Goal: Task Accomplishment & Management: Manage account settings

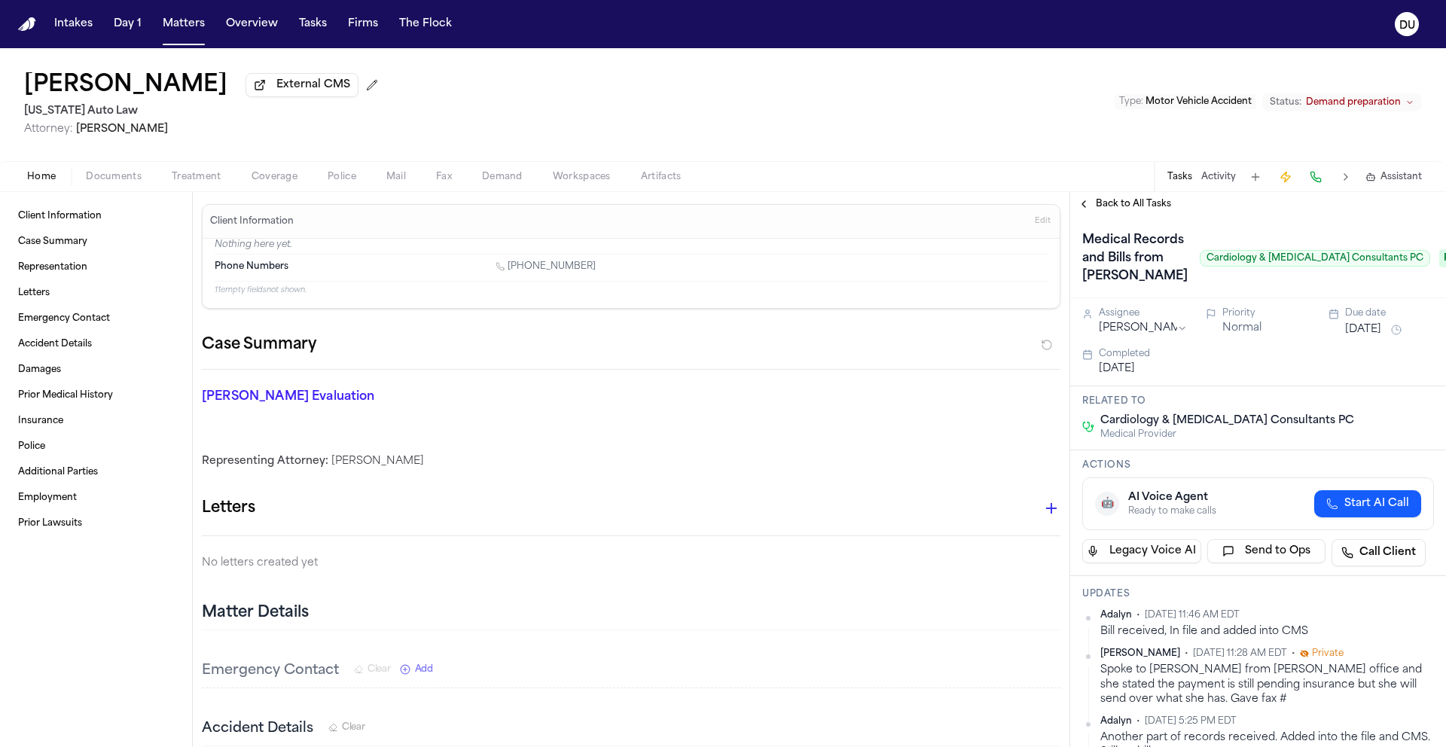
scroll to position [374, 0]
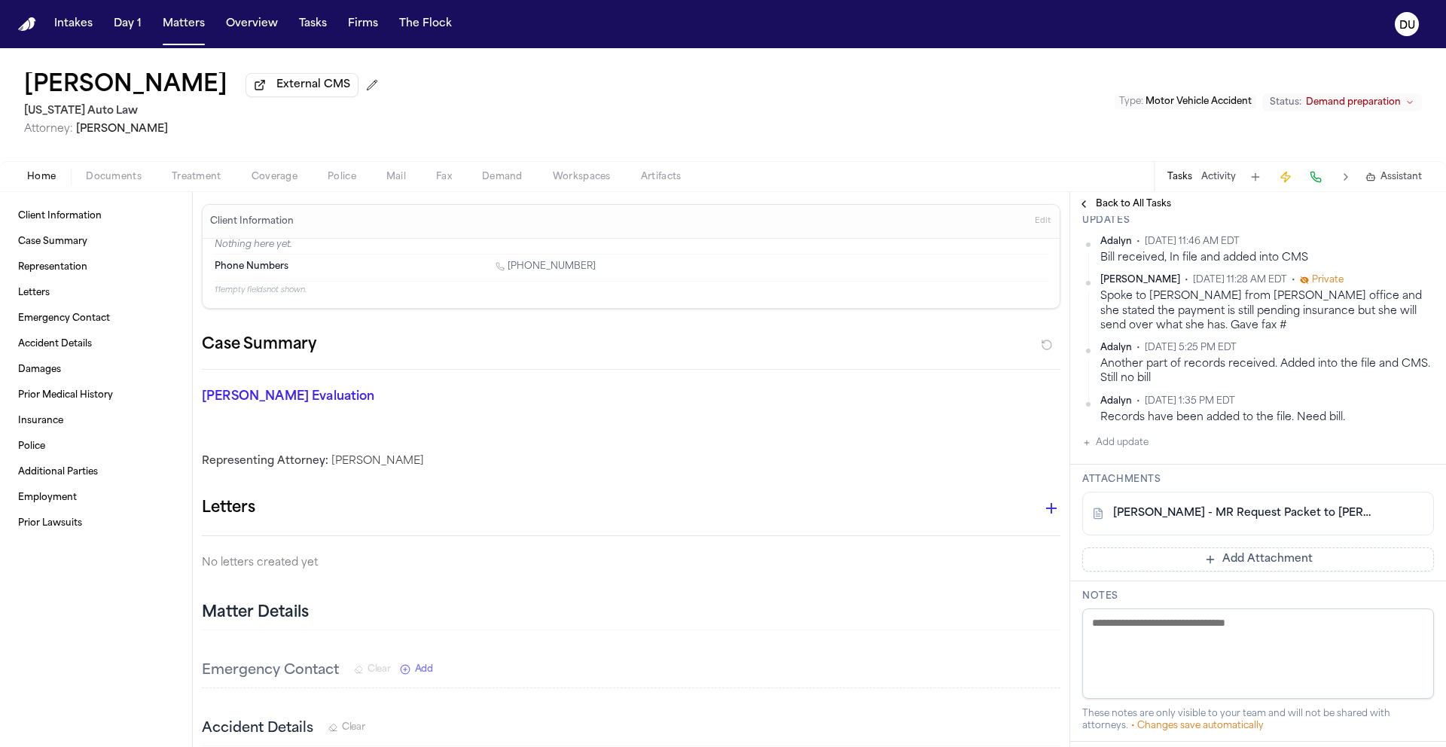
click at [21, 26] on img "Home" at bounding box center [27, 24] width 18 height 14
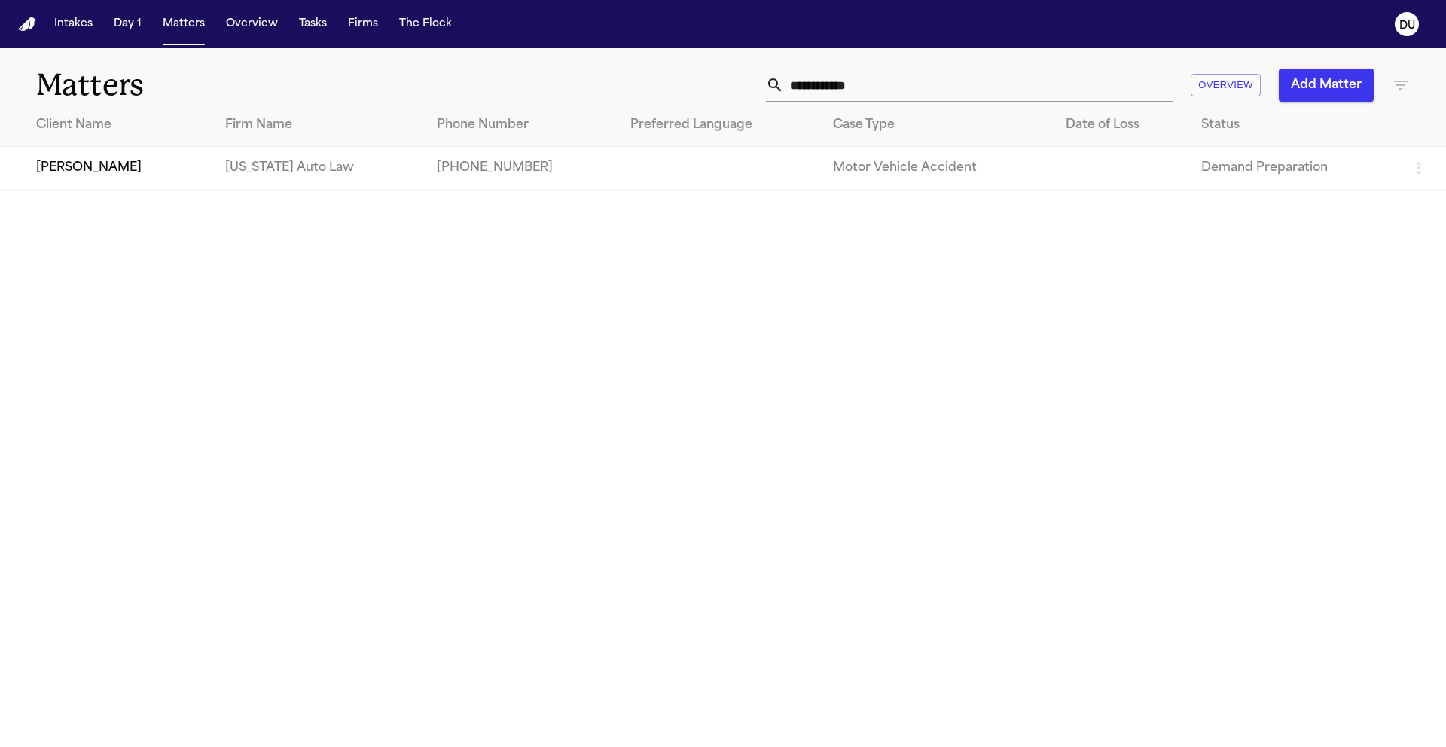
click at [926, 89] on input "**********" at bounding box center [978, 85] width 389 height 33
drag, startPoint x: 925, startPoint y: 89, endPoint x: 763, endPoint y: 88, distance: 162.0
click at [763, 88] on div "**********" at bounding box center [923, 85] width 974 height 33
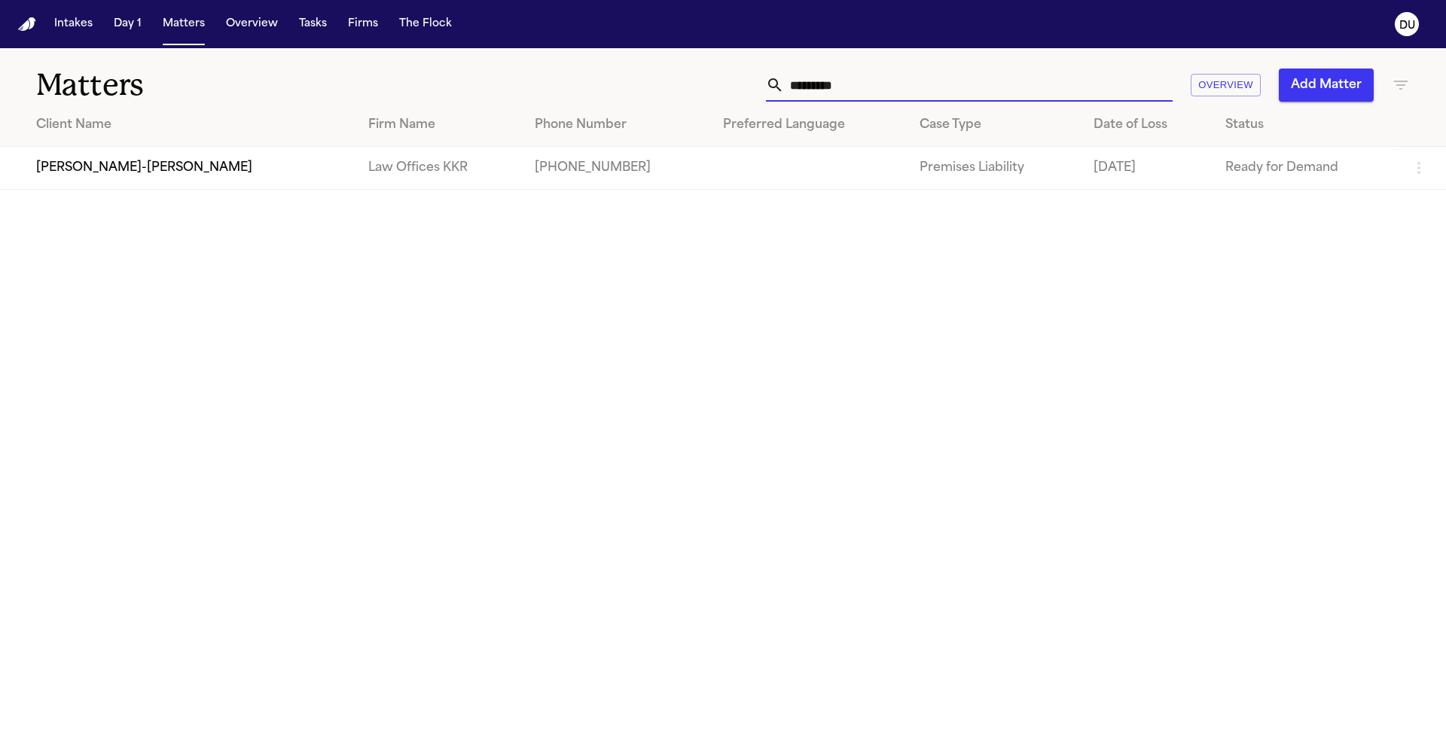
type input "*********"
click at [216, 182] on td "[PERSON_NAME]-[PERSON_NAME]" at bounding box center [178, 168] width 356 height 43
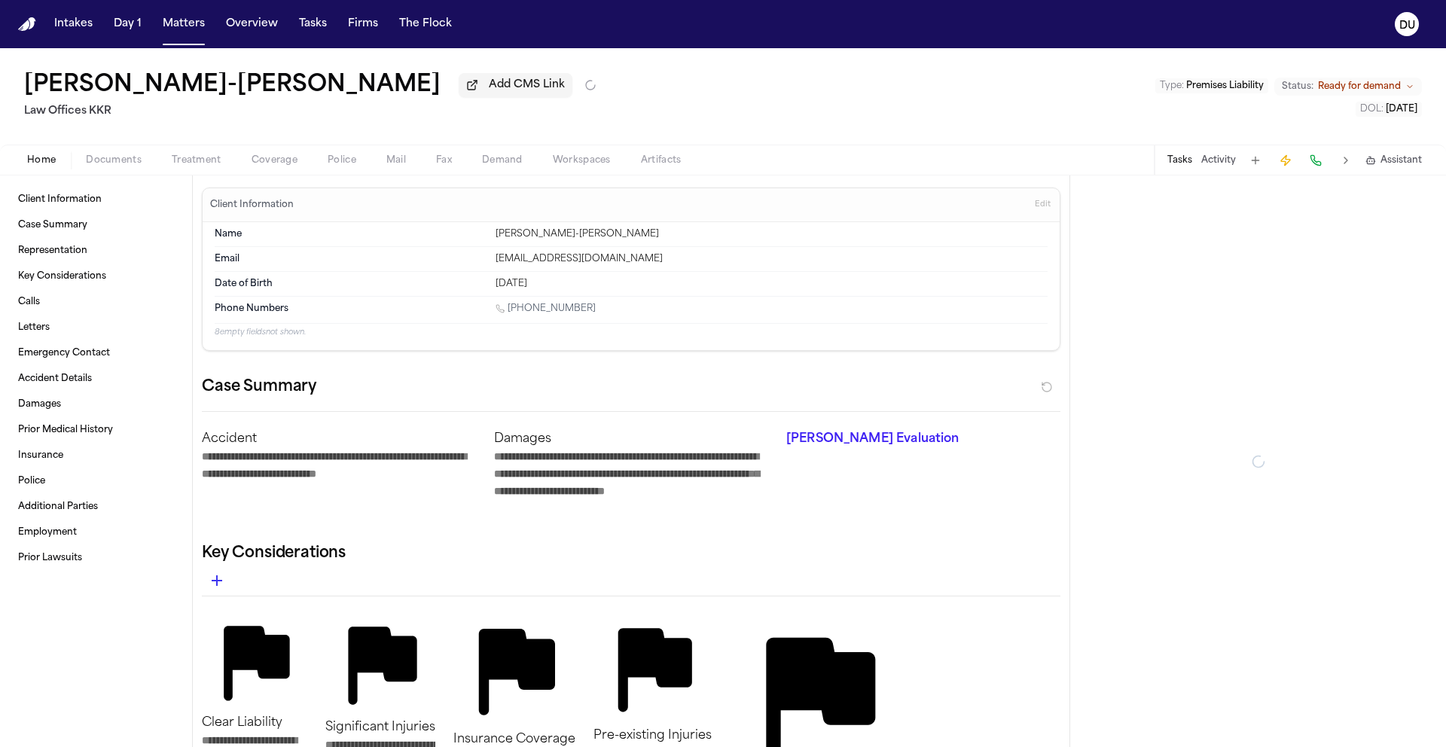
type textarea "*"
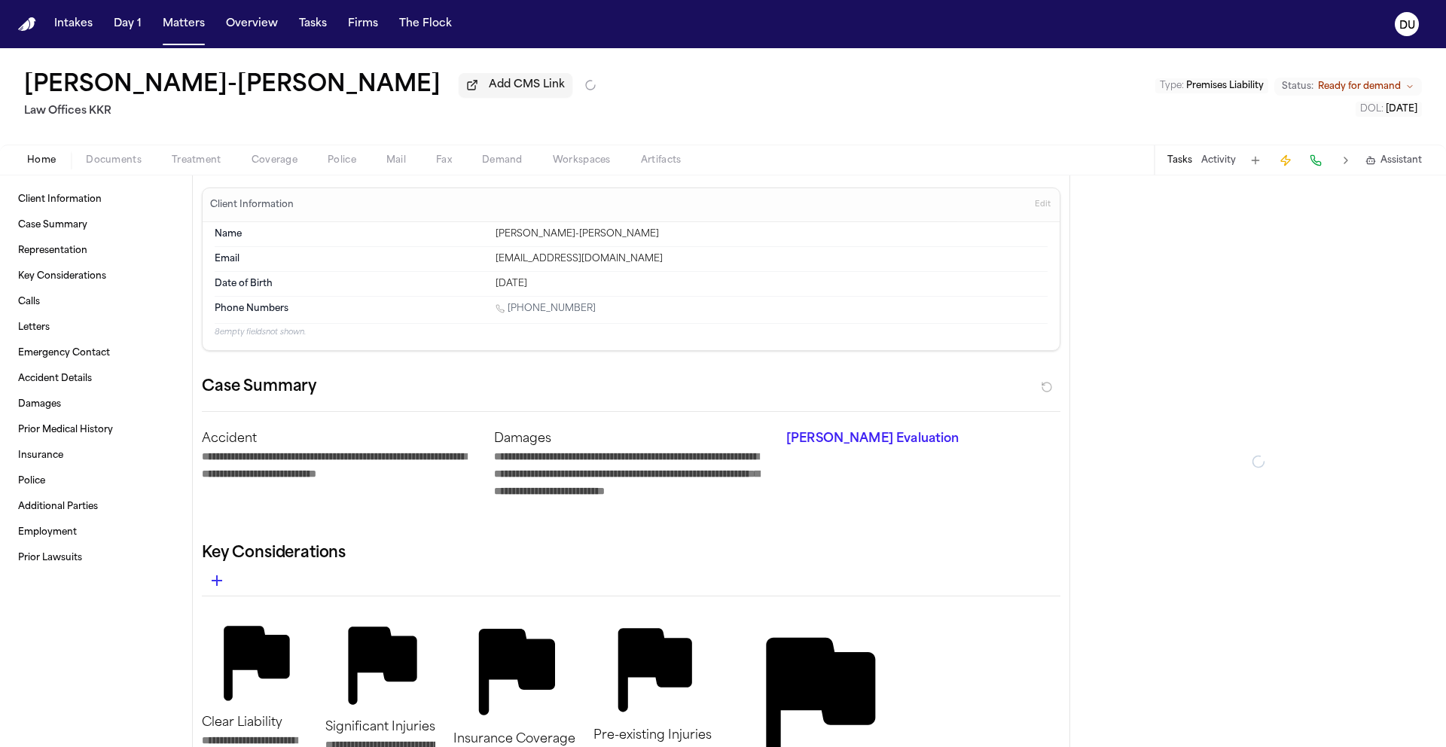
type textarea "*"
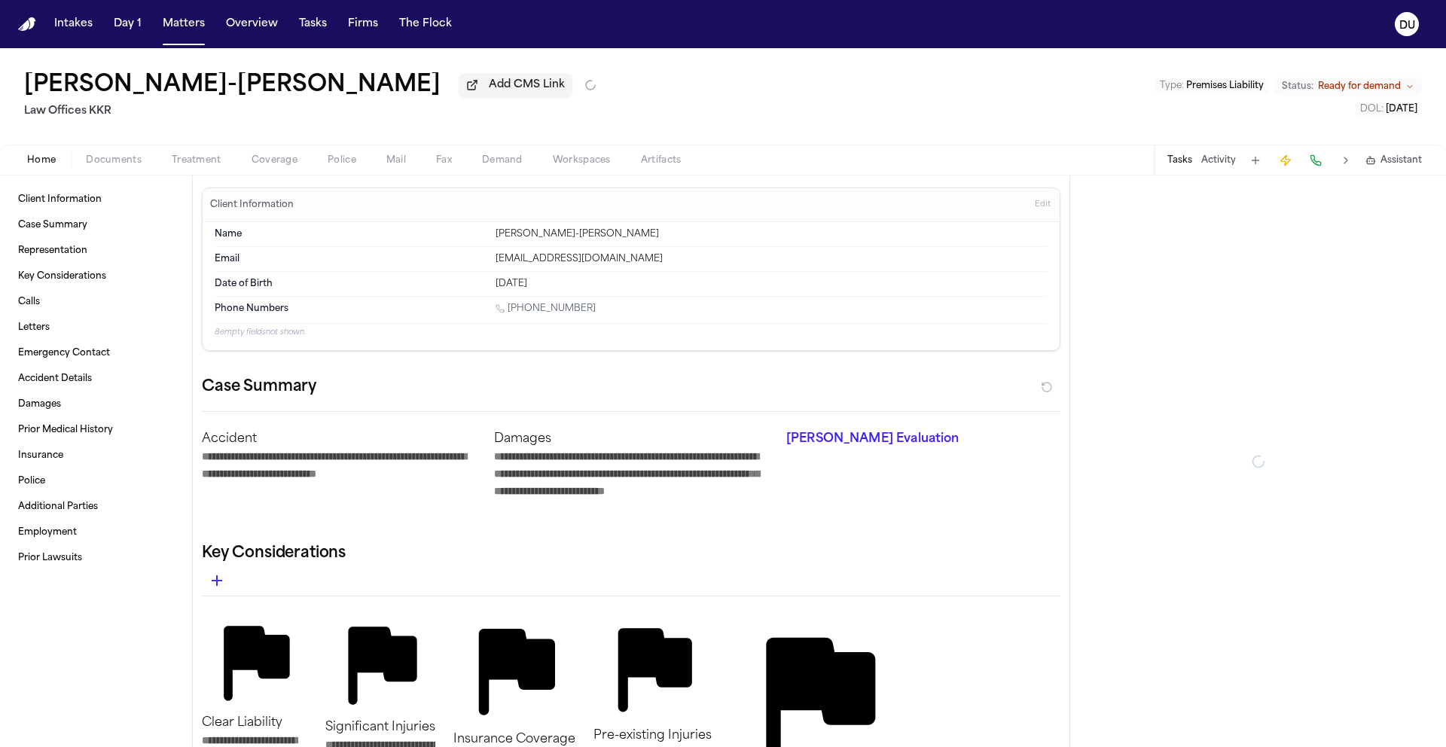
type textarea "*"
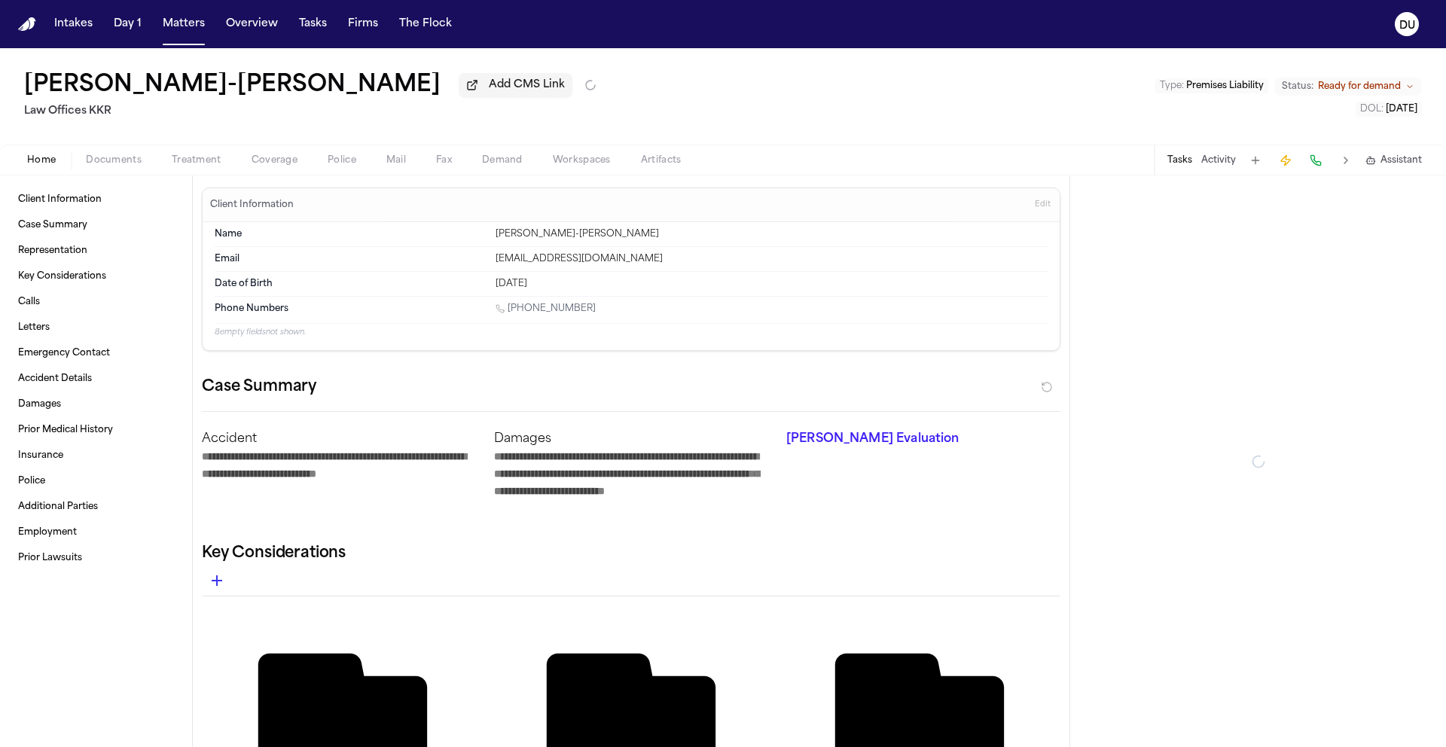
type textarea "*"
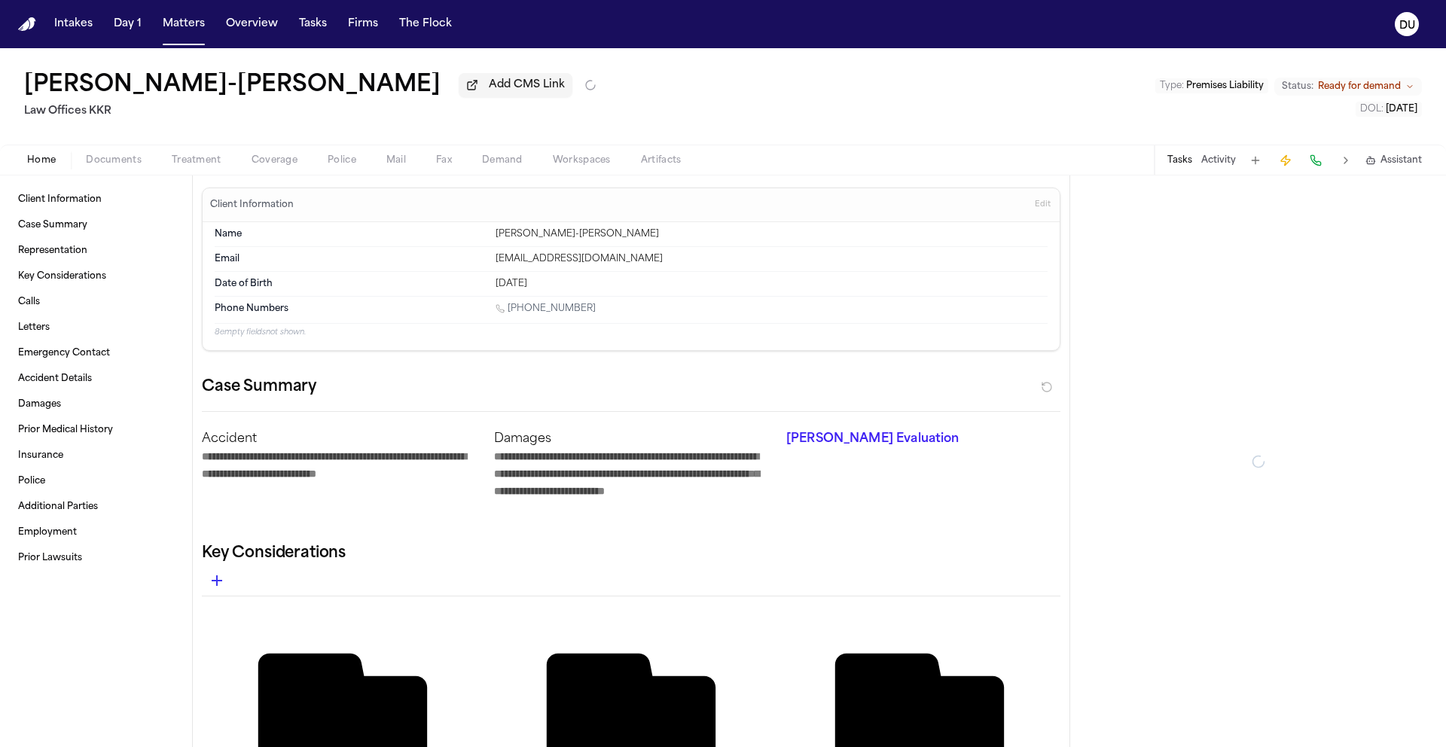
type textarea "*"
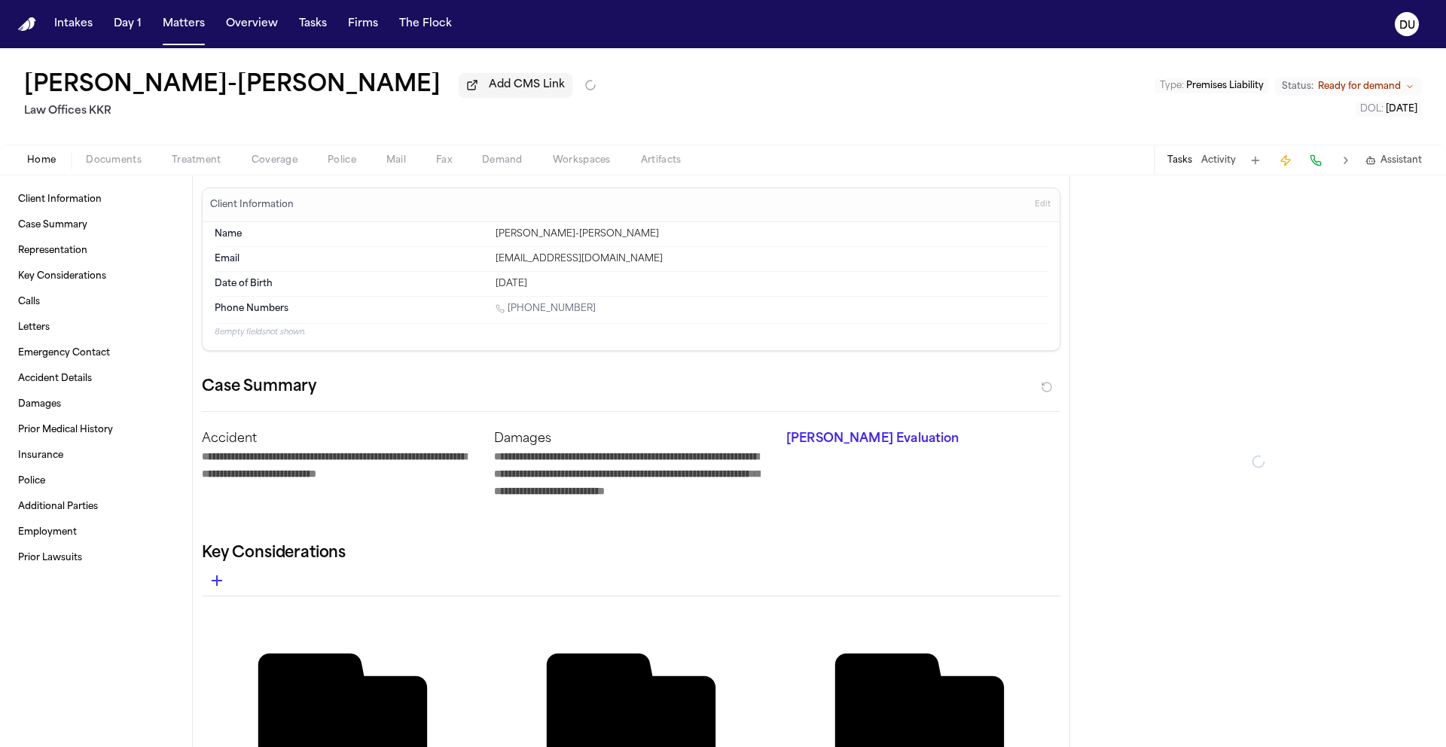
type textarea "*"
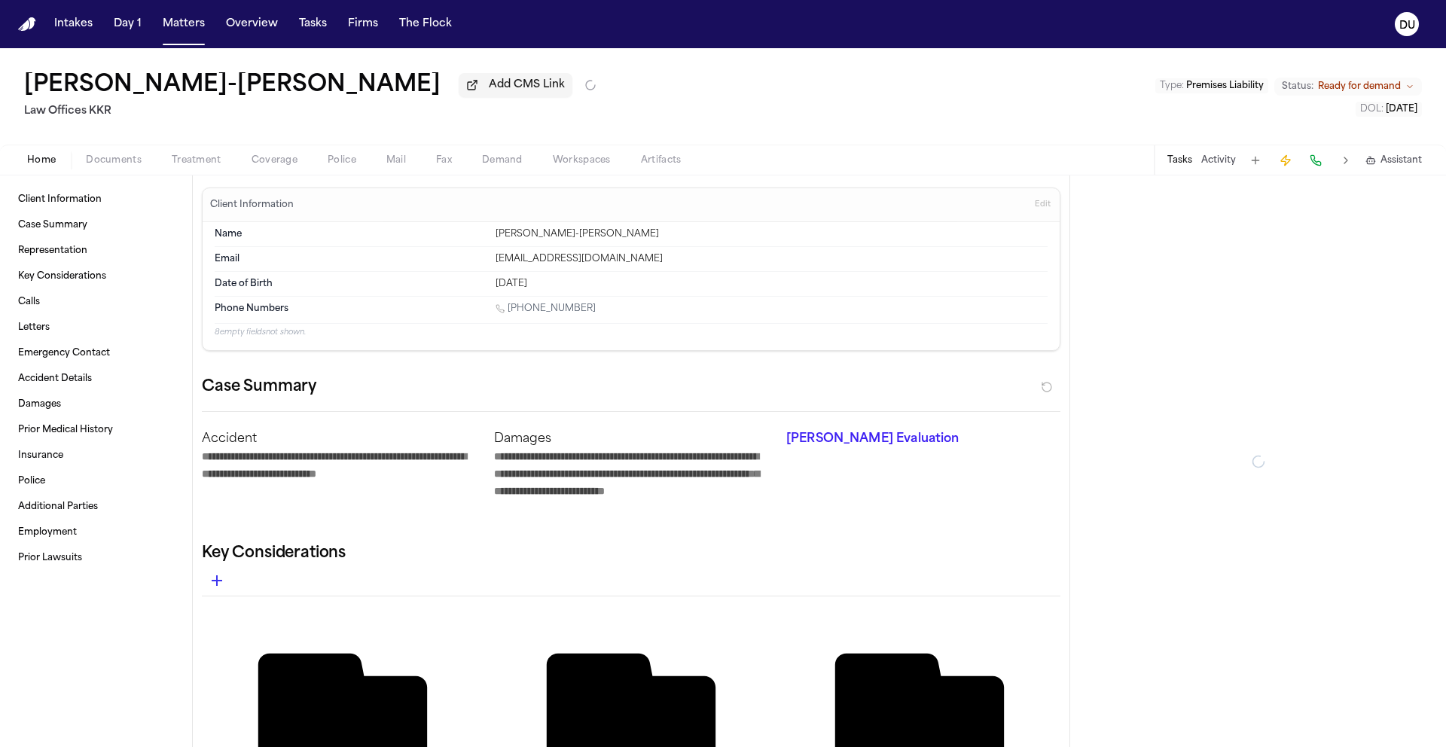
type textarea "*"
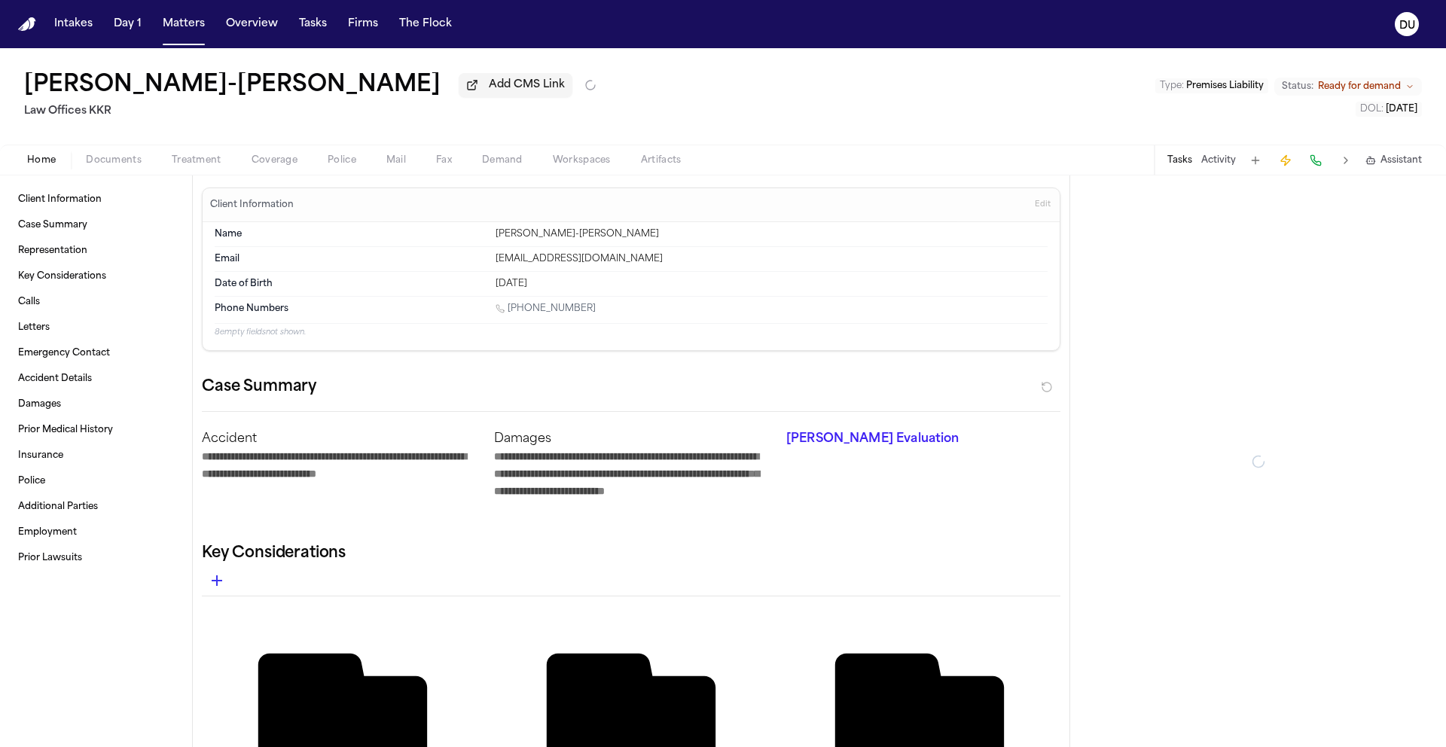
type textarea "*"
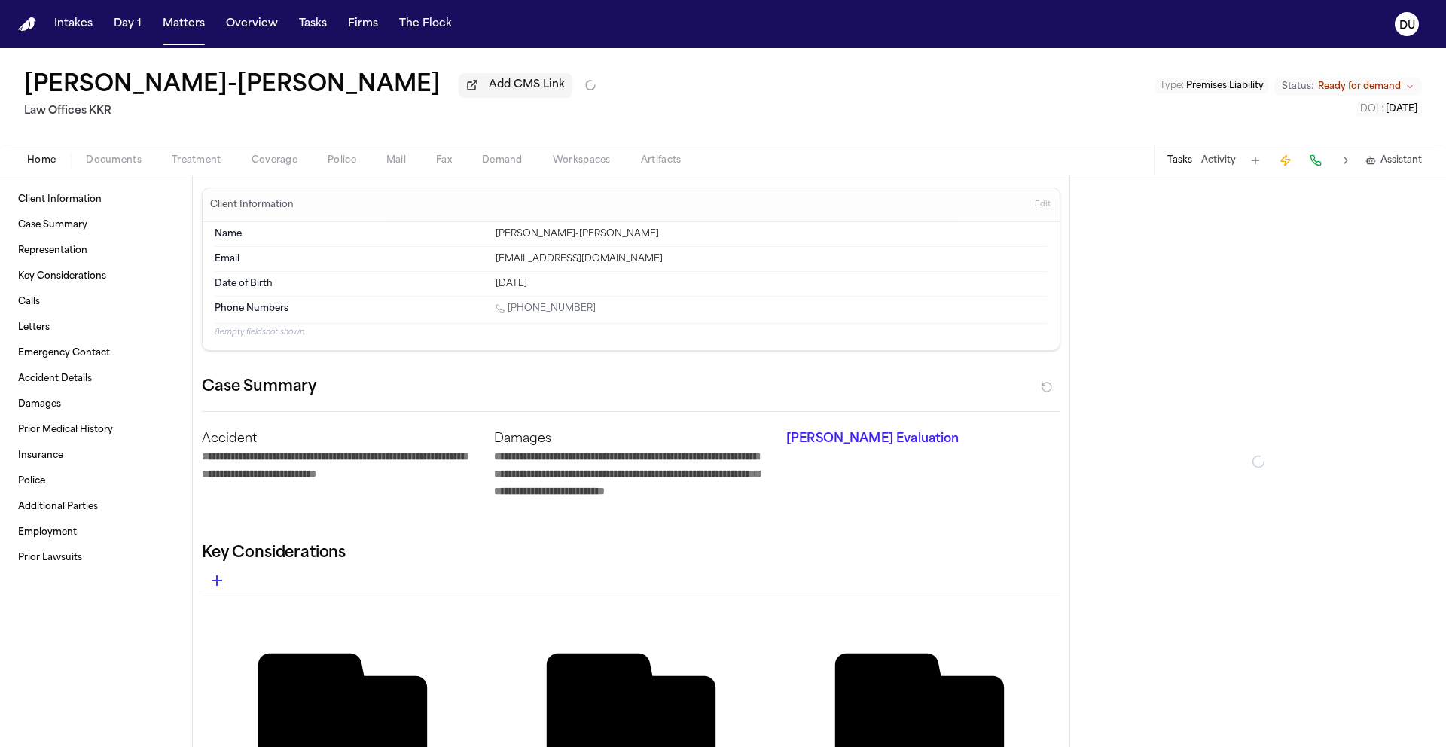
type textarea "*"
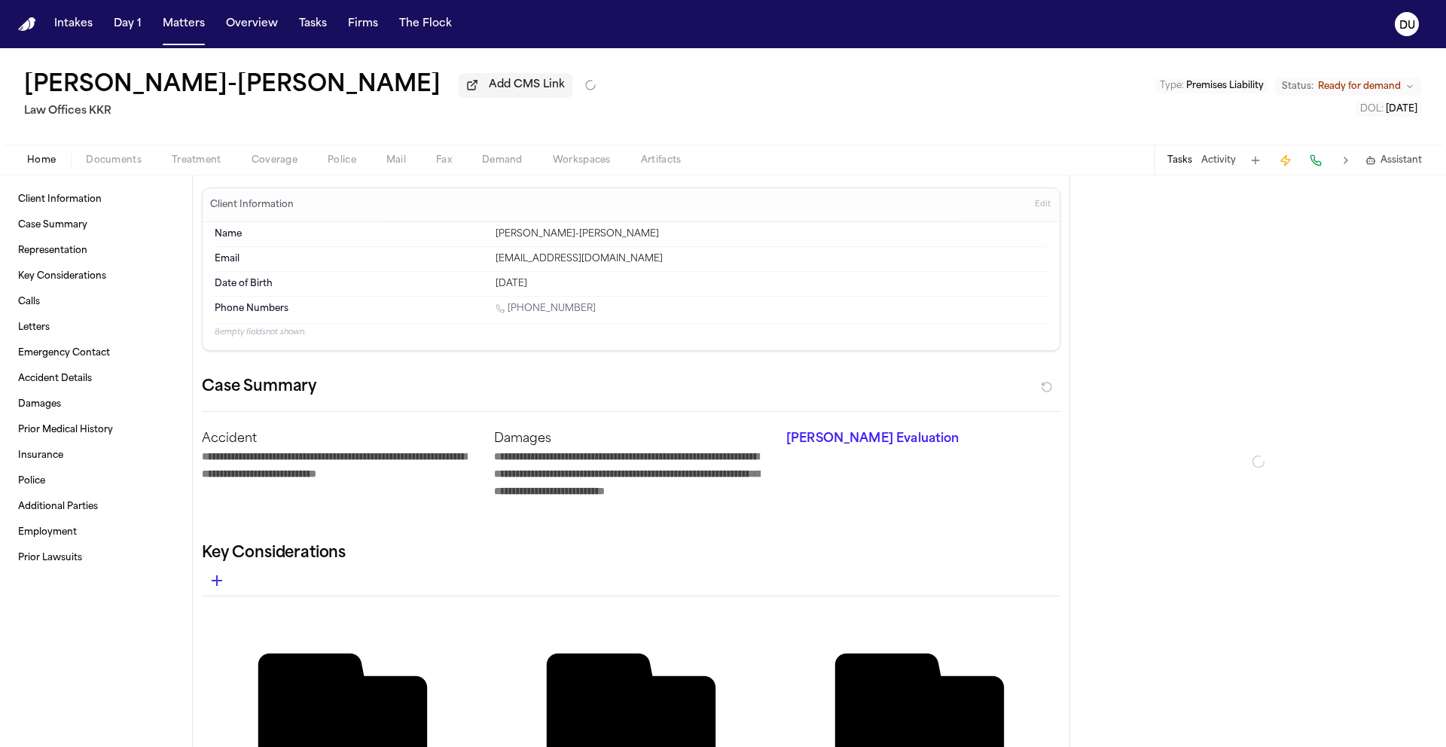
type textarea "*"
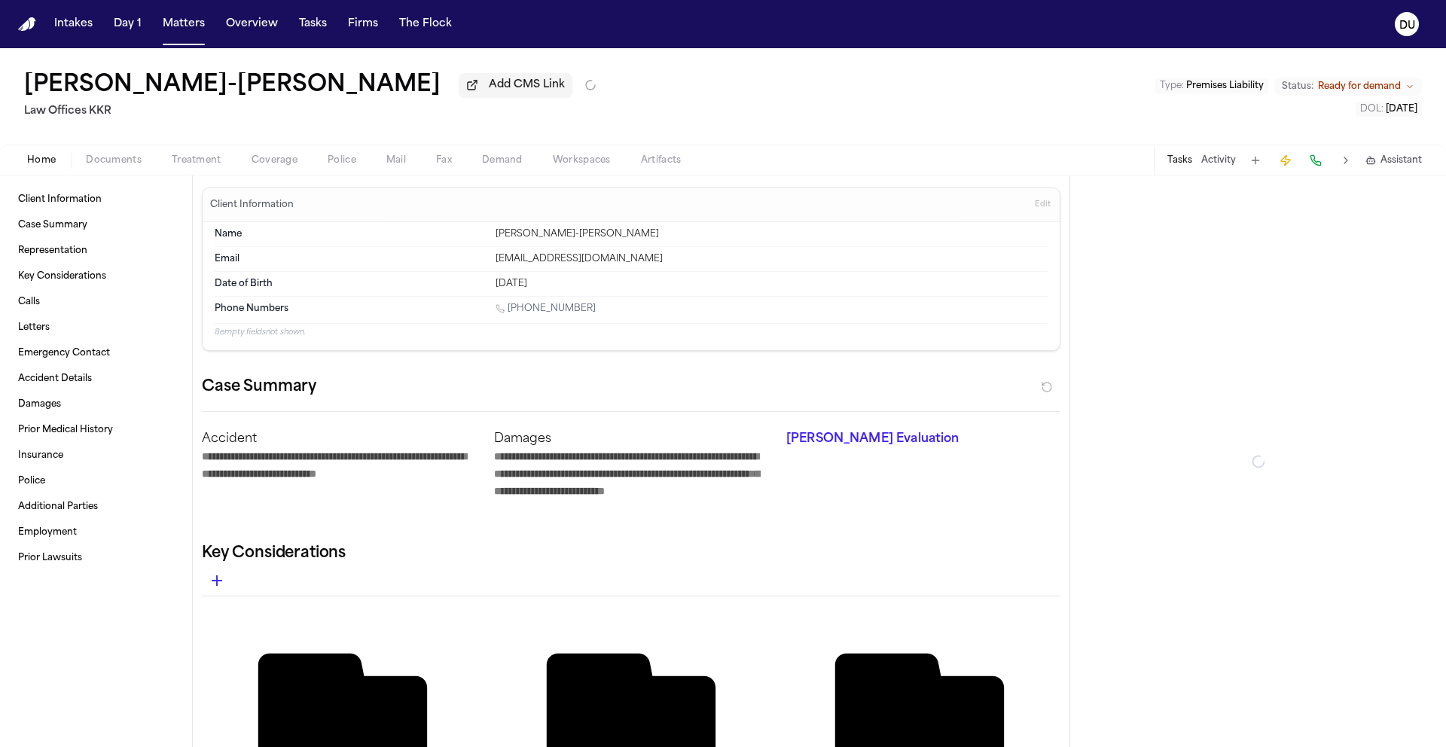
type textarea "*"
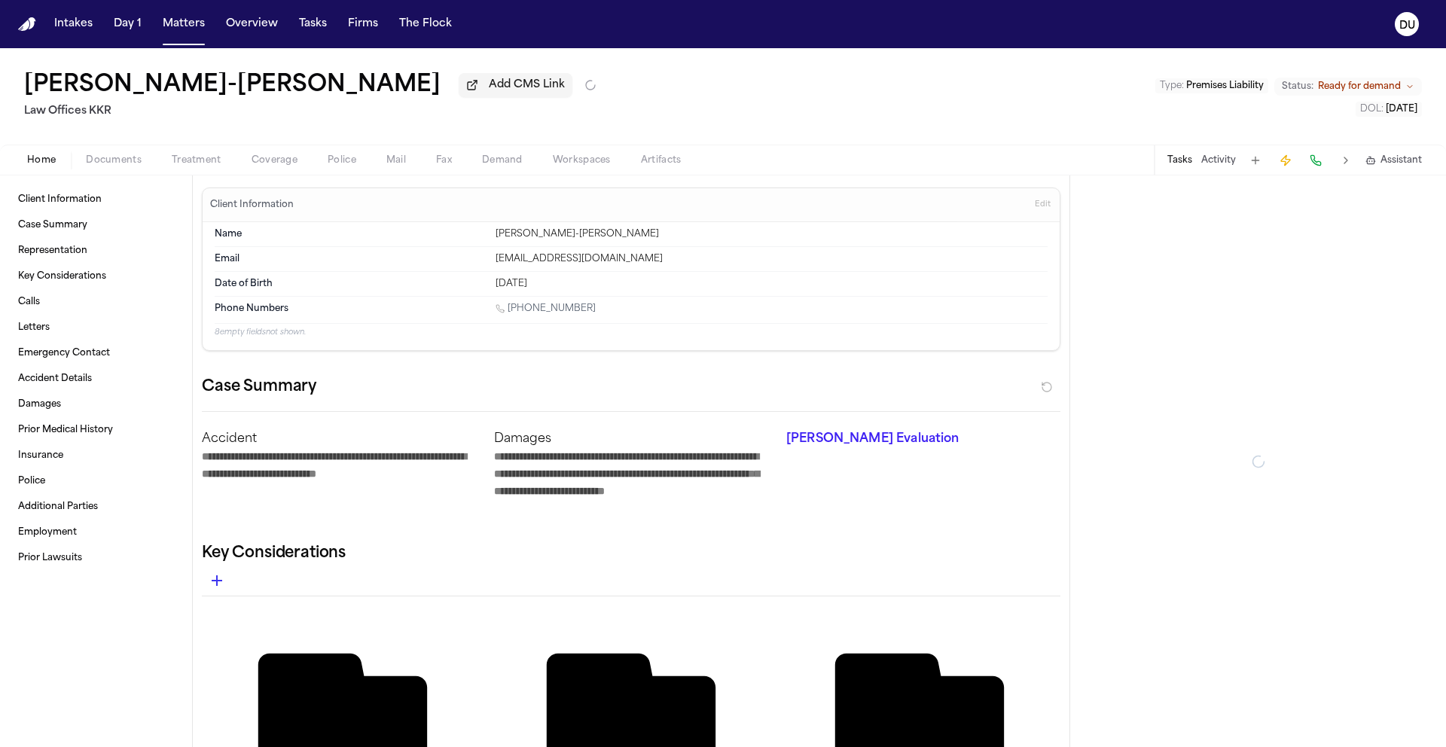
type textarea "*"
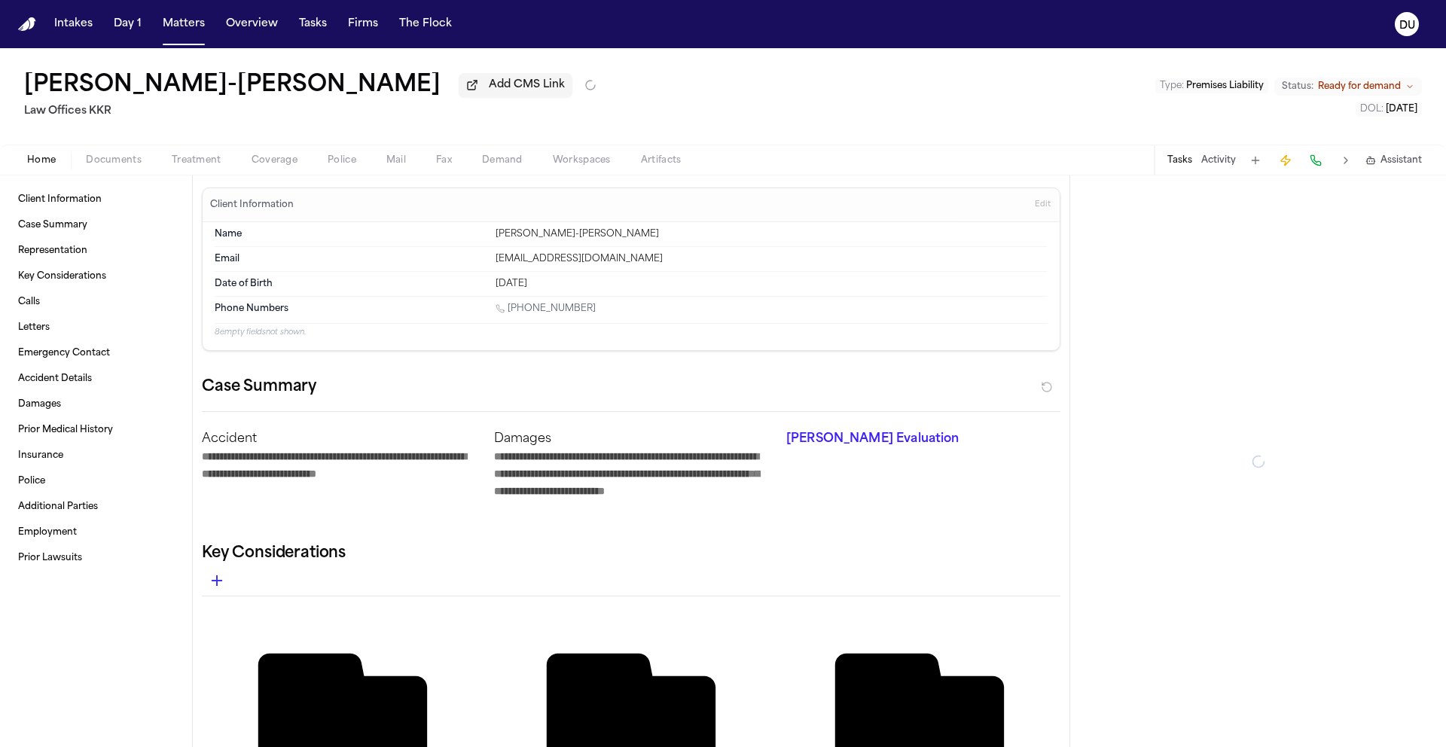
type textarea "*"
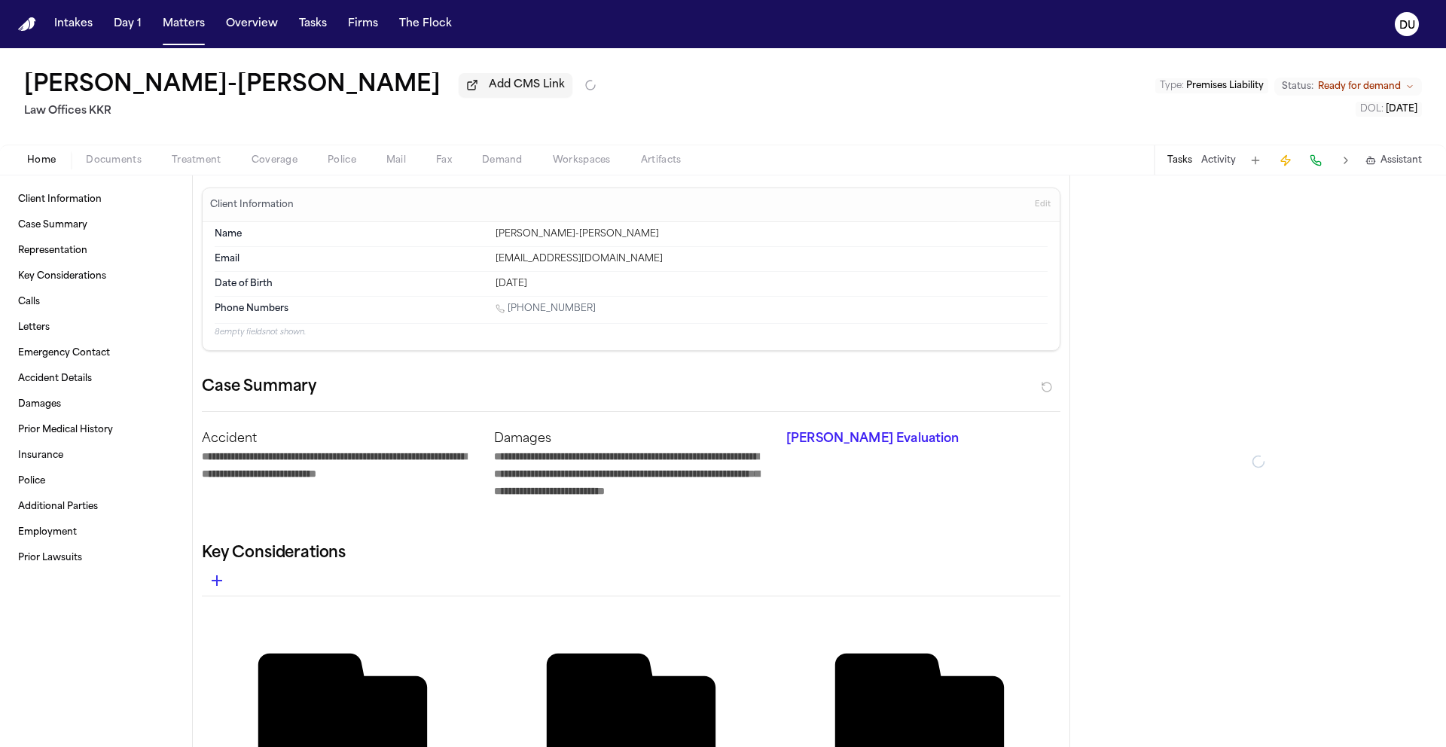
type textarea "*"
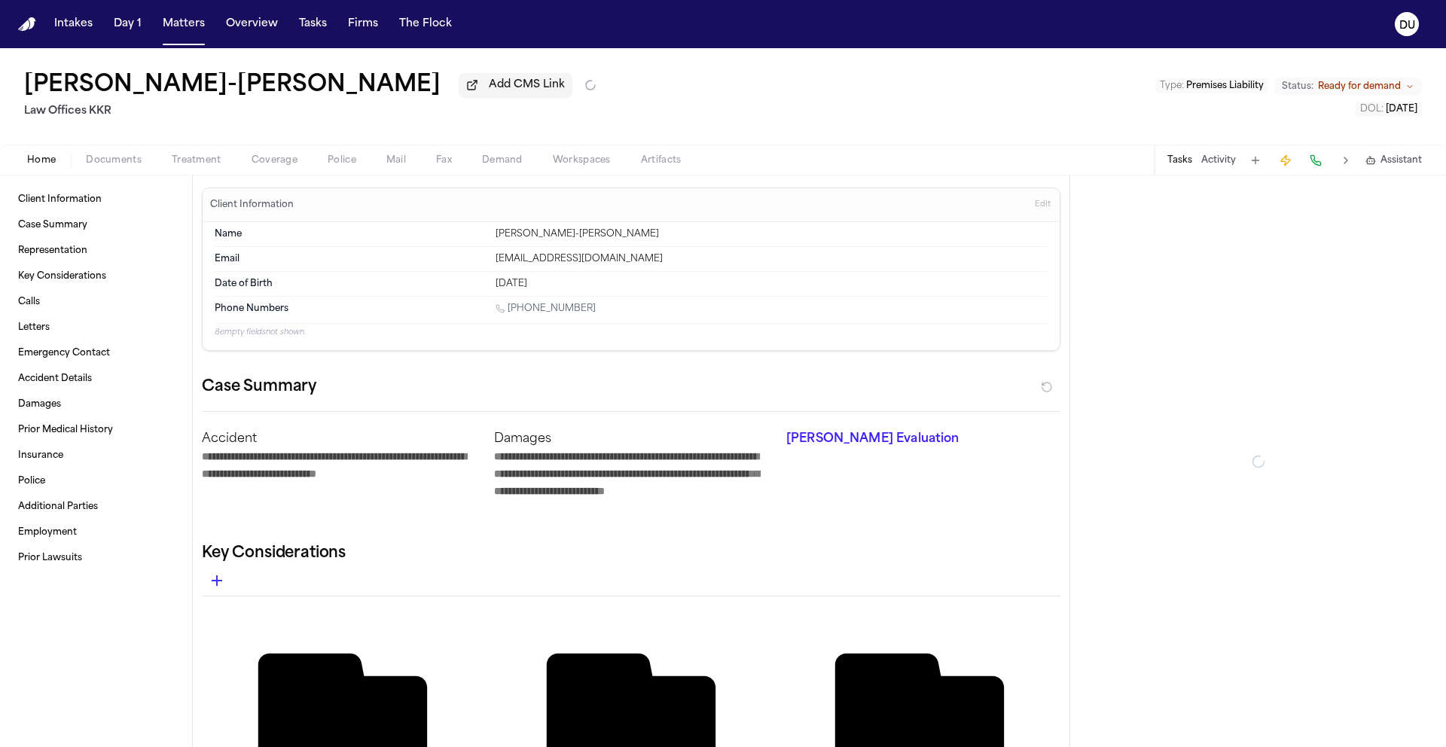
type textarea "*"
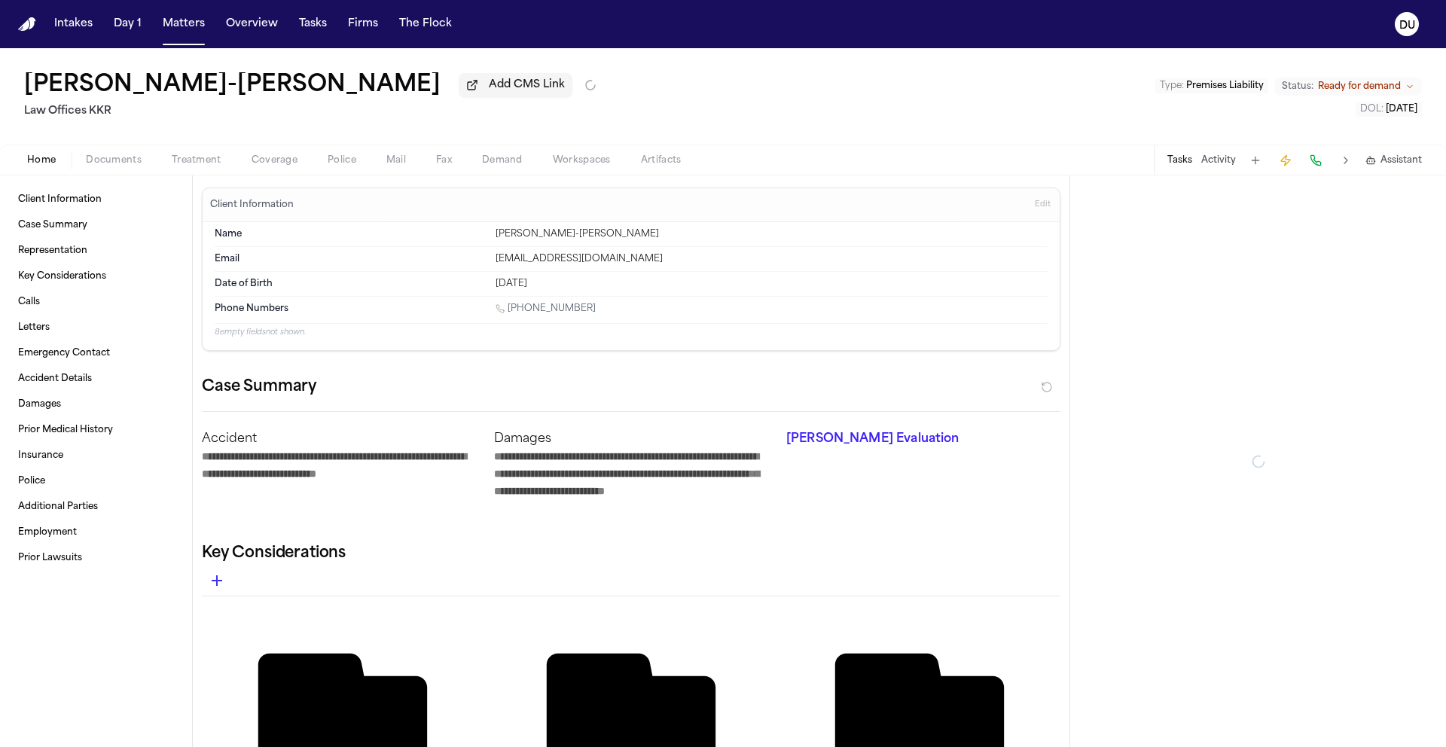
type textarea "*"
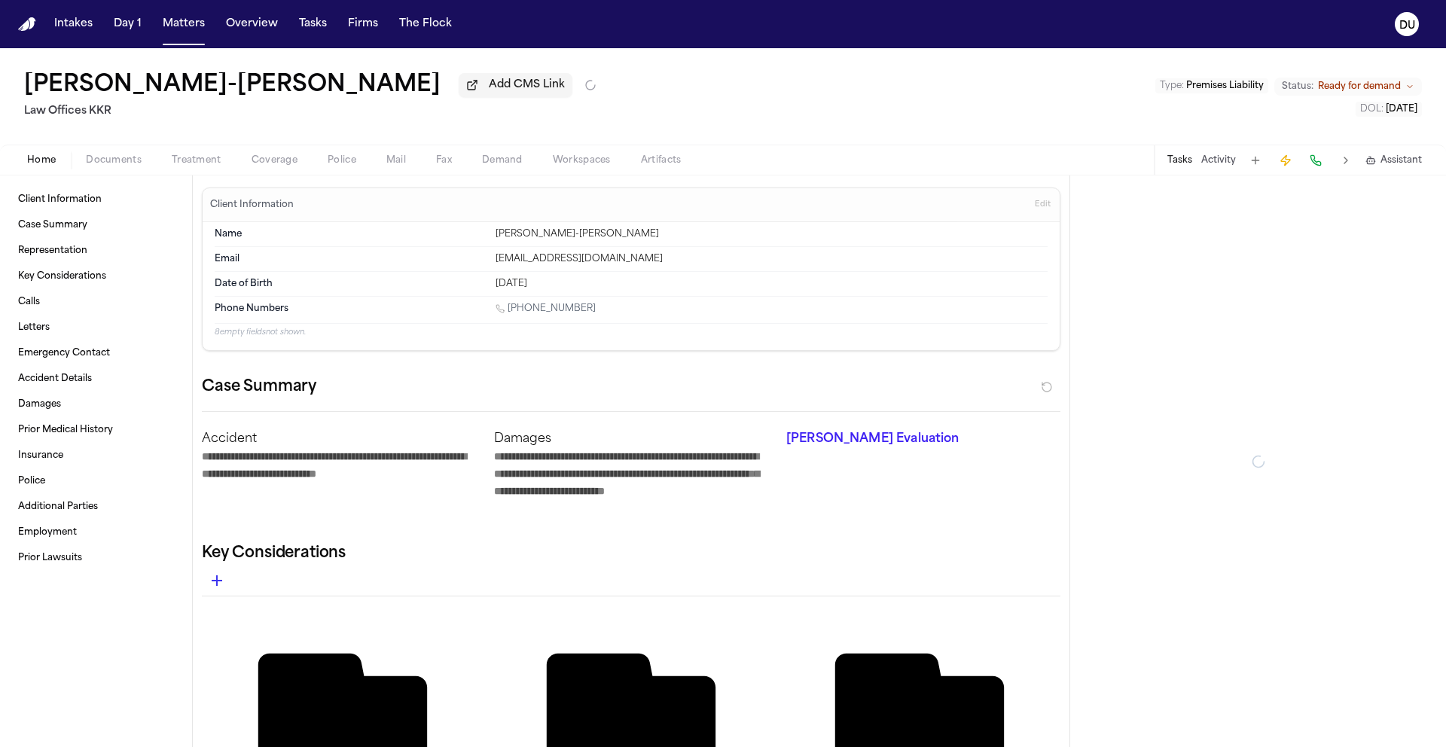
type textarea "*"
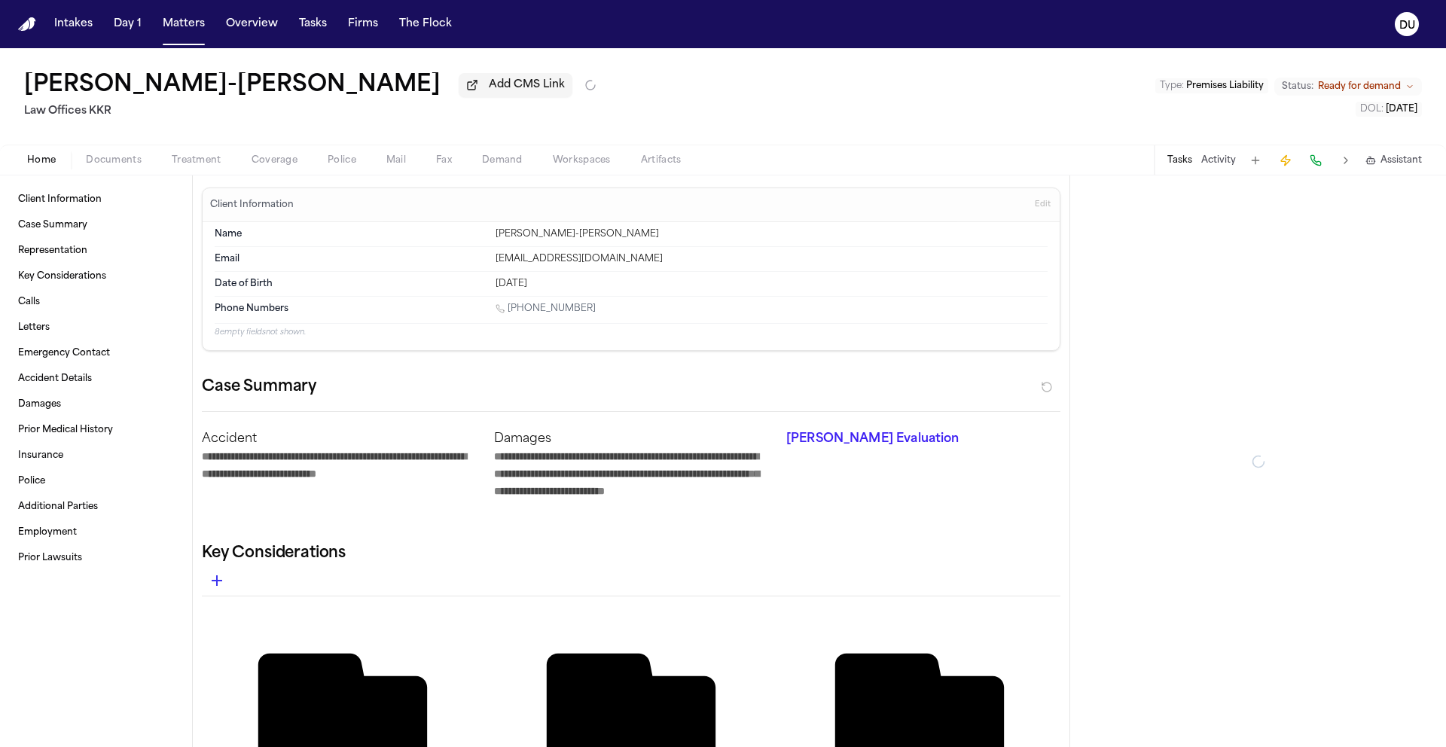
type textarea "*"
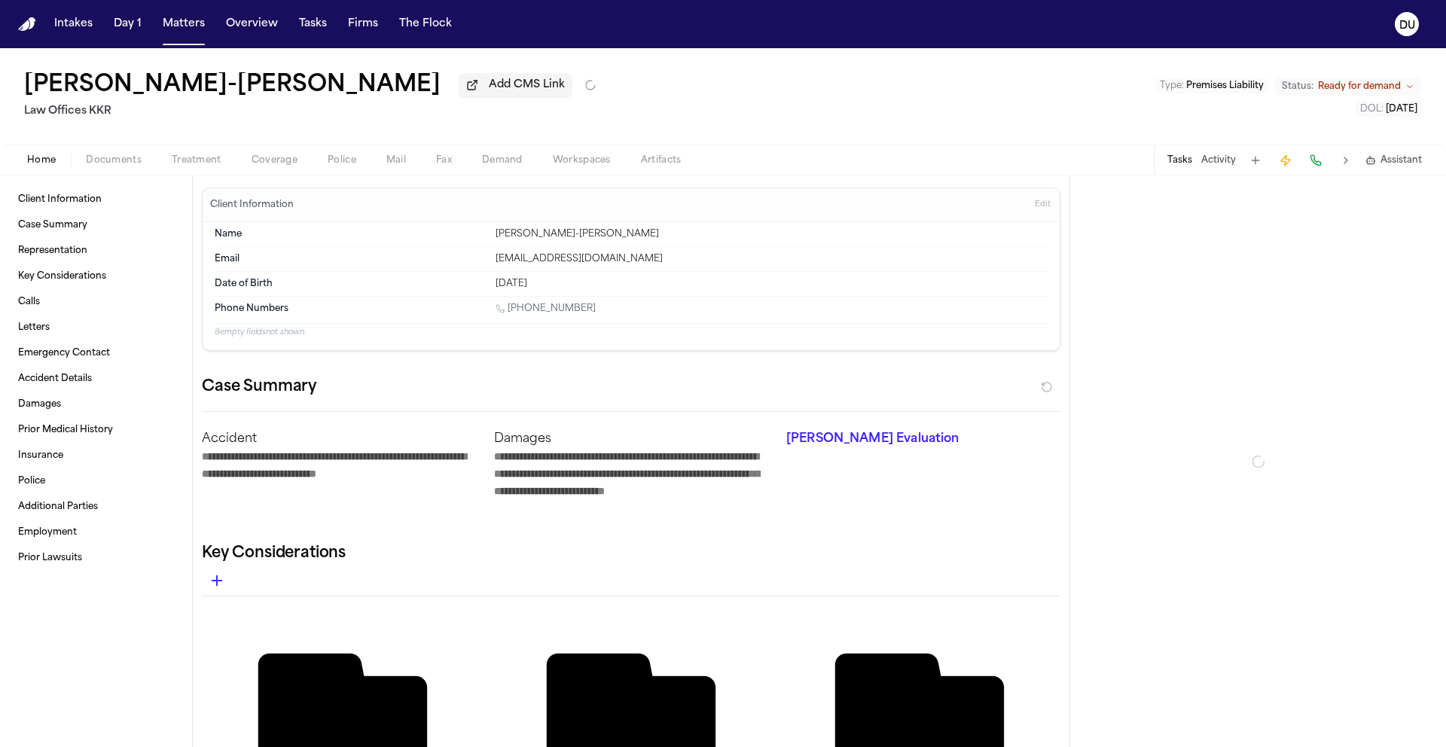
type textarea "*"
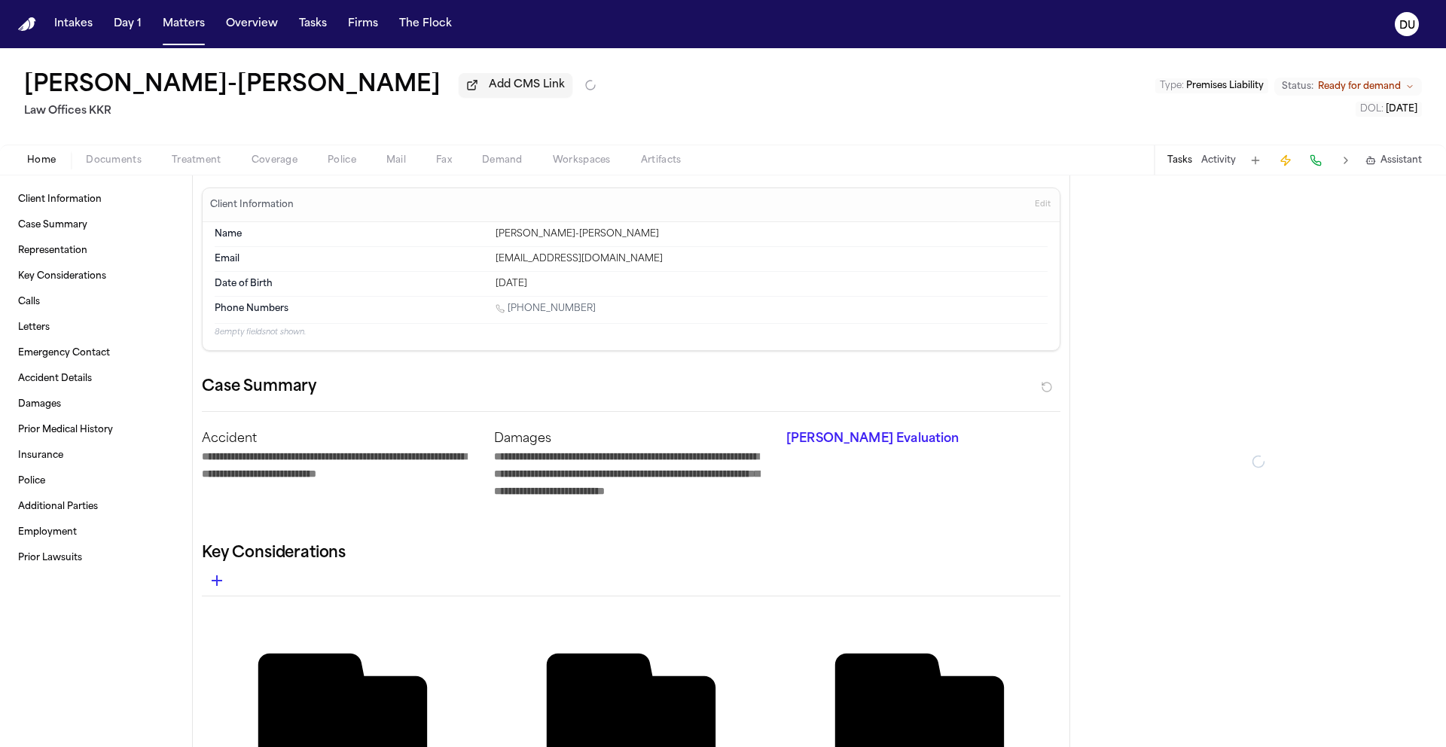
type textarea "*"
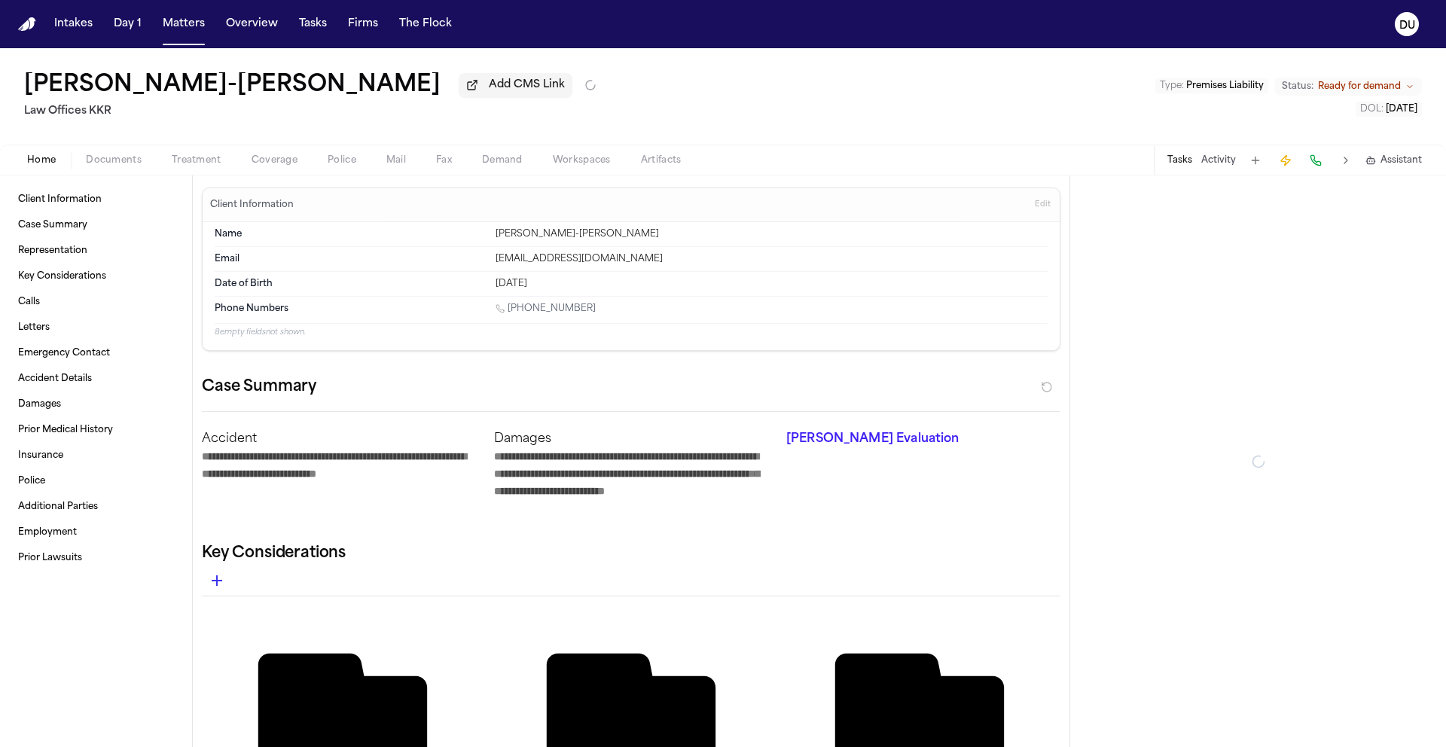
type textarea "*"
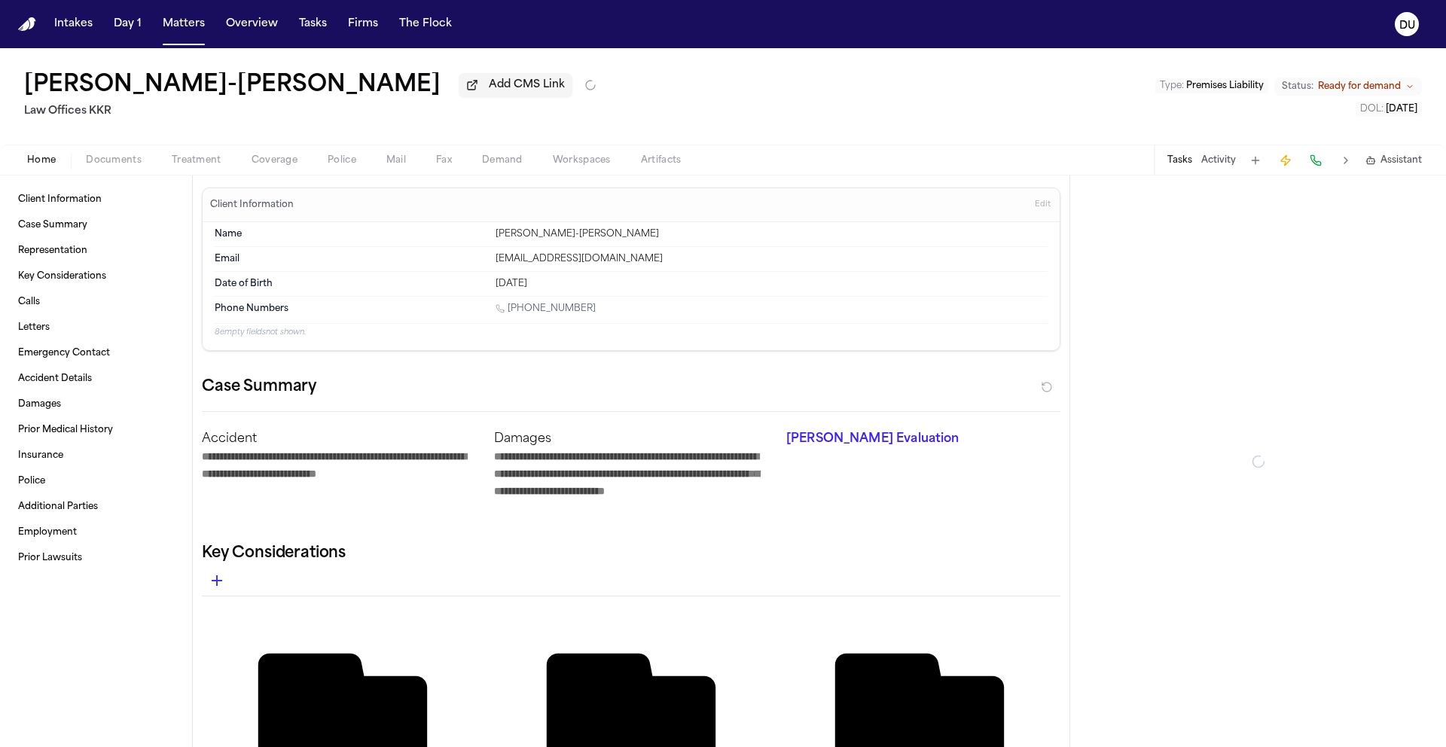
type textarea "*"
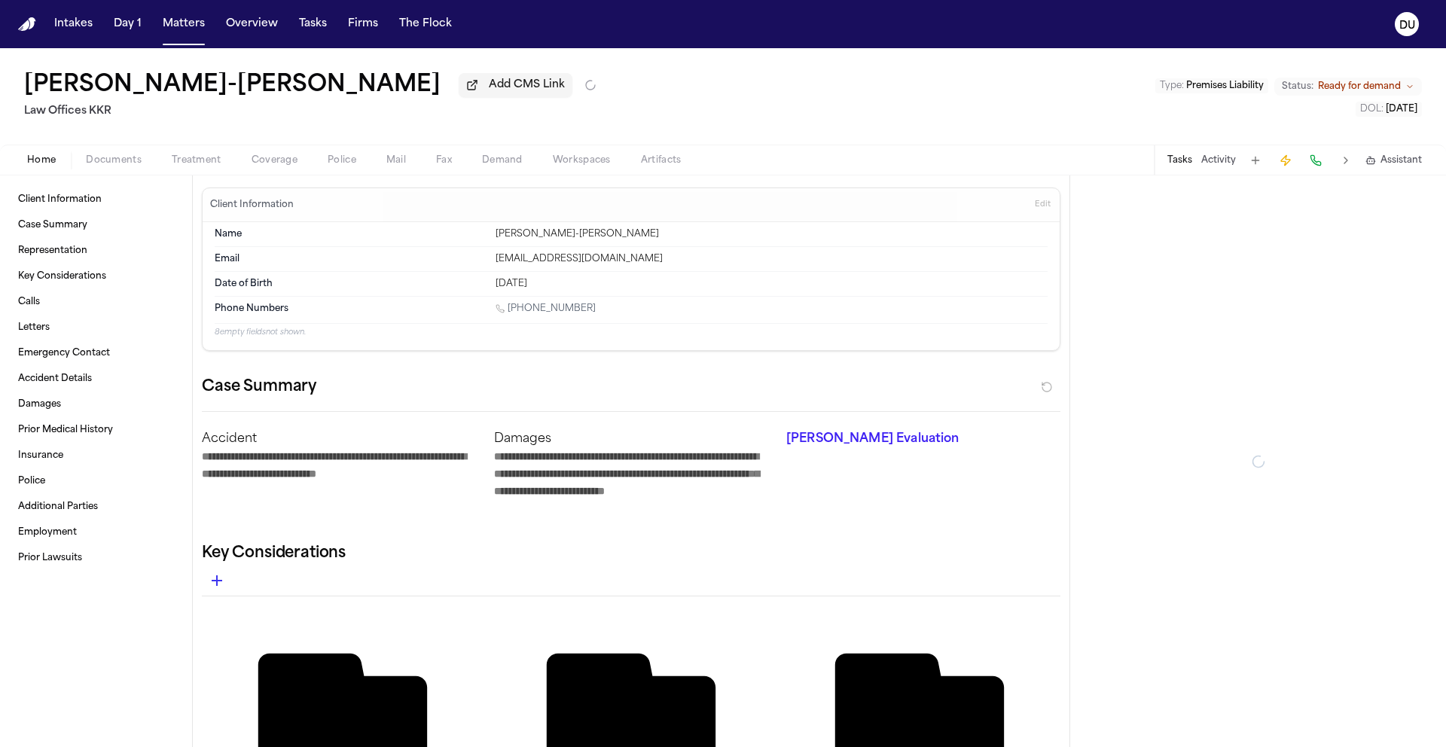
type textarea "*"
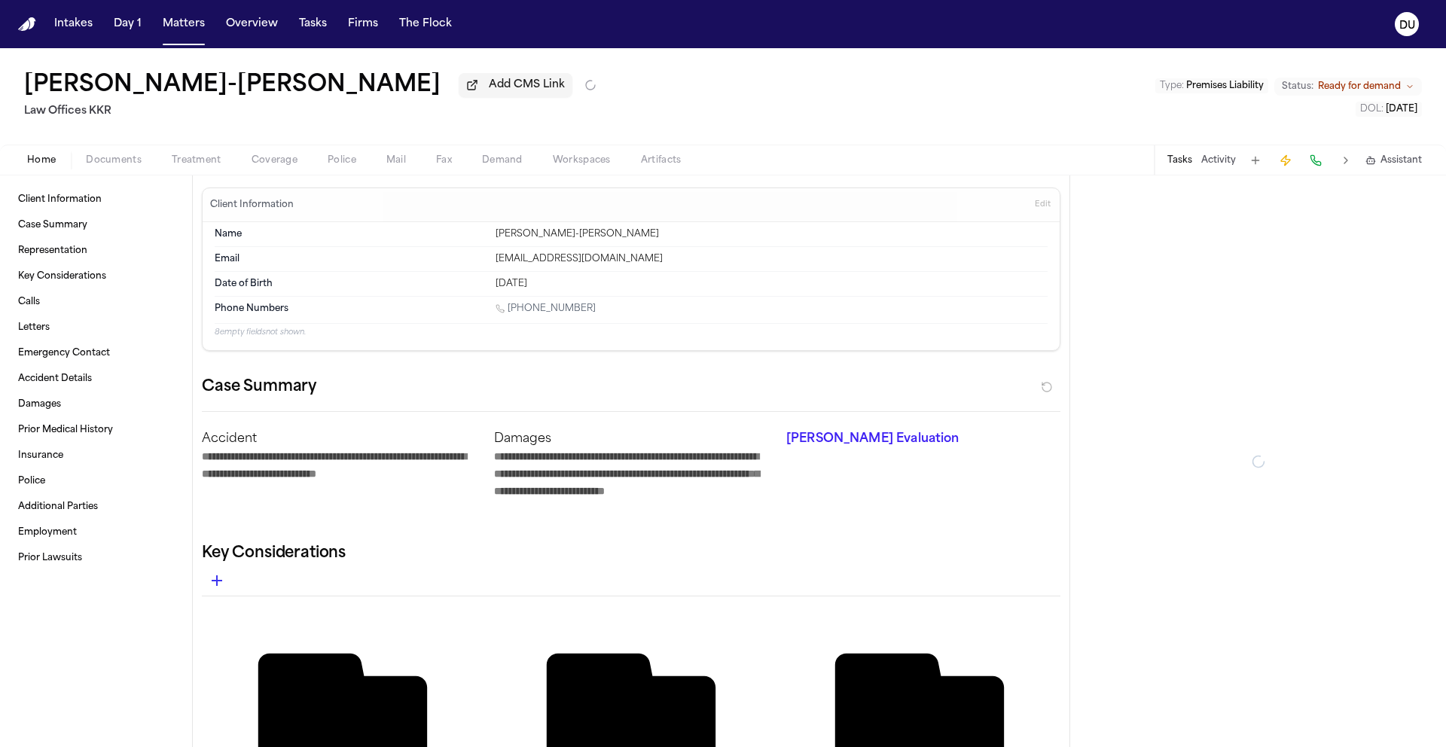
type textarea "*"
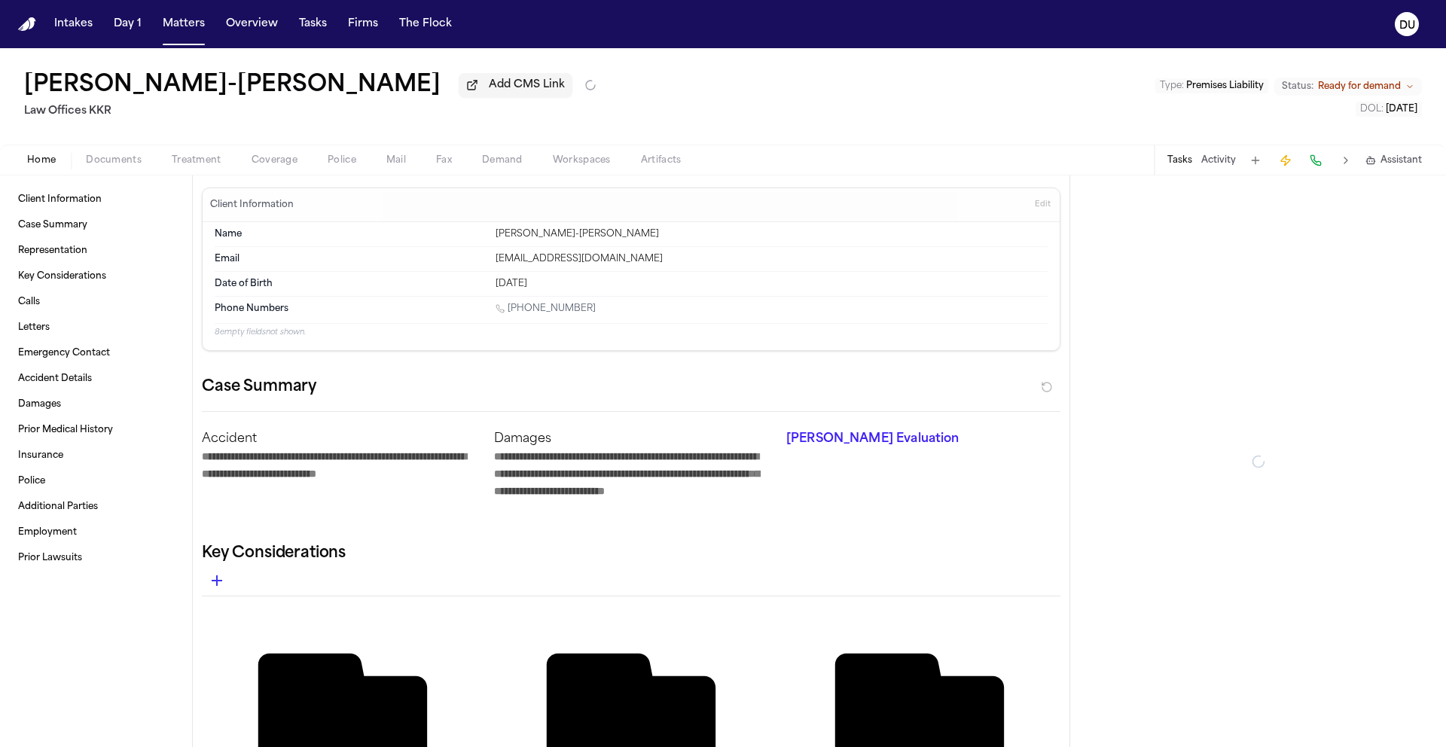
type textarea "*"
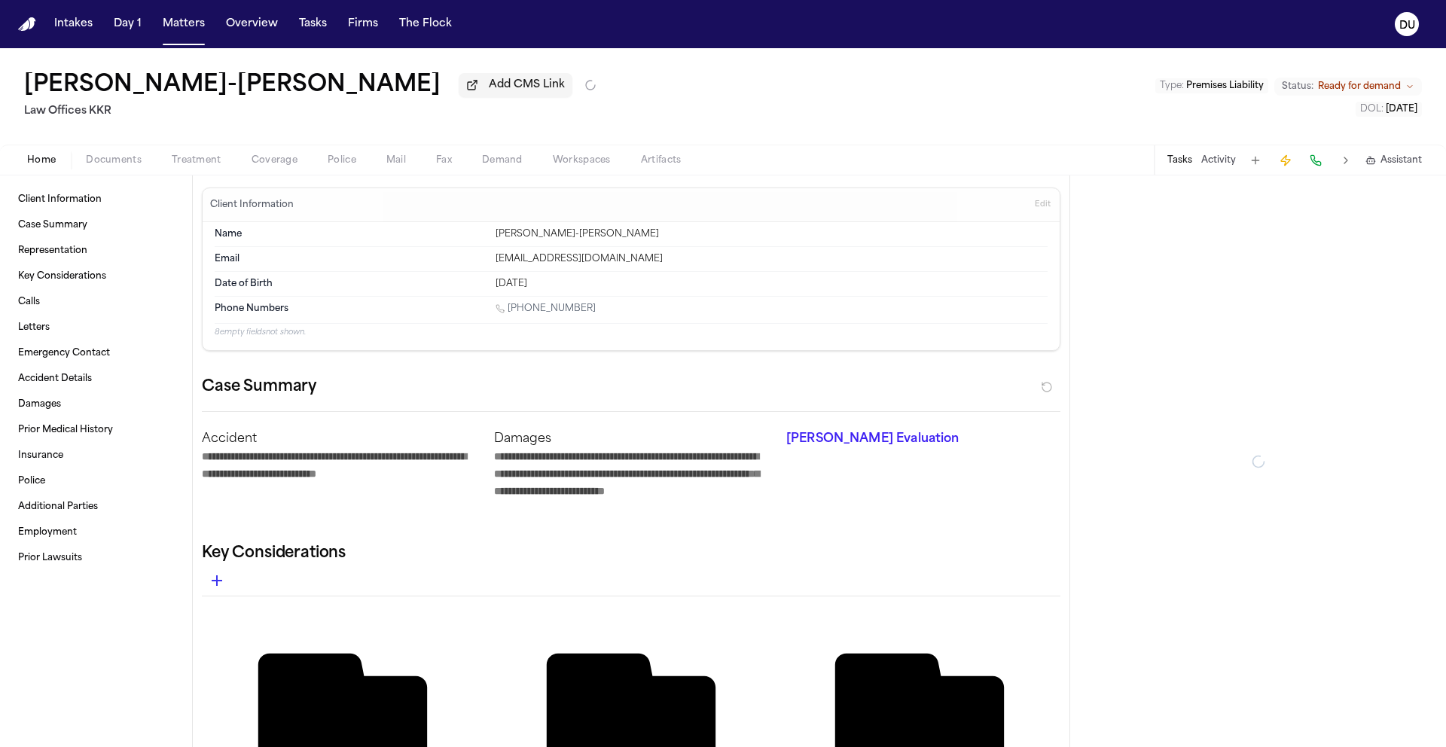
type textarea "*"
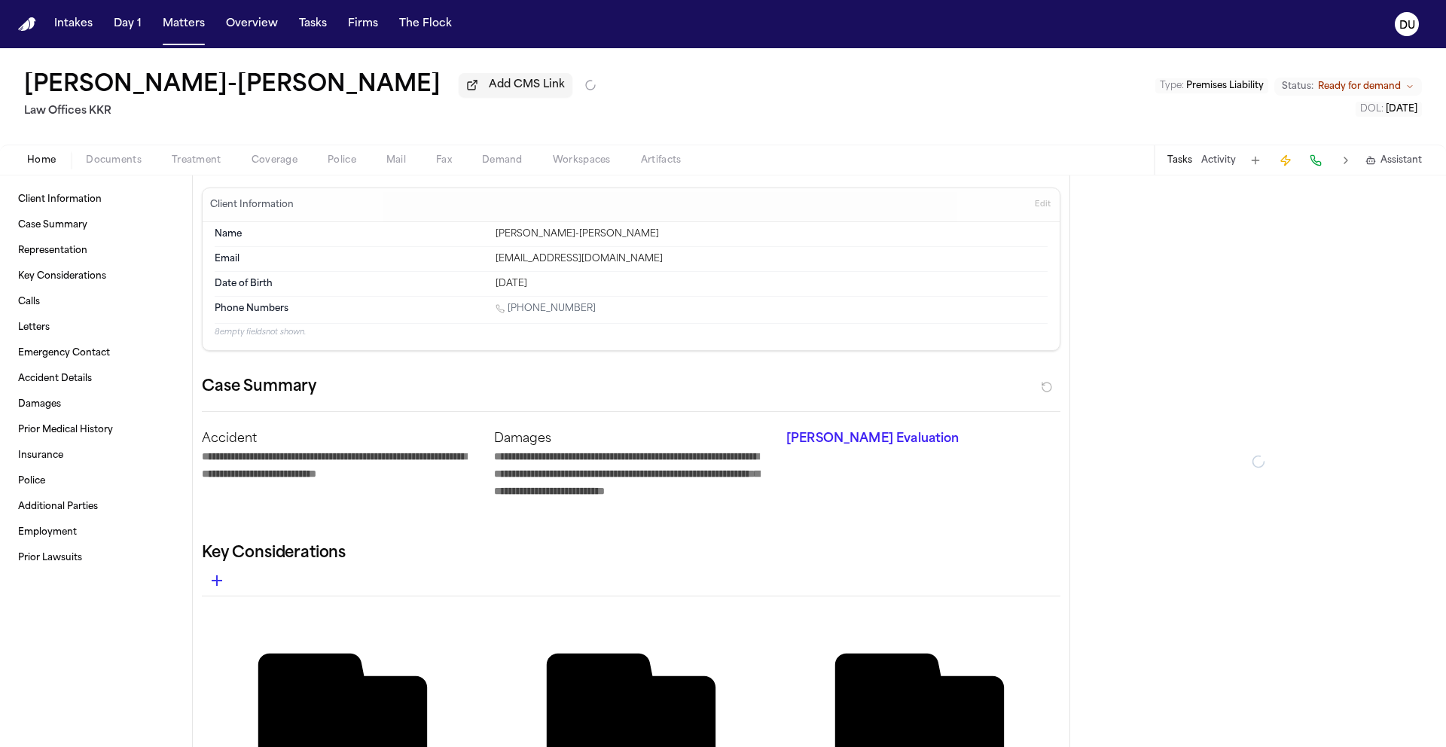
type textarea "*"
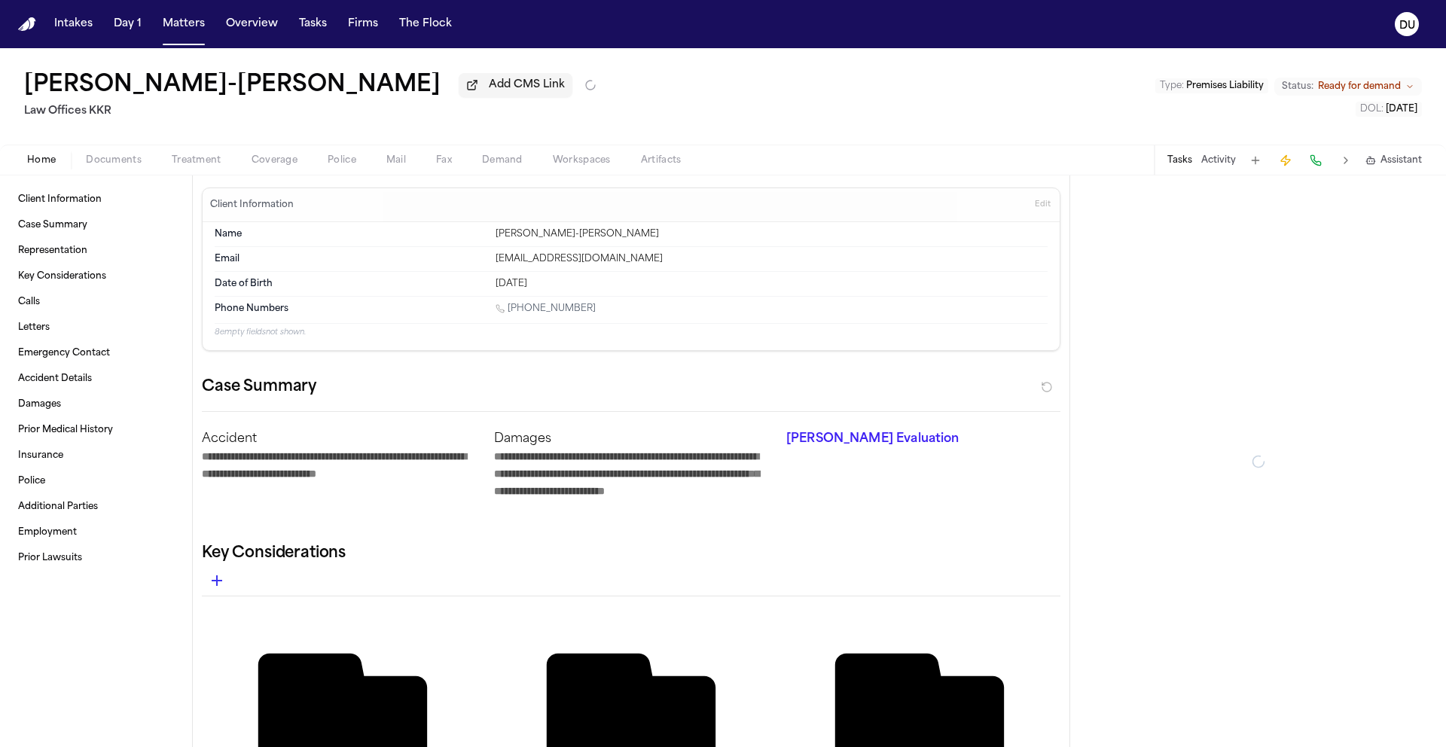
type textarea "*"
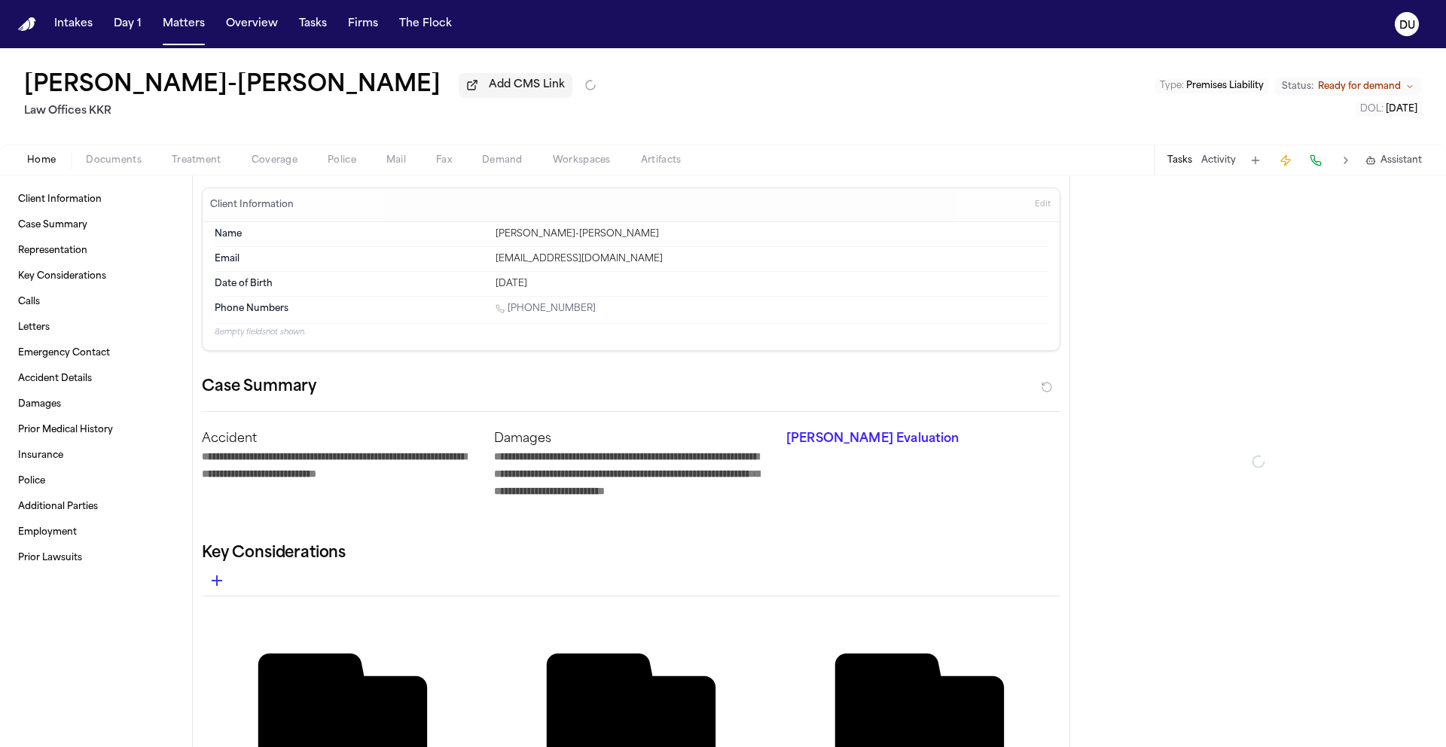
type textarea "*"
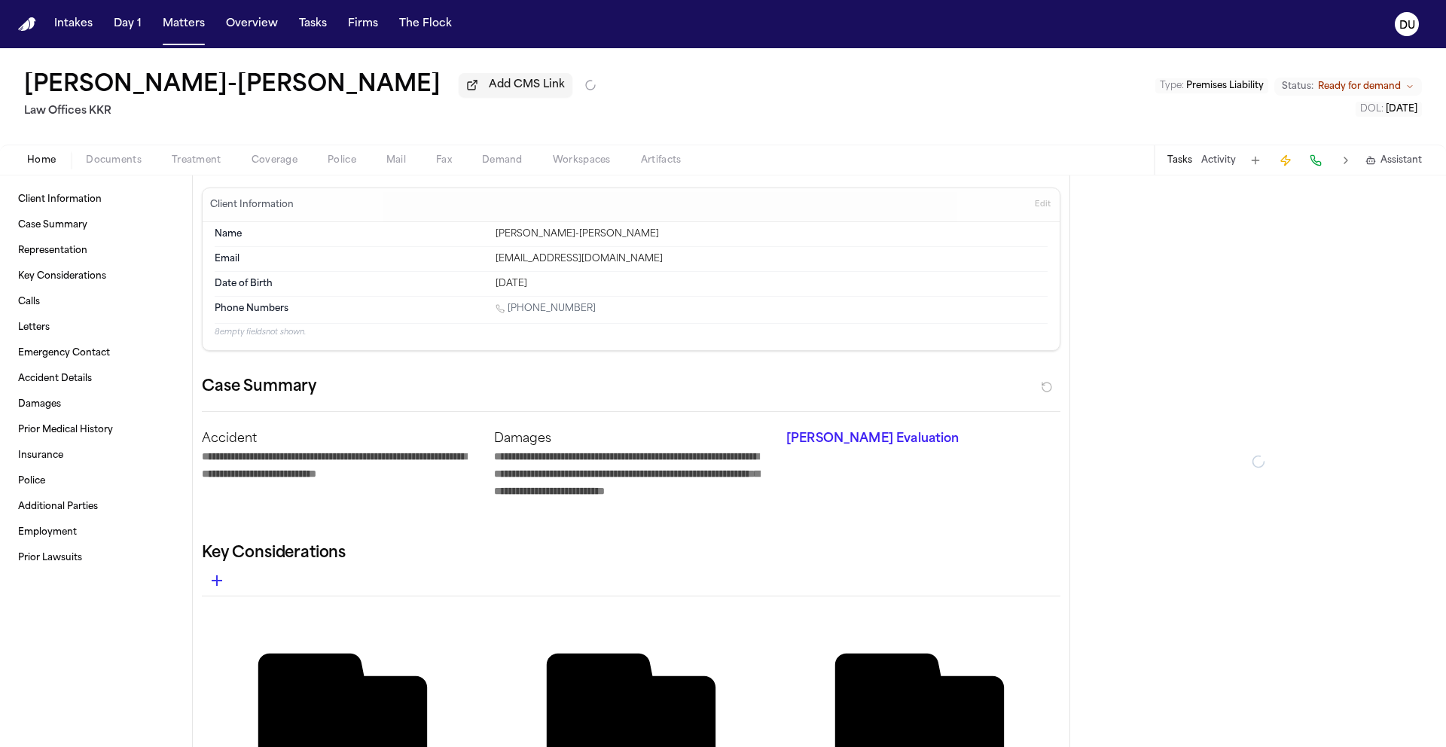
type textarea "*"
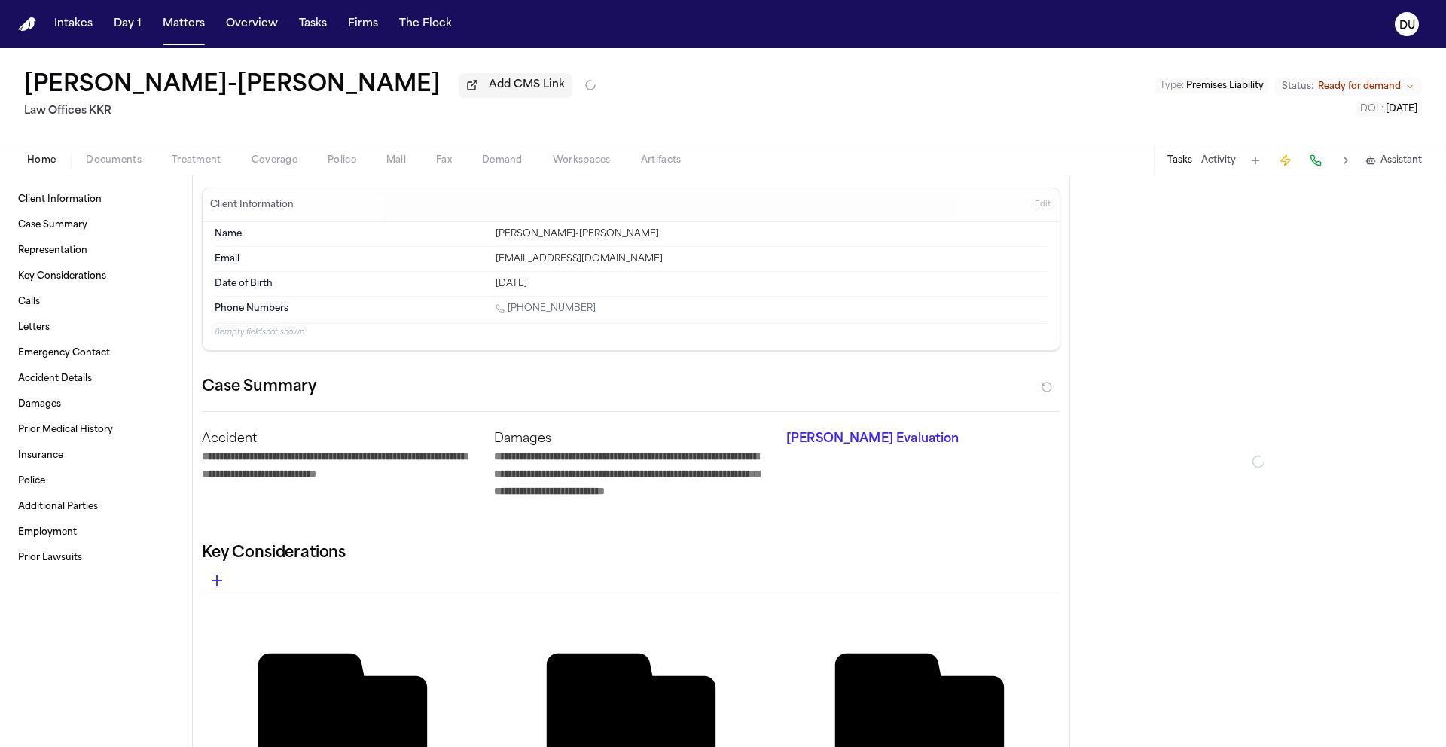
type textarea "*"
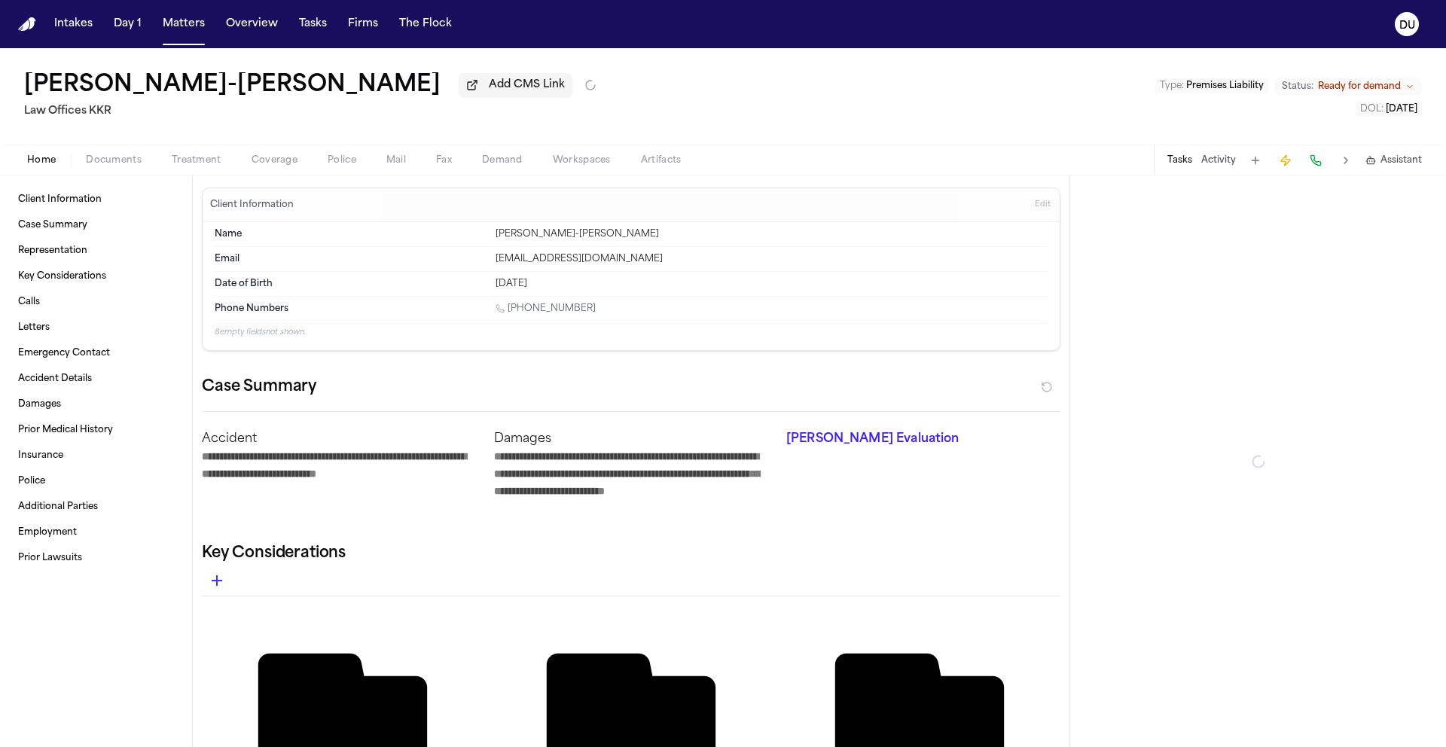
type textarea "*"
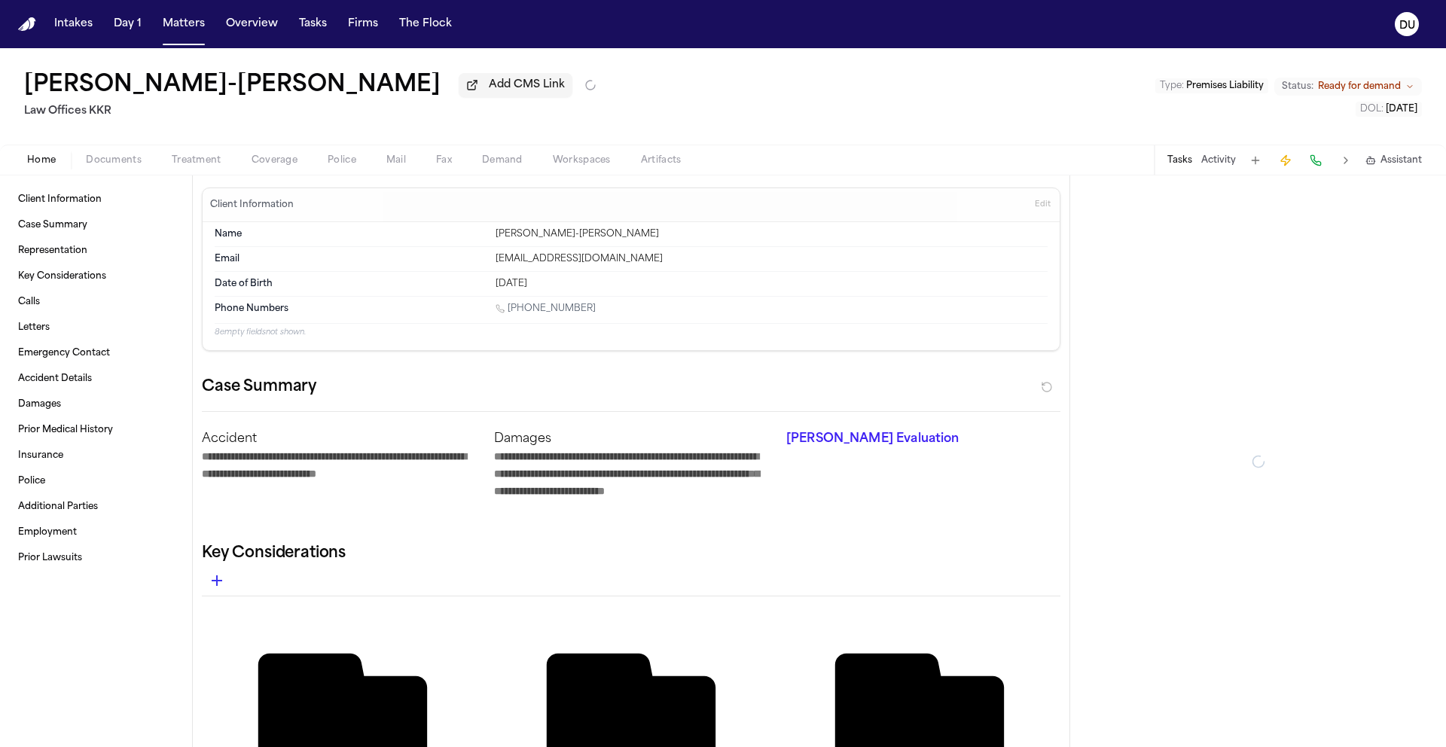
type textarea "*"
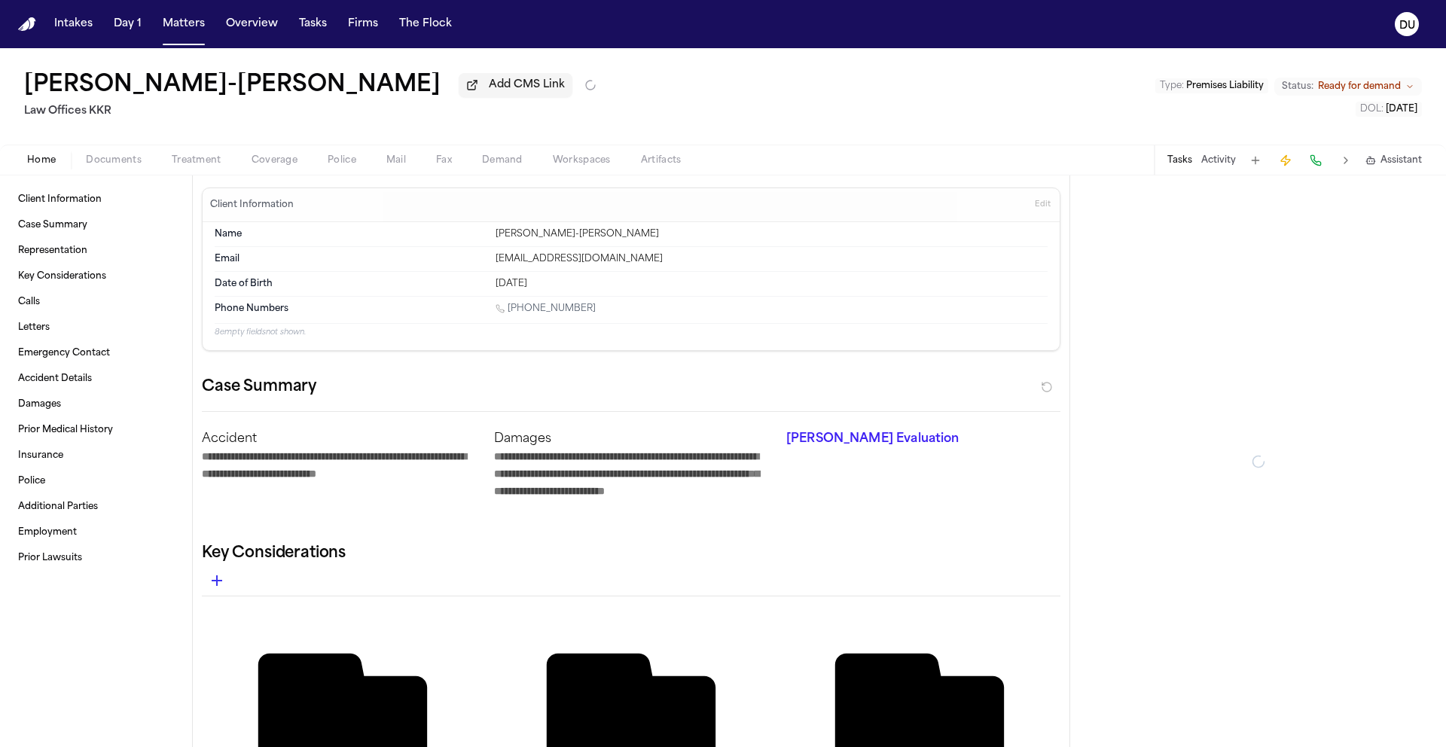
type textarea "*"
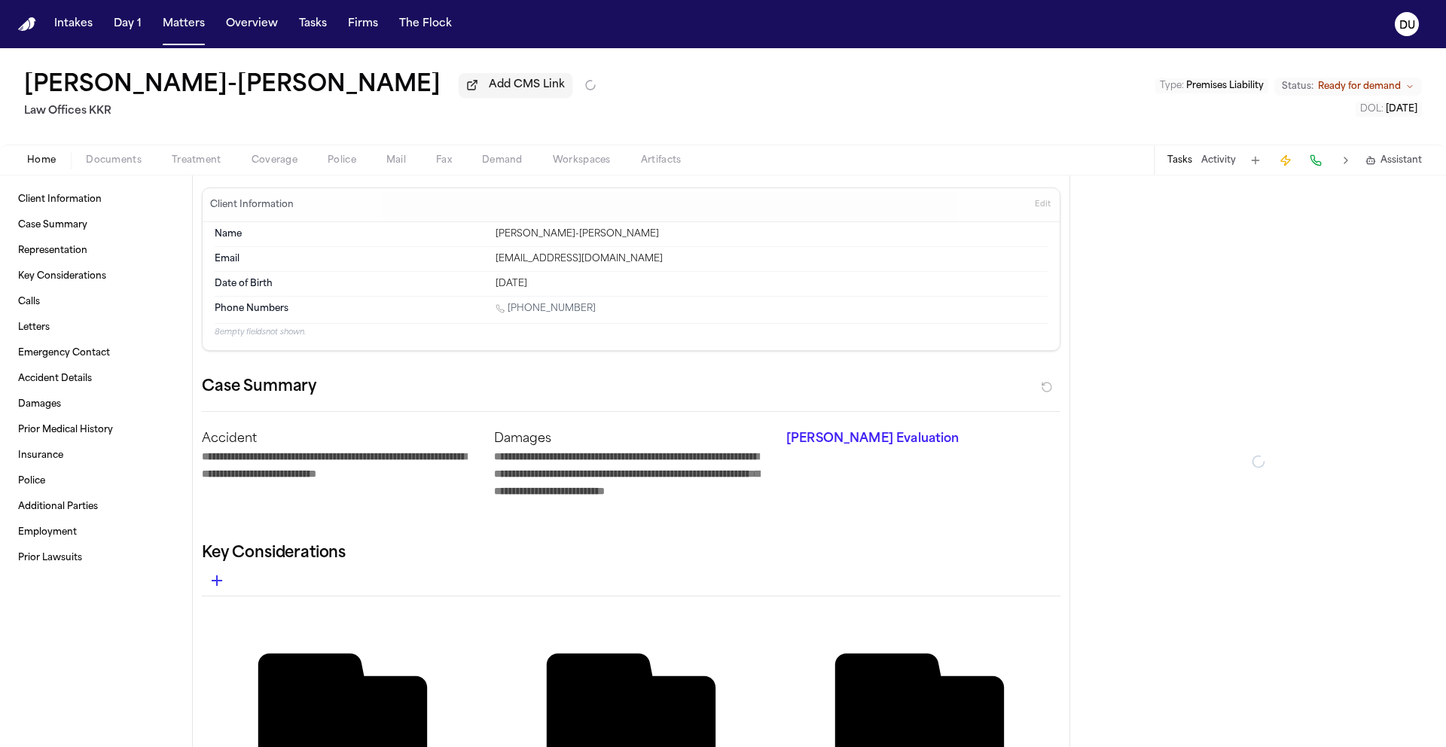
type textarea "*"
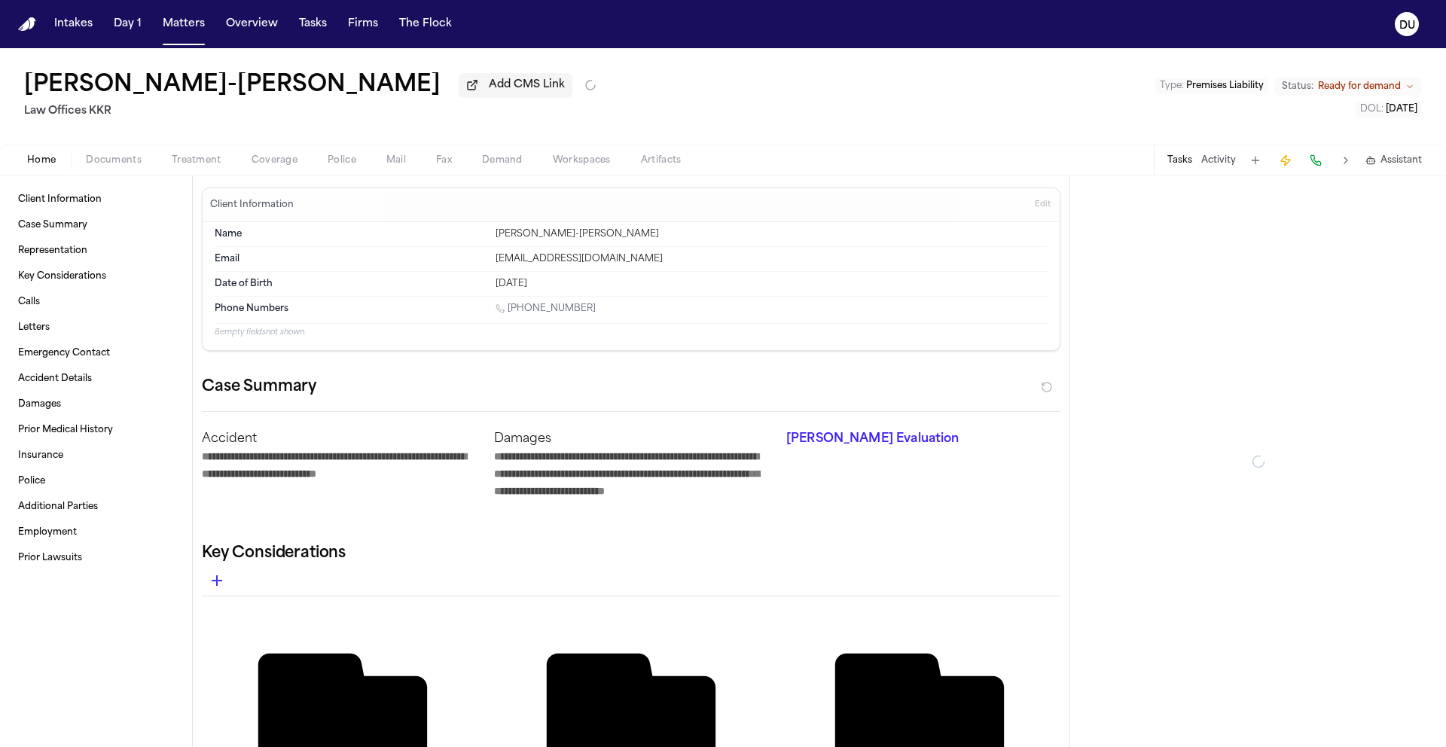
type textarea "*"
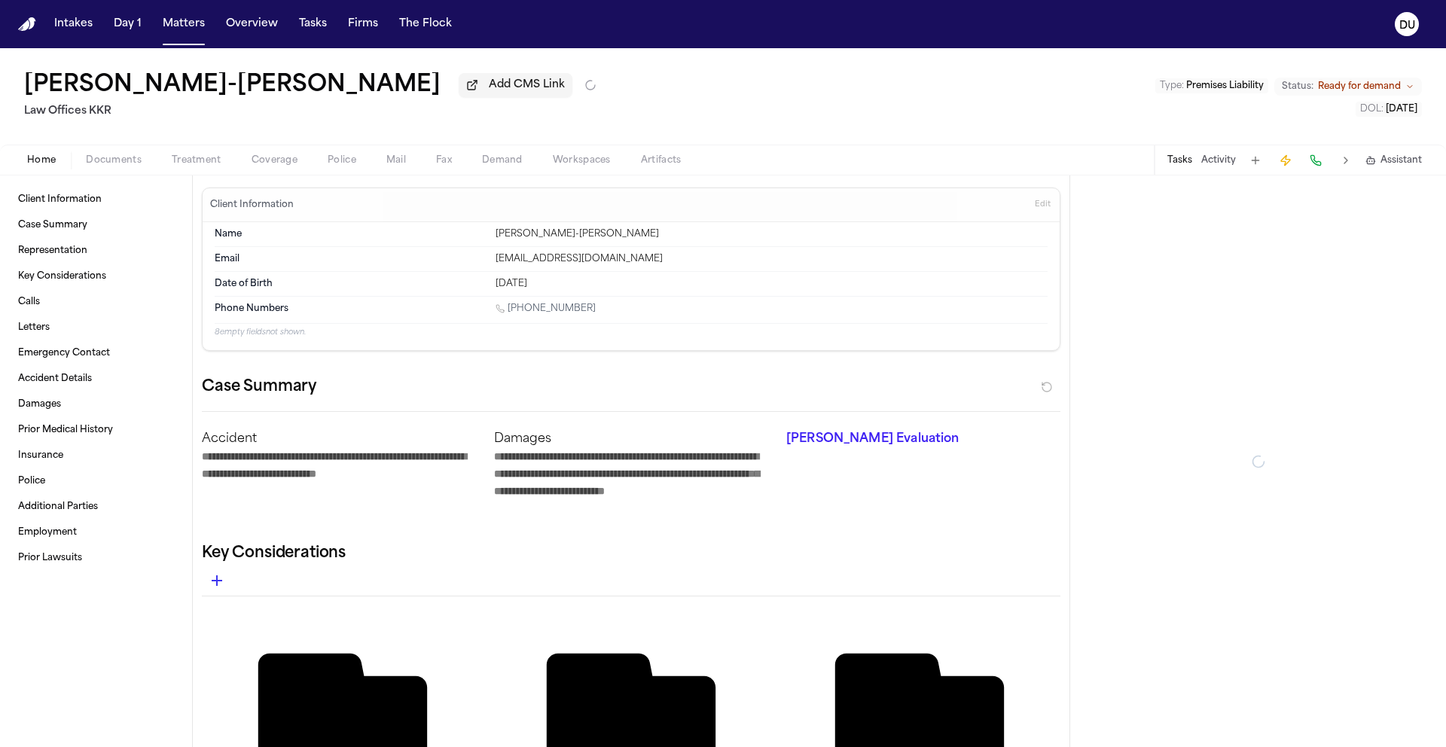
type textarea "*"
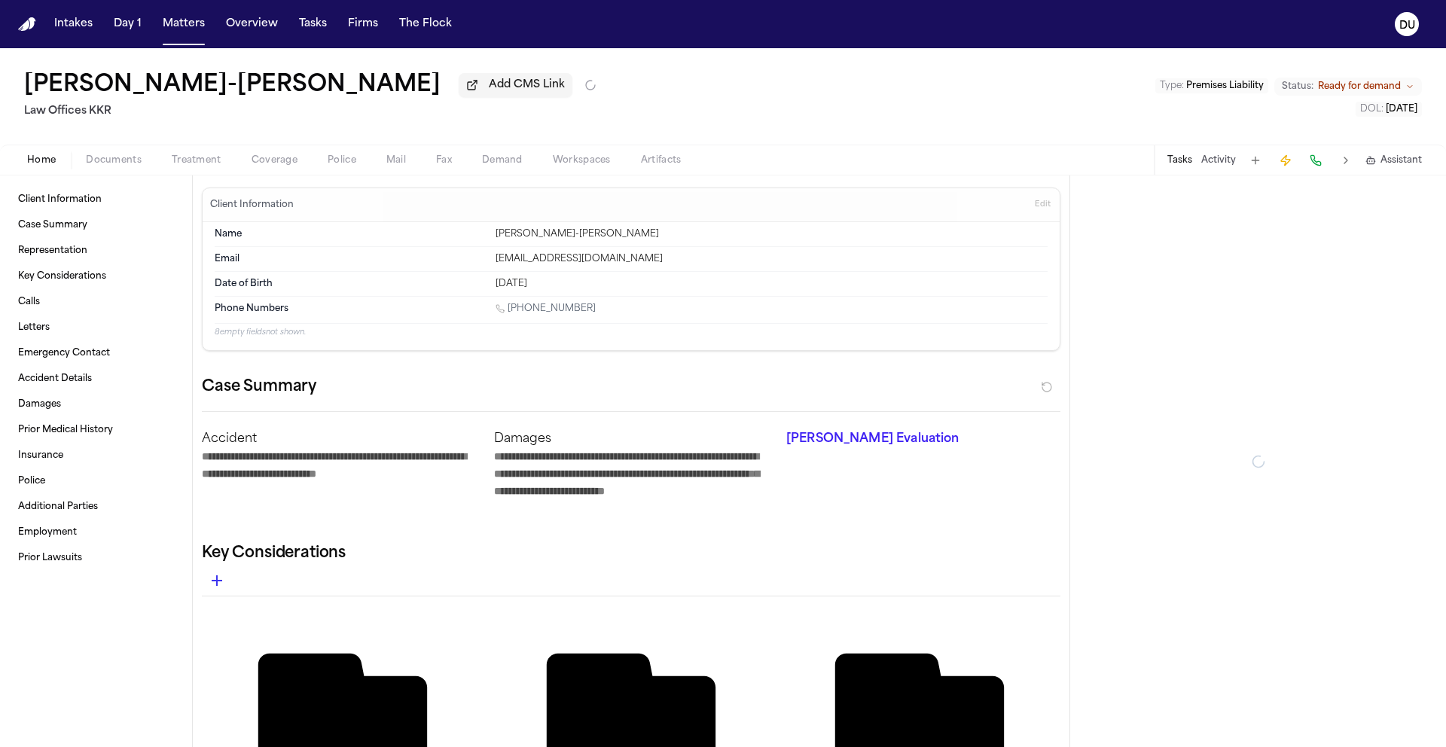
type textarea "*"
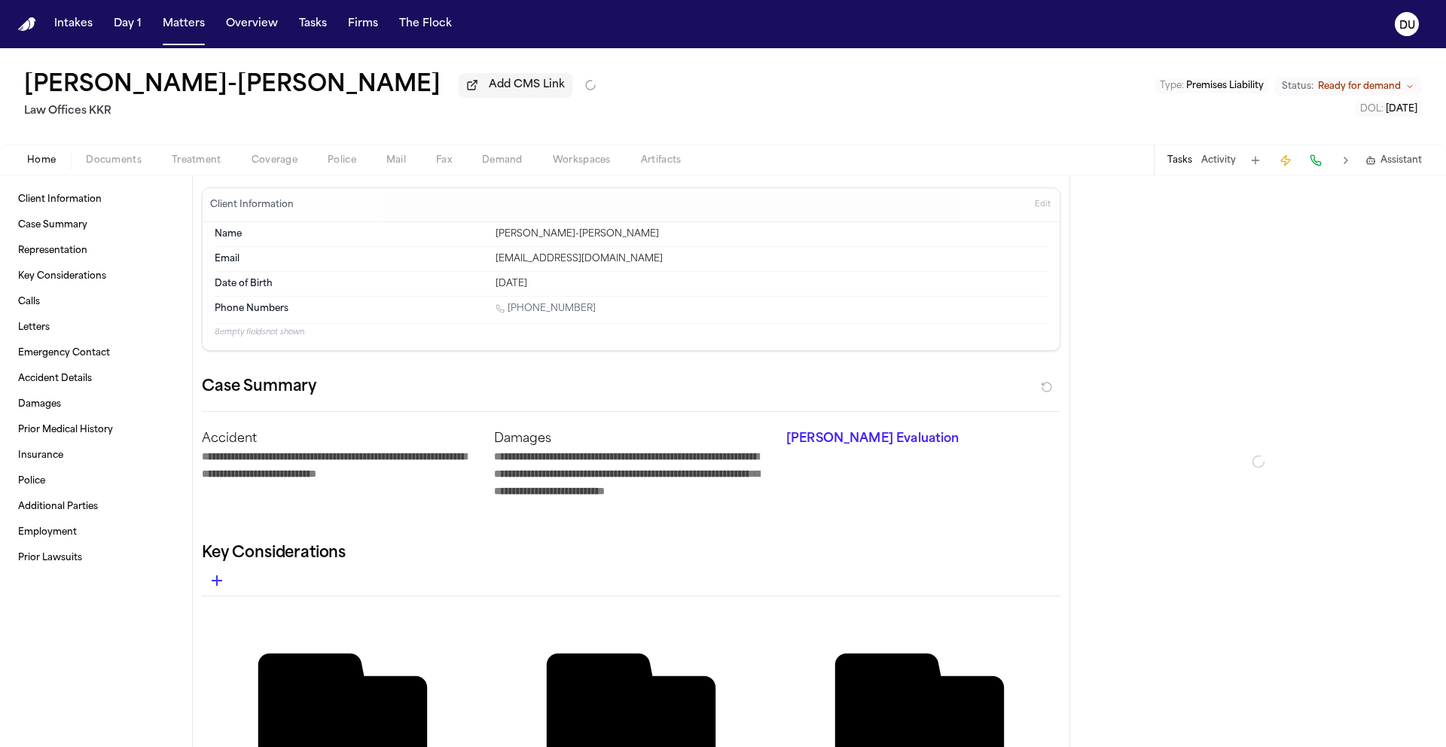
type textarea "*"
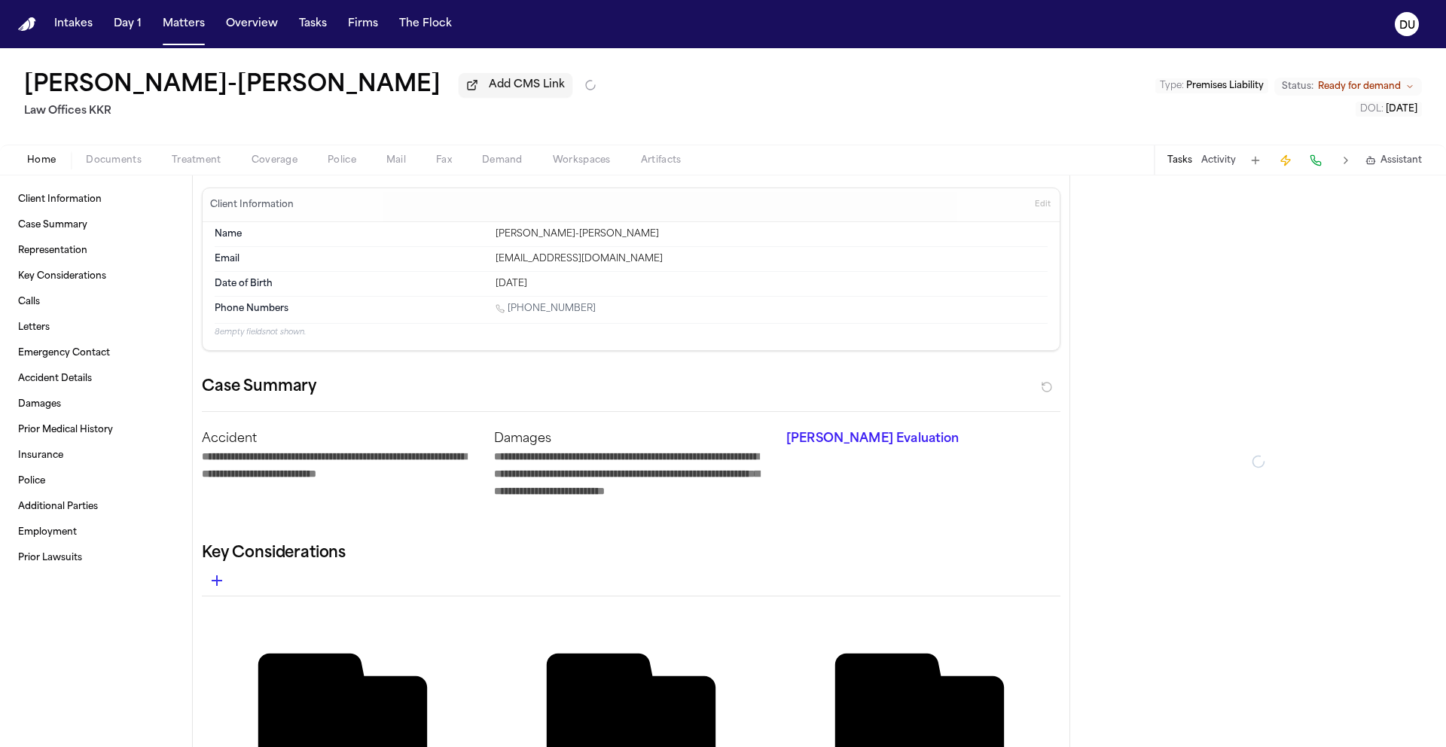
type textarea "*"
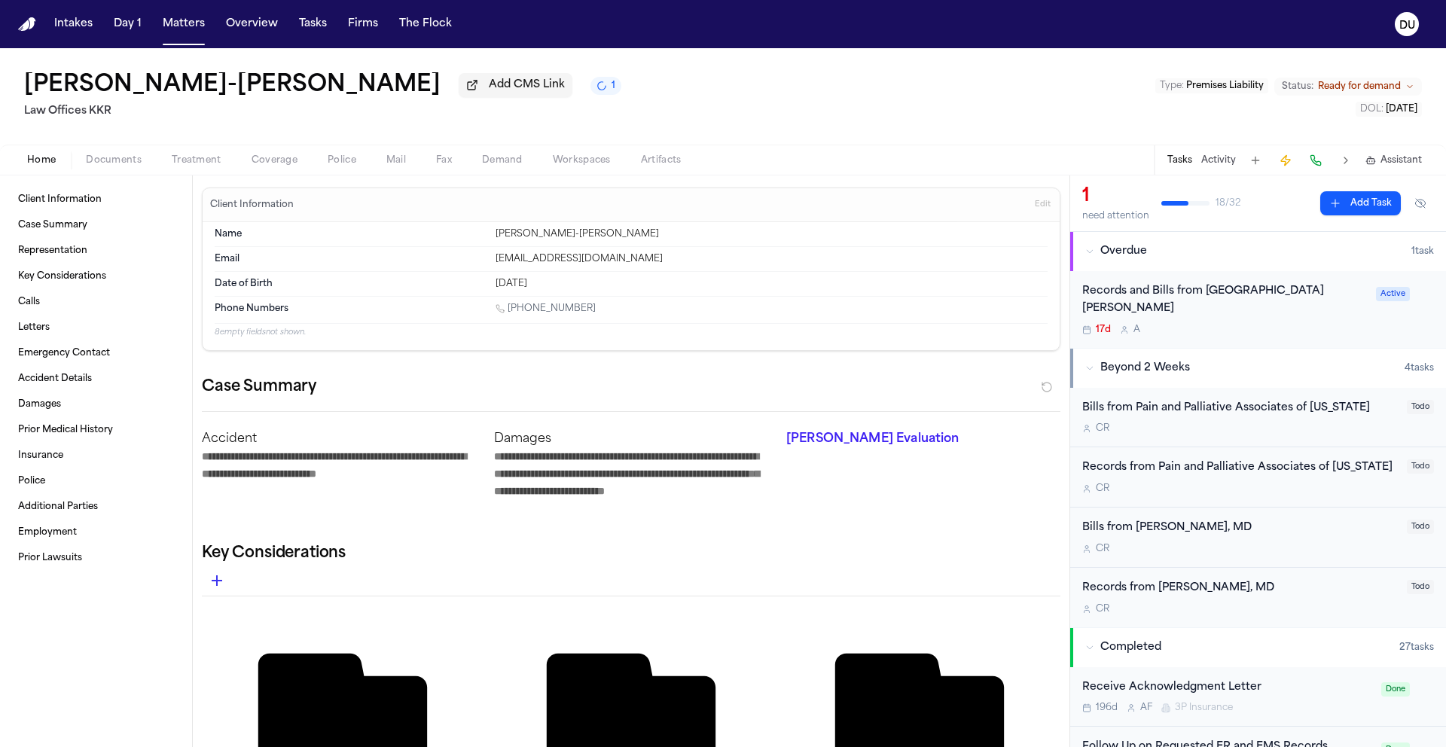
click at [1187, 291] on div "Records and Bills from [GEOGRAPHIC_DATA][PERSON_NAME]" at bounding box center [1225, 300] width 285 height 35
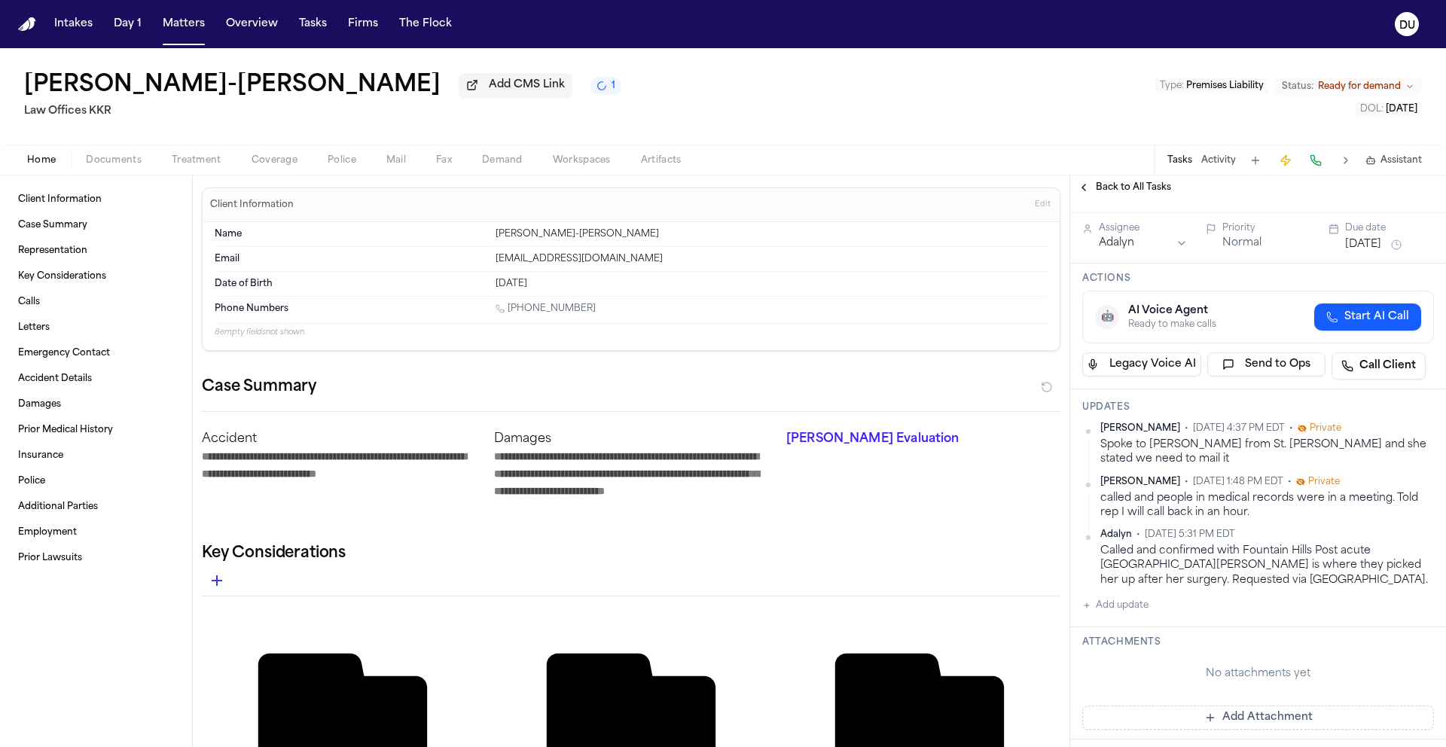
scroll to position [487, 0]
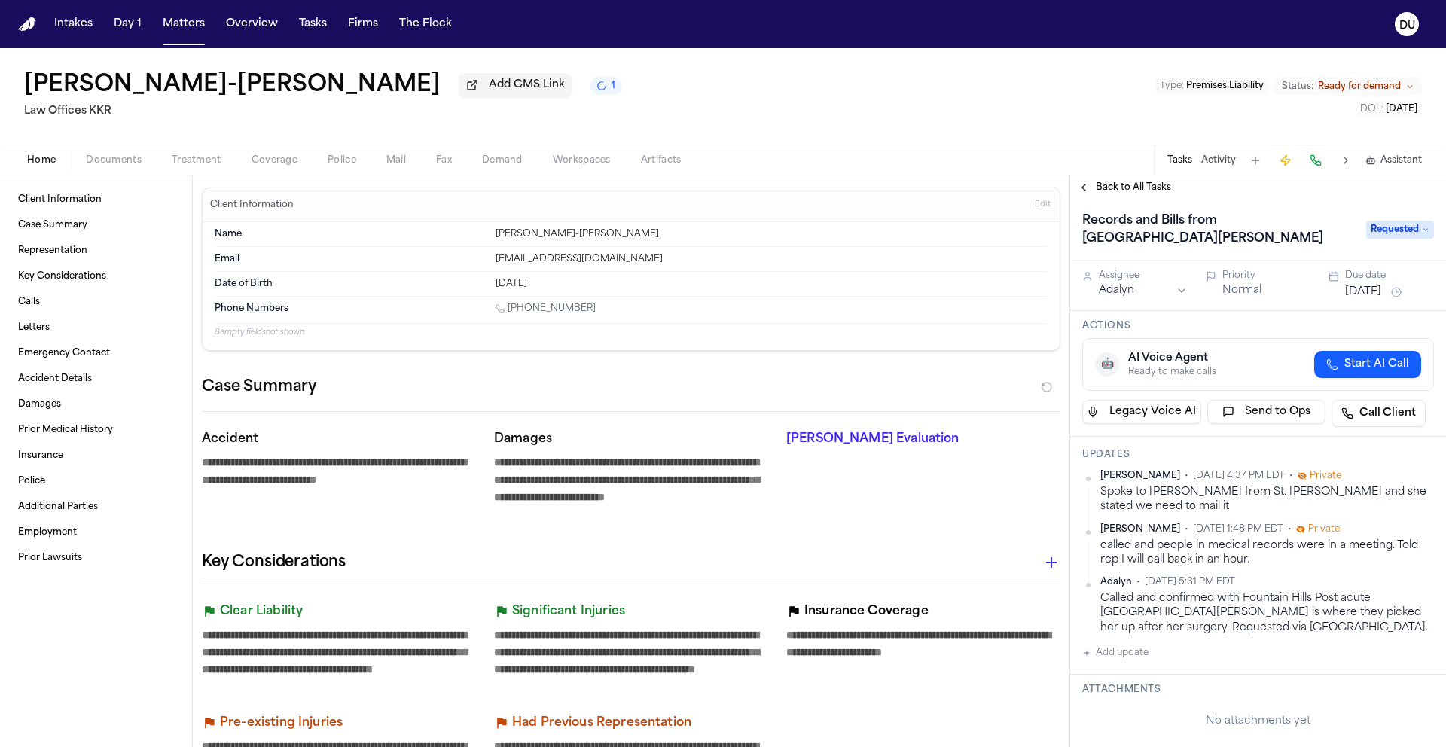
scroll to position [3, 0]
click at [23, 17] on img "Home" at bounding box center [27, 24] width 18 height 14
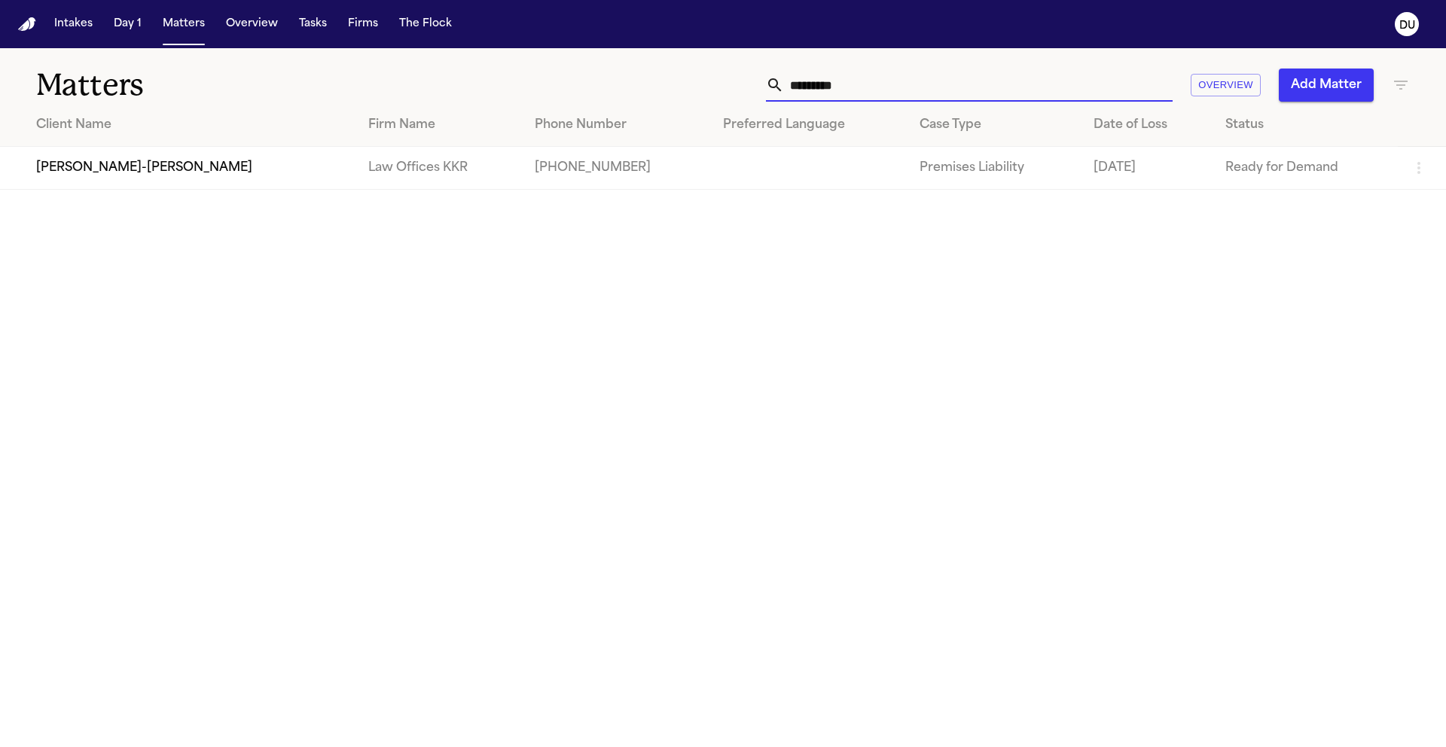
drag, startPoint x: 878, startPoint y: 82, endPoint x: 775, endPoint y: 81, distance: 103.2
click at [776, 81] on div "*********" at bounding box center [969, 85] width 407 height 33
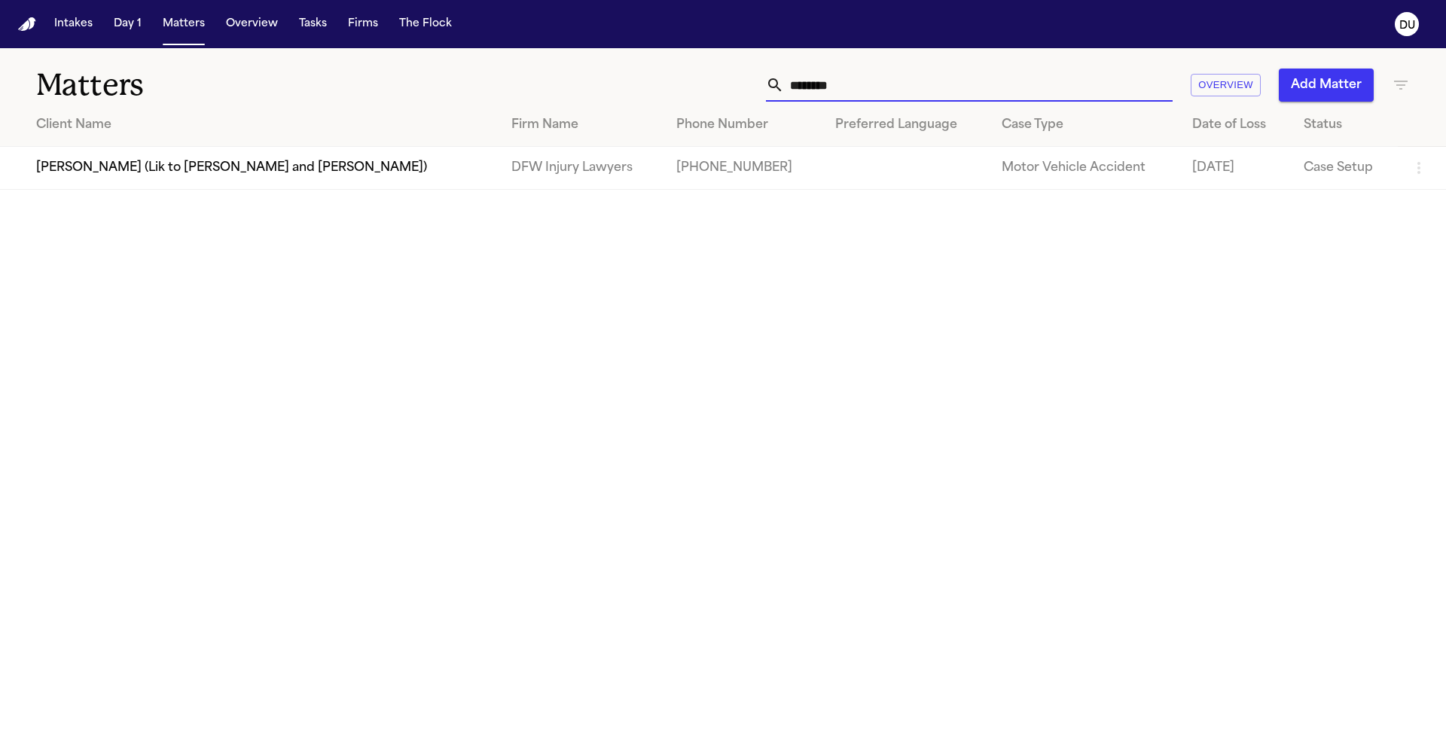
type input "********"
click at [228, 148] on td "[PERSON_NAME] (Lik to [PERSON_NAME] and [PERSON_NAME])" at bounding box center [249, 168] width 499 height 43
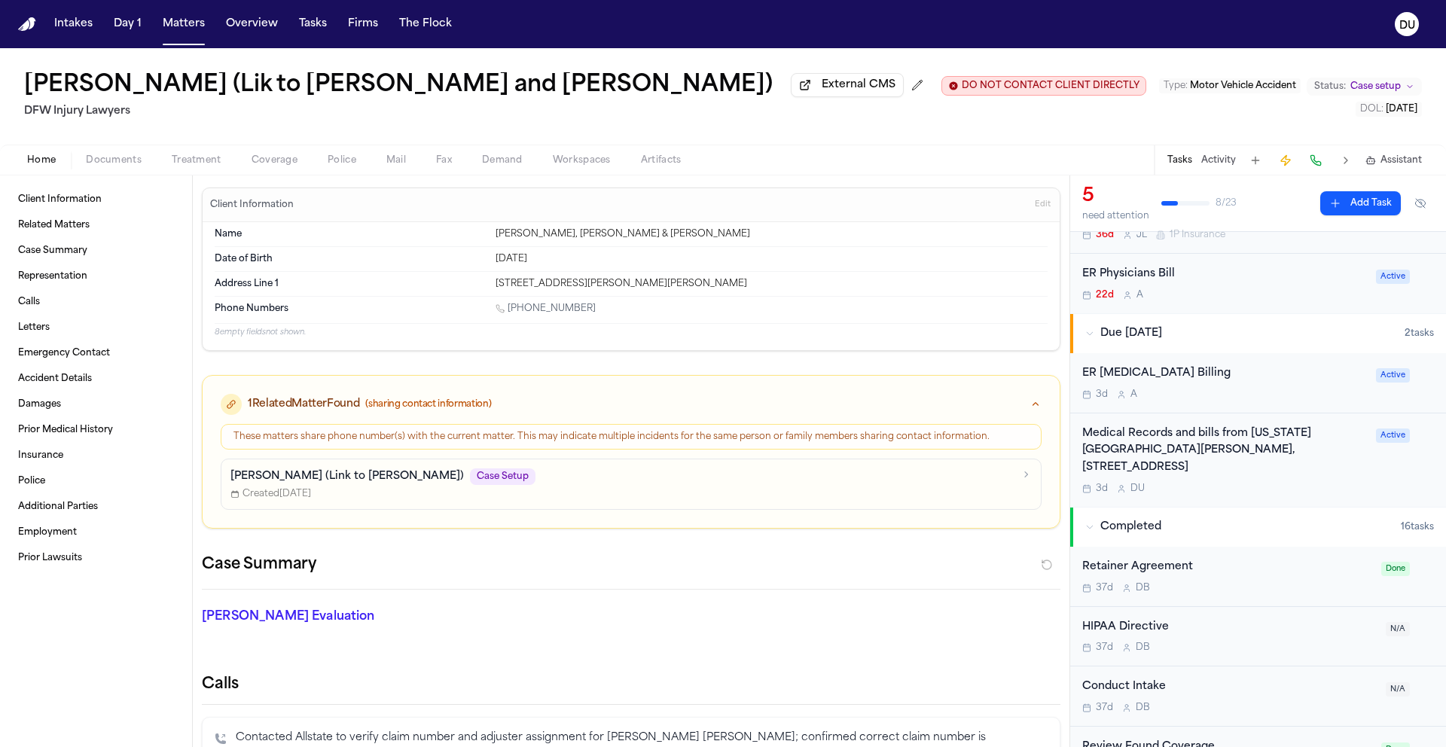
scroll to position [258, 0]
click at [1155, 278] on div "ER Physicians Bill" at bounding box center [1225, 273] width 285 height 17
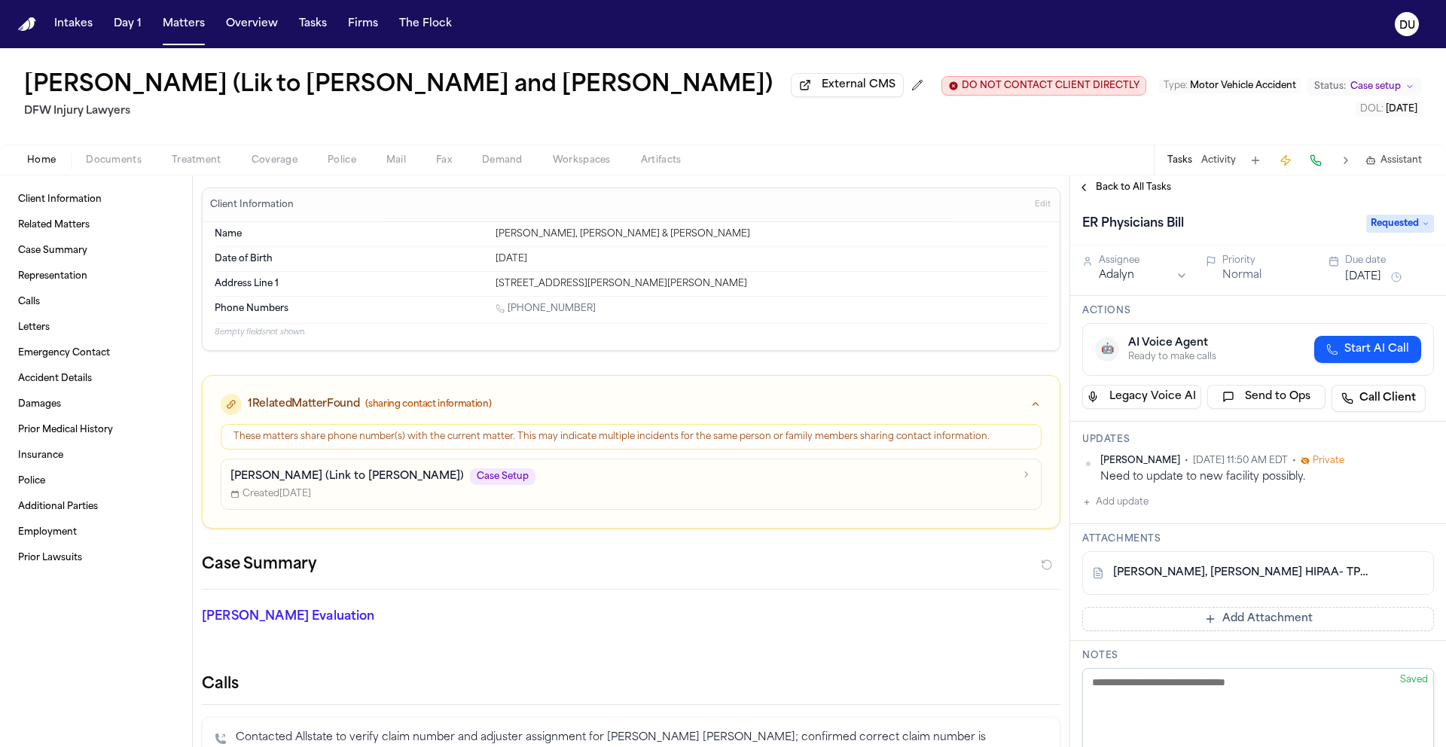
click at [1202, 581] on link "[PERSON_NAME], [PERSON_NAME] HIPAA- TPR.pdf" at bounding box center [1243, 573] width 260 height 15
click at [1133, 185] on span "Back to All Tasks" at bounding box center [1133, 188] width 75 height 12
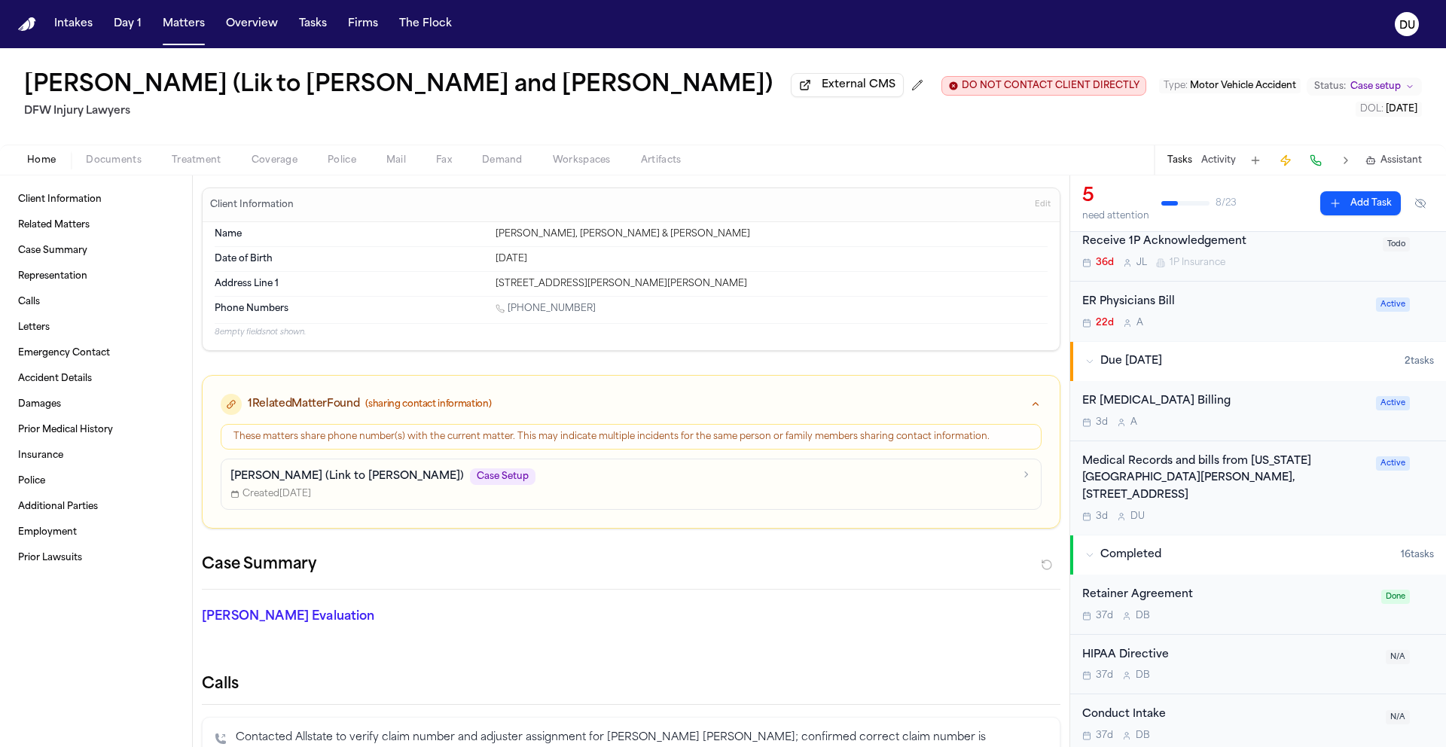
scroll to position [249, 0]
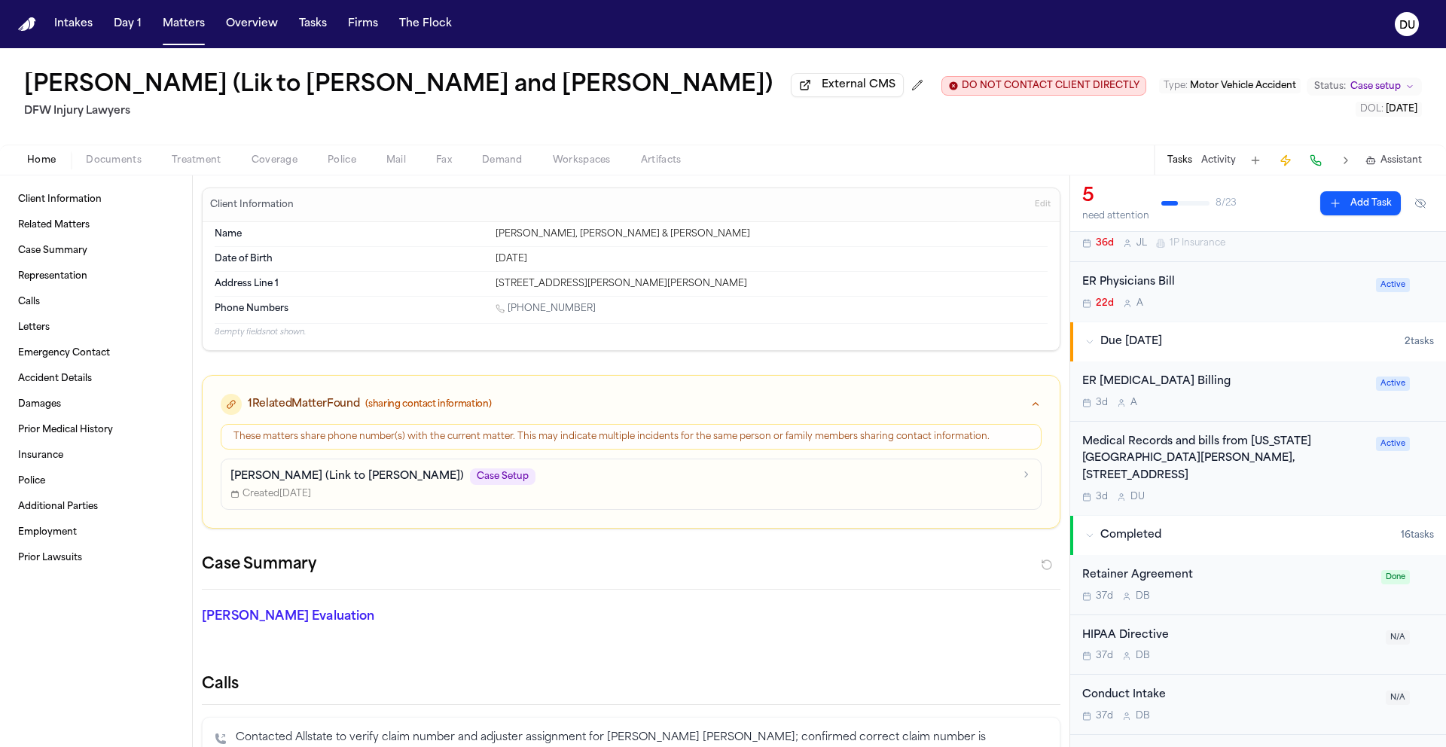
click at [28, 26] on img "Home" at bounding box center [27, 24] width 18 height 14
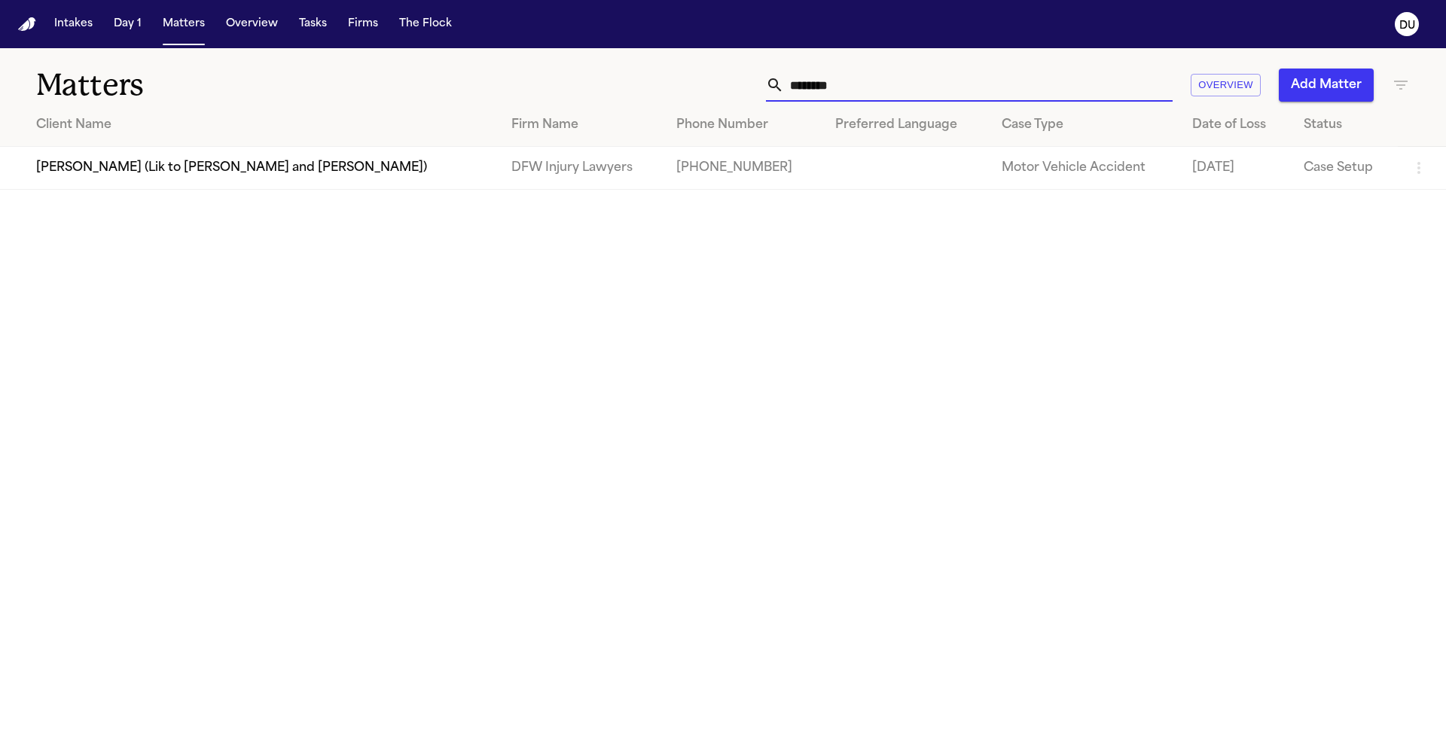
drag, startPoint x: 890, startPoint y: 82, endPoint x: 756, endPoint y: 82, distance: 133.3
click at [758, 82] on div "******** Overview Add Matter" at bounding box center [923, 85] width 974 height 33
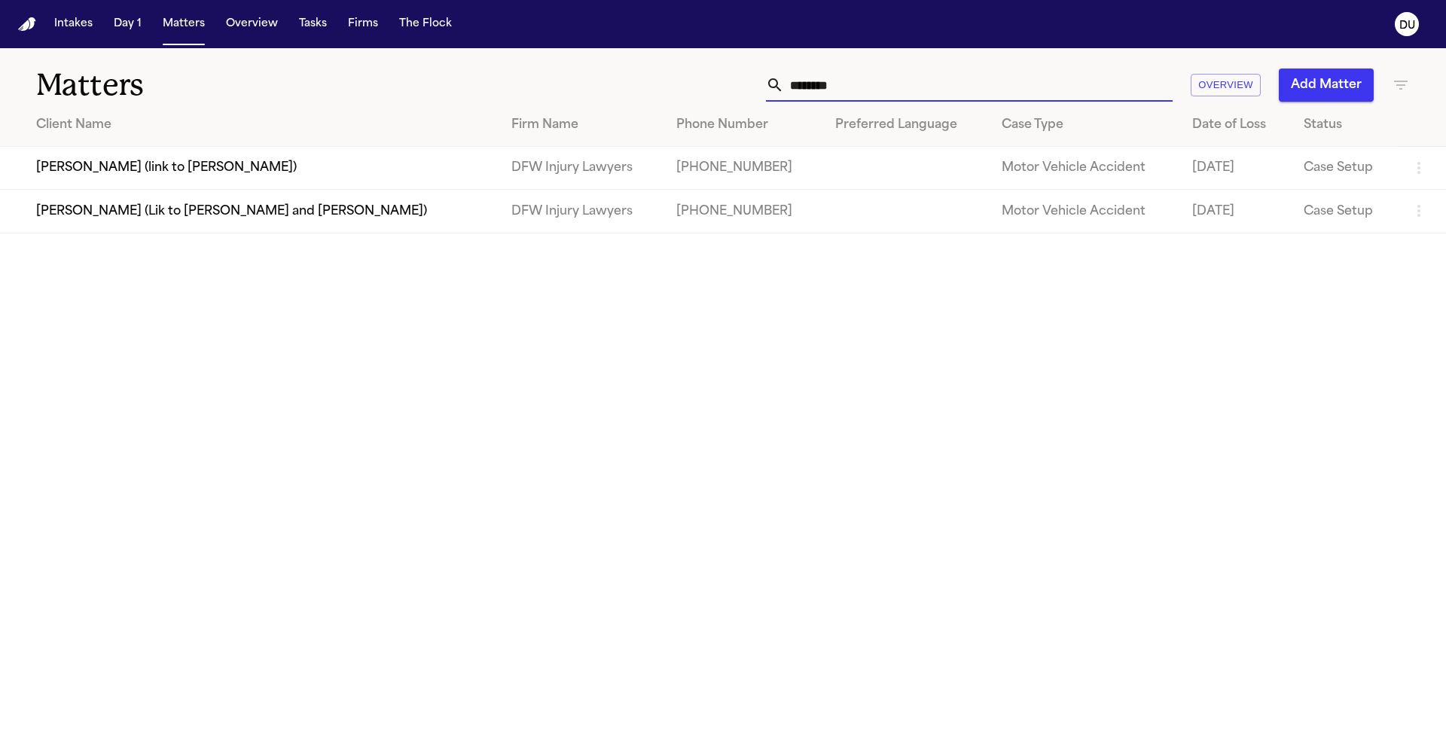
type input "********"
click at [133, 171] on td "[PERSON_NAME] (link to [PERSON_NAME])" at bounding box center [249, 168] width 499 height 43
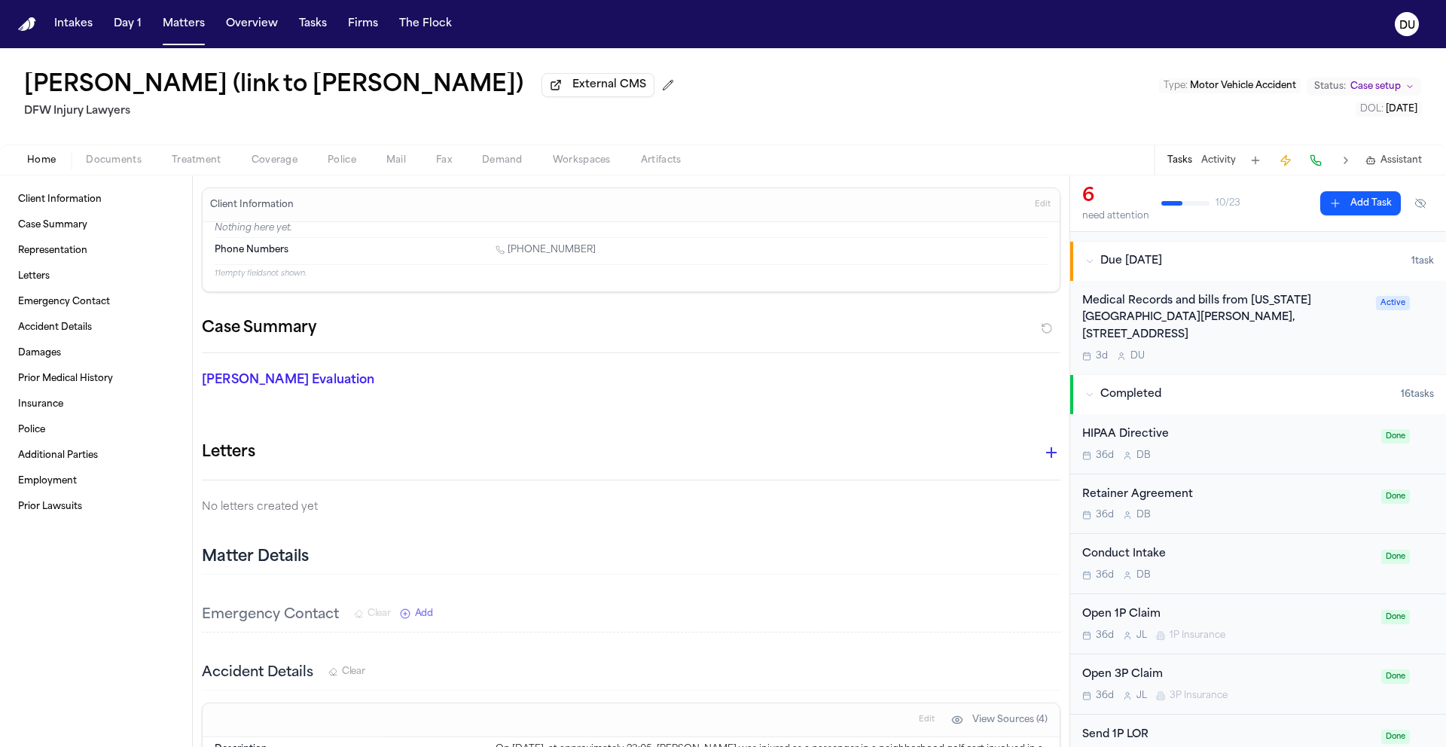
scroll to position [299, 0]
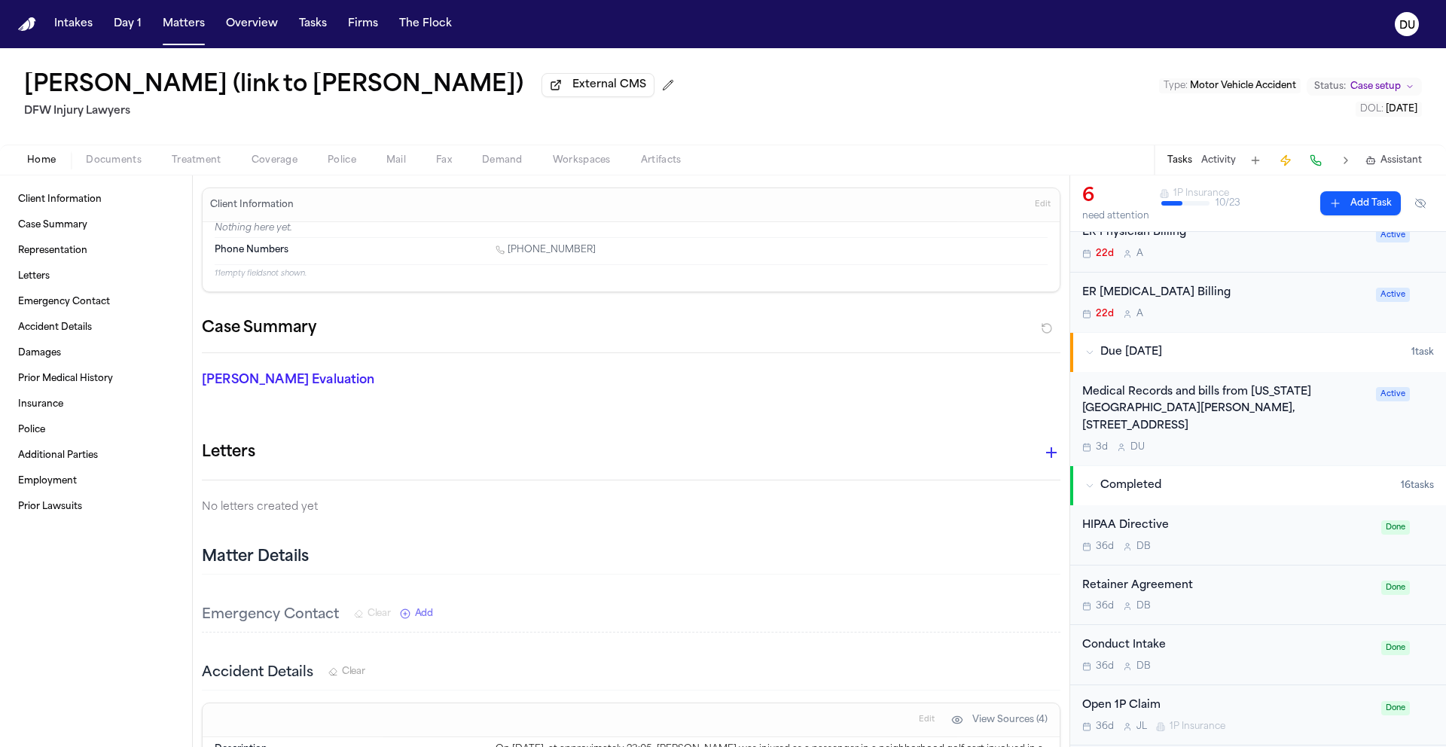
click at [1254, 410] on div "Medical Records and bills from [US_STATE][GEOGRAPHIC_DATA][PERSON_NAME], [STREE…" at bounding box center [1225, 409] width 285 height 51
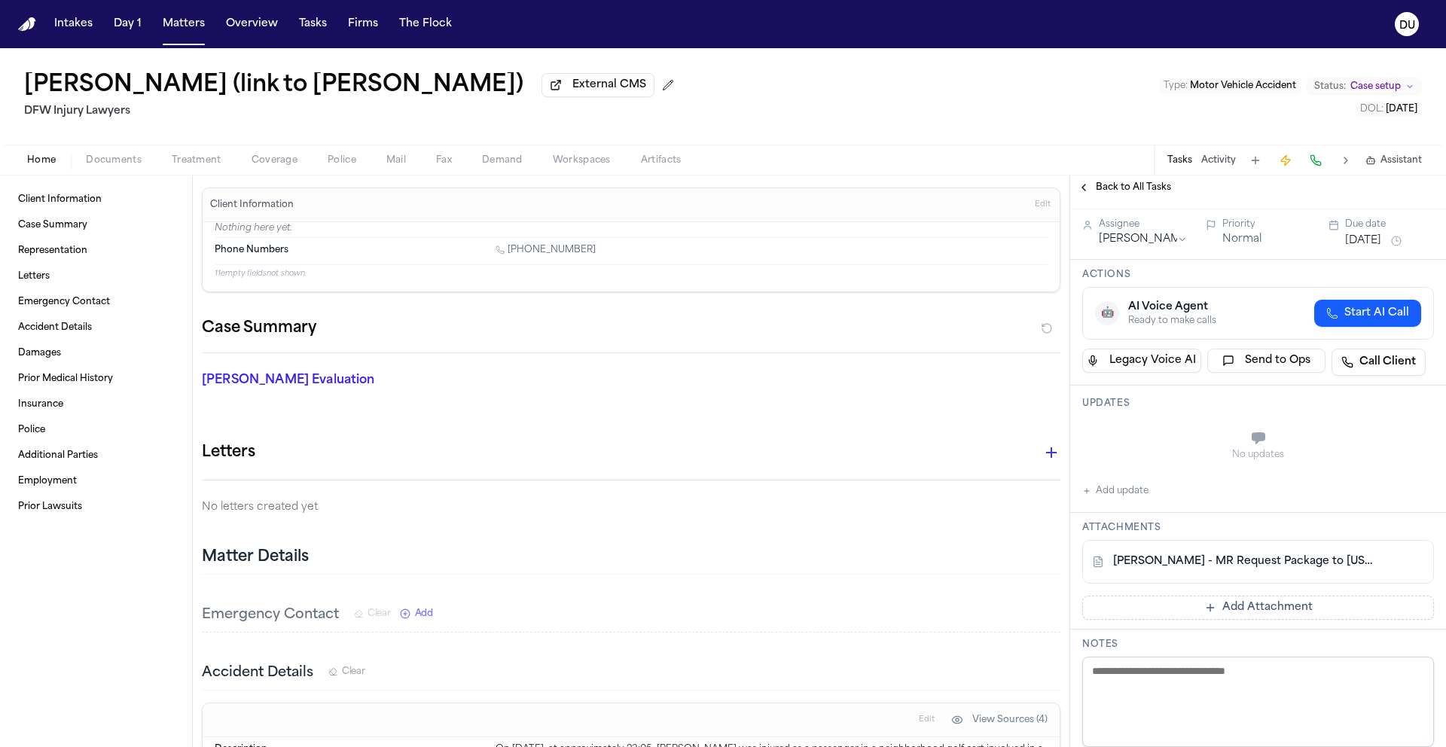
scroll to position [81, 0]
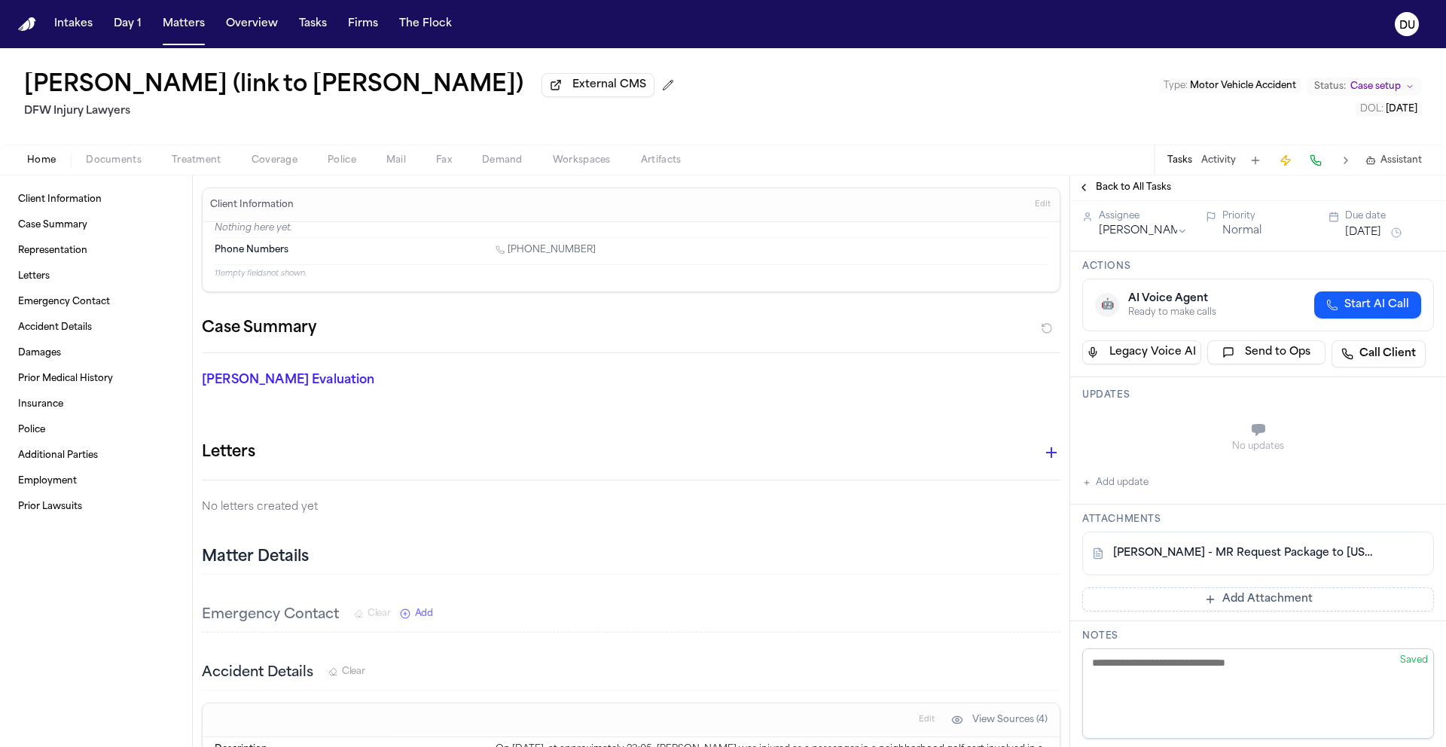
click at [1303, 561] on link "[PERSON_NAME] - MR Request Package to [US_STATE] Health [PERSON_NAME] Methodist…" at bounding box center [1243, 553] width 260 height 15
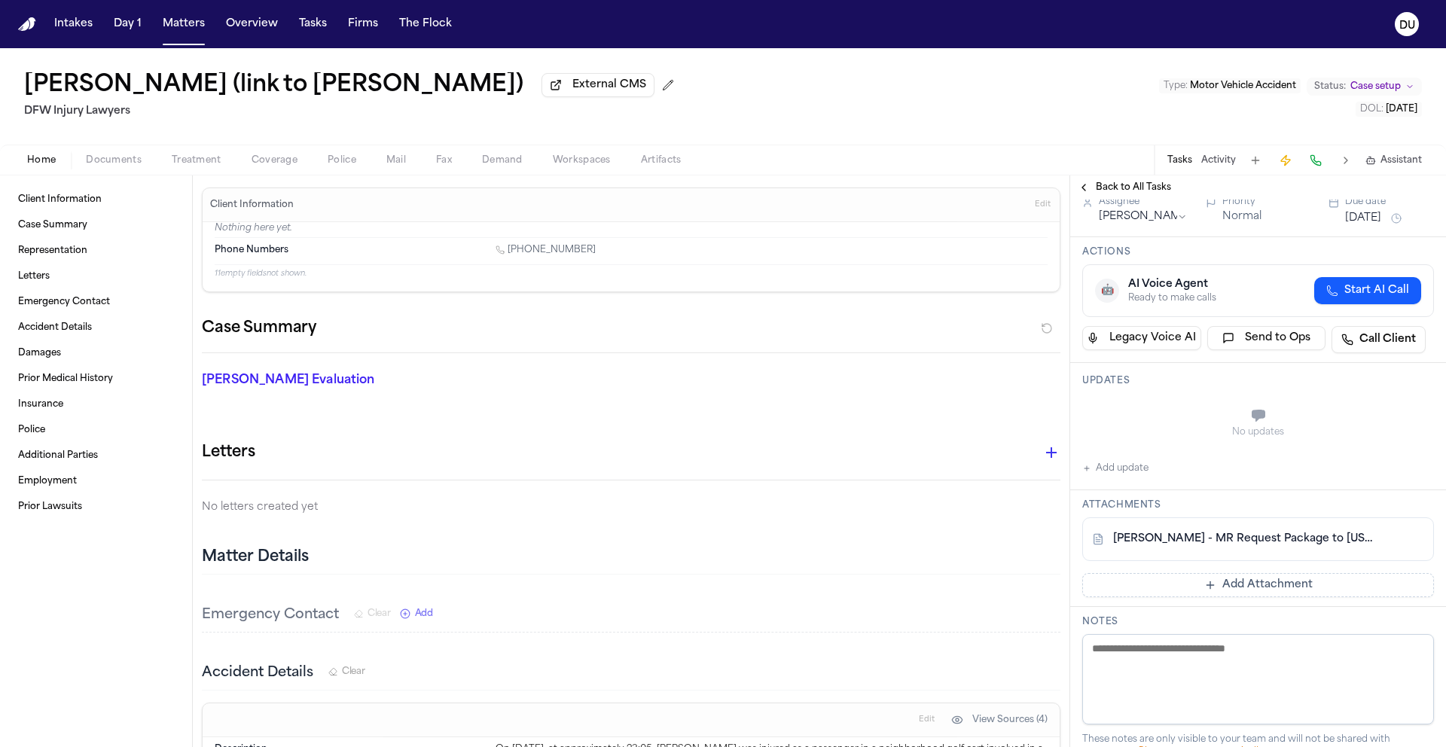
scroll to position [109, 0]
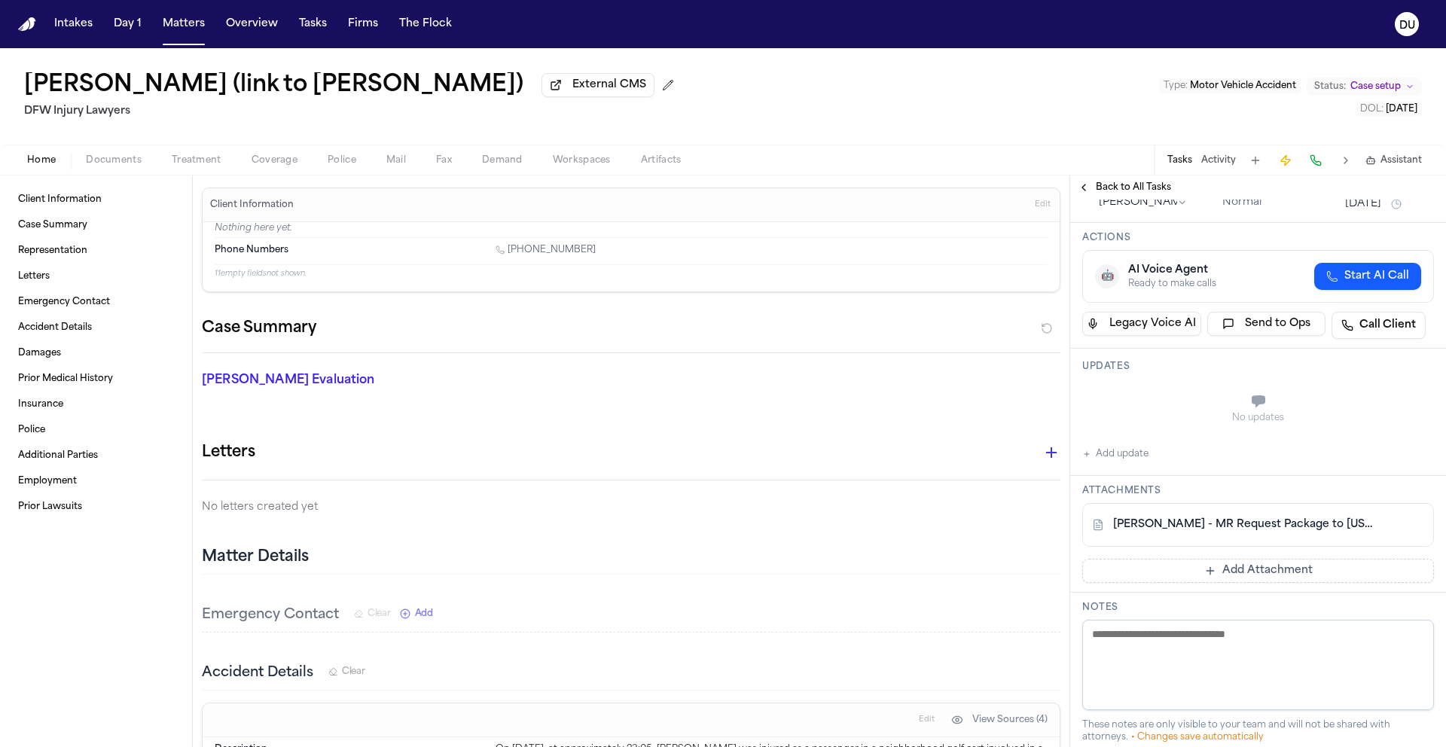
click at [1254, 583] on button "Add Attachment" at bounding box center [1259, 571] width 352 height 24
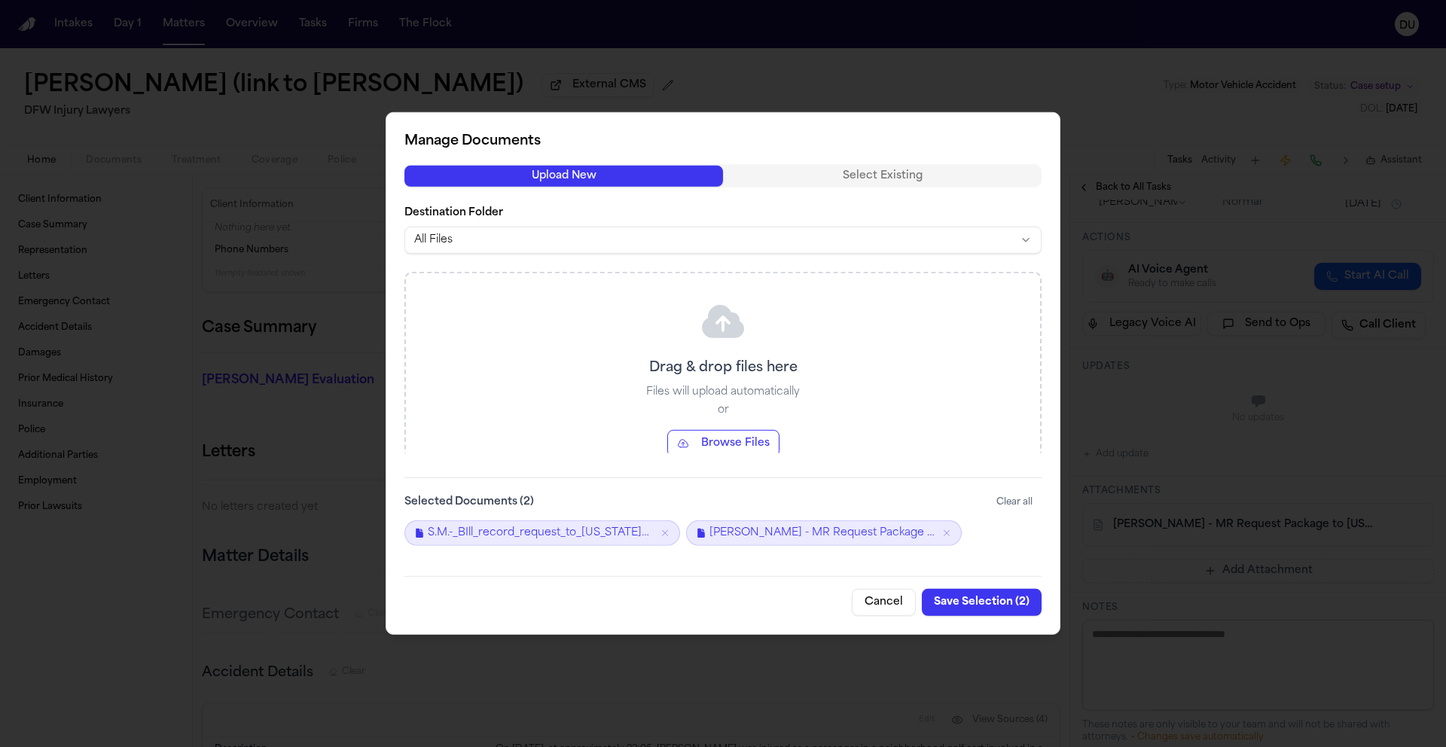
click at [1012, 594] on button "Save Selection ( 2 )" at bounding box center [982, 602] width 120 height 27
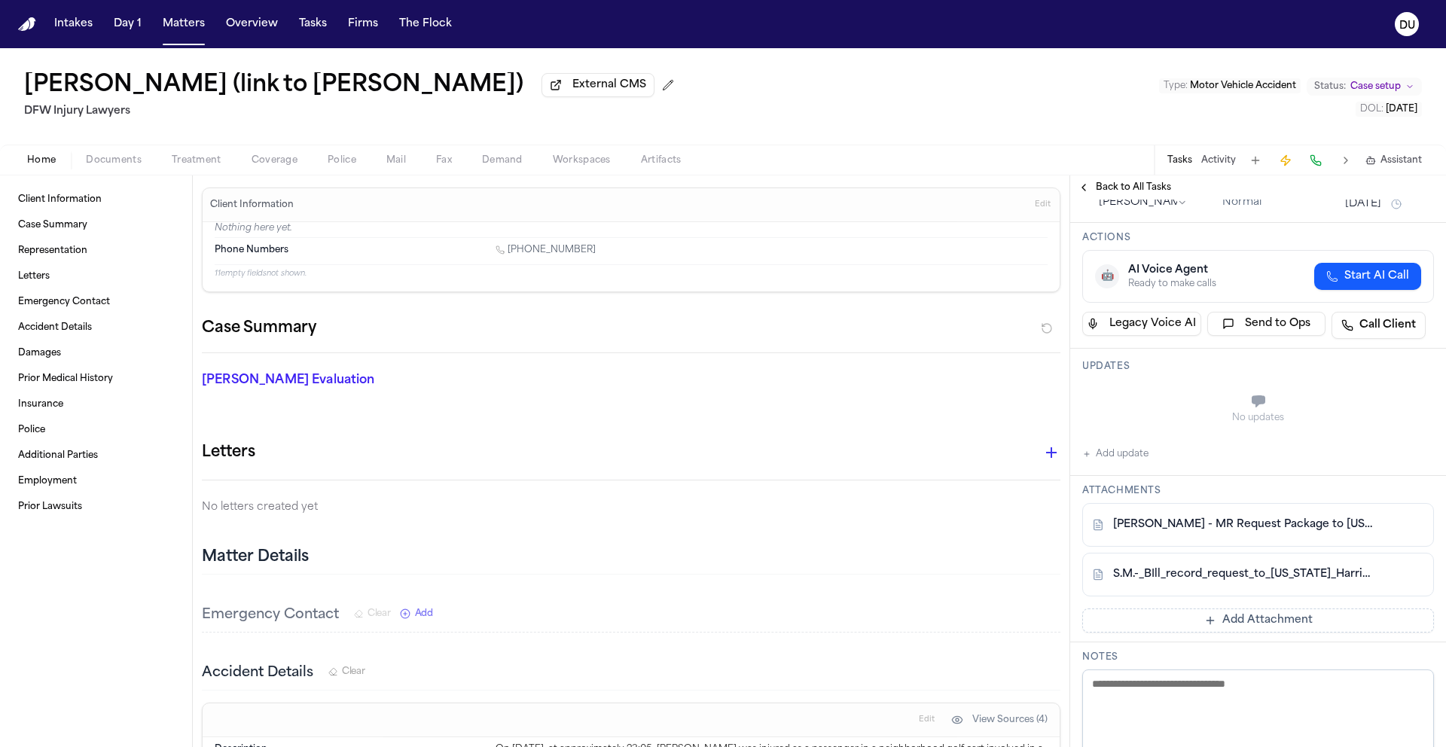
click at [1110, 189] on span "Back to All Tasks" at bounding box center [1133, 188] width 75 height 12
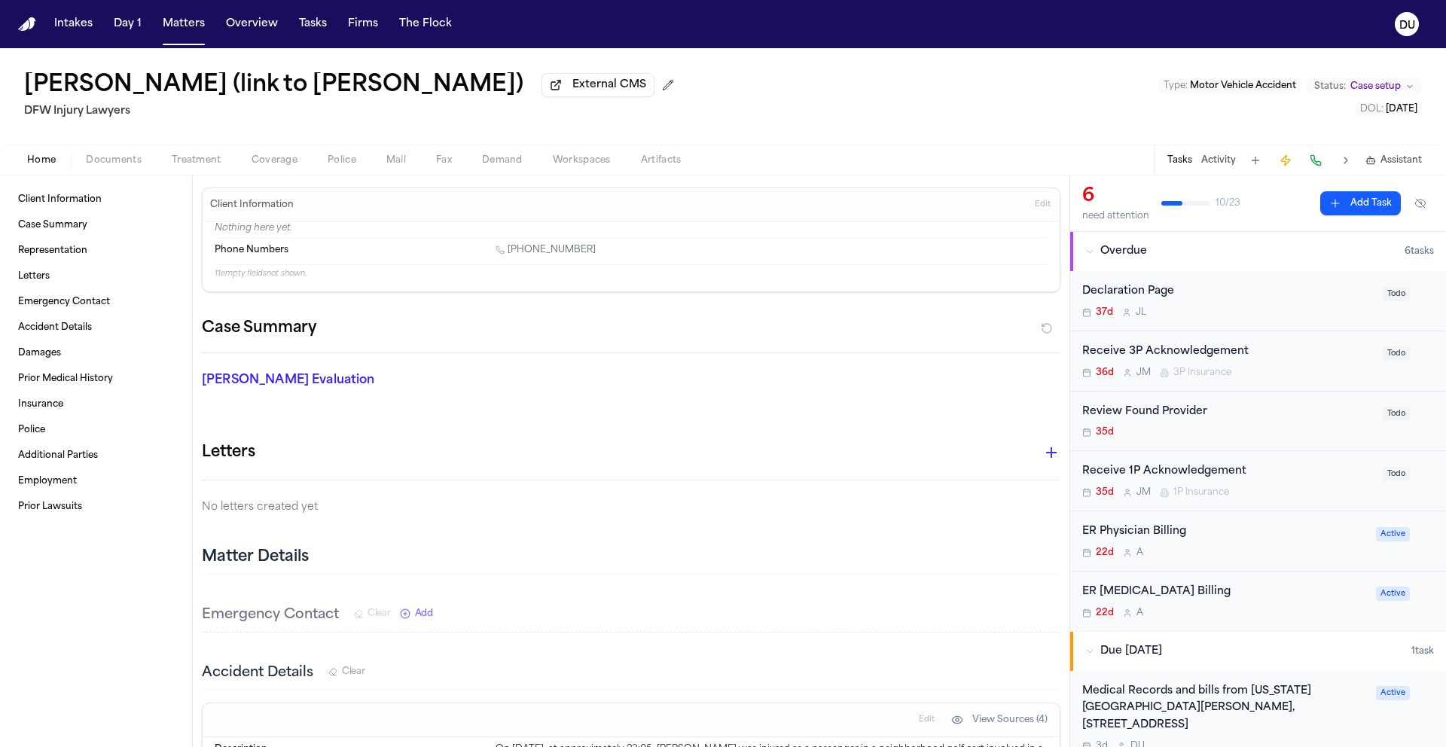
click at [1154, 600] on div "ER [MEDICAL_DATA] Billing" at bounding box center [1225, 592] width 285 height 17
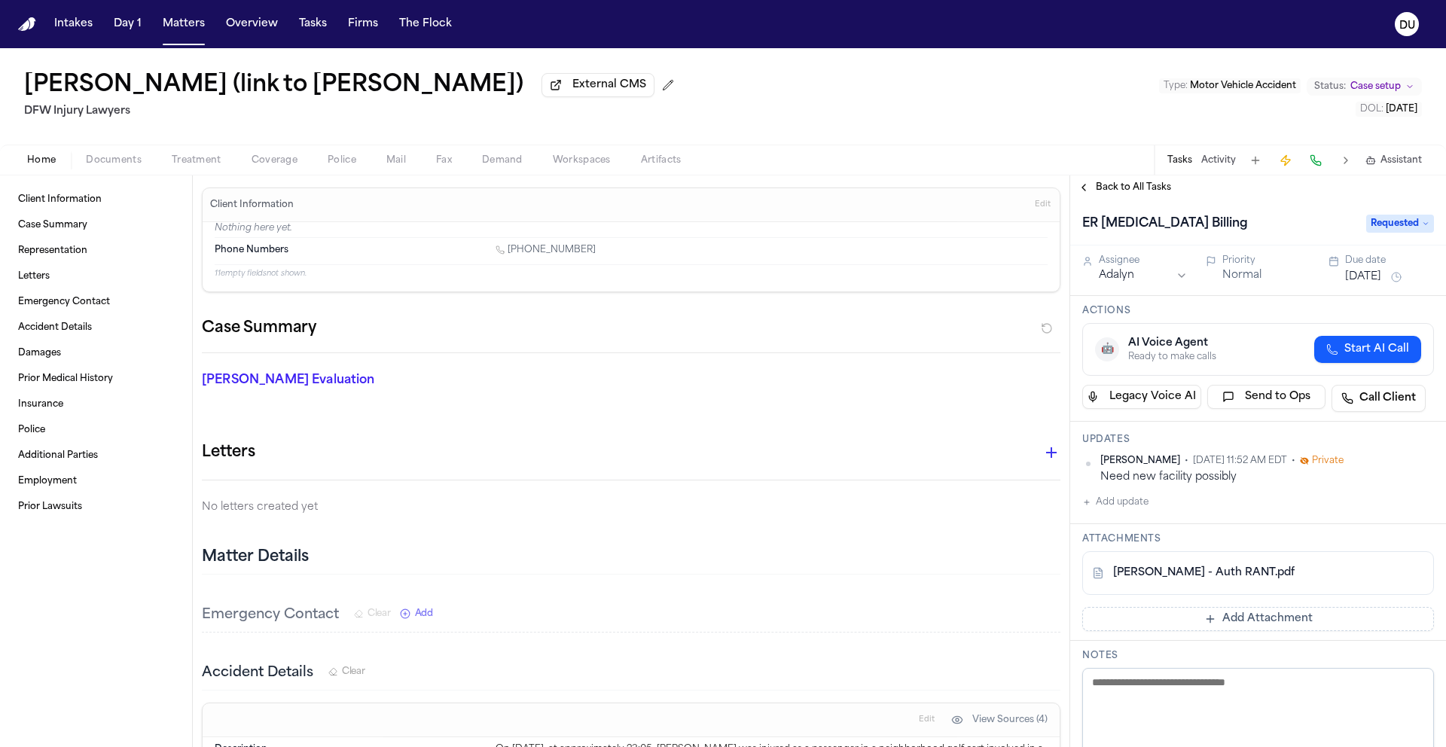
click at [31, 26] on img "Home" at bounding box center [27, 24] width 18 height 14
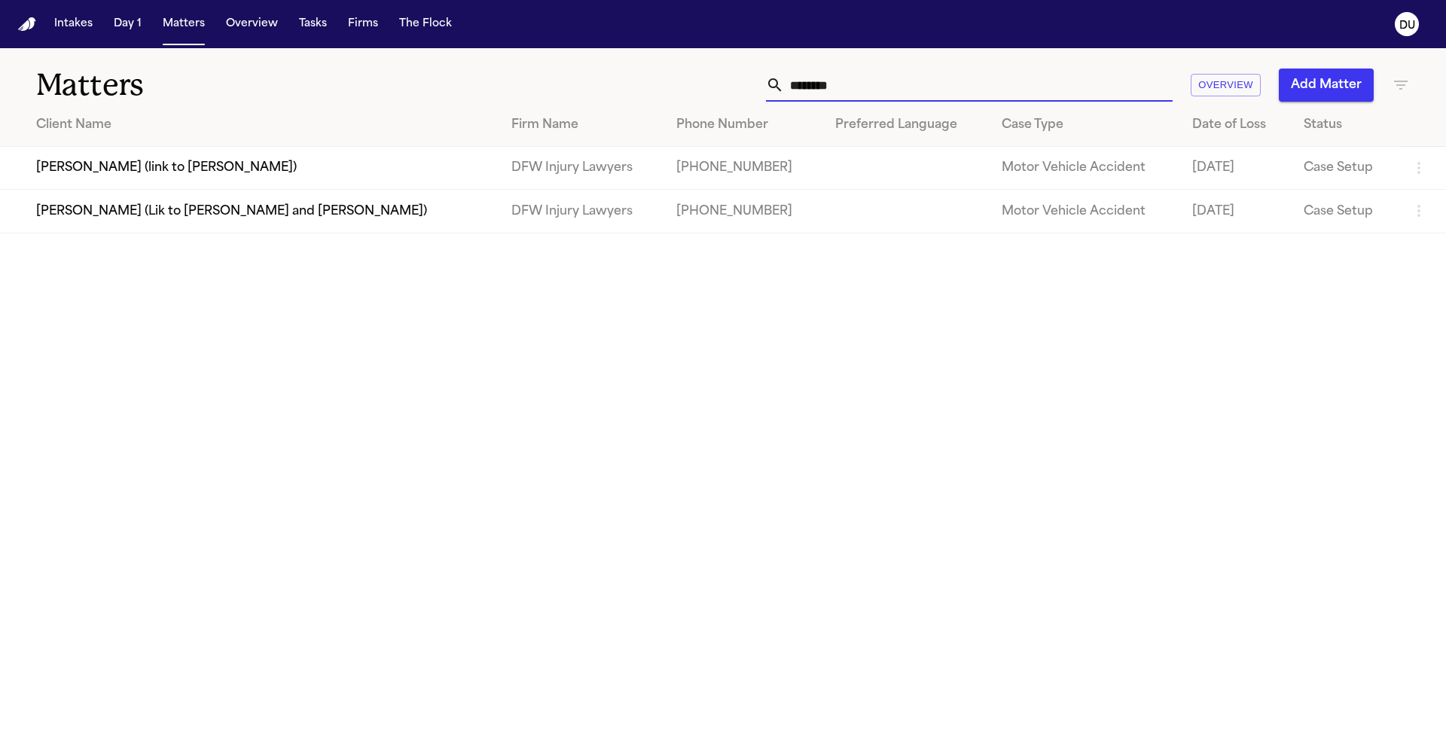
drag, startPoint x: 981, startPoint y: 86, endPoint x: 772, endPoint y: 86, distance: 208.7
click at [773, 86] on div "********" at bounding box center [969, 85] width 407 height 33
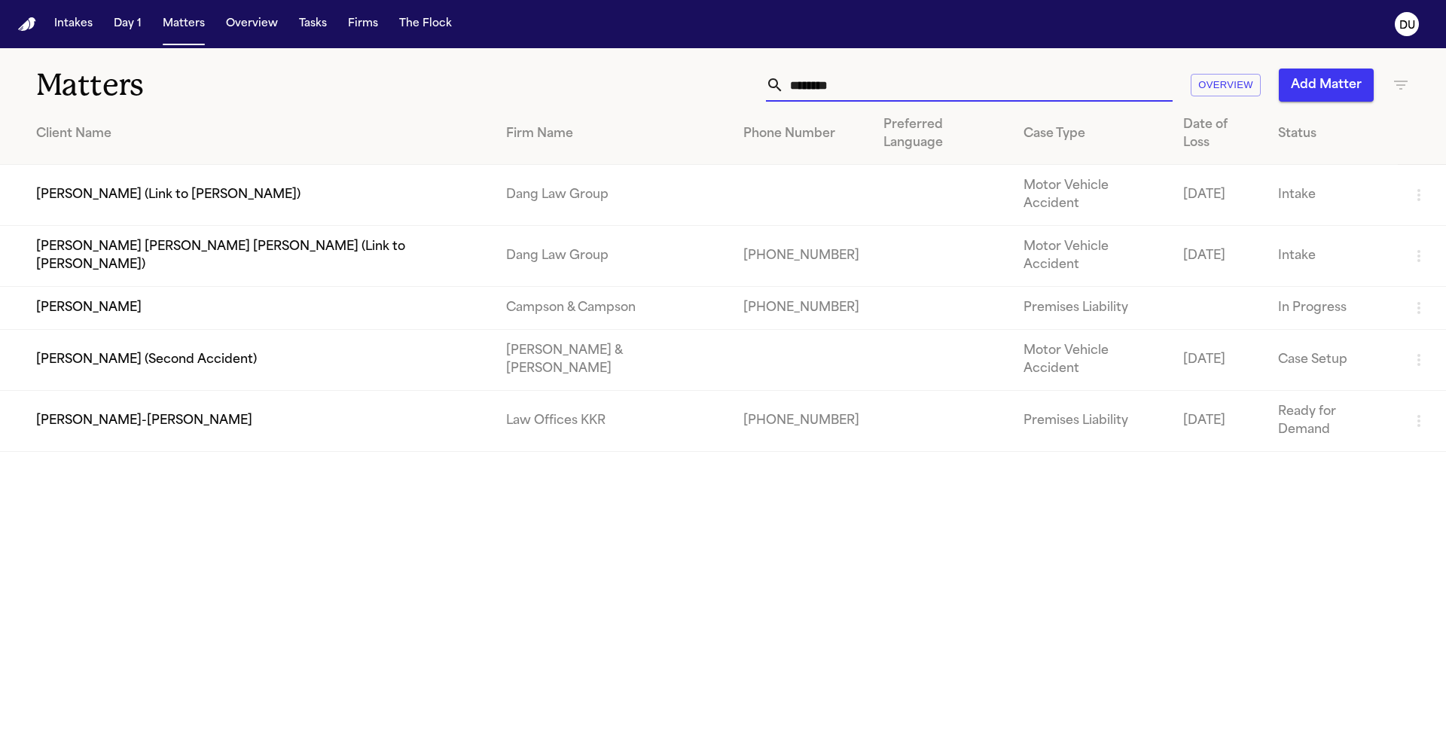
type input "********"
click at [99, 391] on td "[PERSON_NAME]-[PERSON_NAME]" at bounding box center [247, 421] width 494 height 61
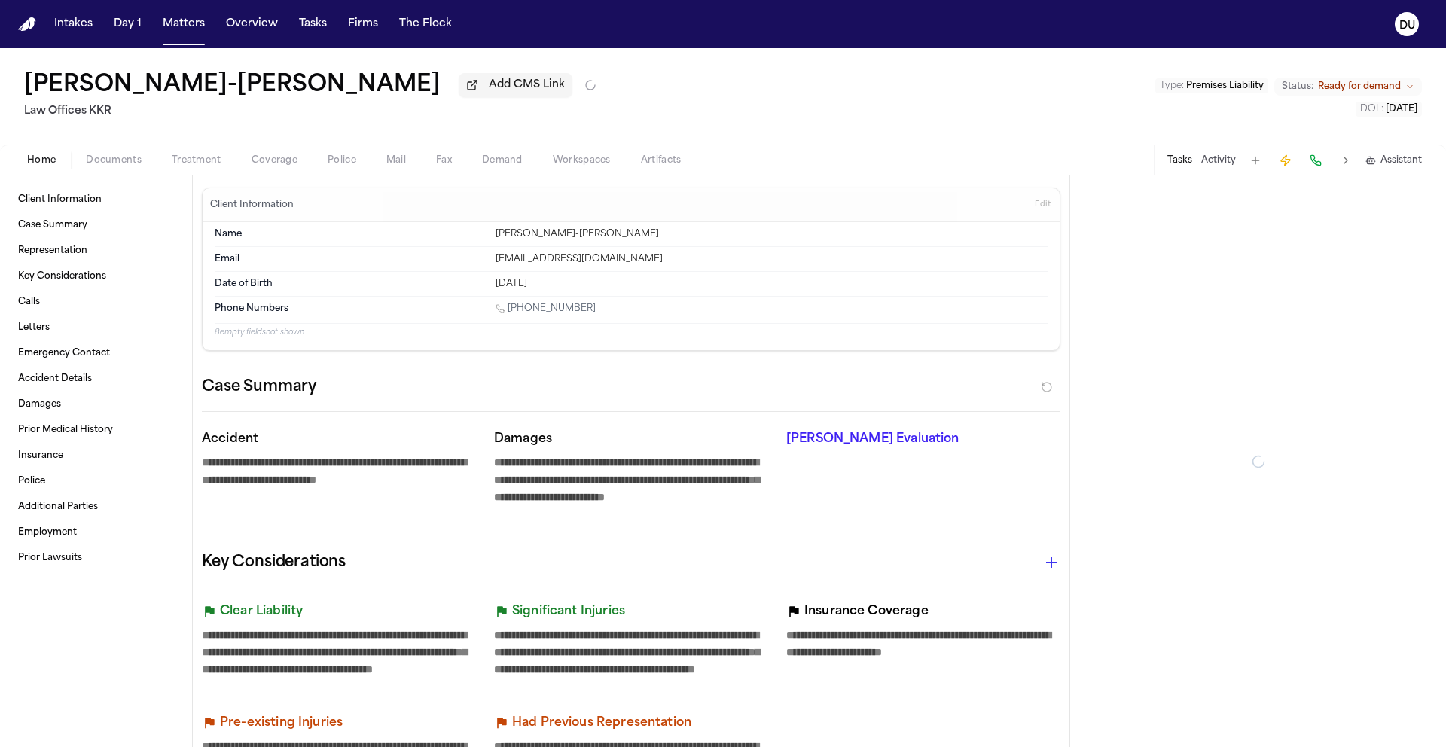
type textarea "*"
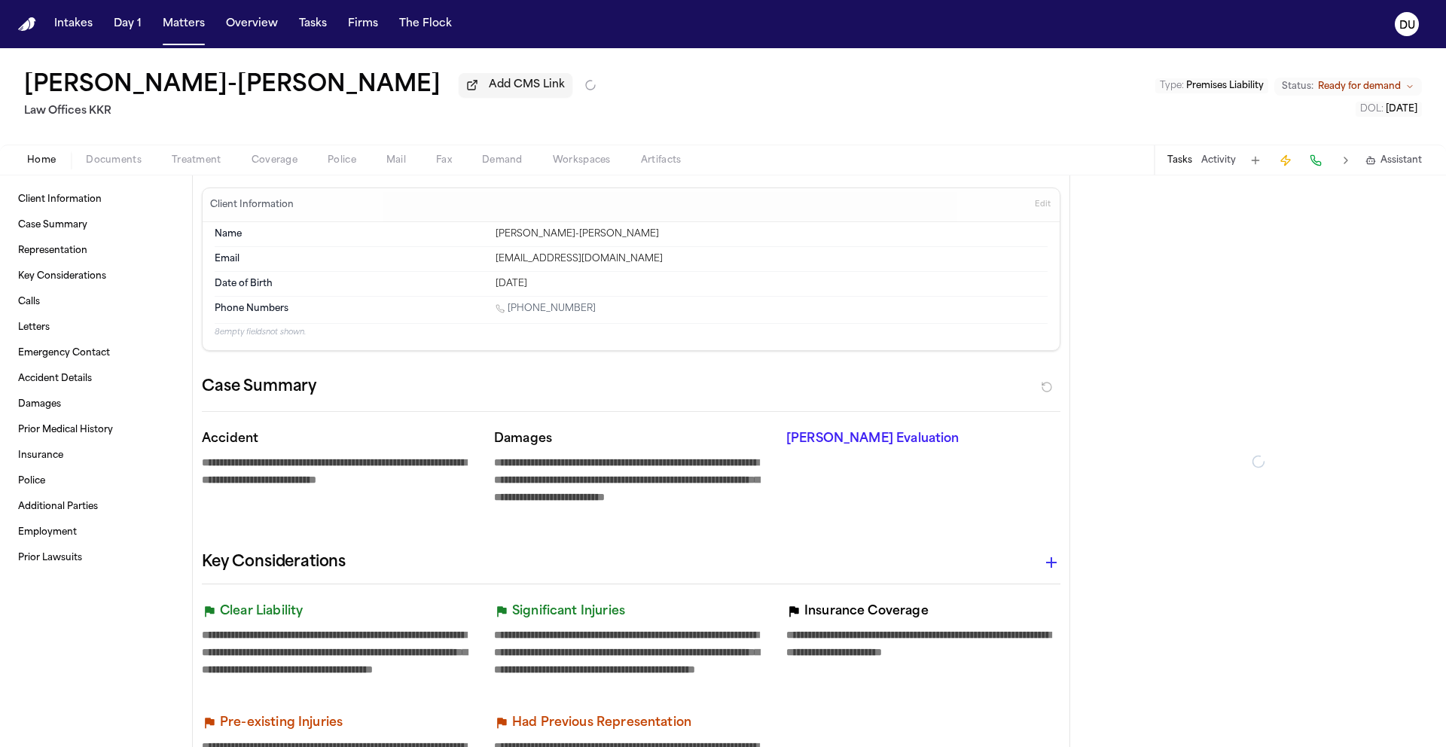
type textarea "*"
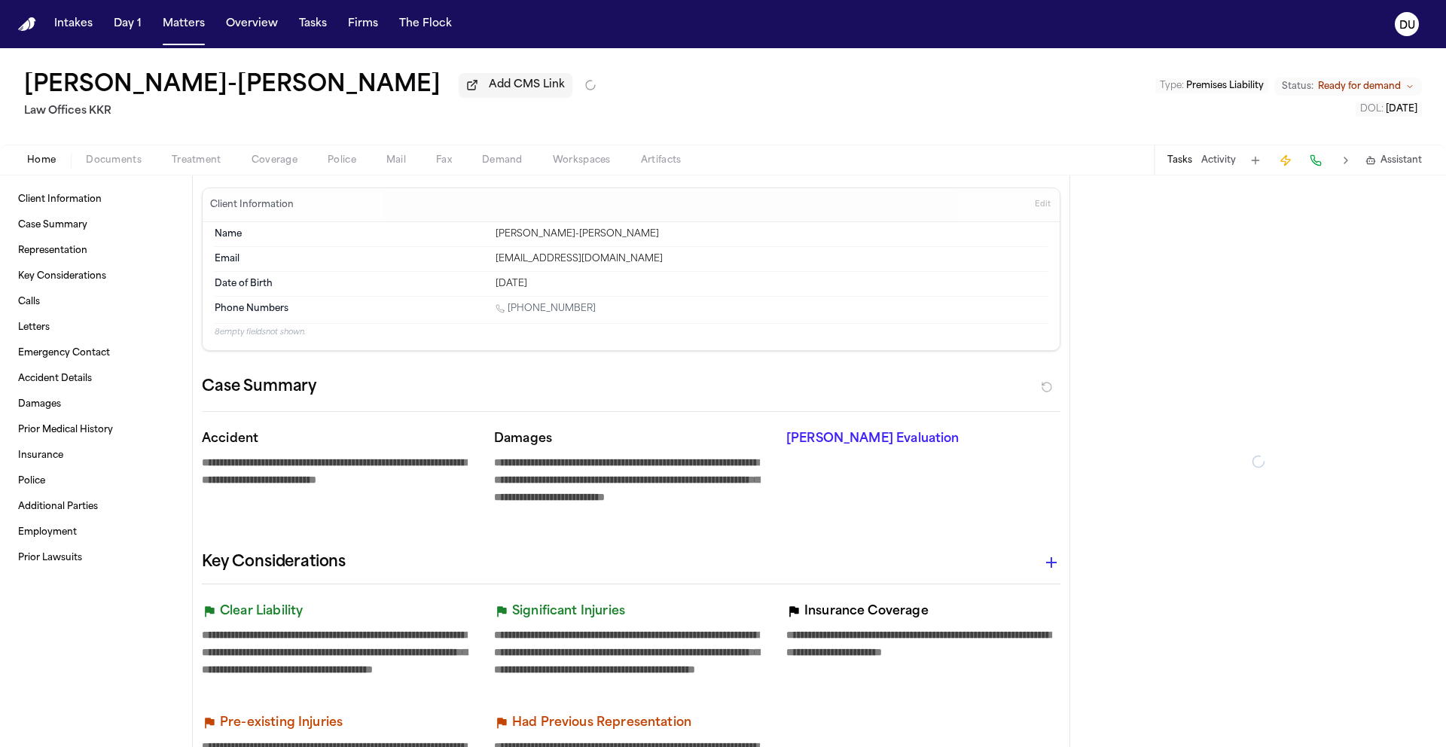
type textarea "*"
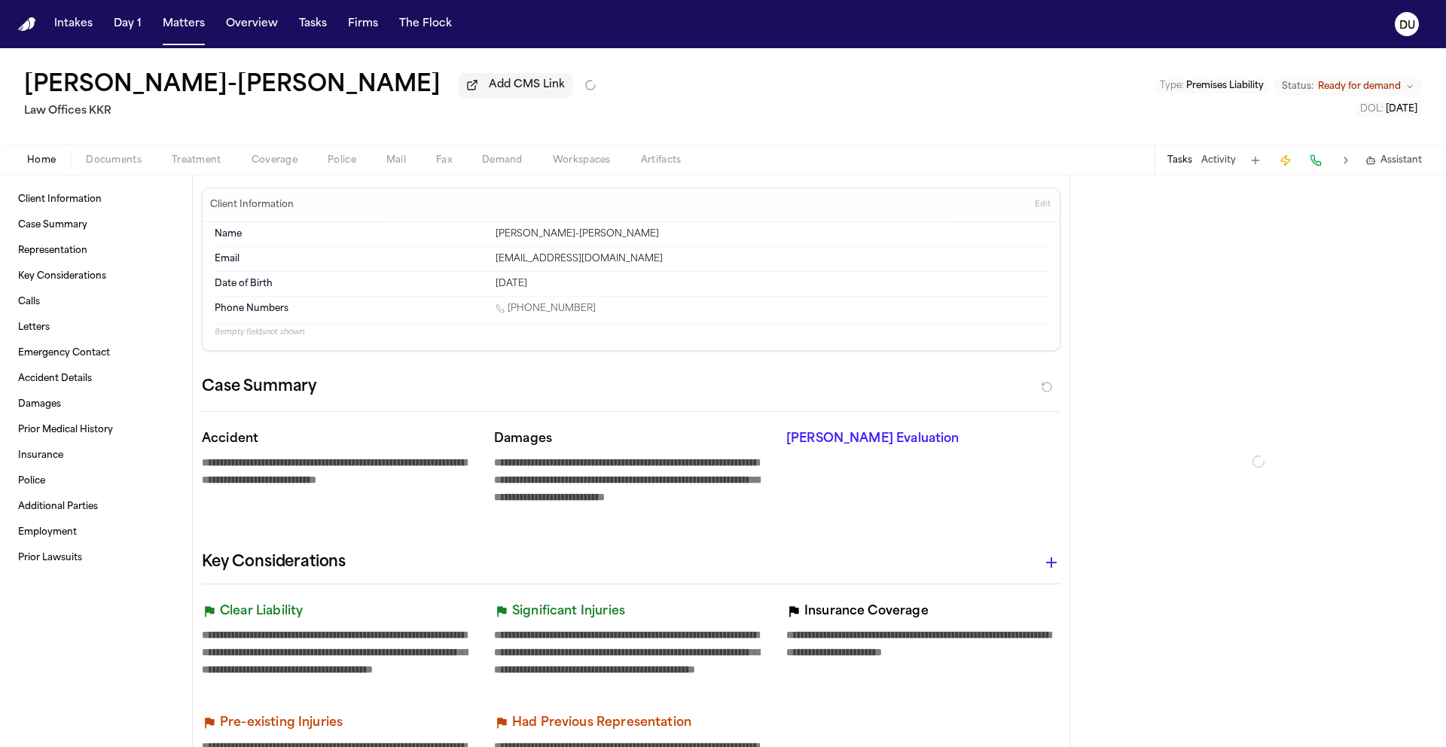
type textarea "*"
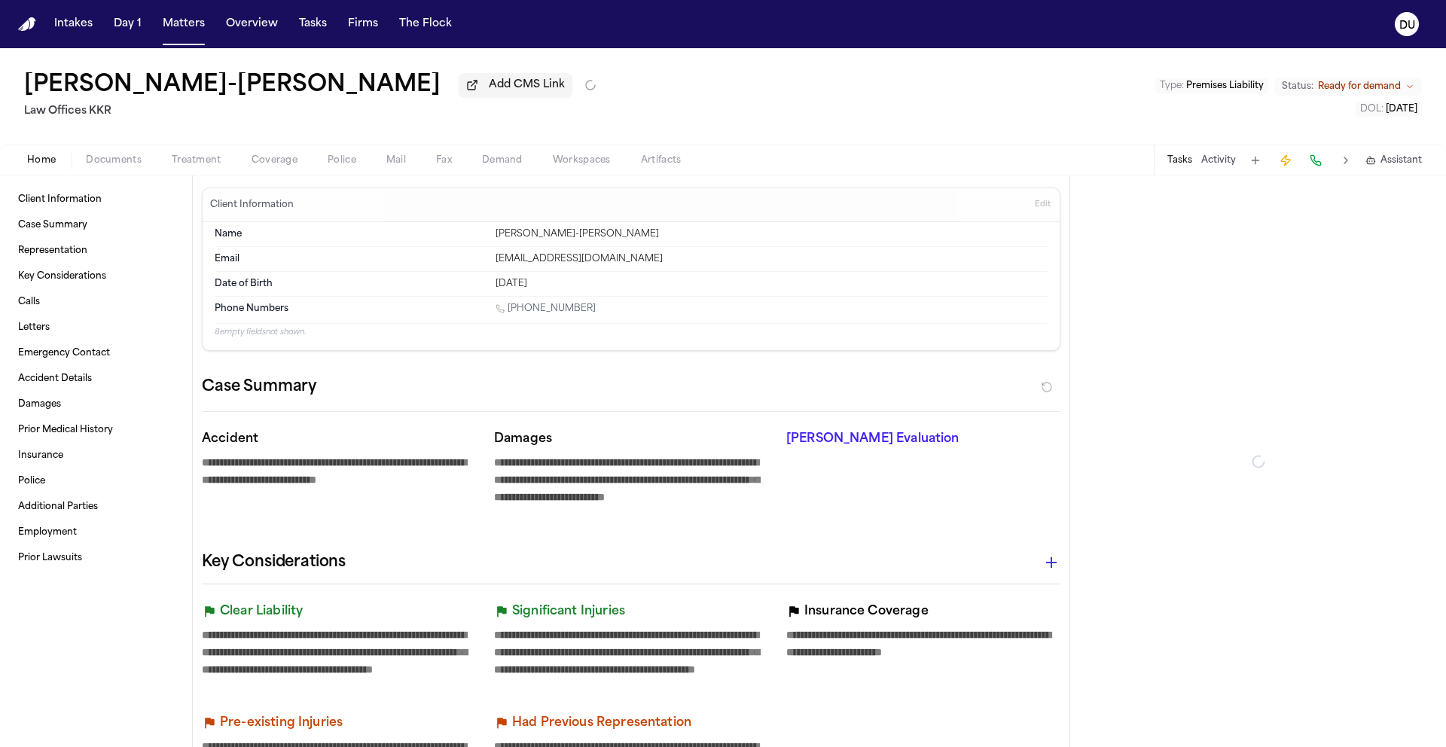
type textarea "*"
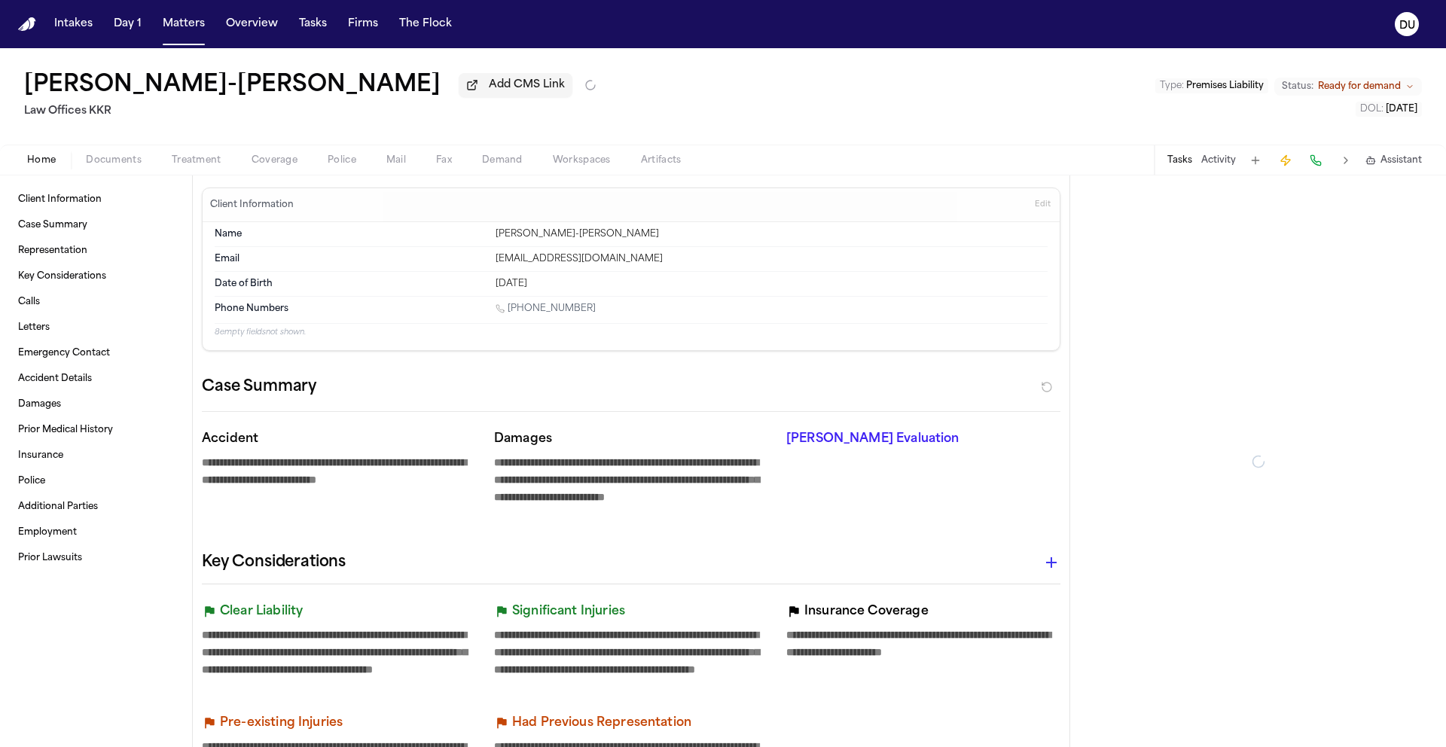
type textarea "*"
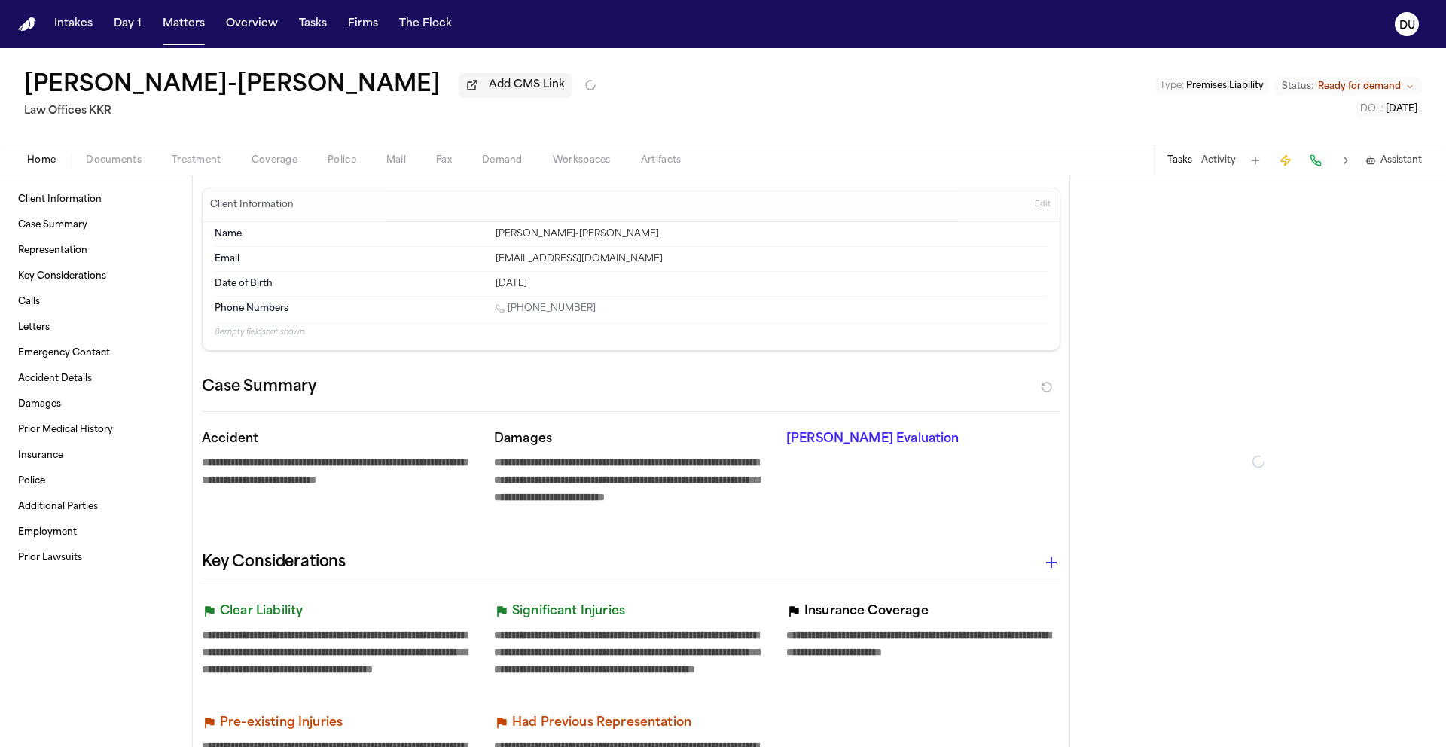
type textarea "*"
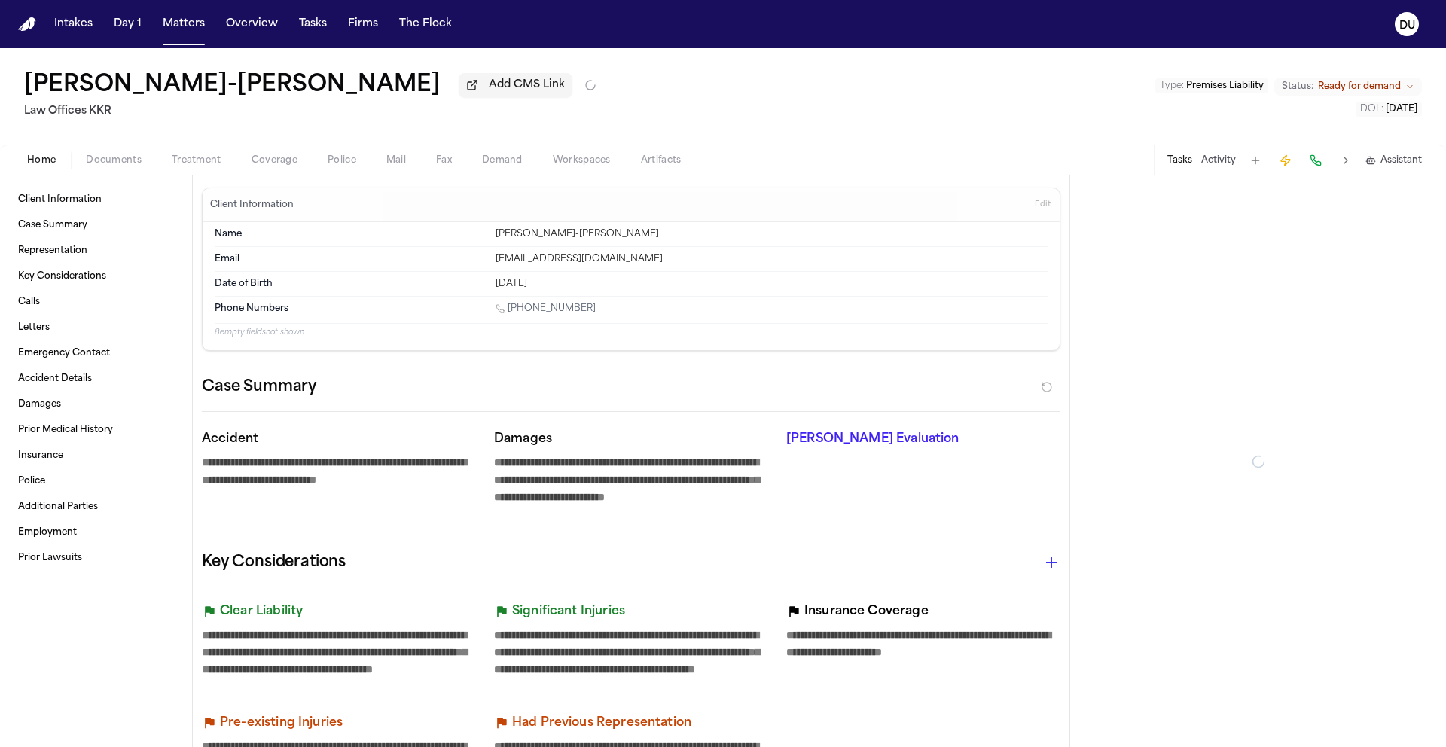
type textarea "*"
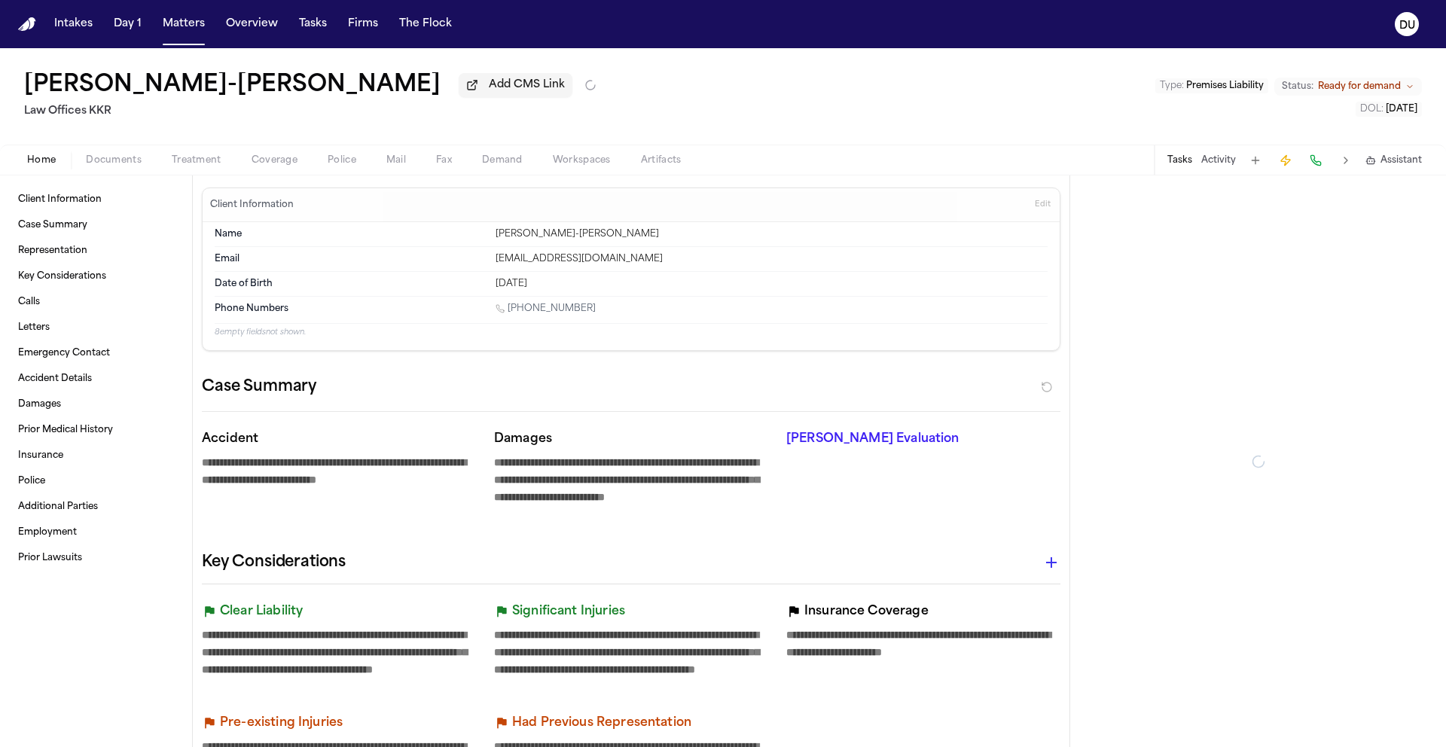
type textarea "*"
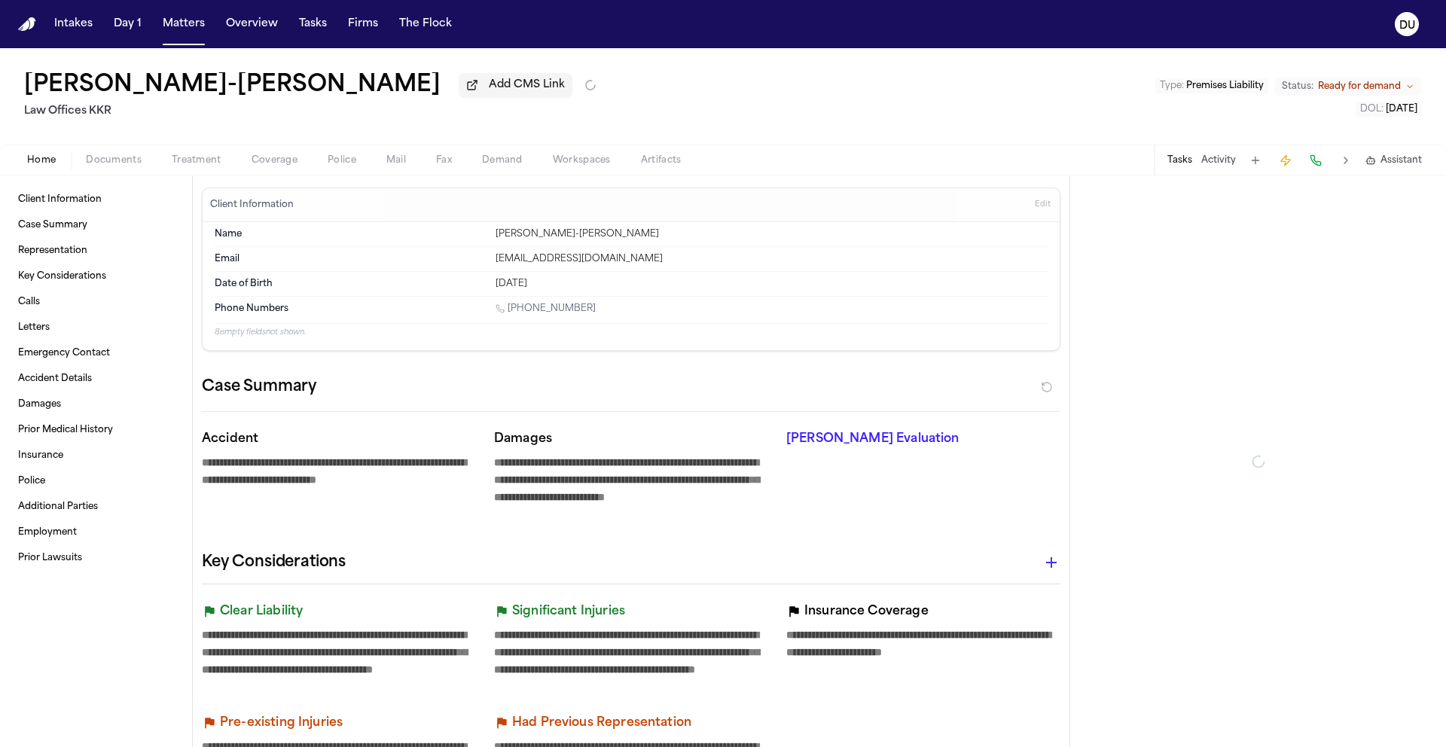
type textarea "*"
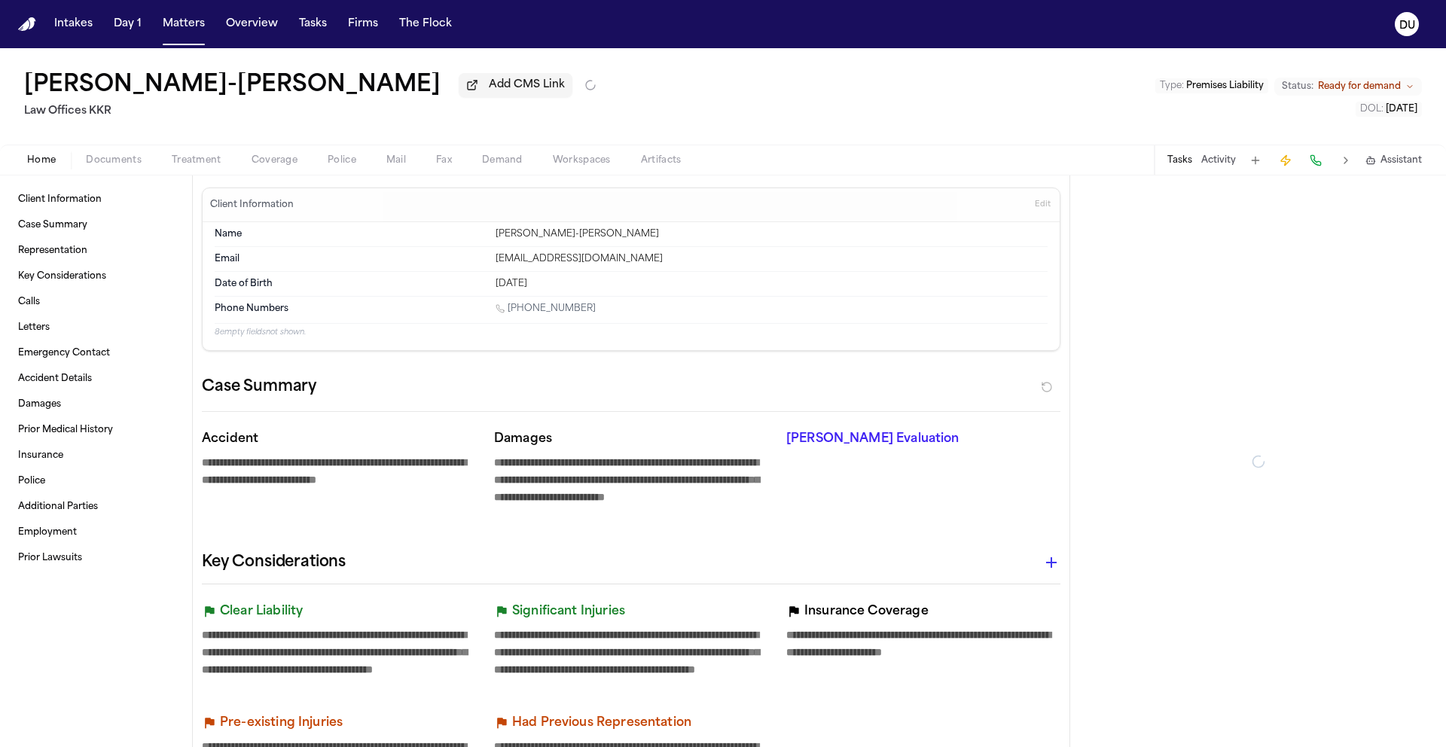
type textarea "*"
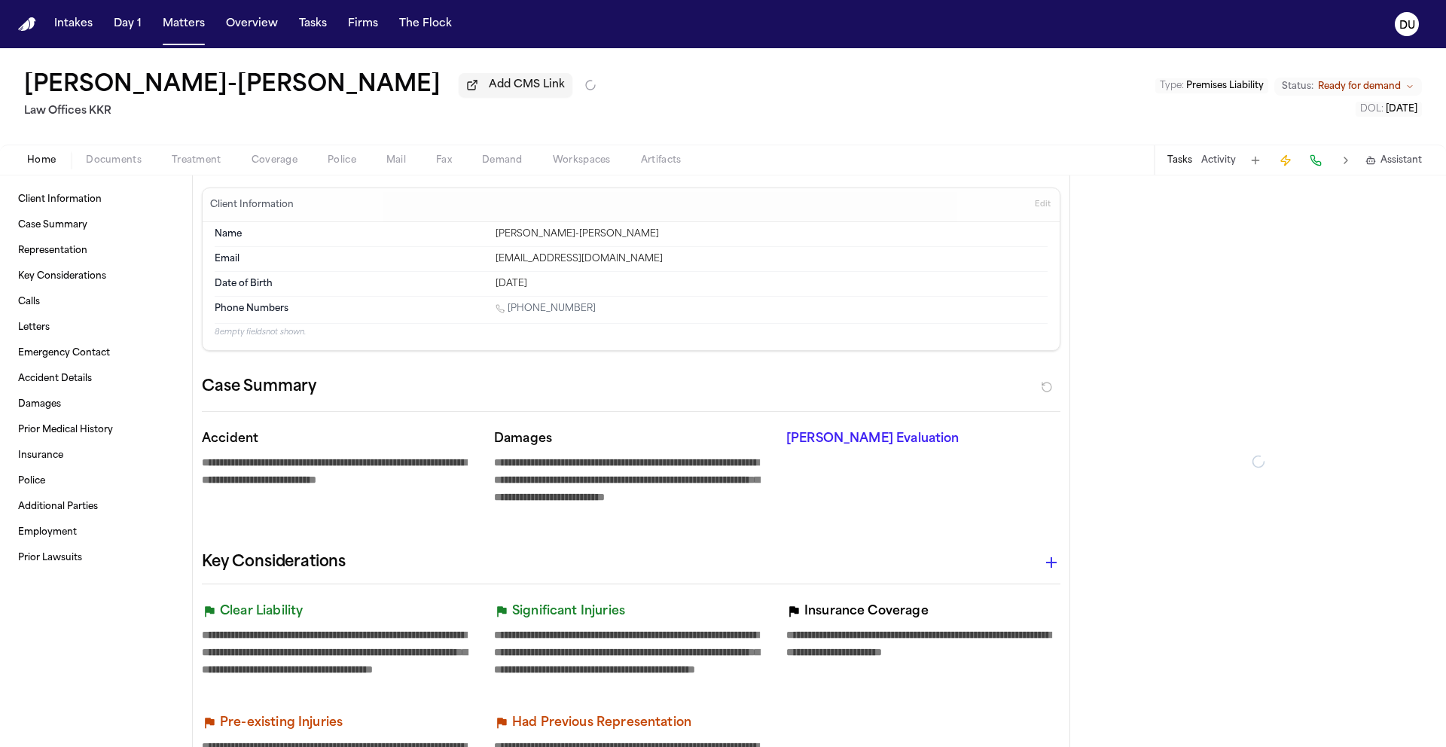
type textarea "*"
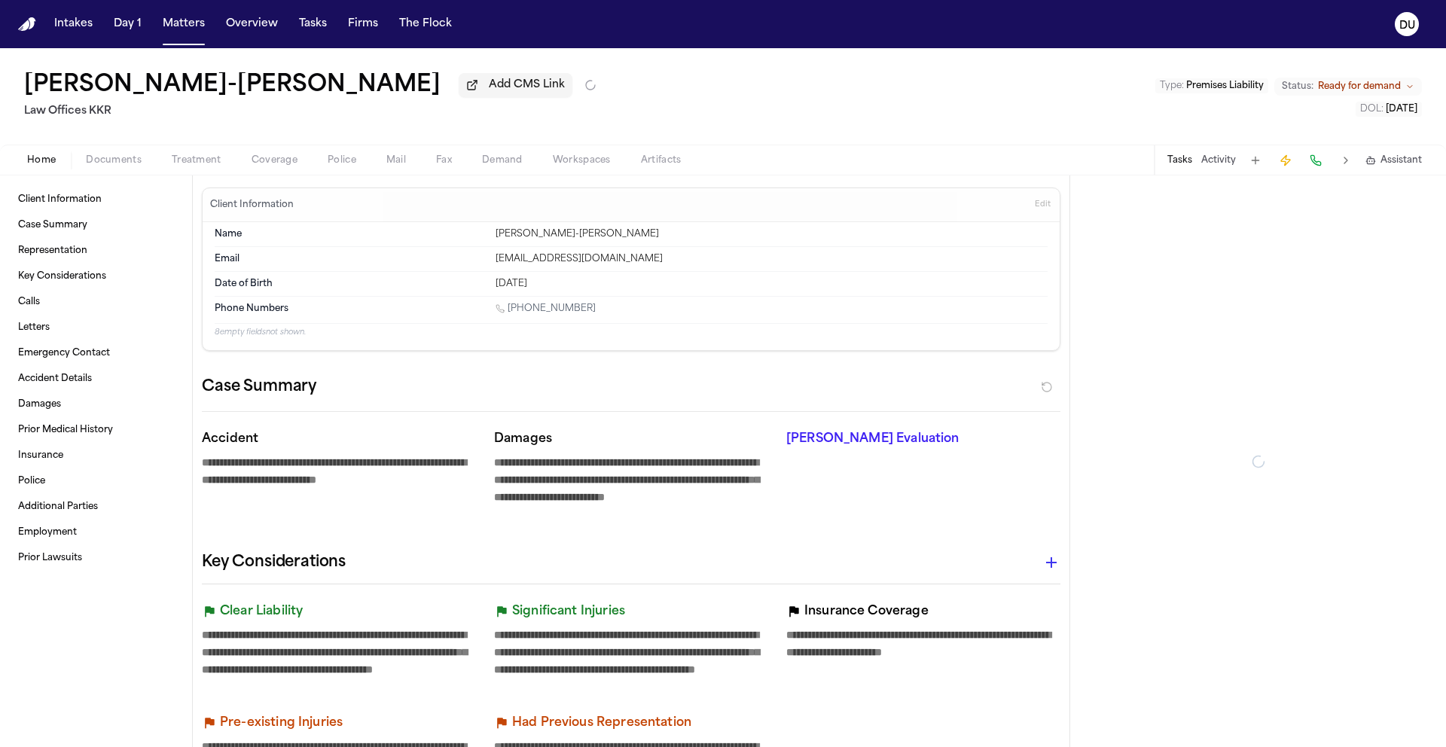
type textarea "*"
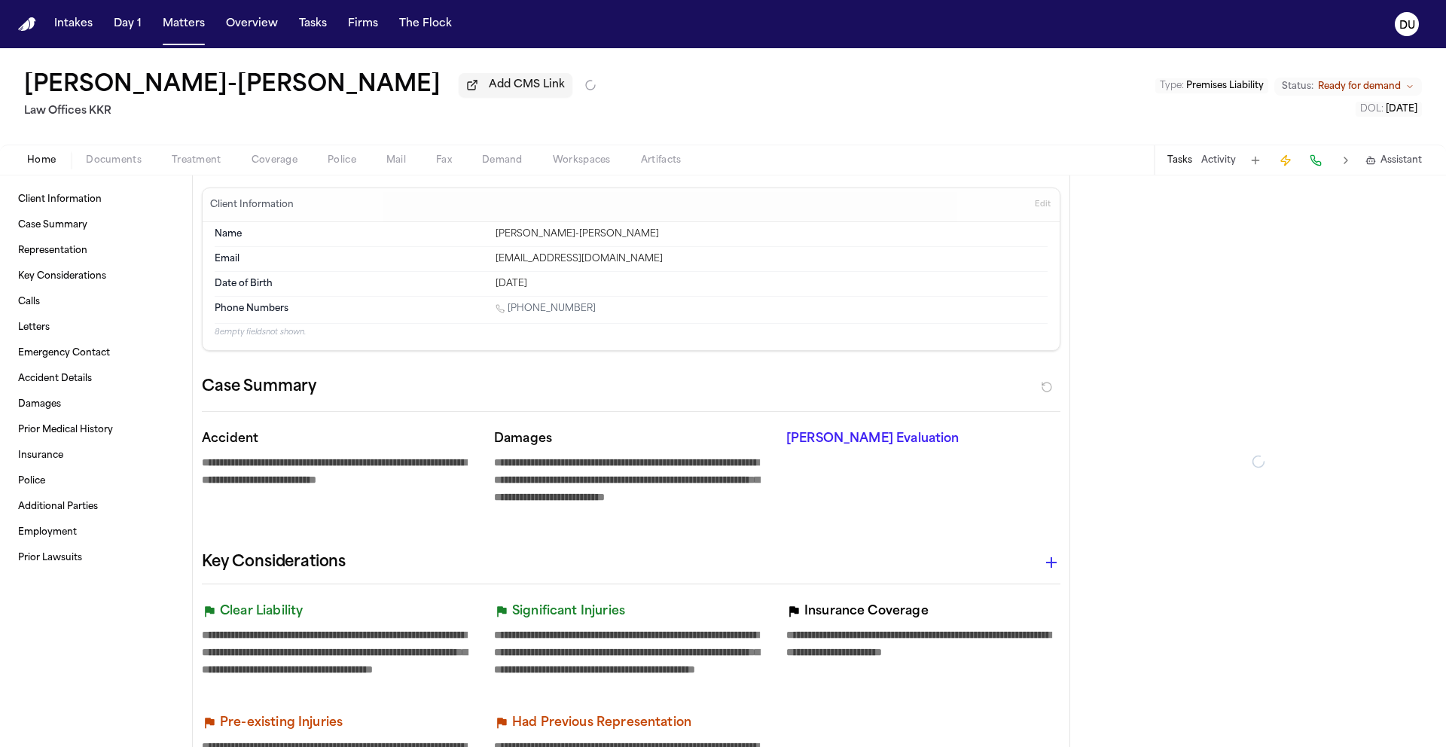
type textarea "*"
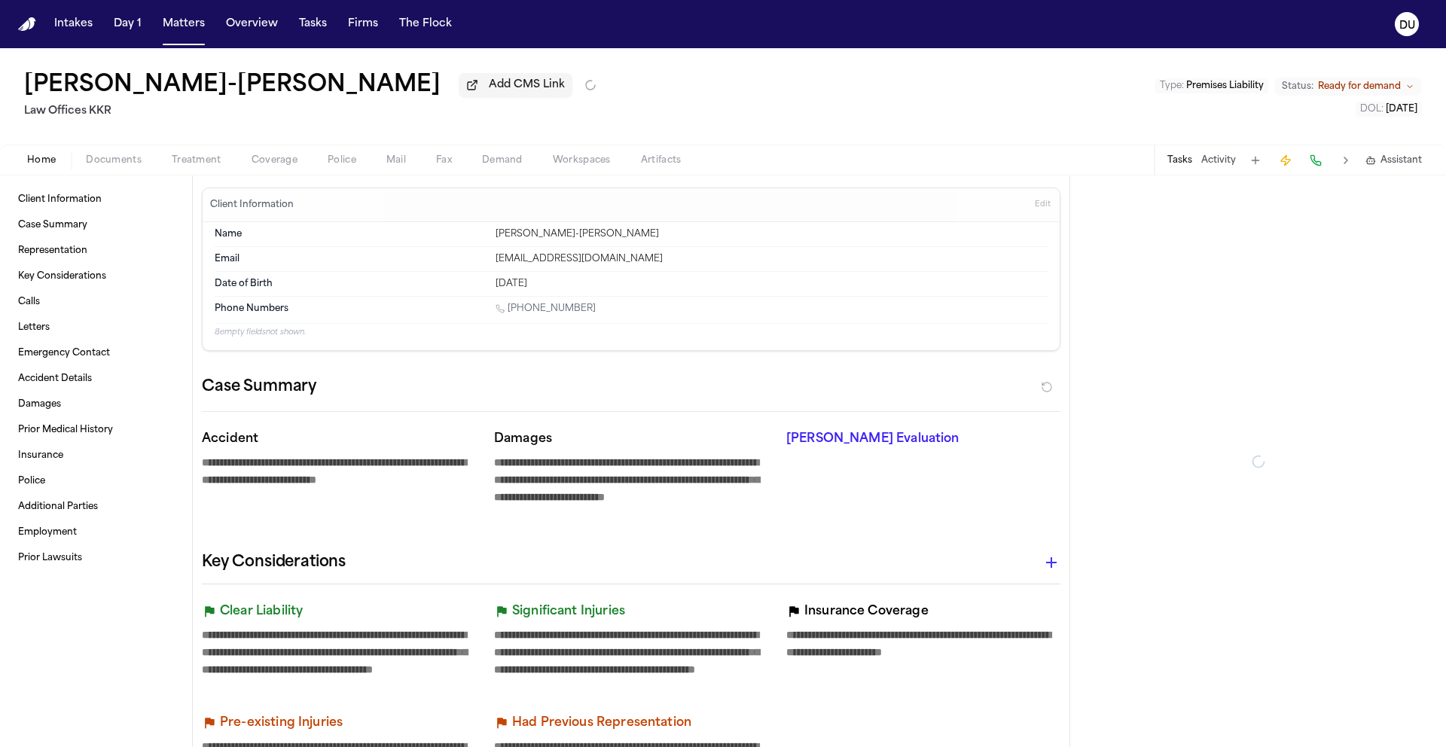
type textarea "*"
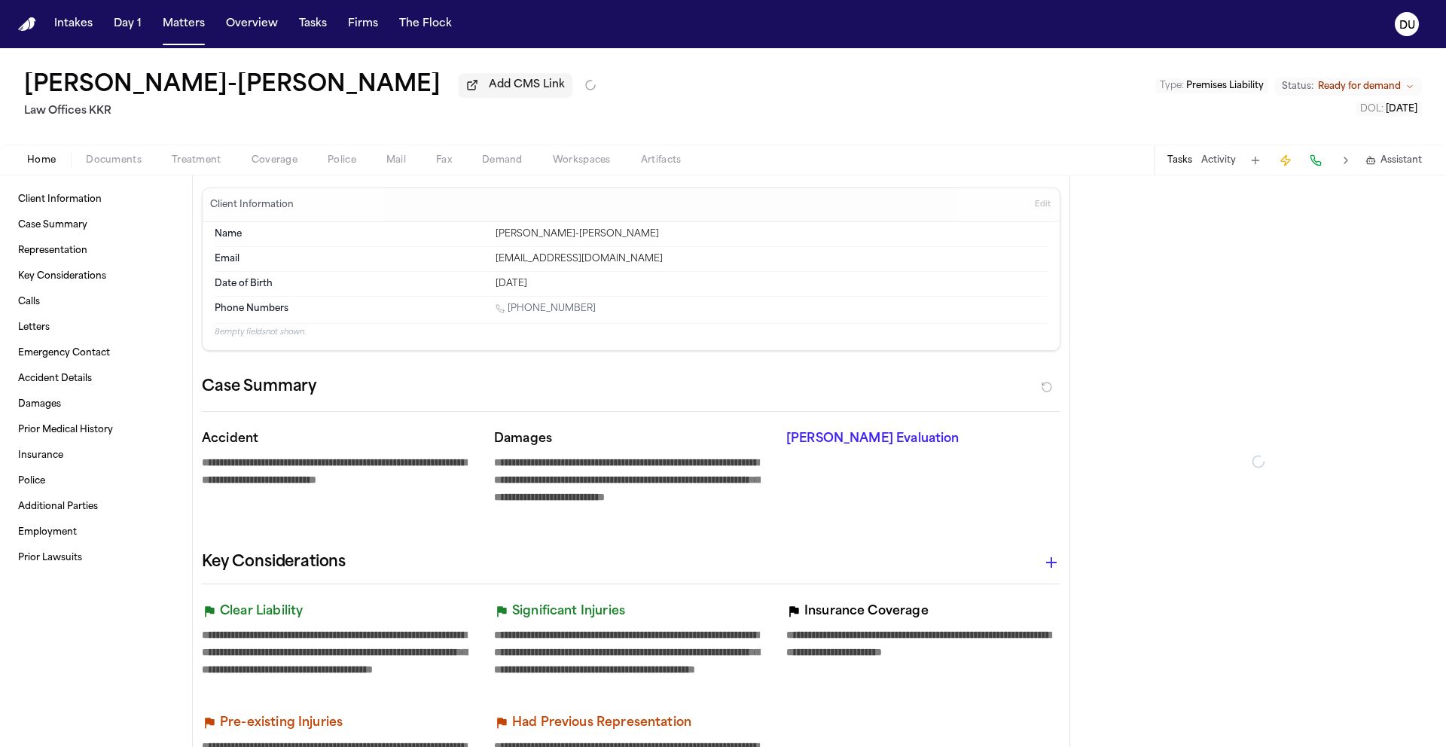
type textarea "*"
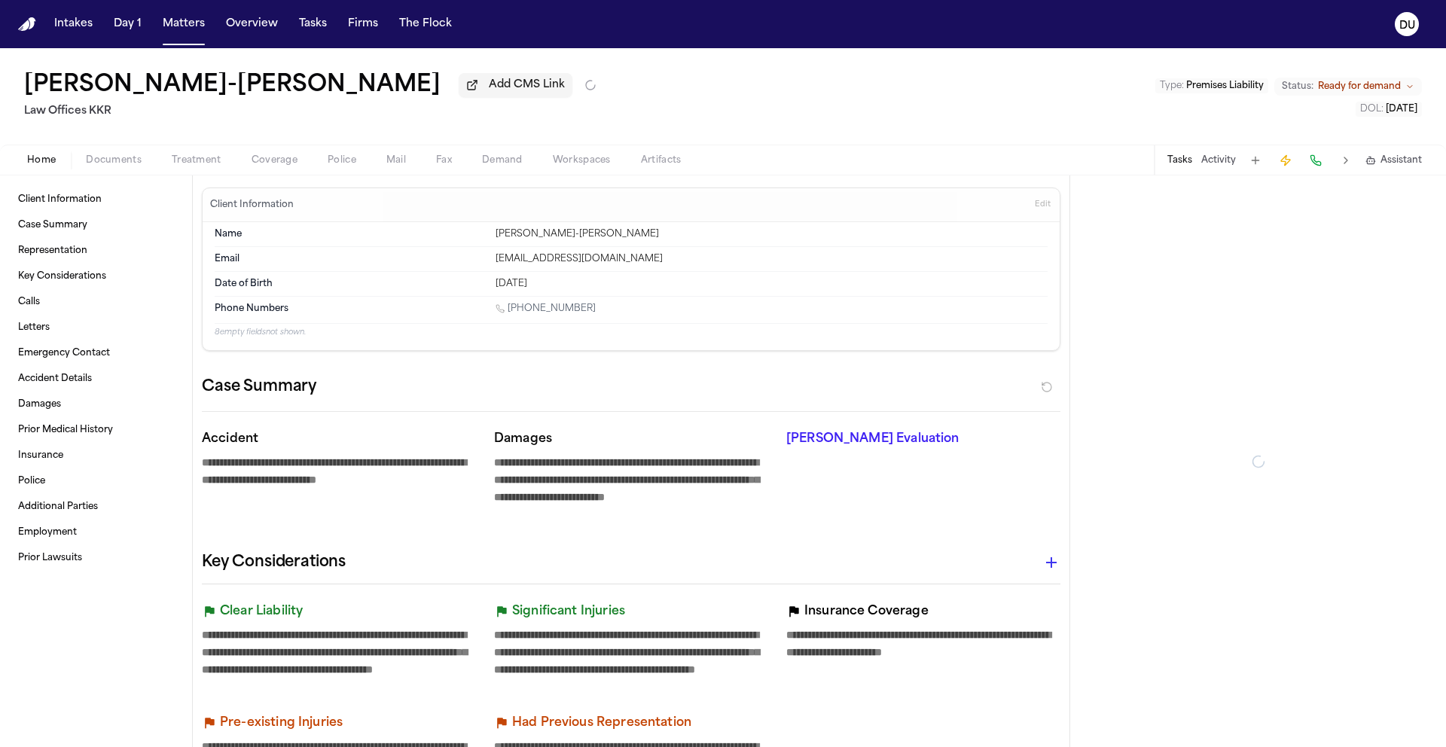
type textarea "*"
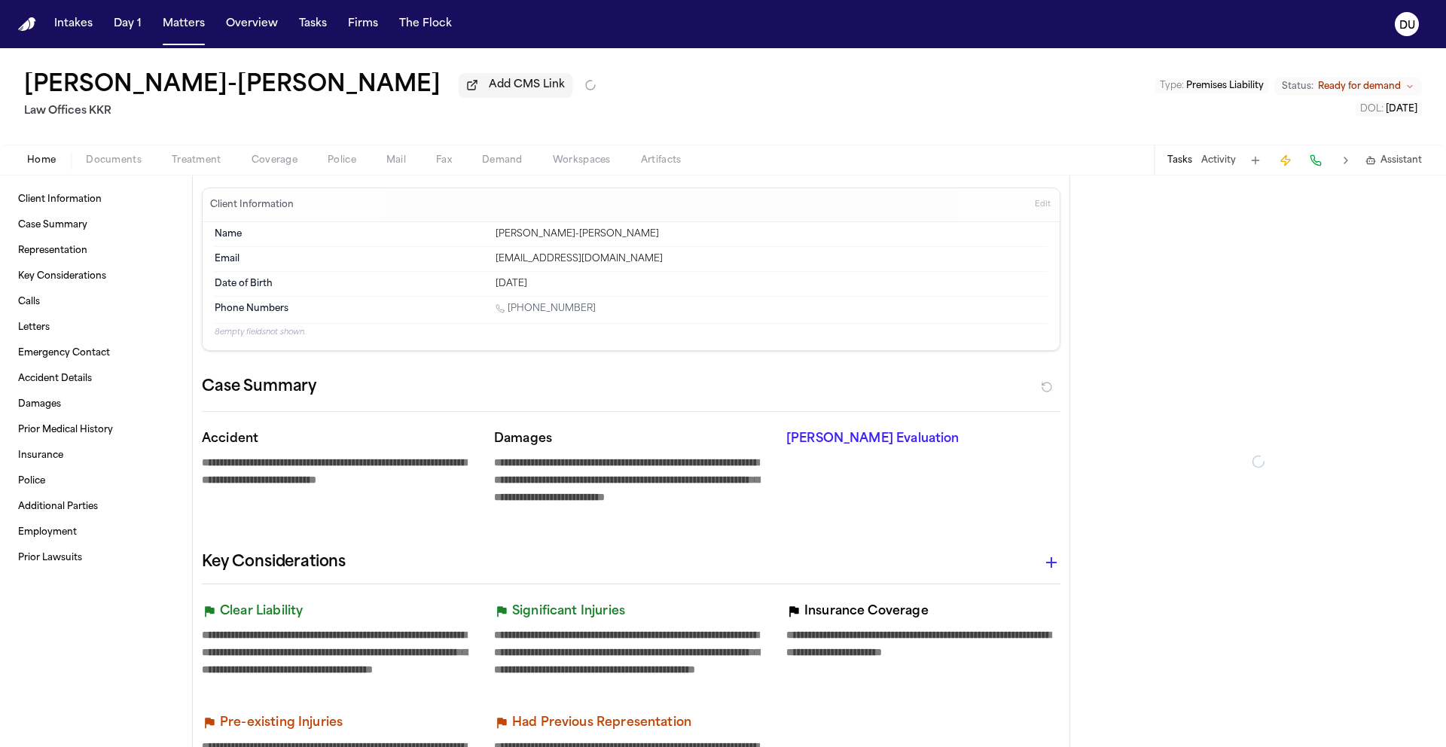
type textarea "*"
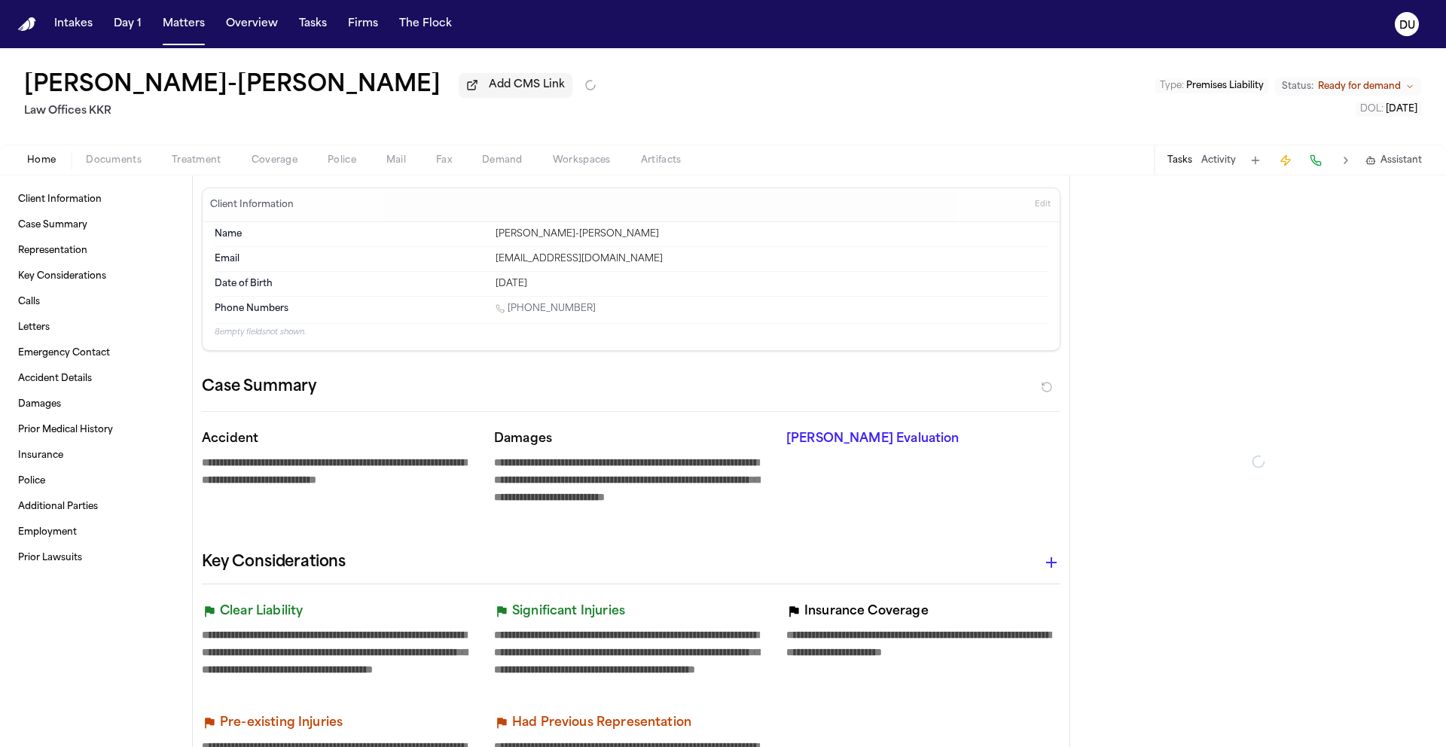
type textarea "*"
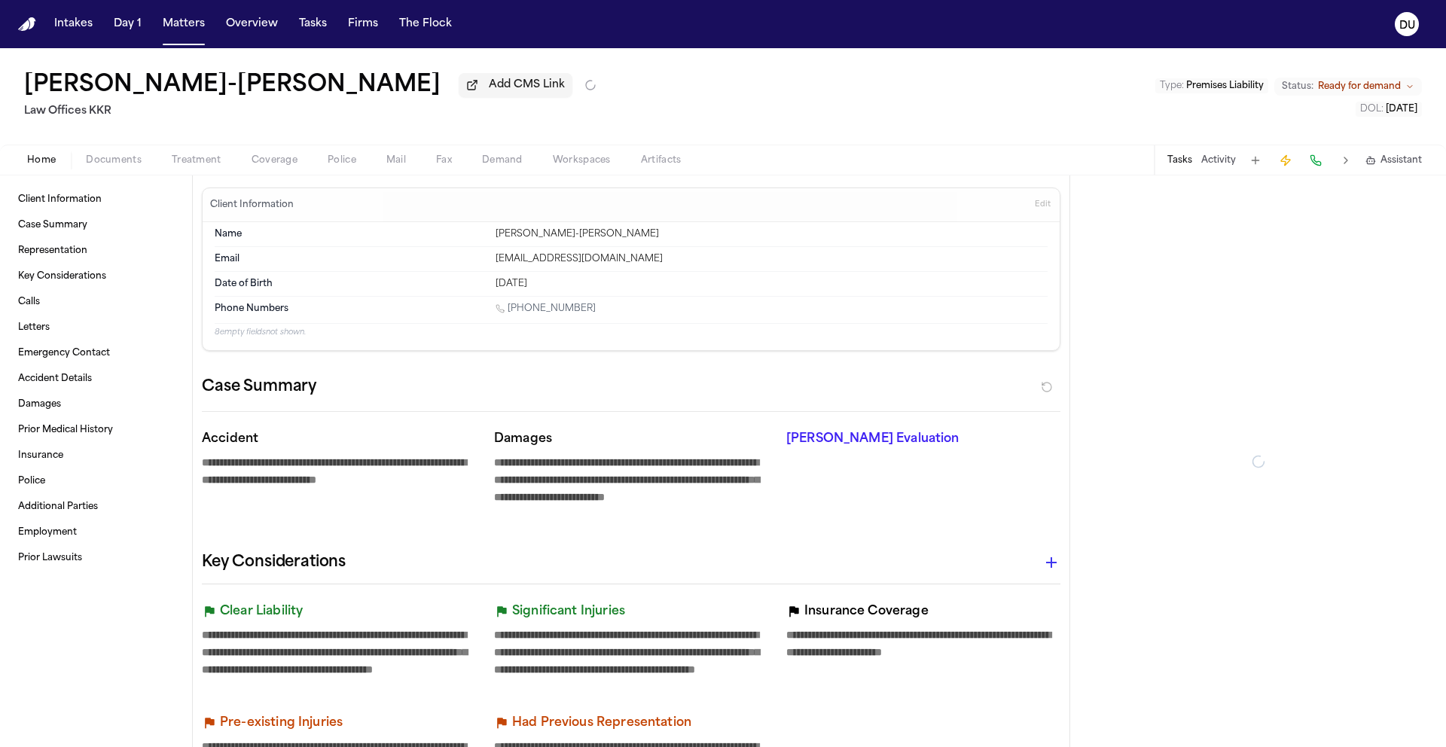
type textarea "*"
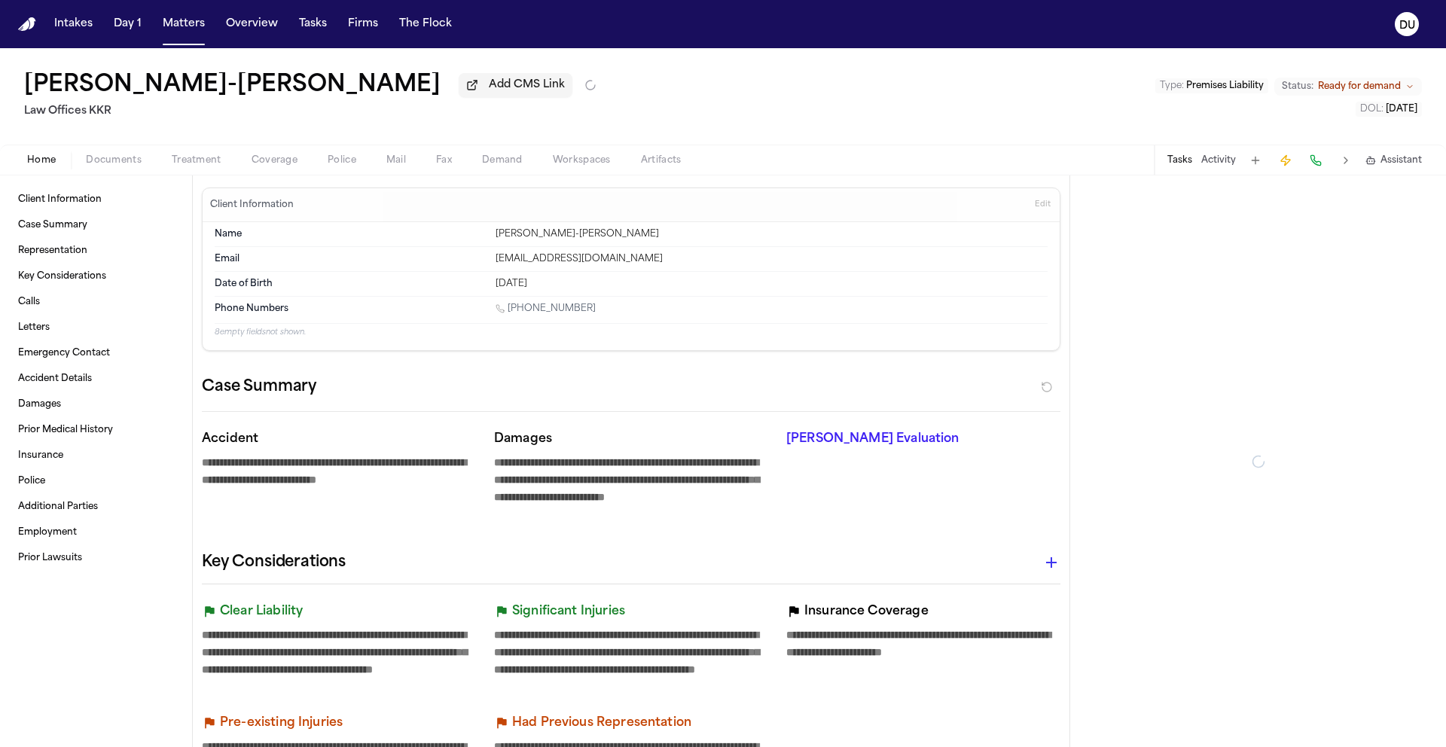
type textarea "*"
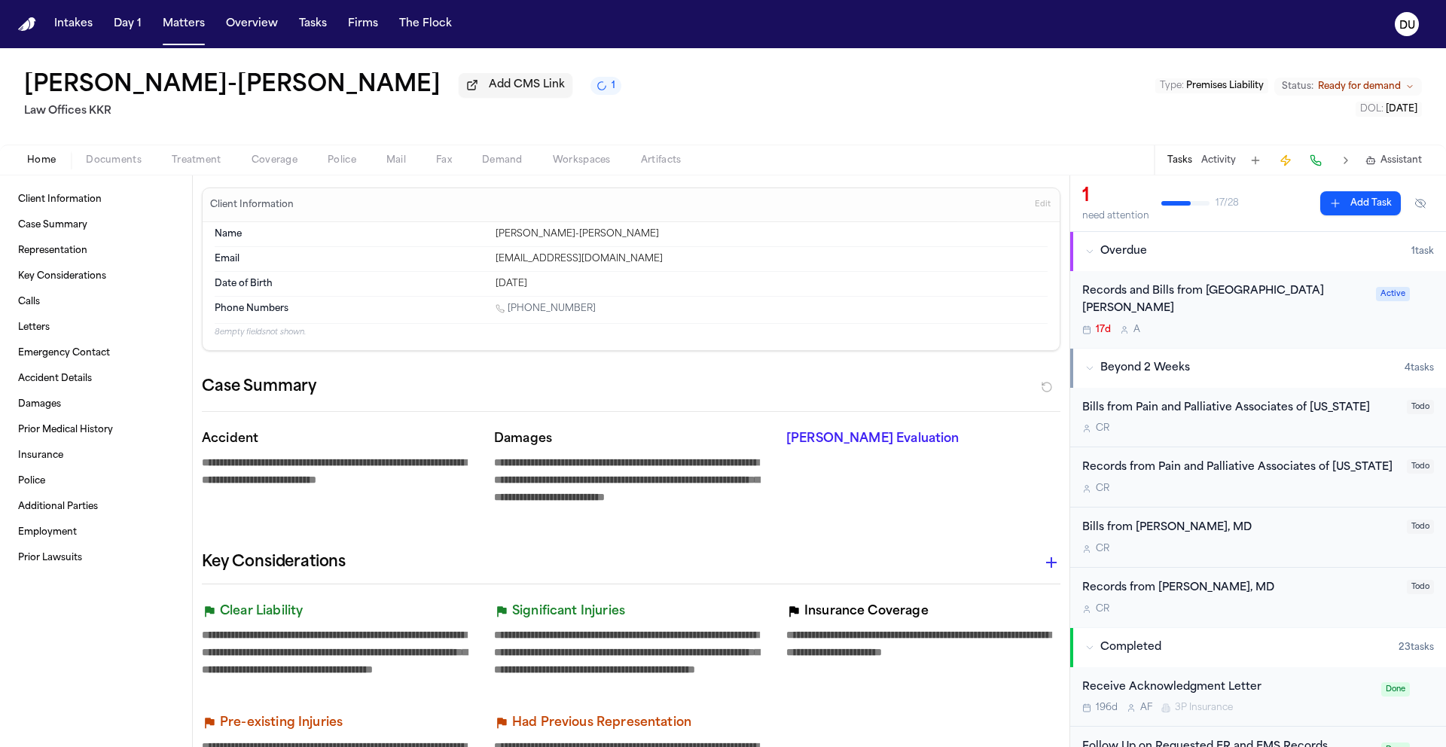
type textarea "*"
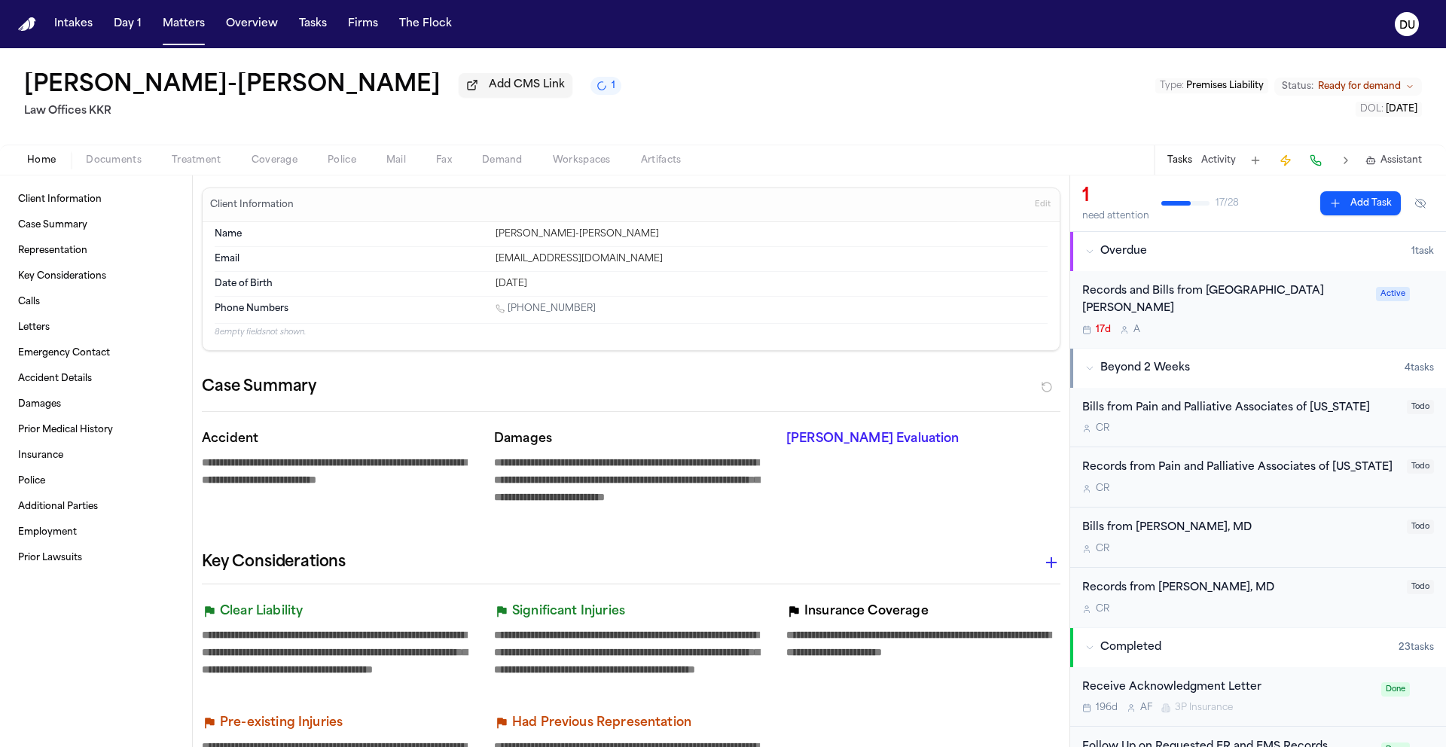
type textarea "*"
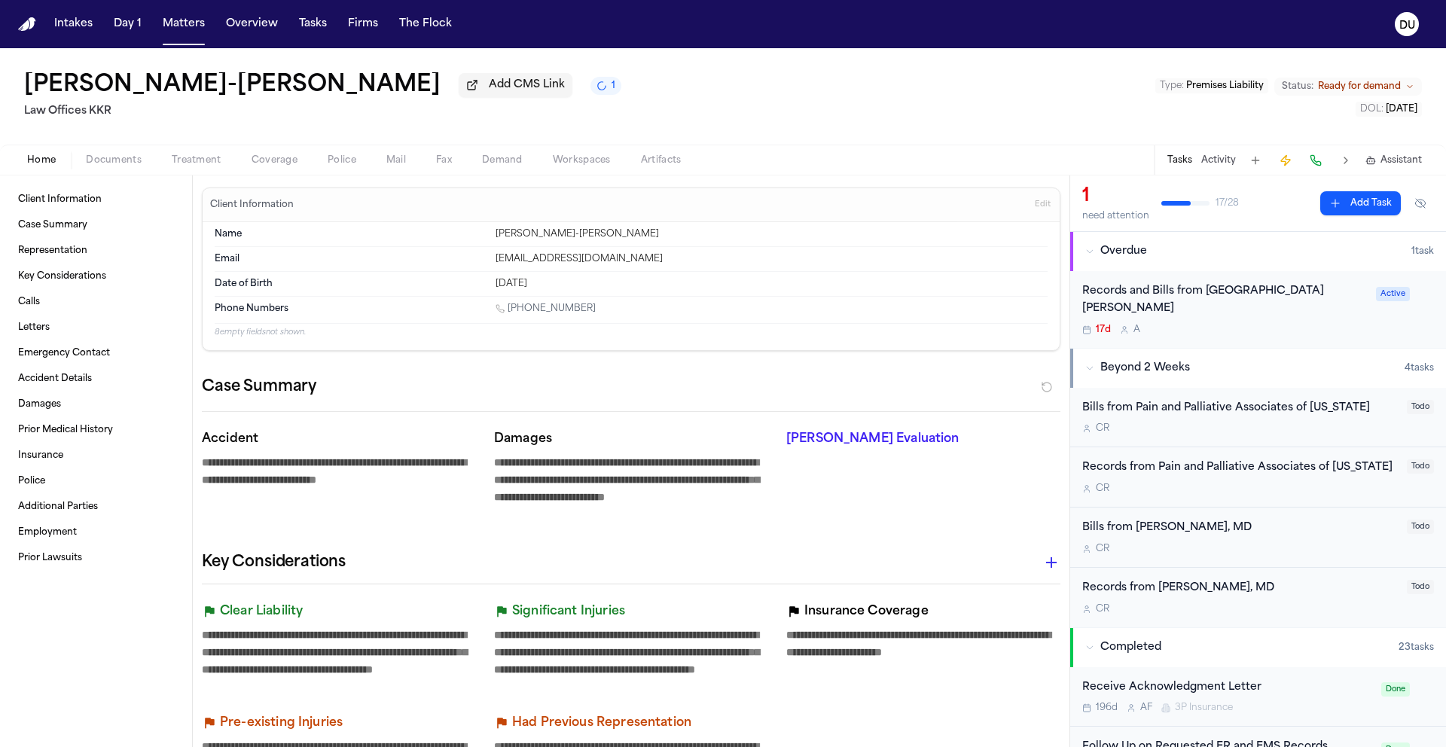
type textarea "*"
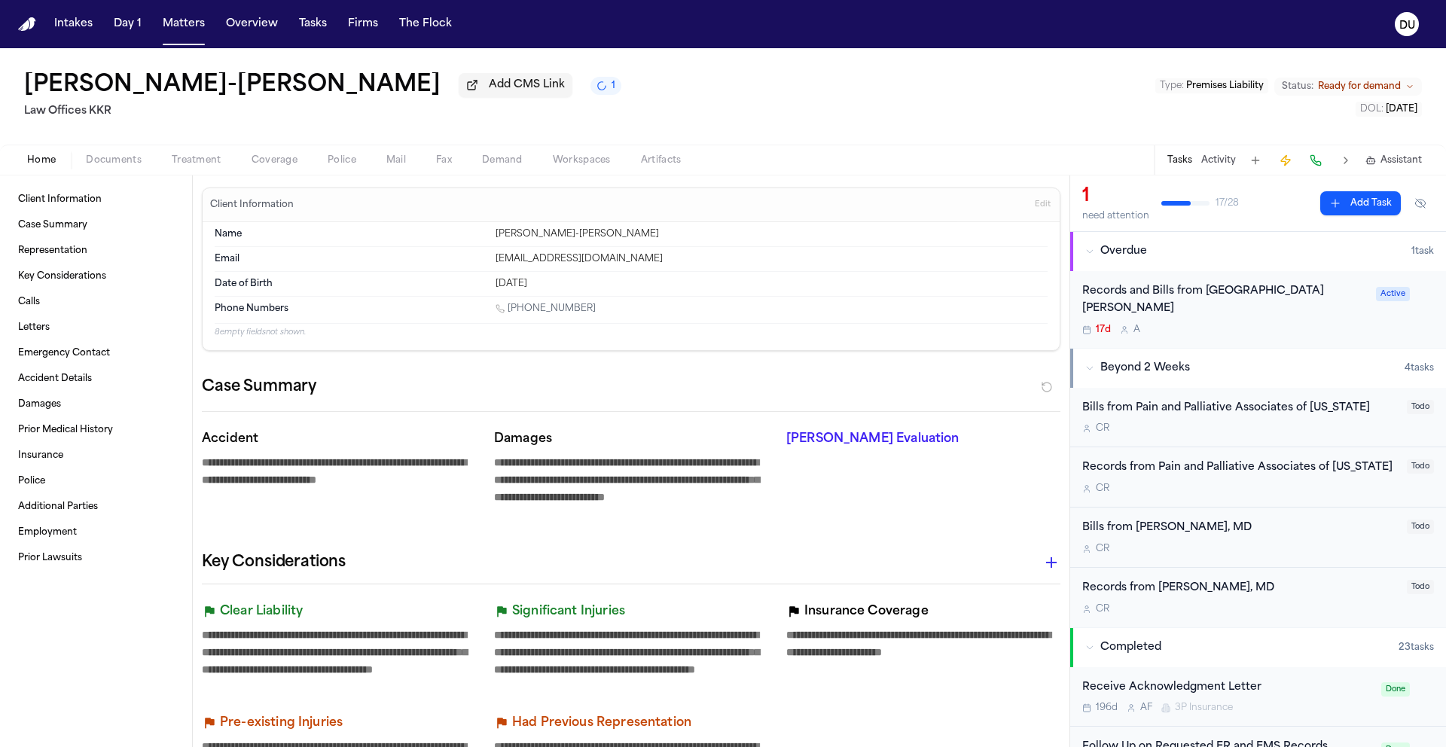
type textarea "*"
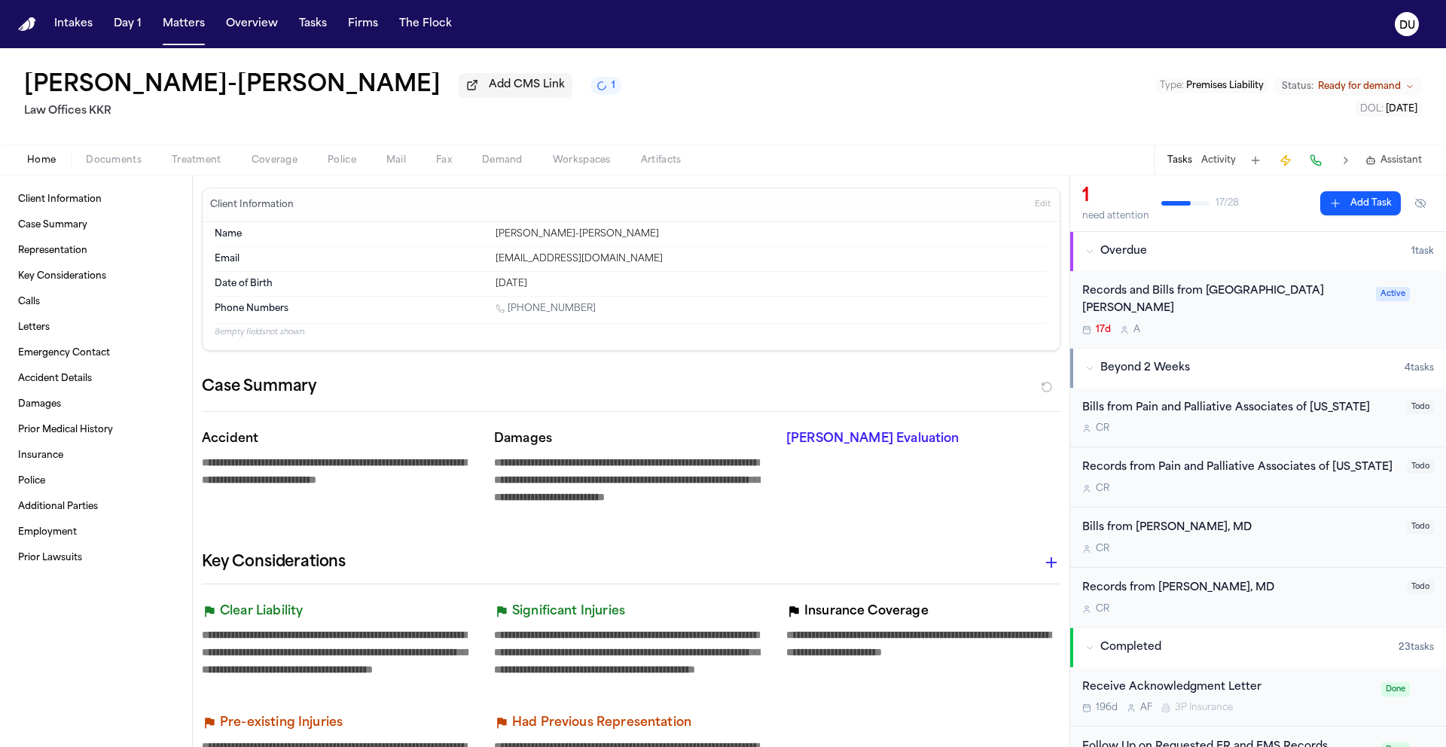
type textarea "*"
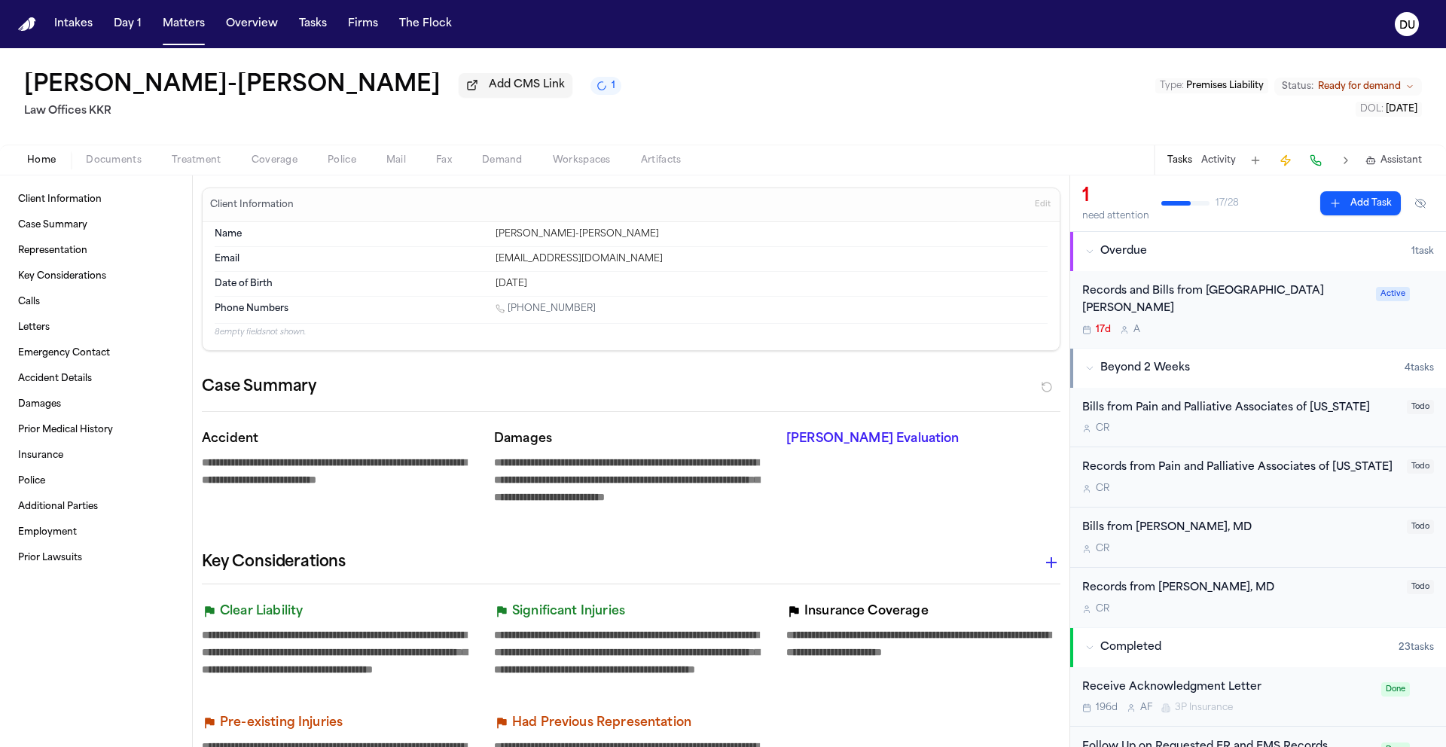
type textarea "*"
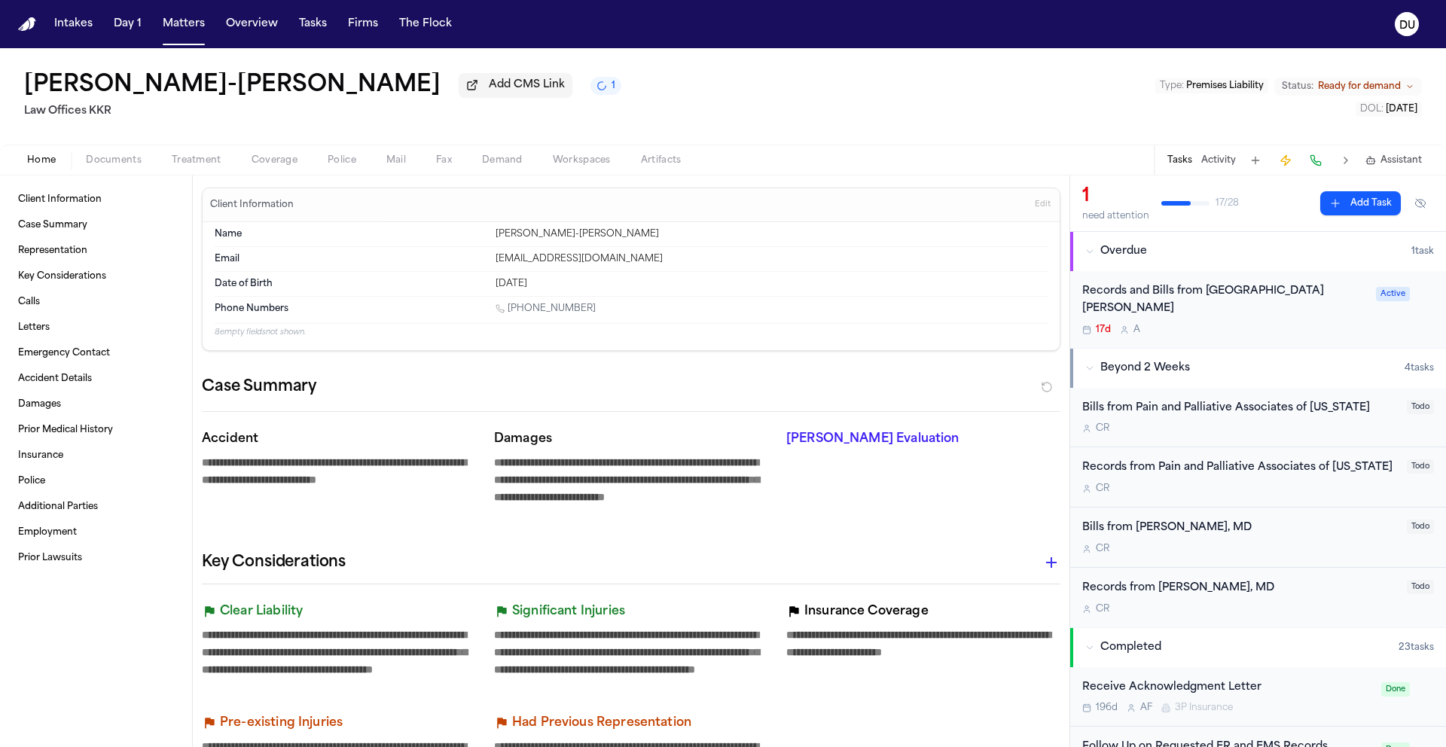
type textarea "*"
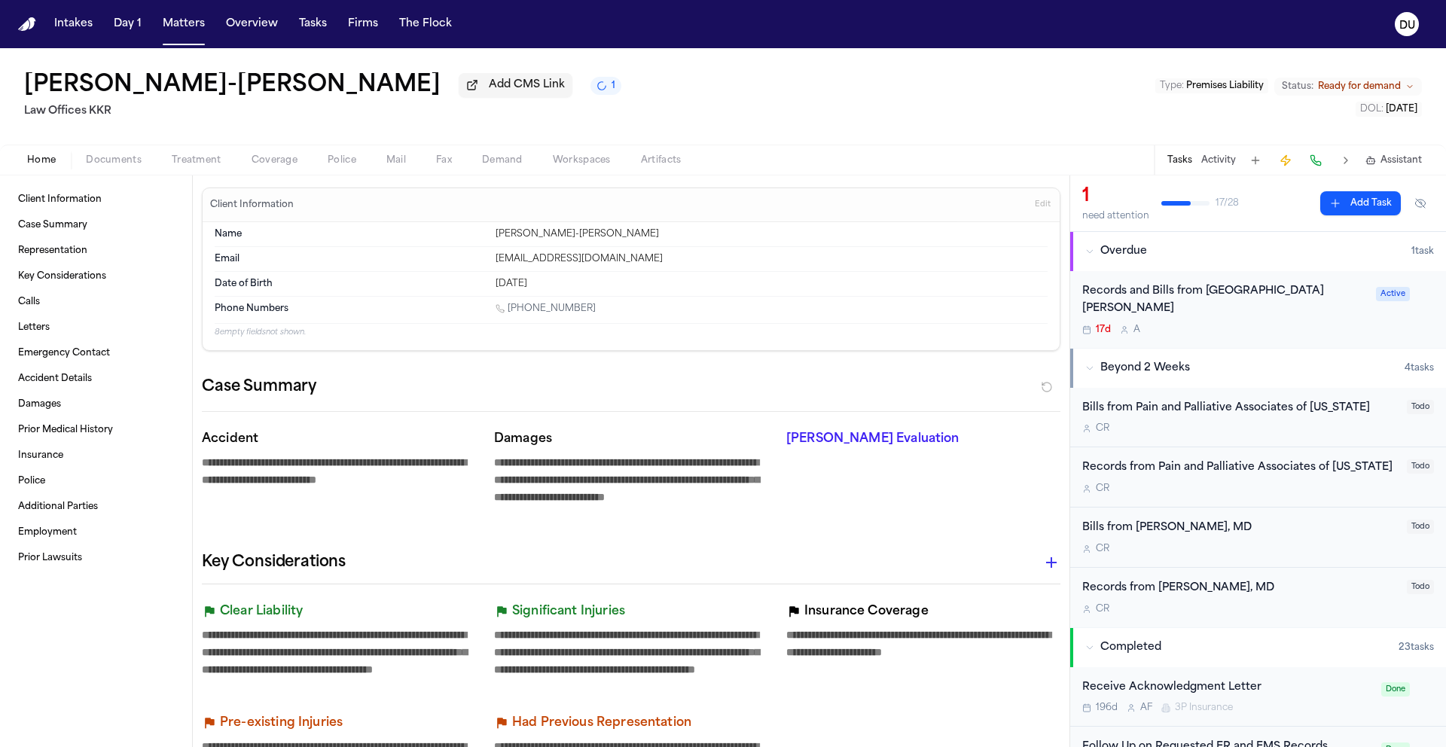
type textarea "*"
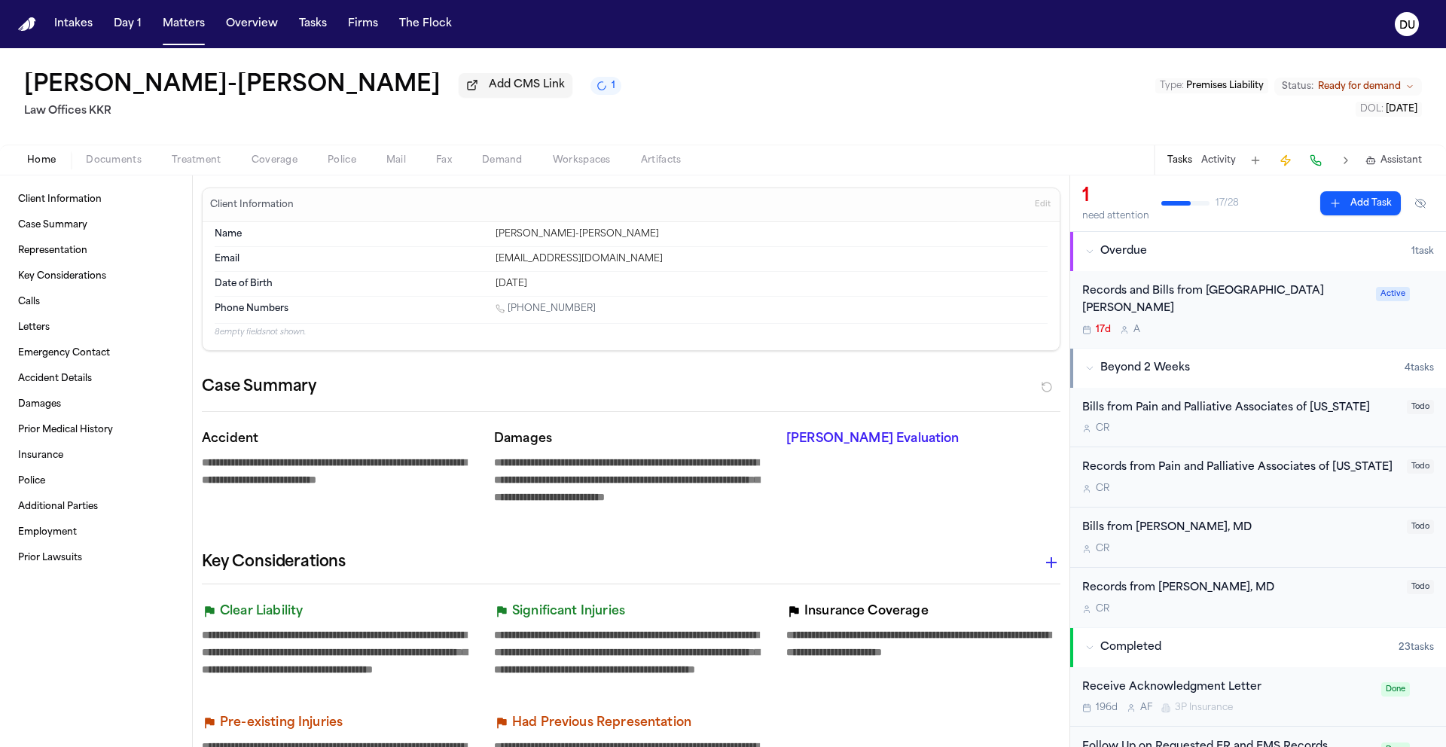
type textarea "*"
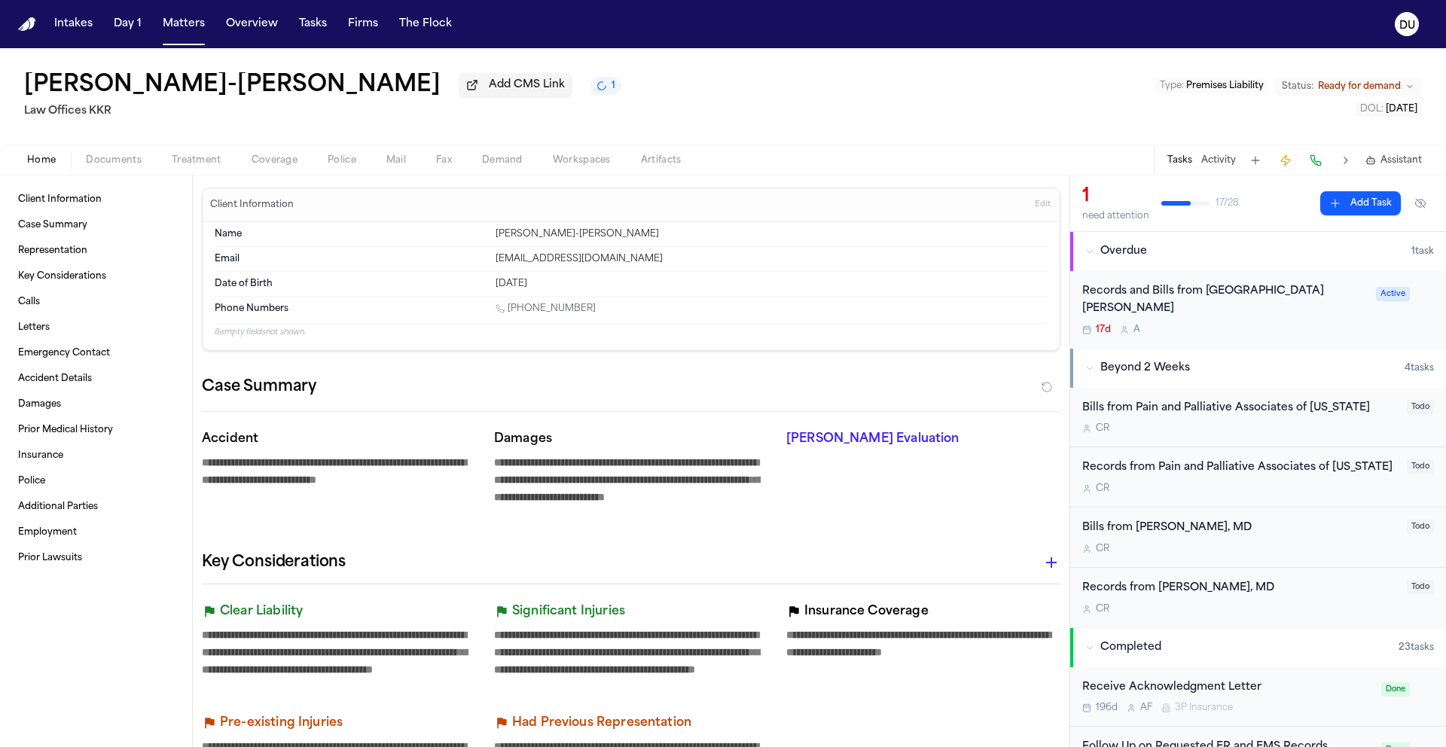
type textarea "*"
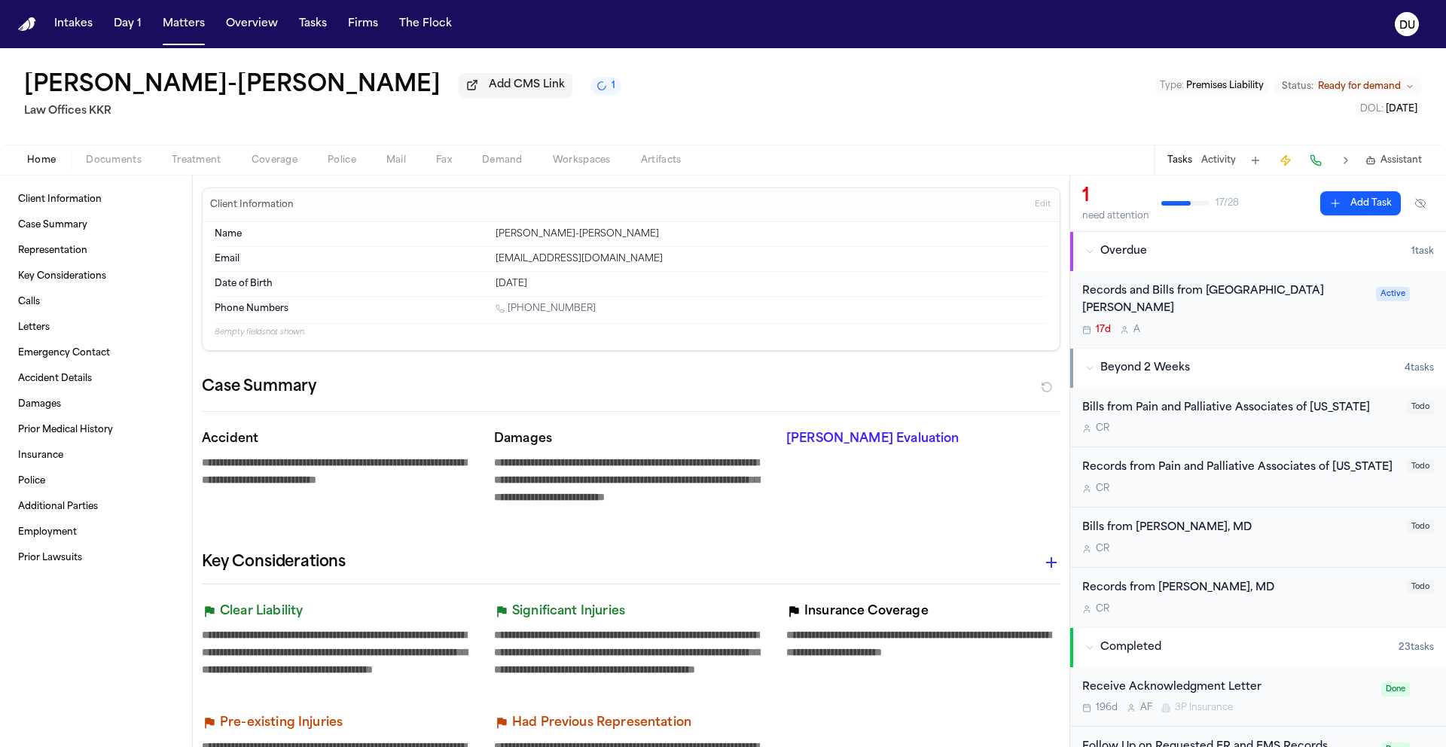
type textarea "*"
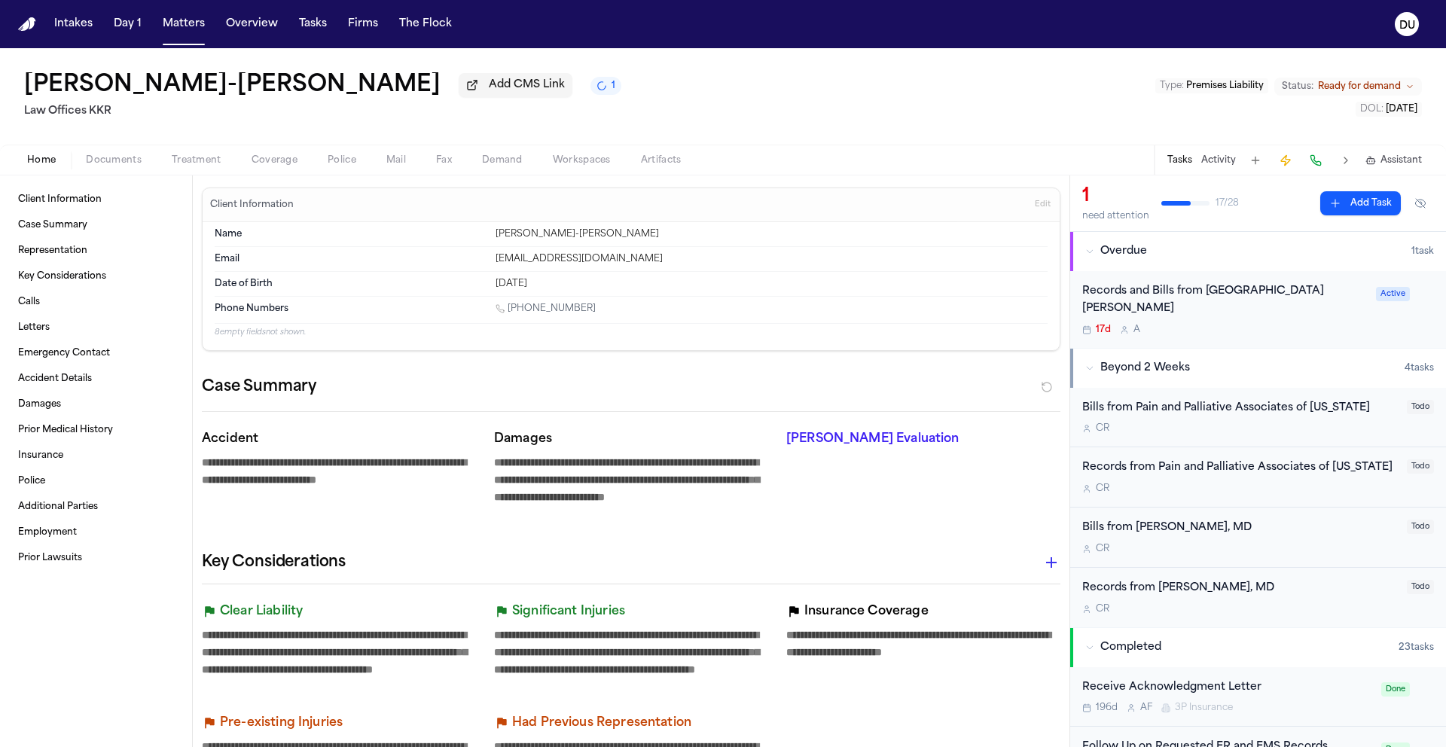
type textarea "*"
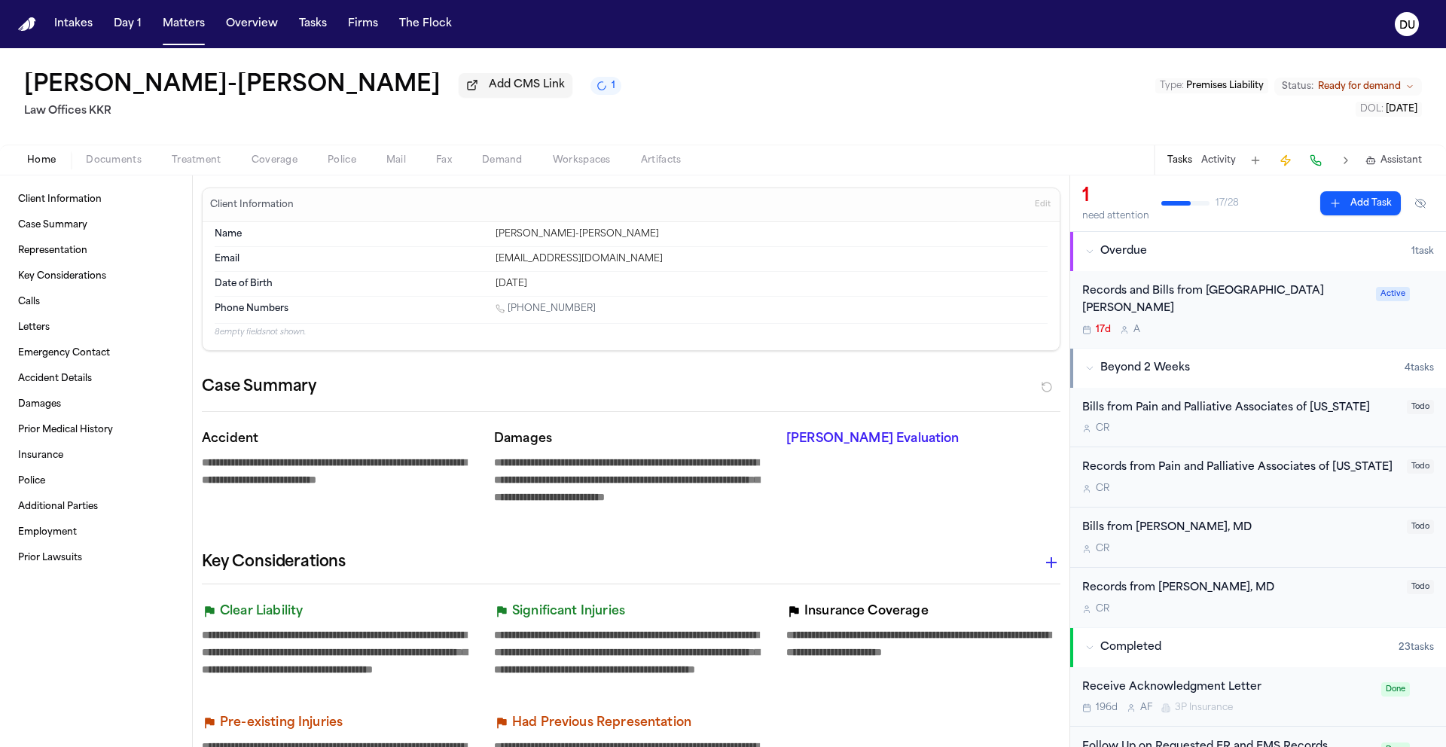
type textarea "*"
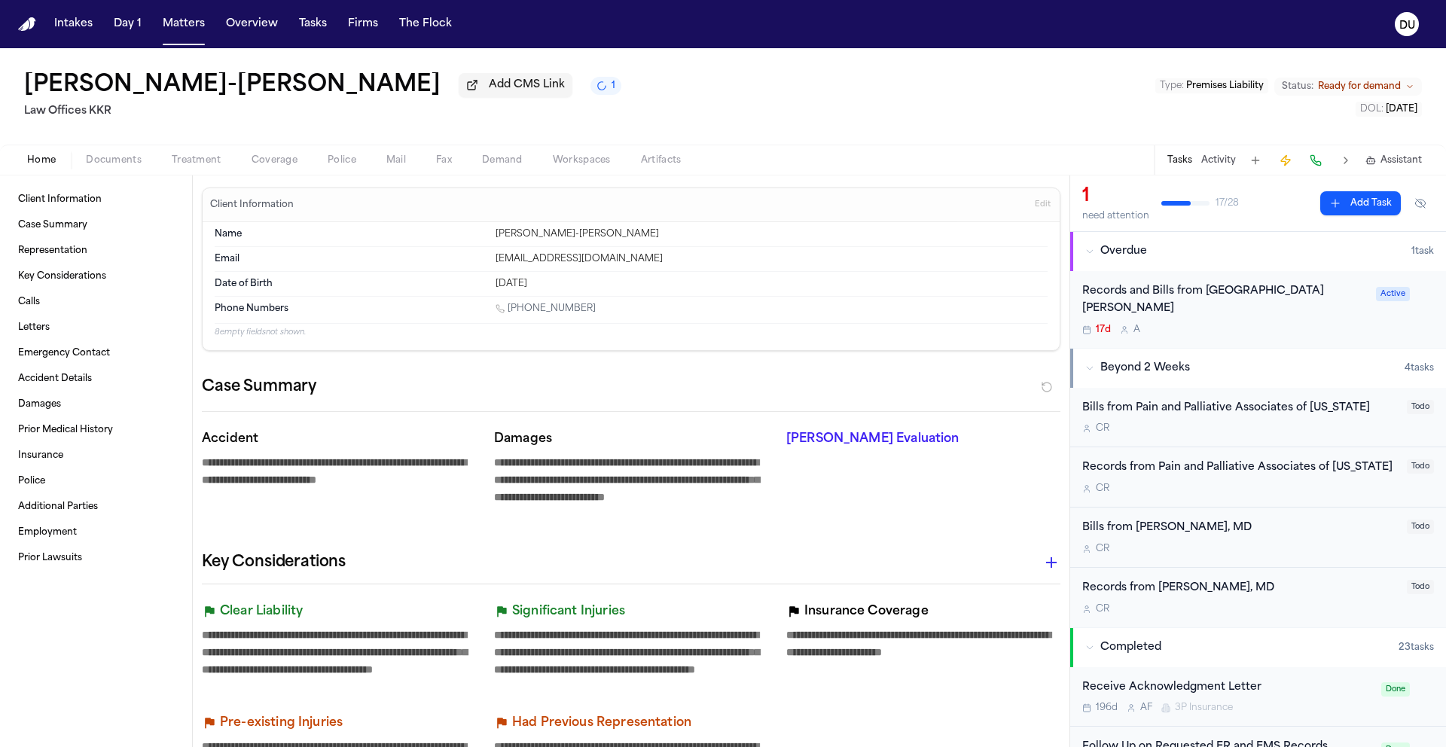
type textarea "*"
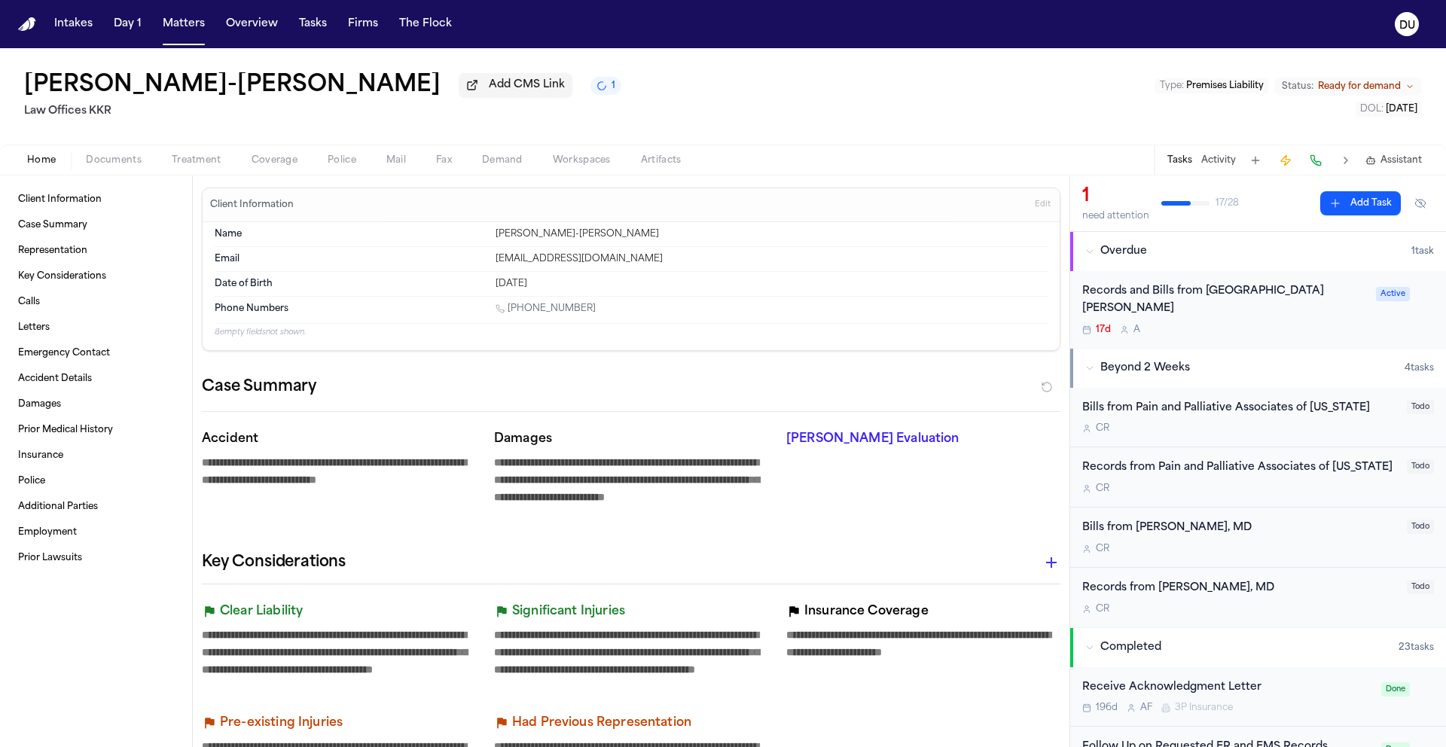
type textarea "*"
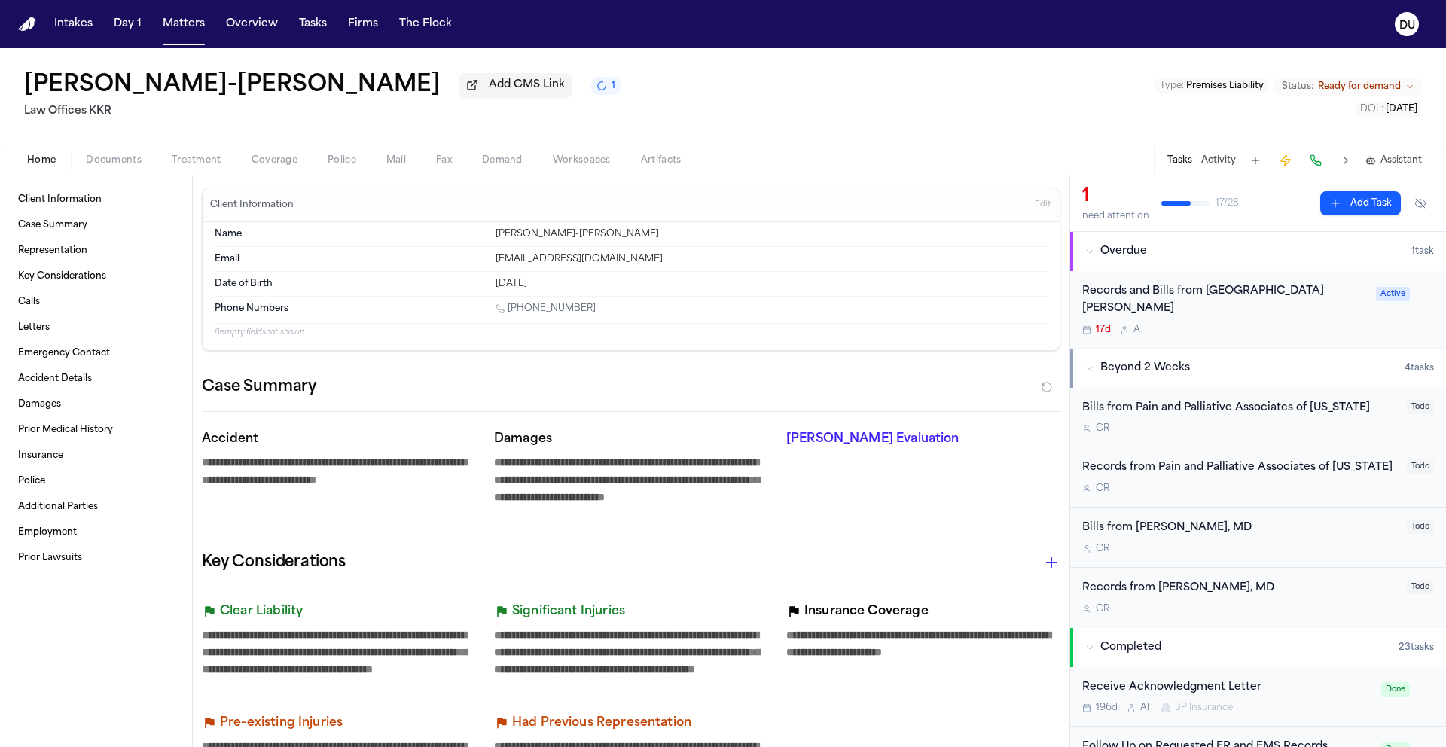
type textarea "*"
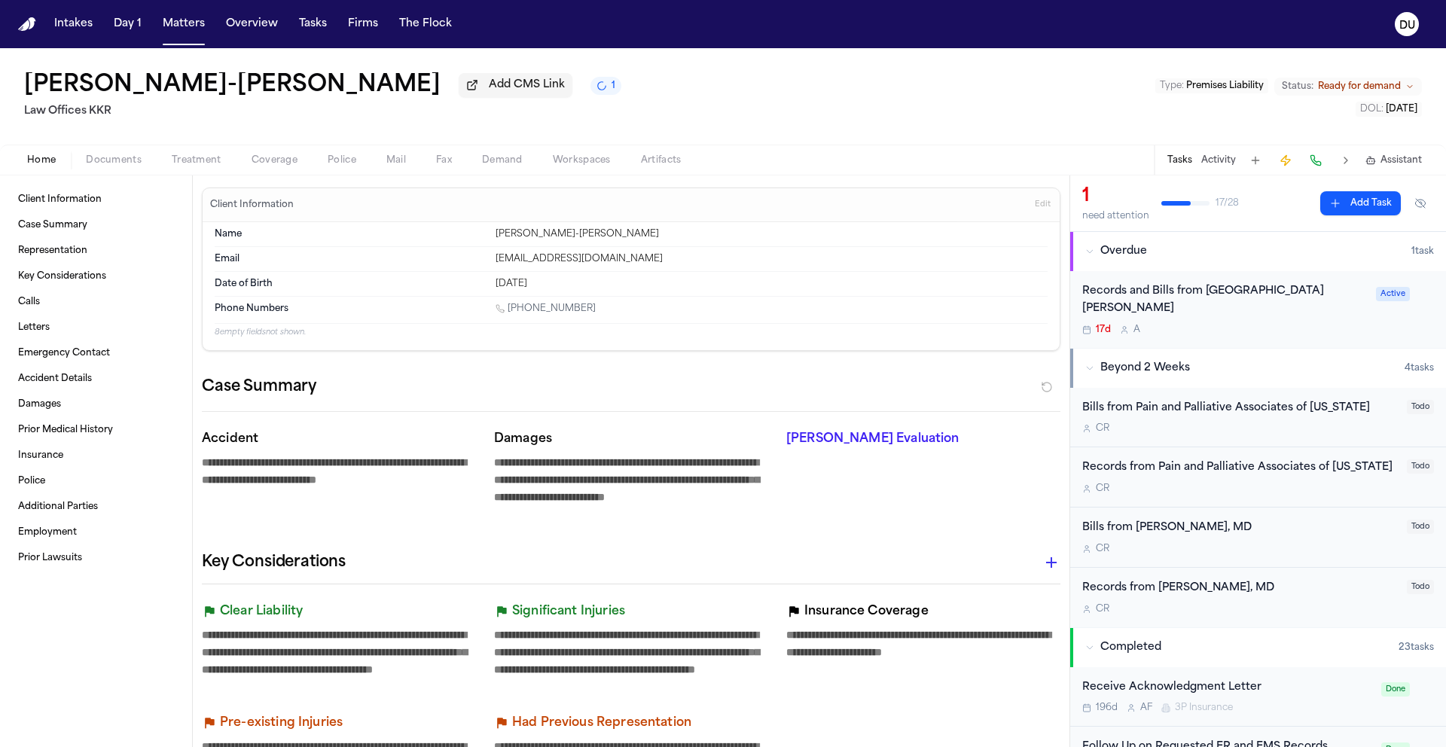
type textarea "*"
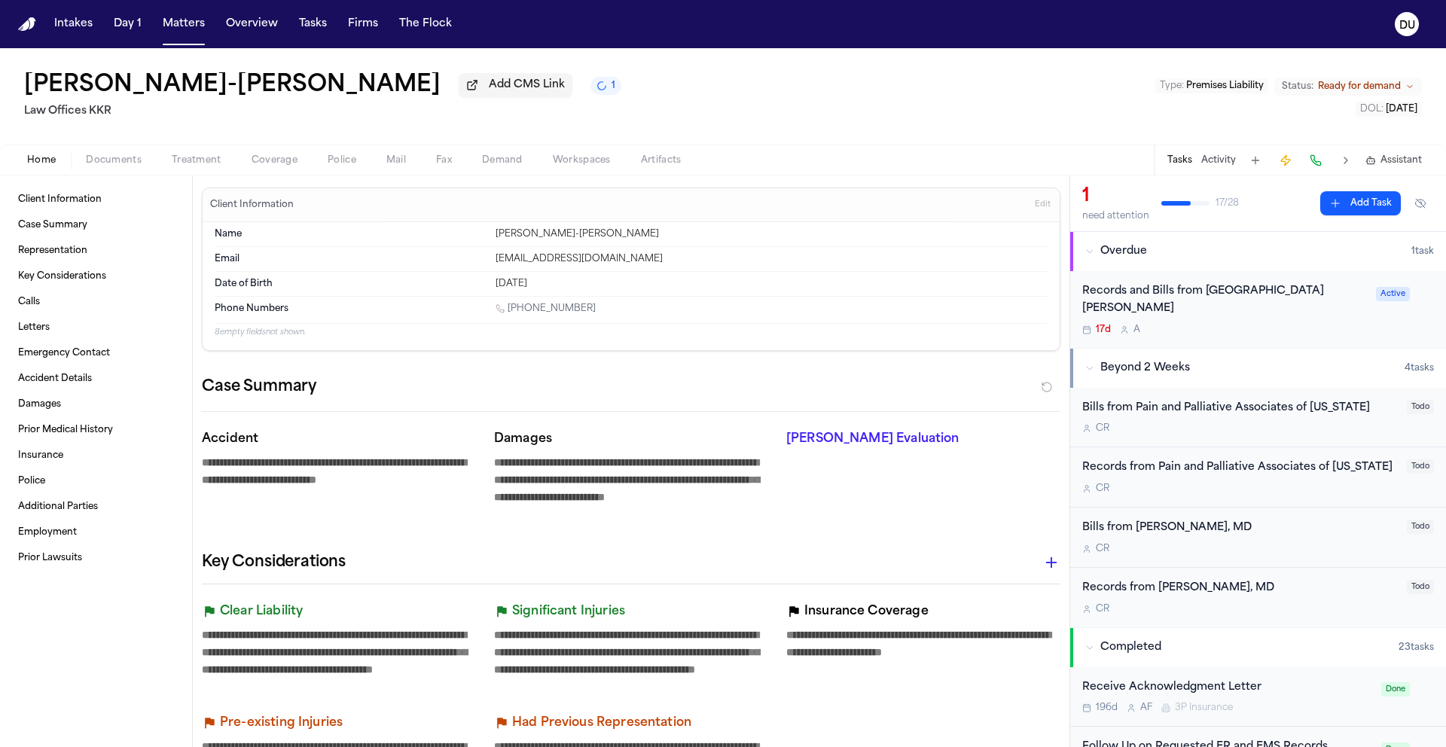
type textarea "*"
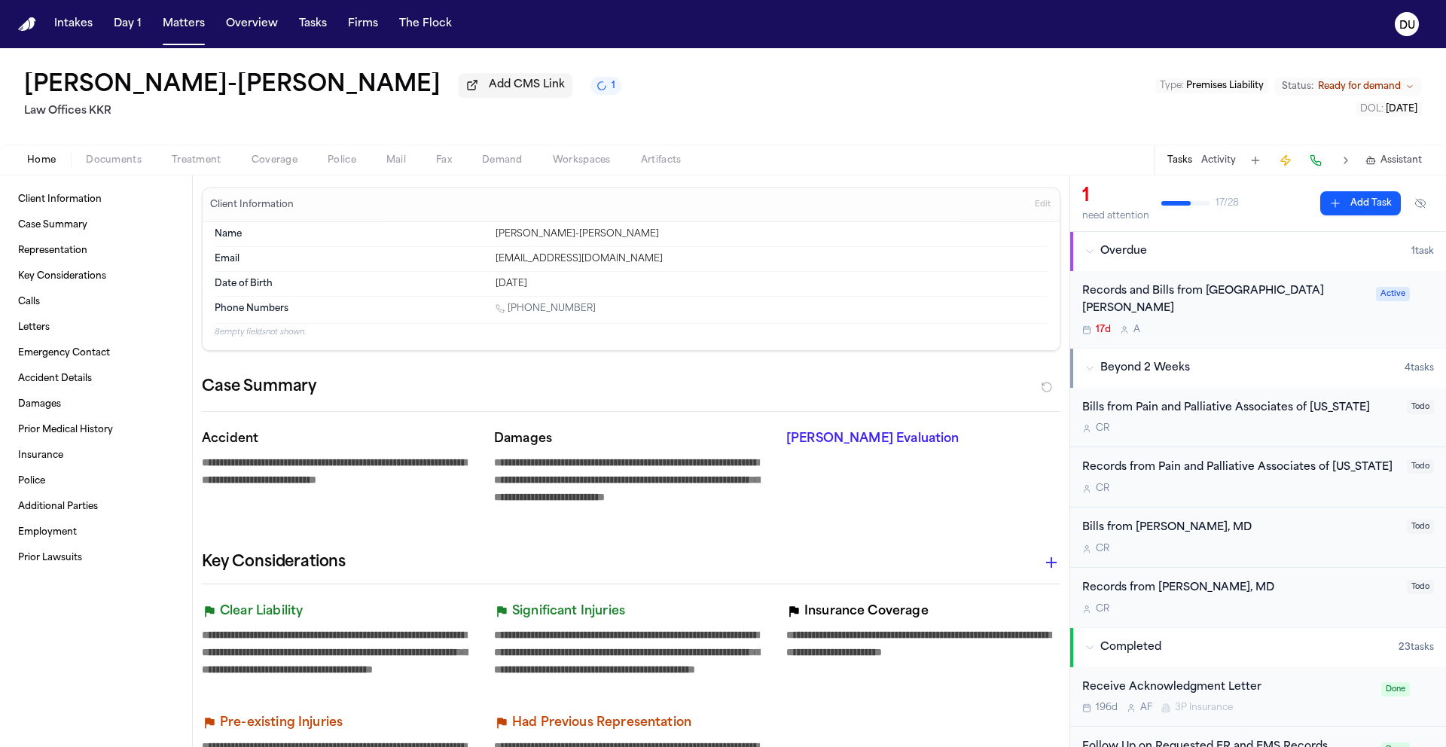
type textarea "*"
click at [1229, 283] on div "Records and Bills from [GEOGRAPHIC_DATA][PERSON_NAME] 17d A Active" at bounding box center [1258, 309] width 376 height 77
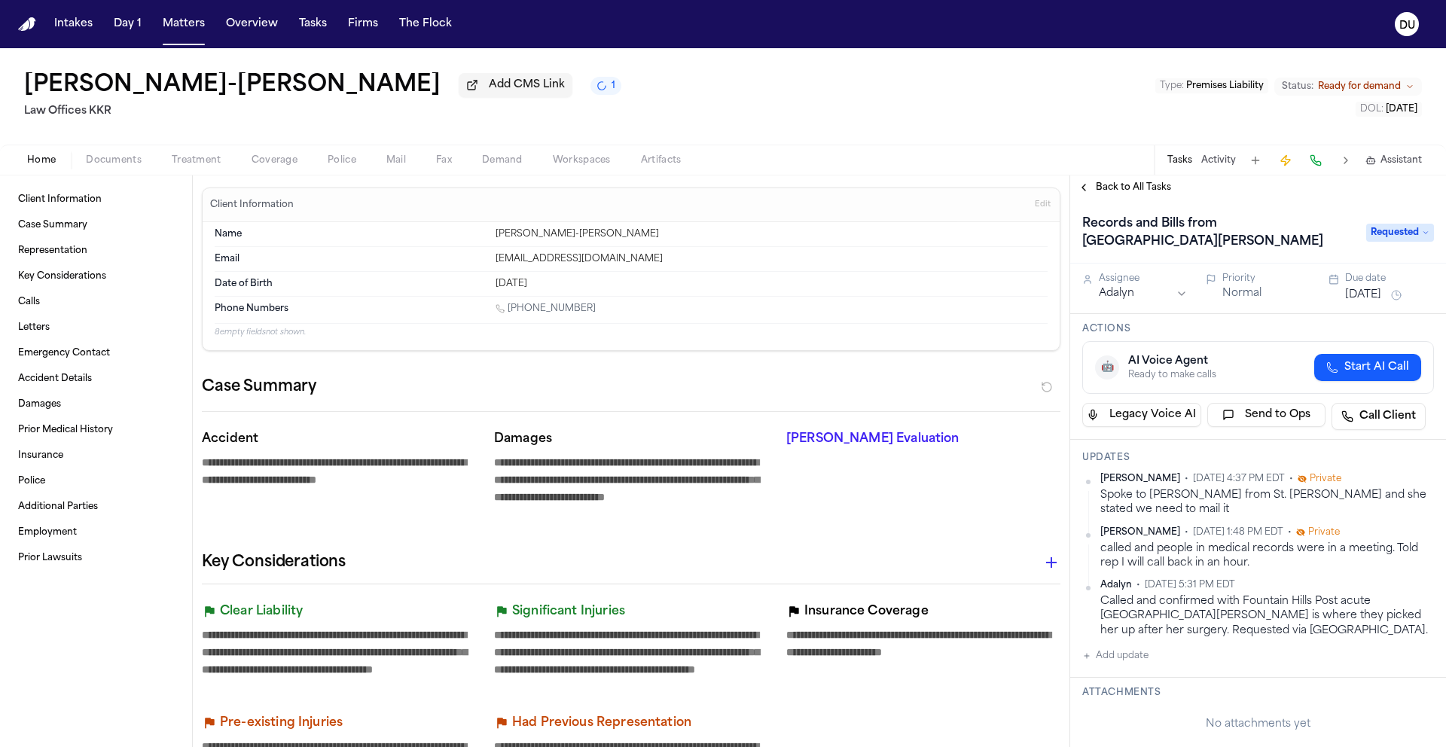
click at [1125, 194] on span "Back to All Tasks" at bounding box center [1133, 188] width 75 height 12
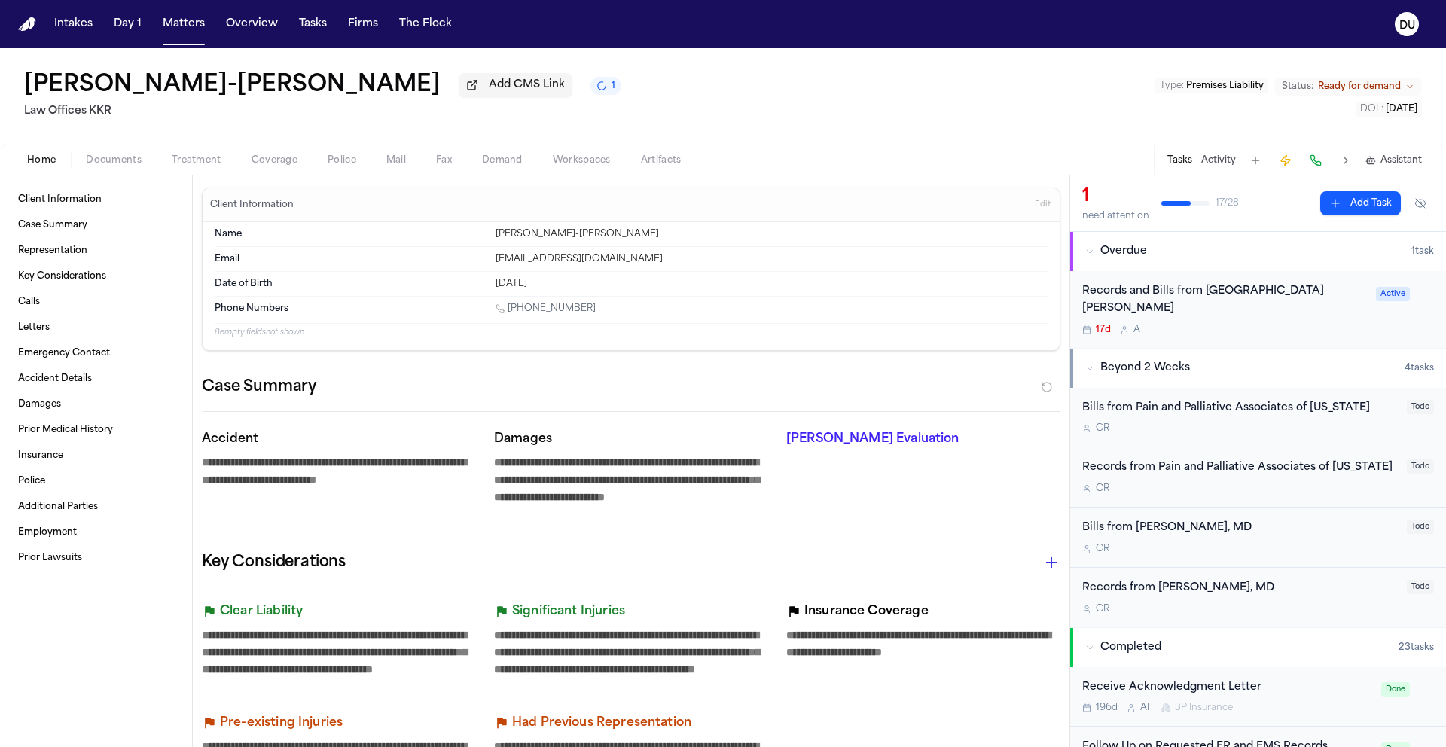
click at [1241, 295] on div "Records and Bills from [GEOGRAPHIC_DATA][PERSON_NAME]" at bounding box center [1225, 300] width 285 height 35
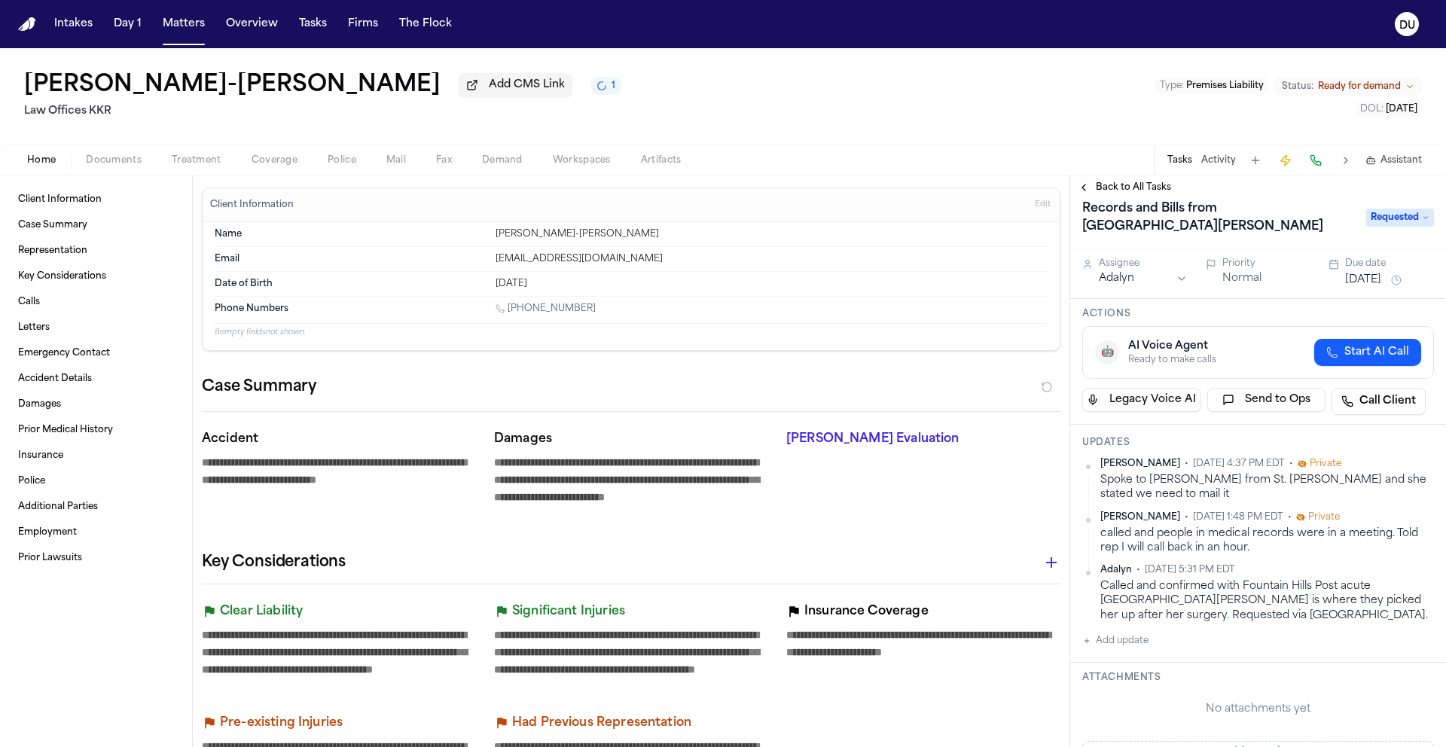
scroll to position [29, 0]
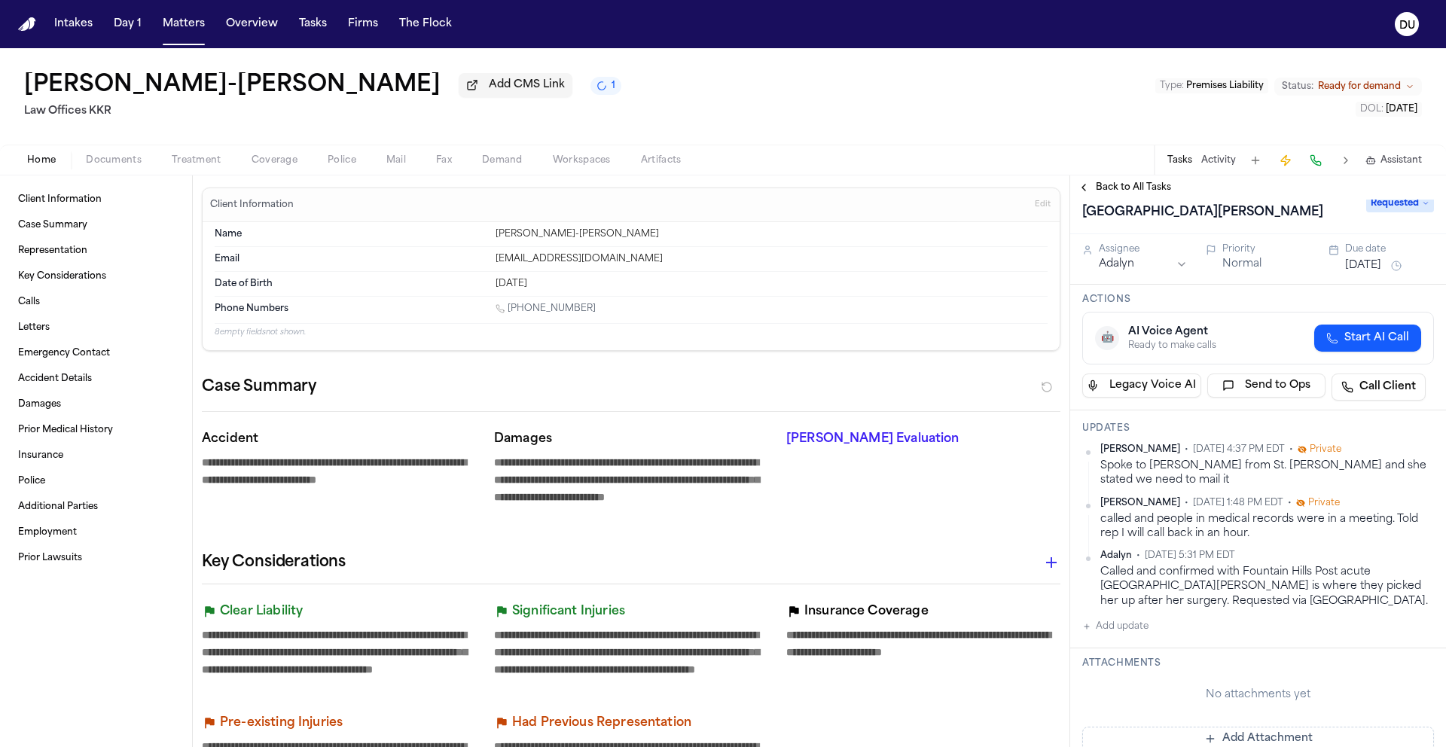
click at [1109, 635] on button "Add update" at bounding box center [1116, 627] width 66 height 18
paste textarea "**********"
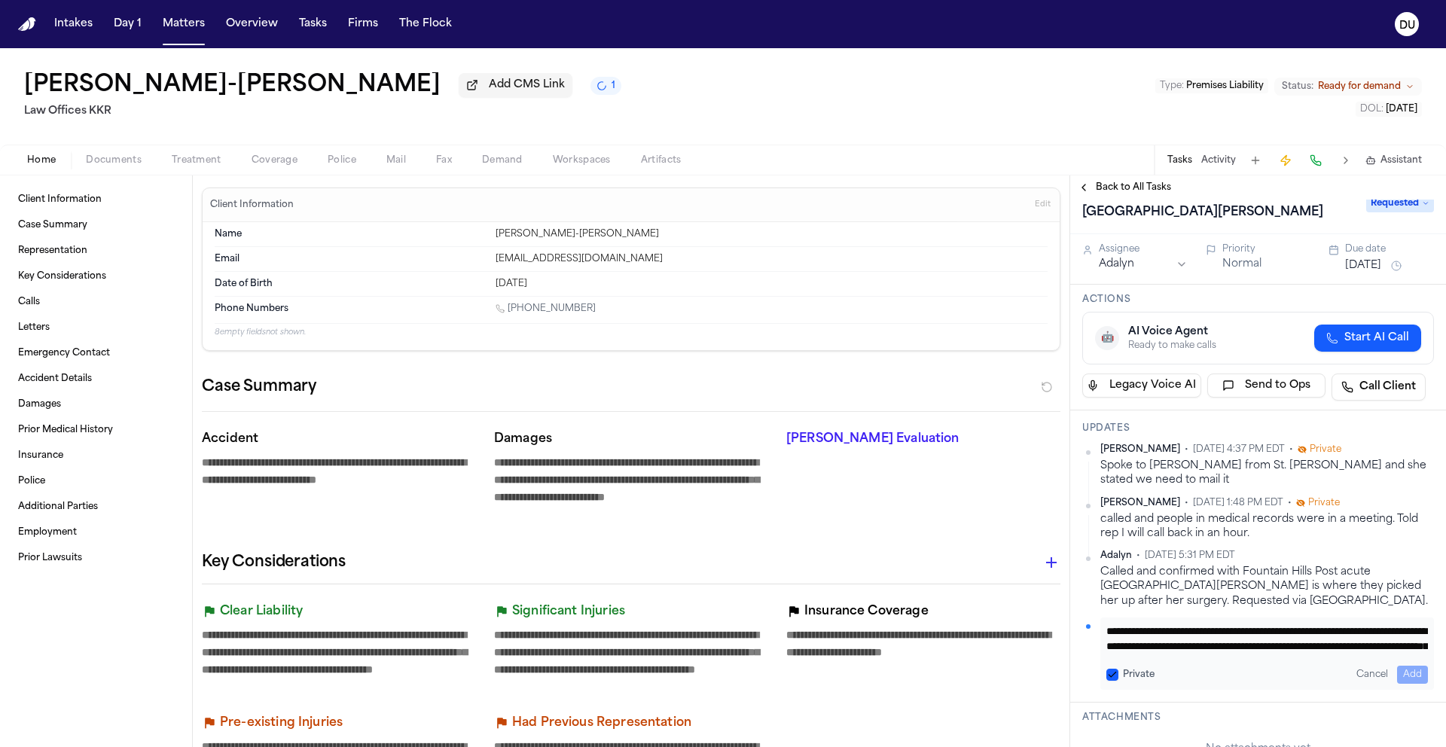
scroll to position [31, 0]
click at [1400, 678] on button "Add" at bounding box center [1412, 675] width 31 height 18
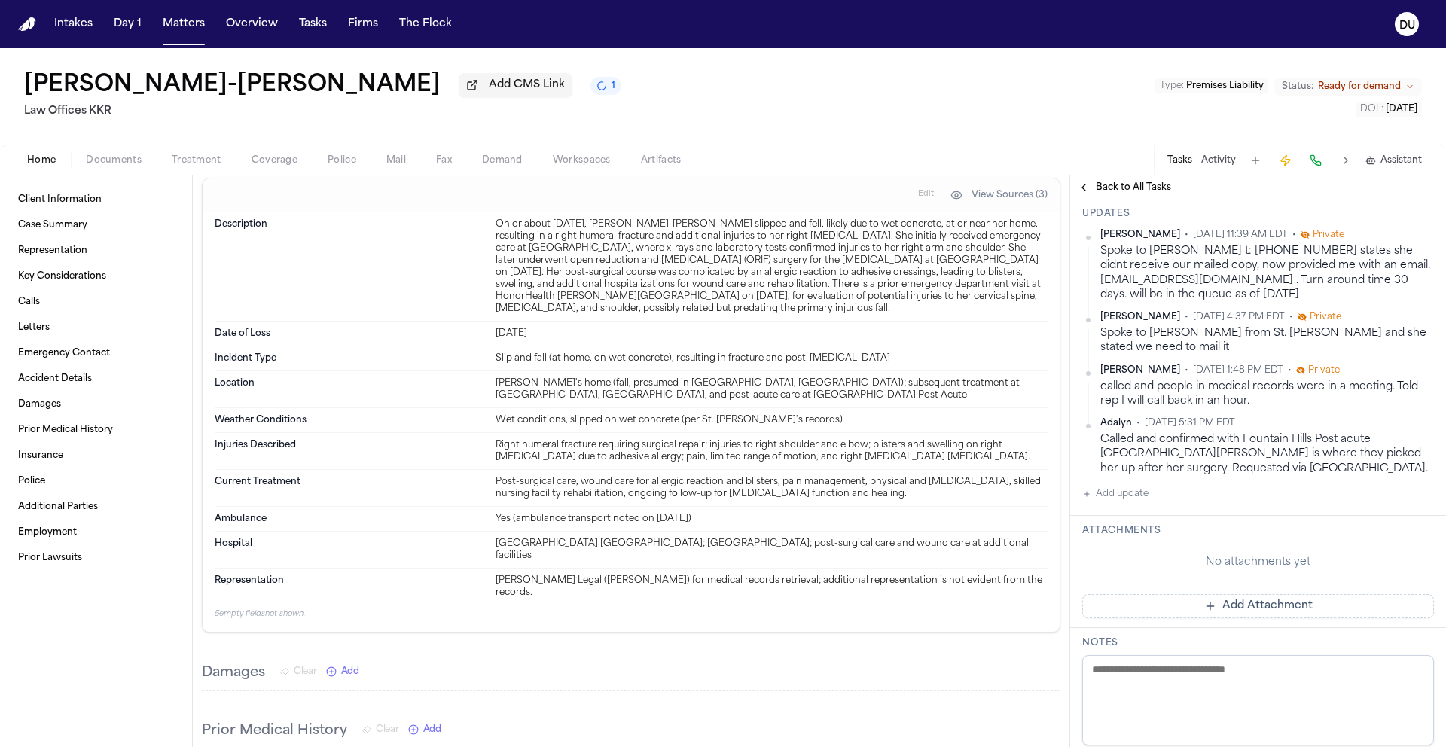
scroll to position [0, 0]
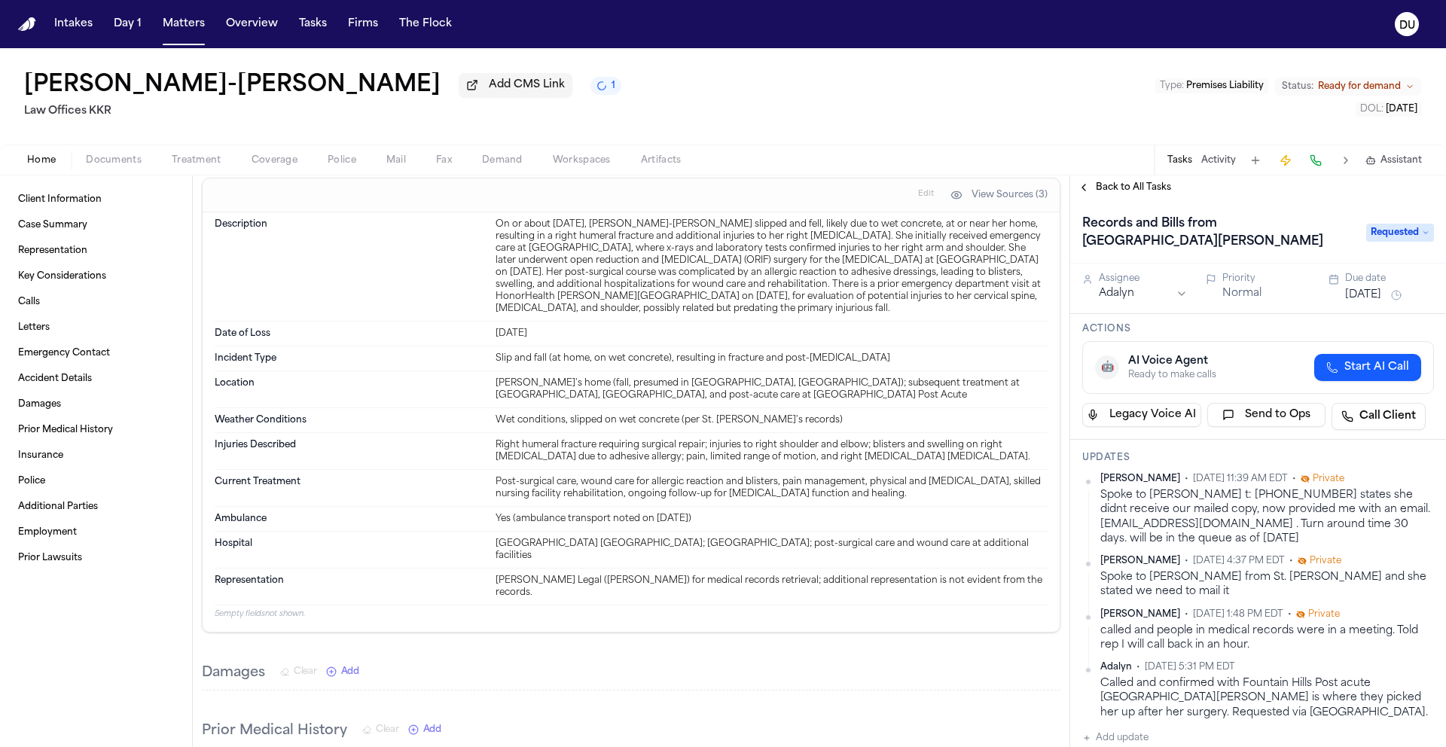
click at [1373, 298] on button "[DATE]" at bounding box center [1363, 295] width 36 height 15
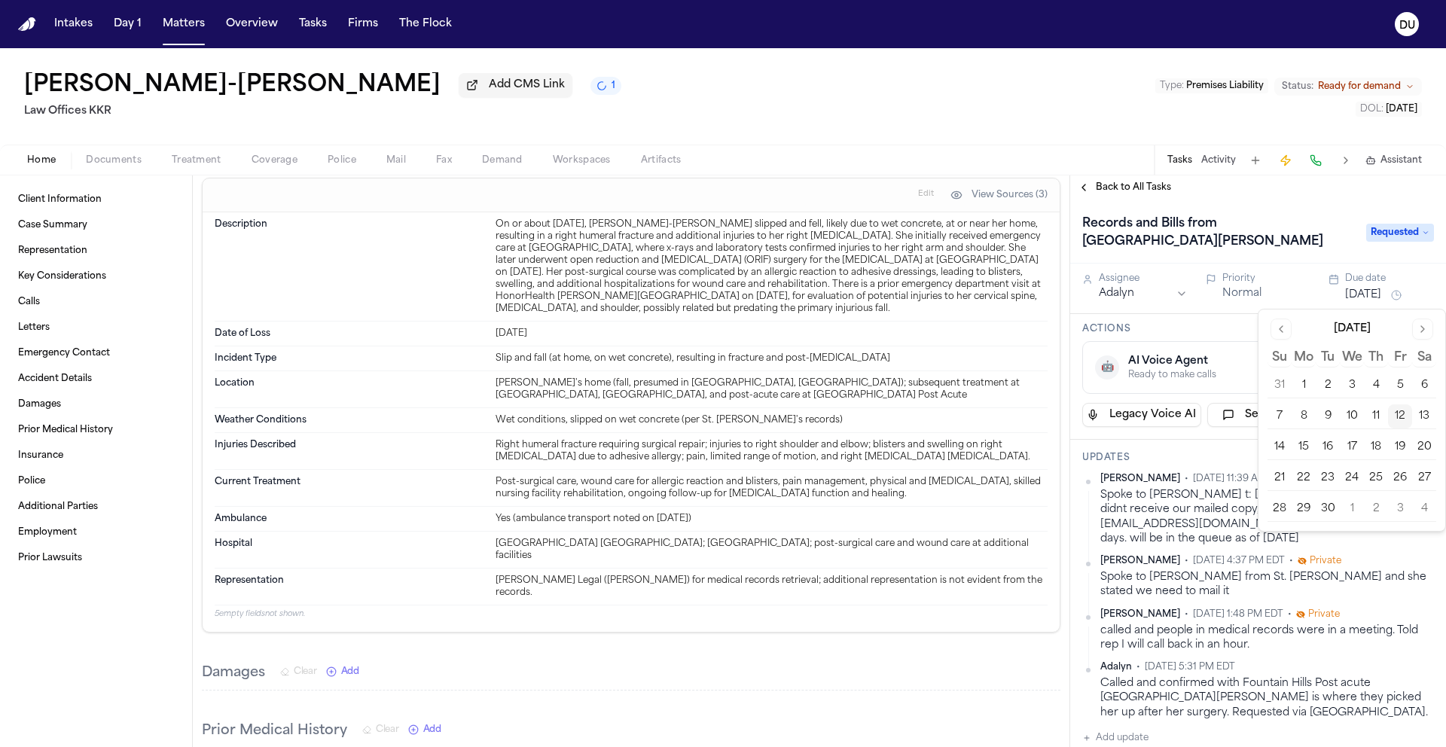
click at [1400, 483] on button "26" at bounding box center [1400, 478] width 24 height 24
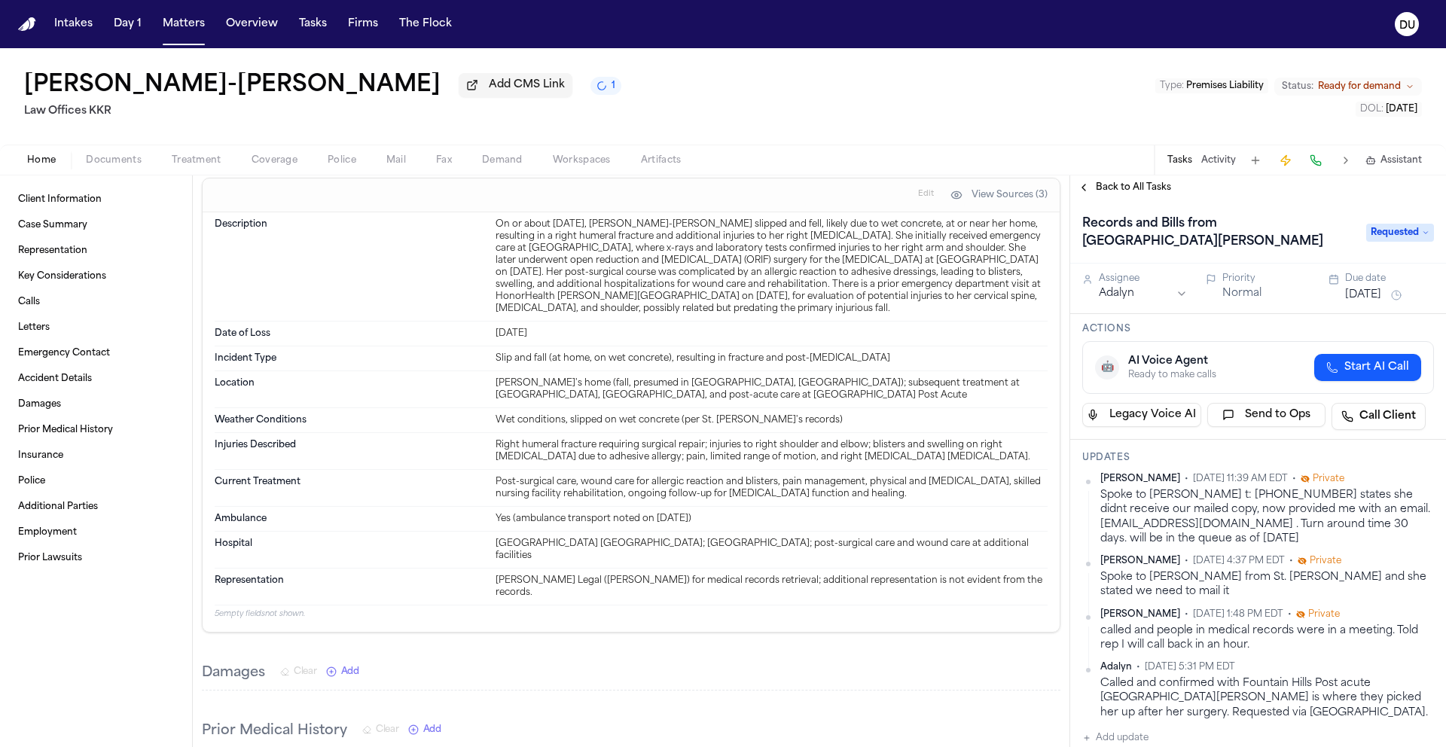
click at [1224, 334] on h3 "Actions" at bounding box center [1259, 329] width 352 height 12
click at [1363, 296] on button "[DATE]" at bounding box center [1363, 295] width 36 height 15
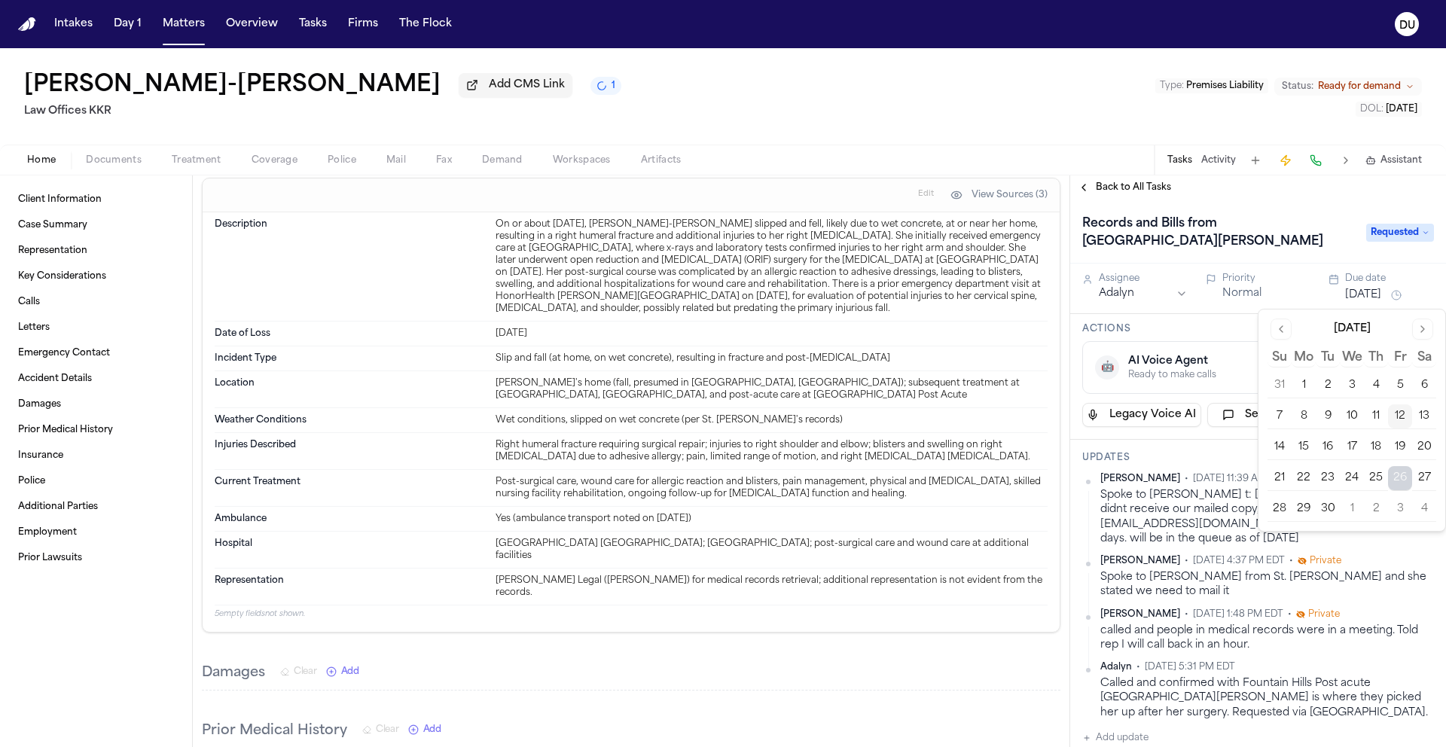
click at [1324, 448] on button "16" at bounding box center [1328, 447] width 24 height 24
click at [1113, 299] on html "**********" at bounding box center [723, 373] width 1446 height 747
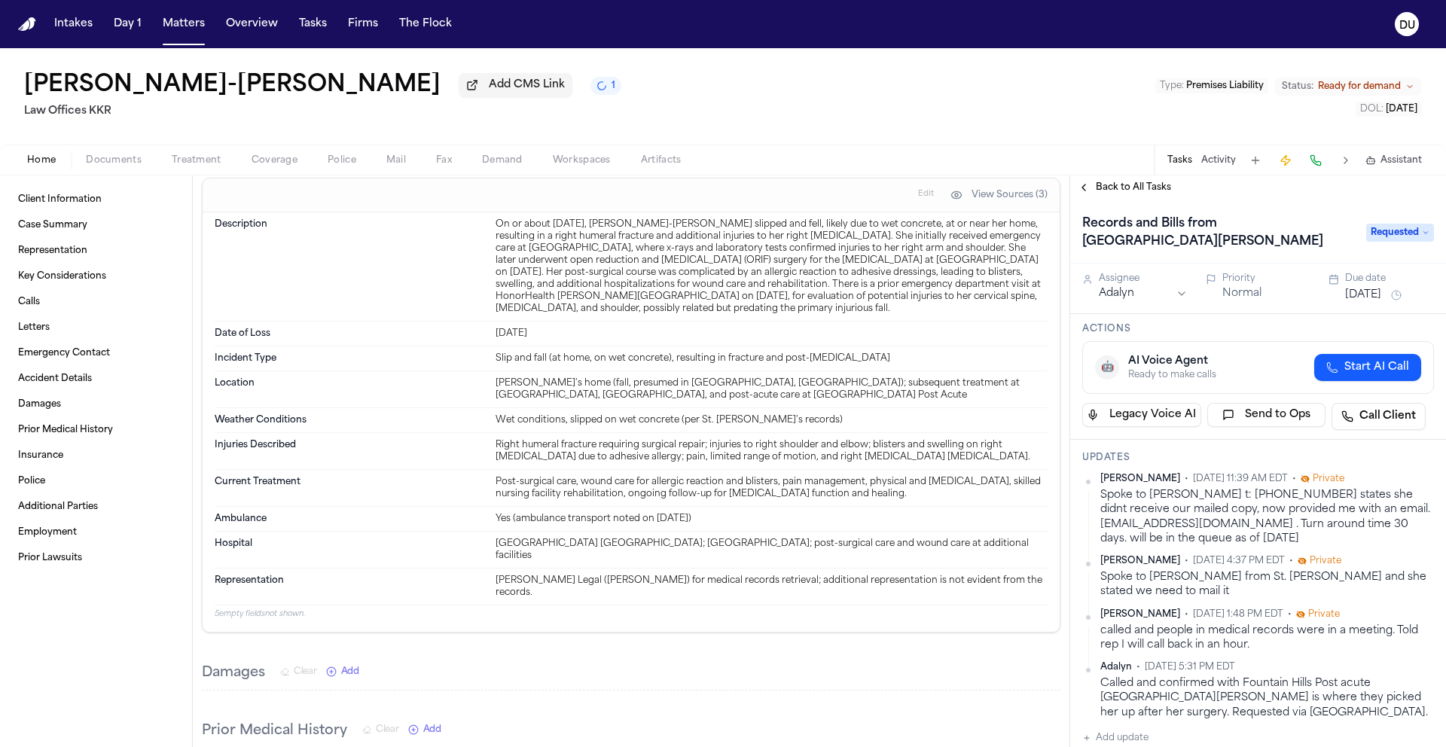
click at [1269, 520] on div "Spoke to [PERSON_NAME] t: [PHONE_NUMBER] states she didnt receive our mailed co…" at bounding box center [1268, 517] width 334 height 58
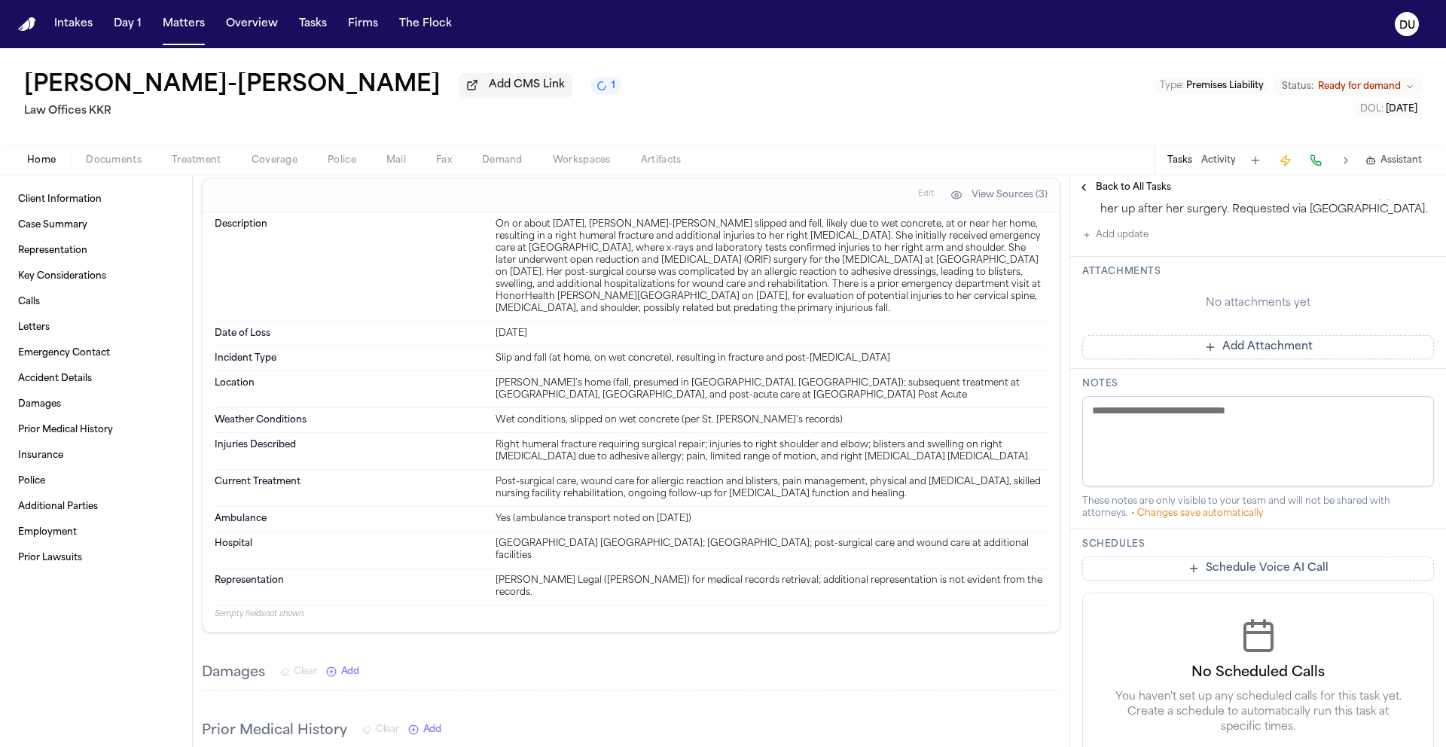
scroll to position [586, 0]
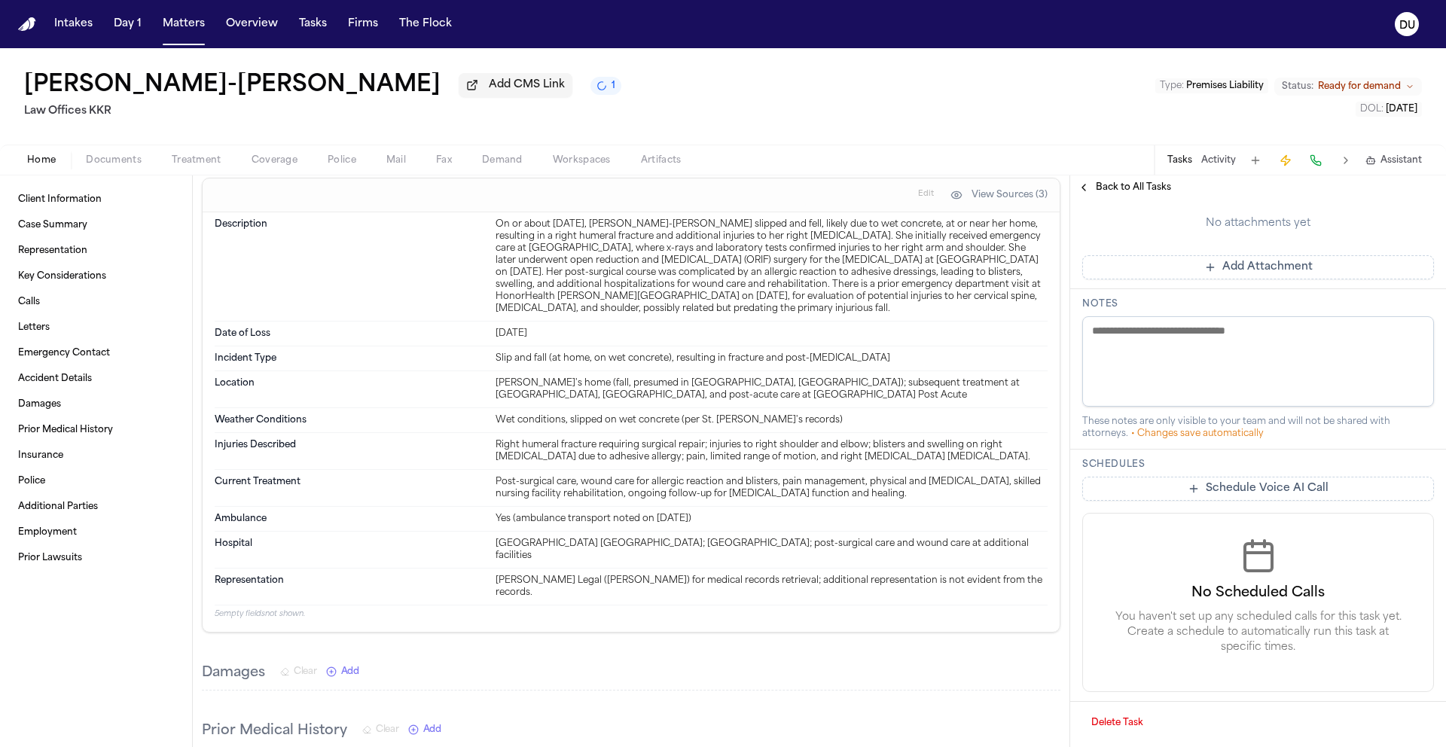
click at [1206, 263] on button "Add Attachment" at bounding box center [1259, 267] width 352 height 24
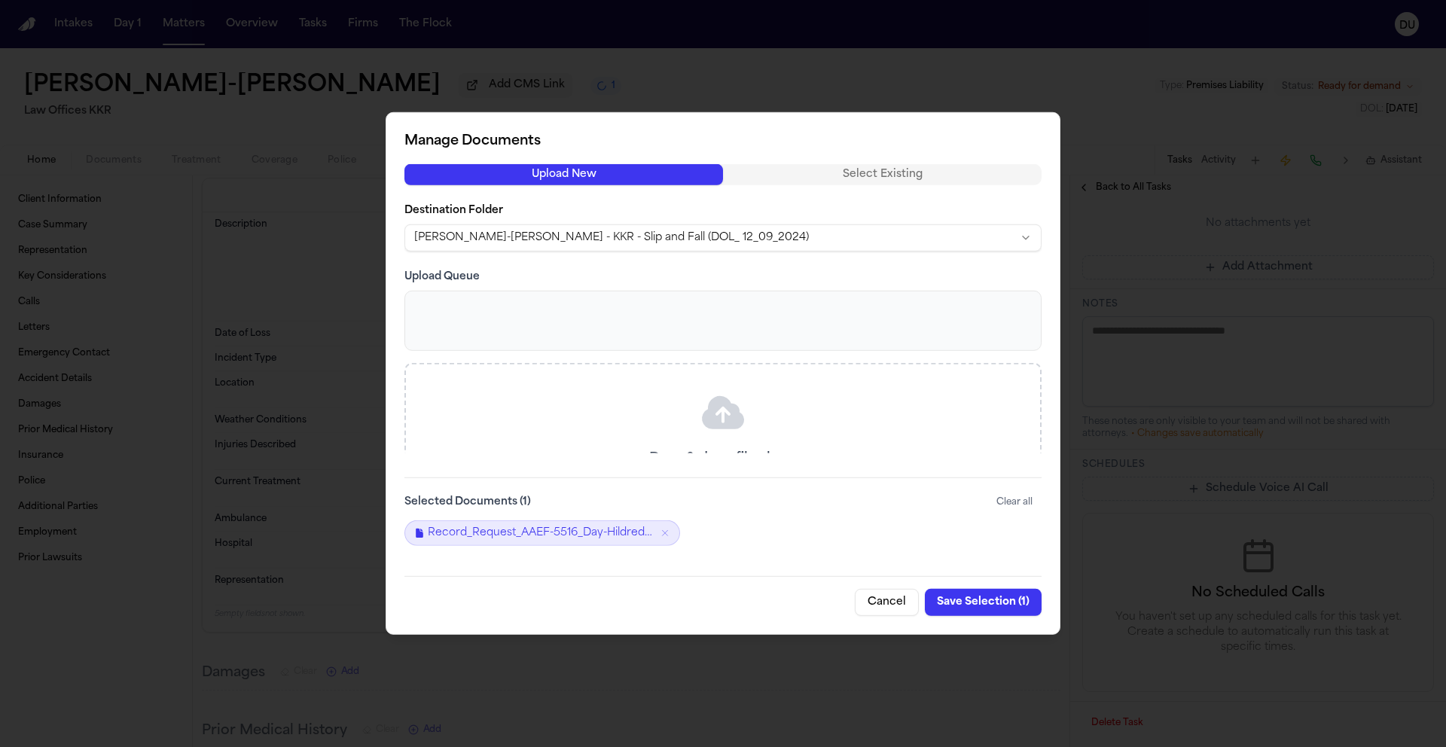
click at [971, 604] on button "Save Selection ( 1 )" at bounding box center [983, 602] width 117 height 27
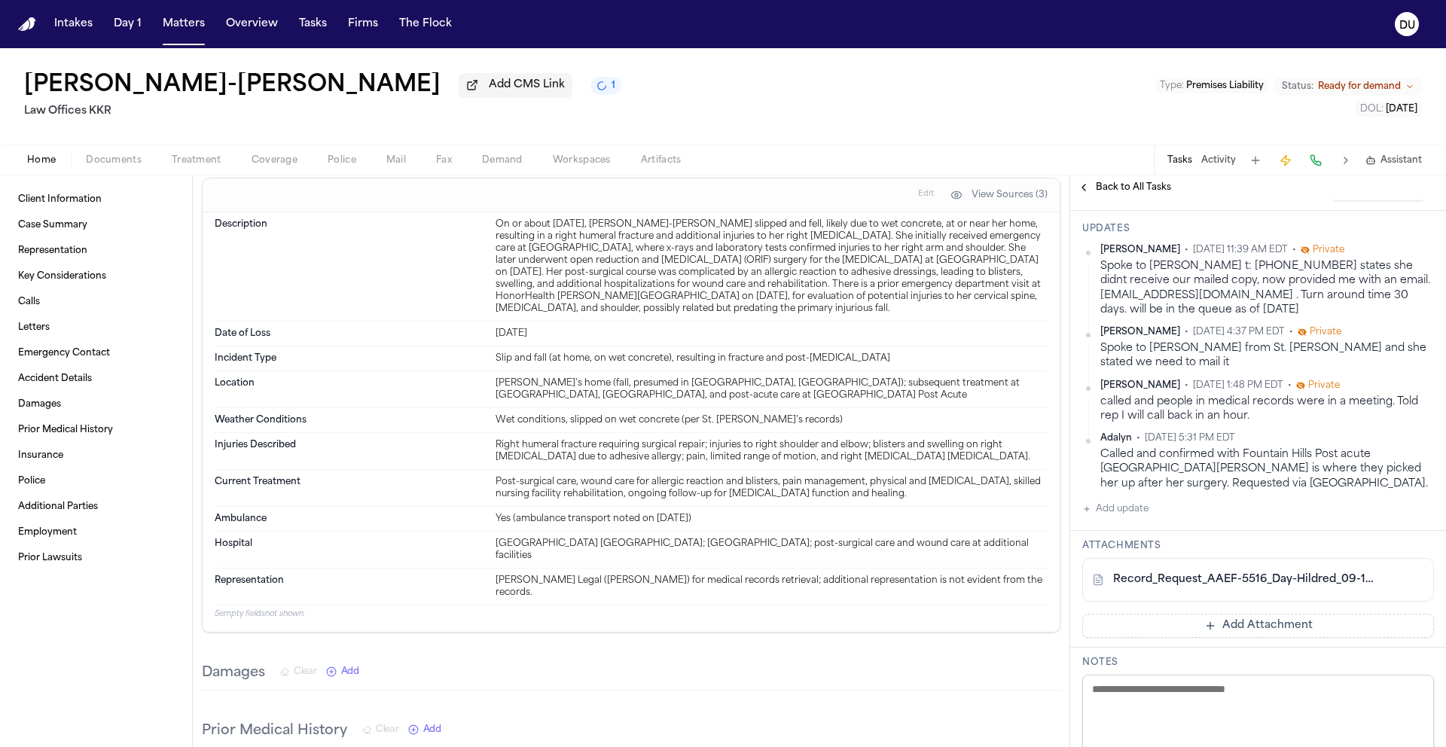
scroll to position [0, 0]
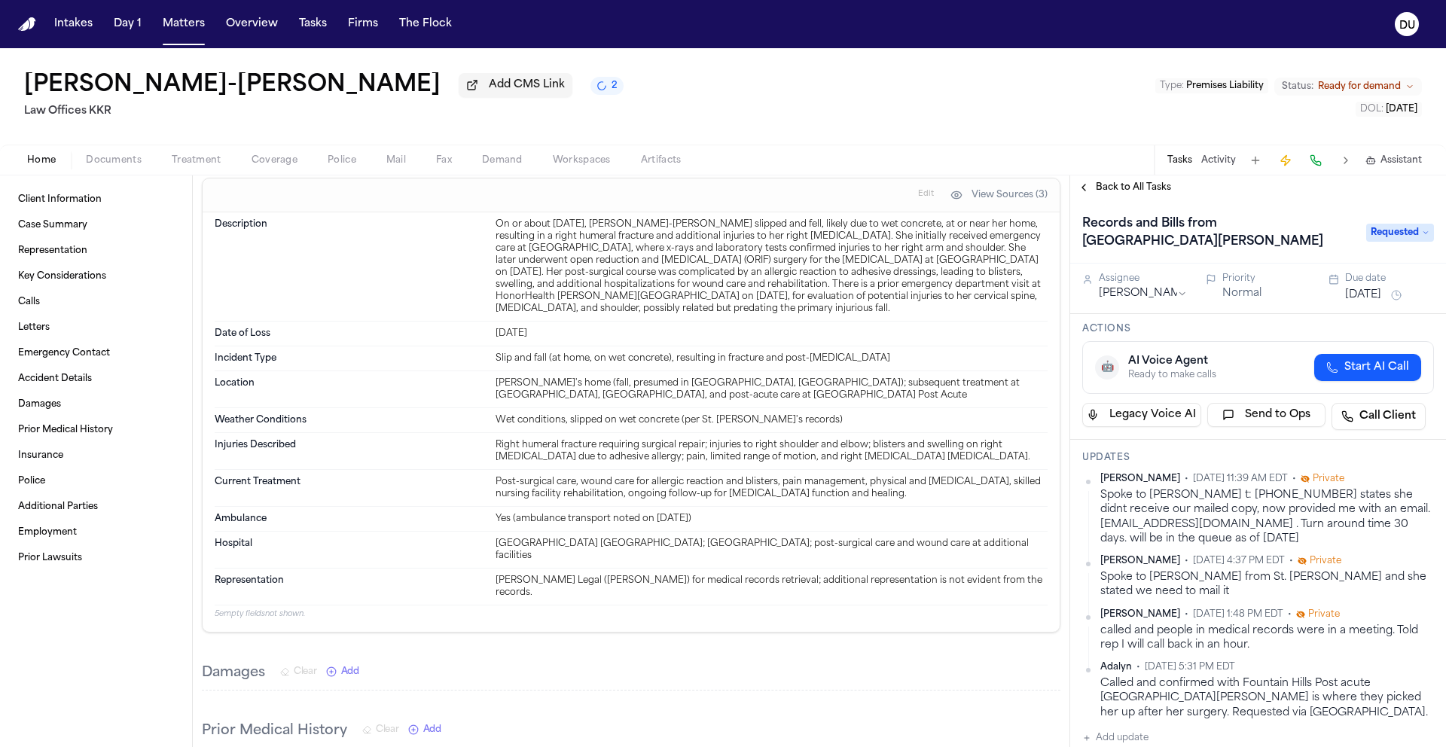
click at [28, 26] on img "Home" at bounding box center [27, 24] width 18 height 14
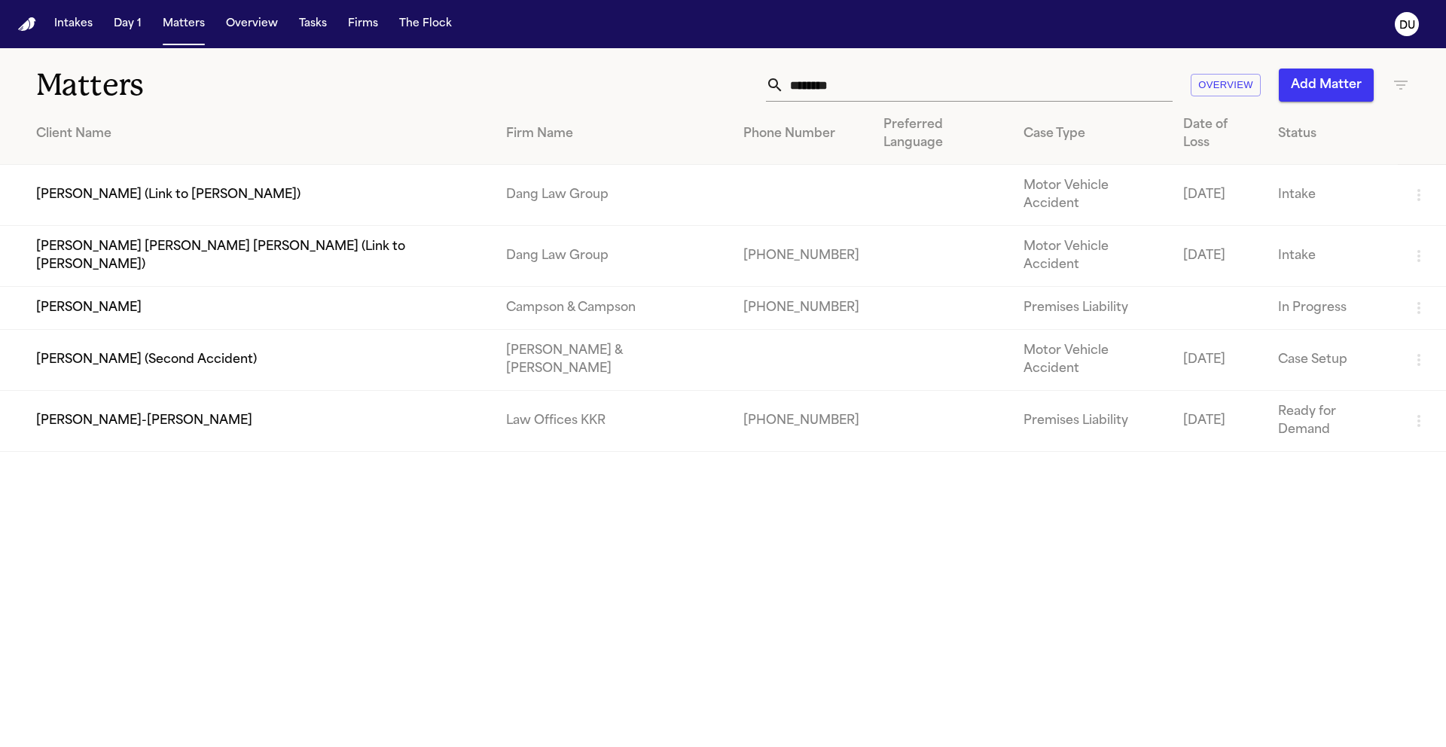
click at [28, 26] on img "Home" at bounding box center [27, 24] width 18 height 14
drag, startPoint x: 901, startPoint y: 81, endPoint x: 721, endPoint y: 84, distance: 180.1
click at [721, 84] on div "******** Overview Add Matter" at bounding box center [923, 85] width 974 height 33
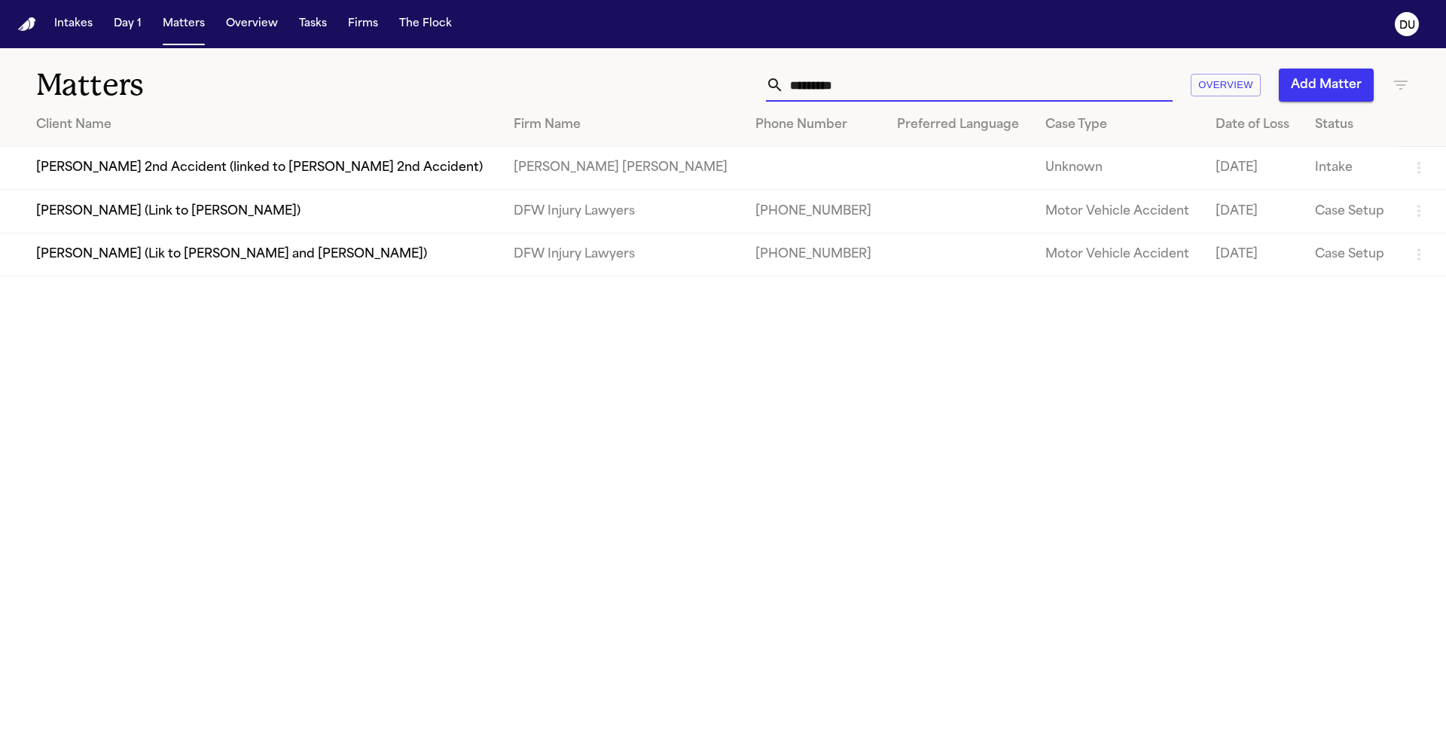
click at [206, 216] on td "[PERSON_NAME] (Link to [PERSON_NAME])" at bounding box center [251, 211] width 502 height 43
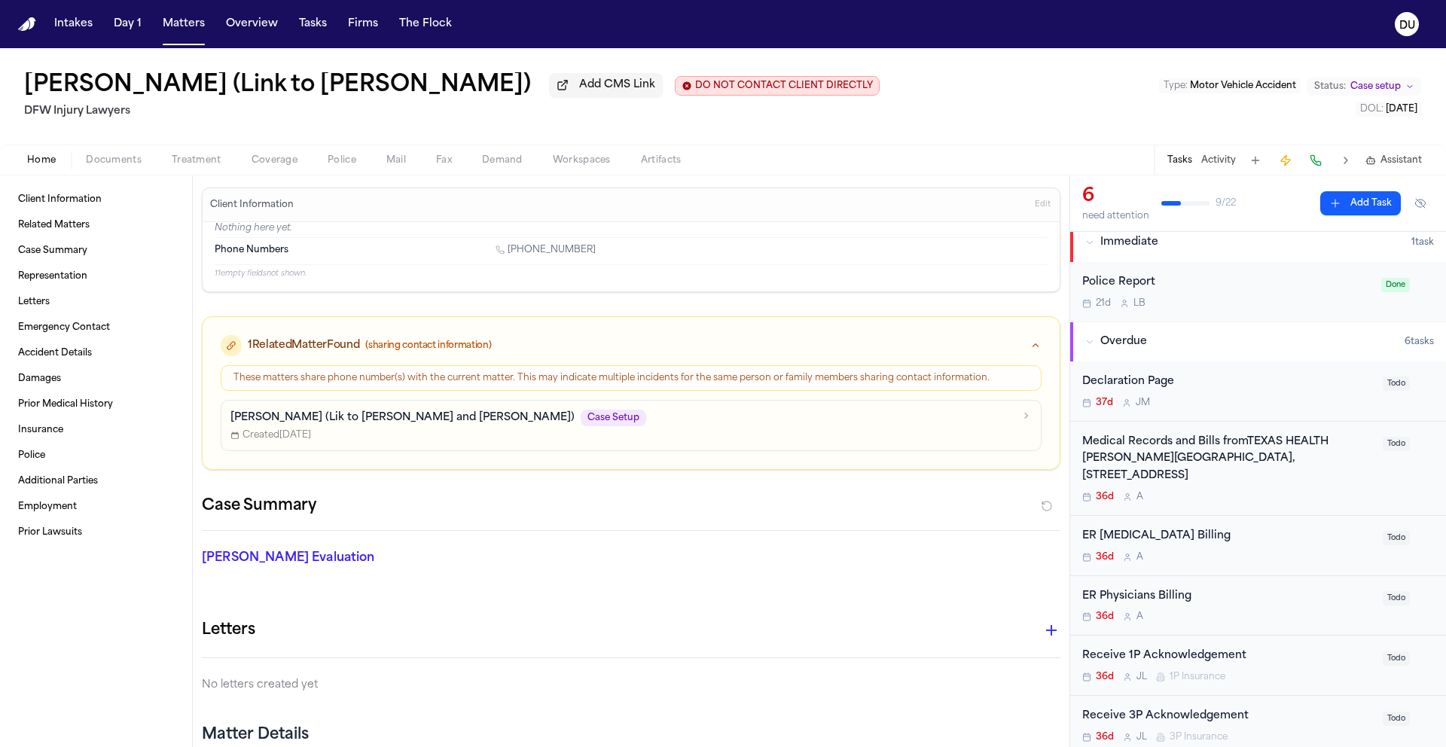
scroll to position [23, 0]
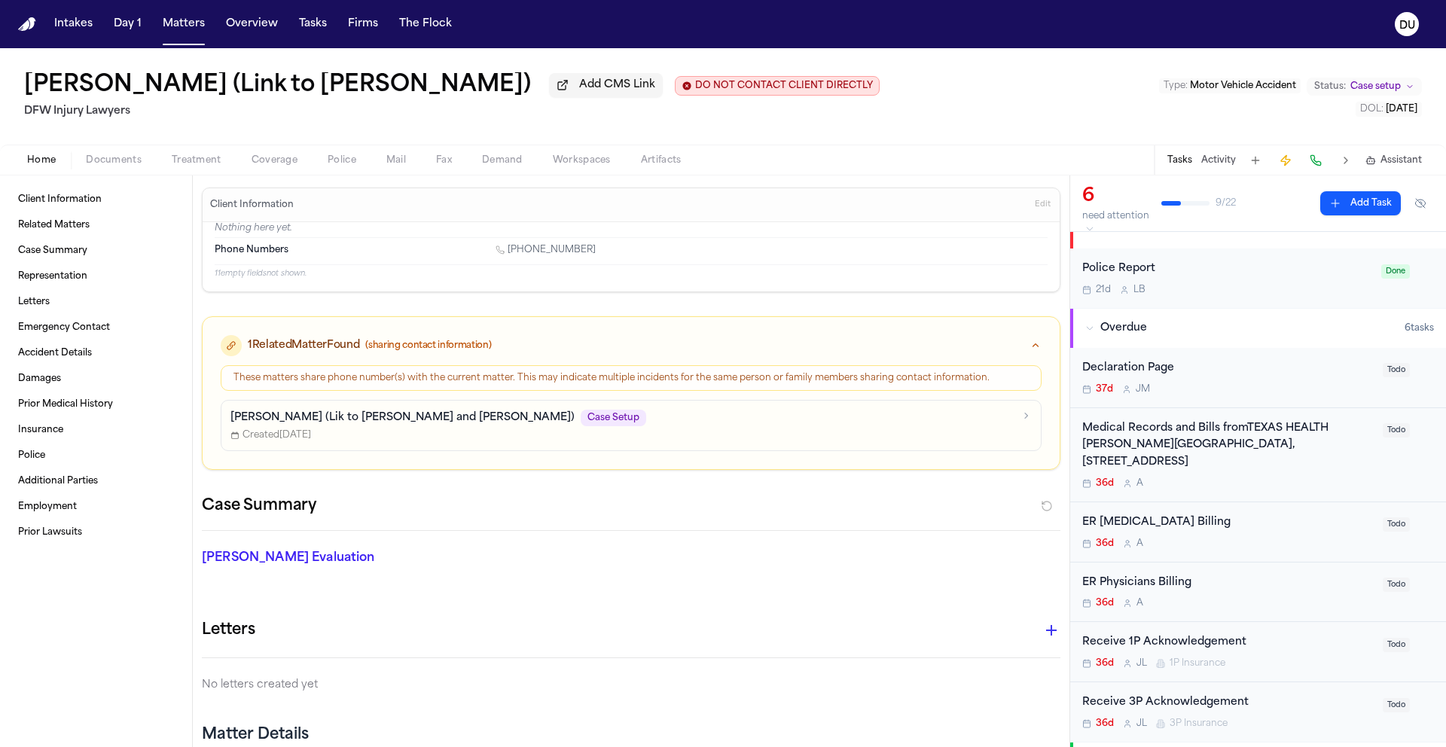
click at [1229, 438] on div "Medical Records and Bills fromTEXAS HEALTH [PERSON_NAME][GEOGRAPHIC_DATA], [STR…" at bounding box center [1229, 445] width 292 height 51
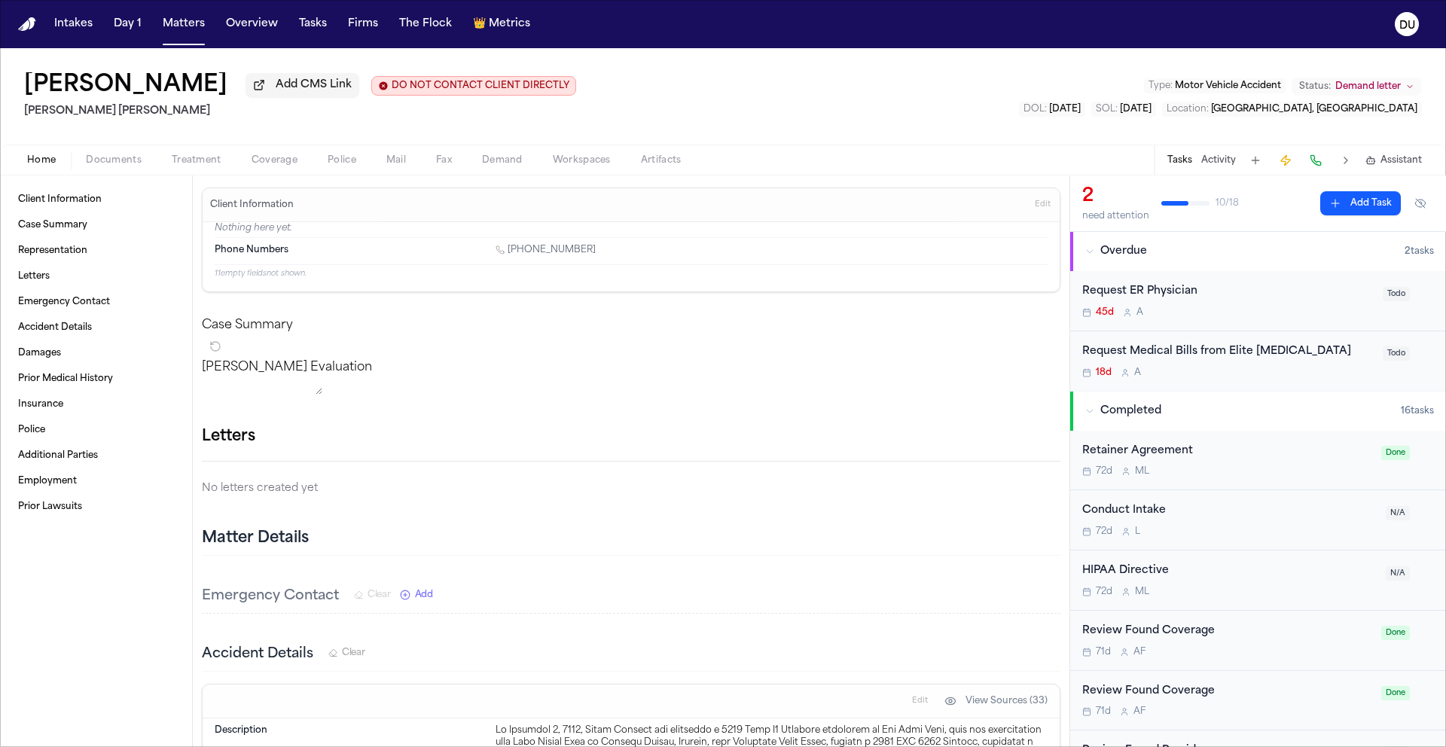
click at [1261, 356] on div "Request Medical Bills from Elite Radiology" at bounding box center [1229, 352] width 292 height 17
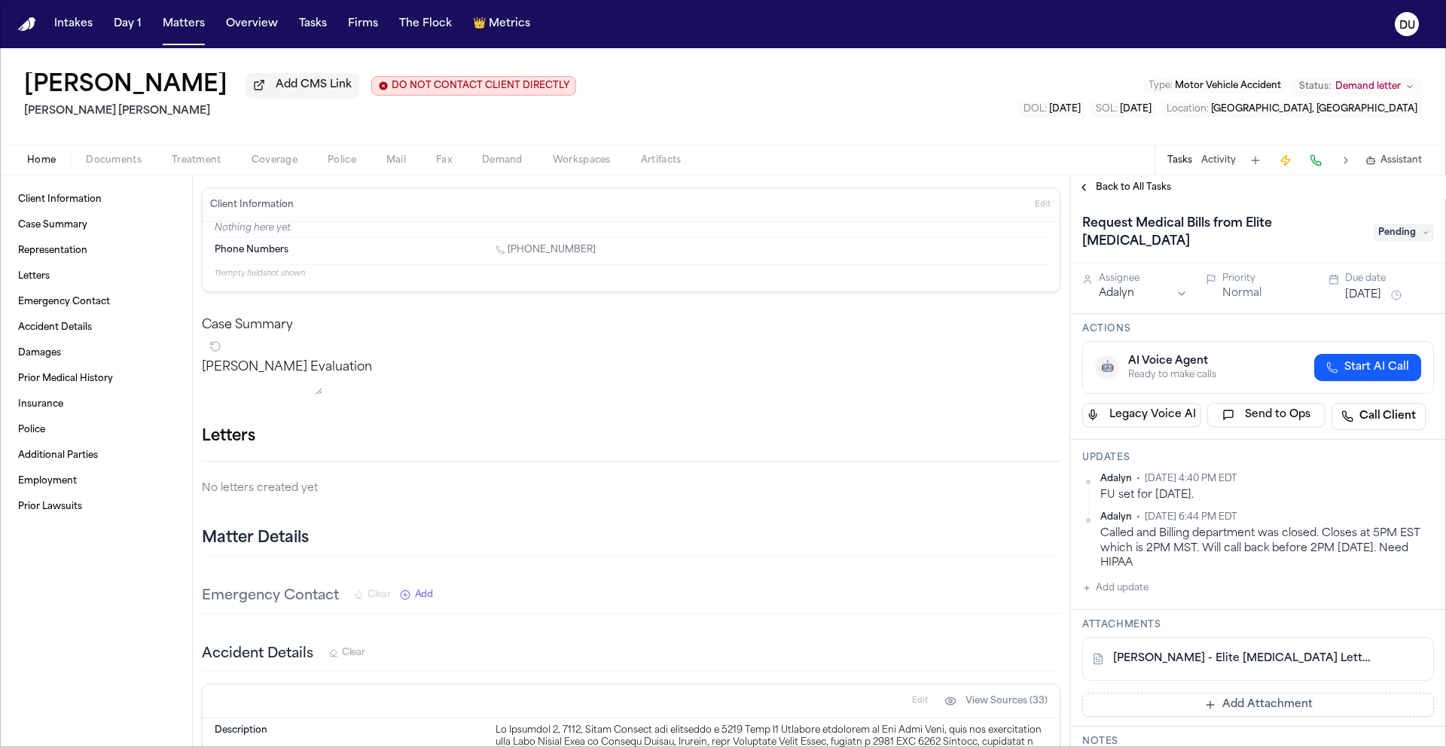
click at [1138, 192] on span "Back to All Tasks" at bounding box center [1133, 188] width 75 height 12
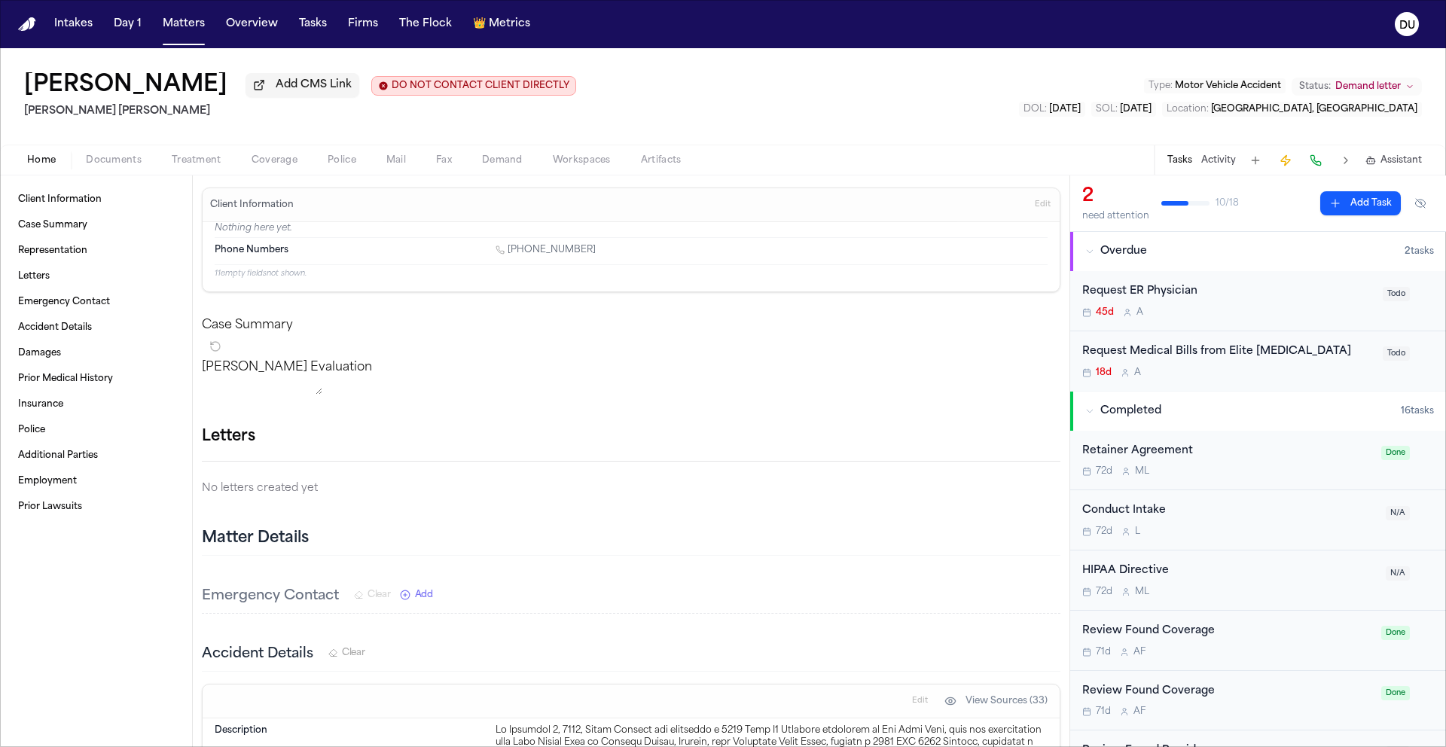
click at [1128, 304] on div "Request ER Physician 45d A" at bounding box center [1229, 300] width 292 height 35
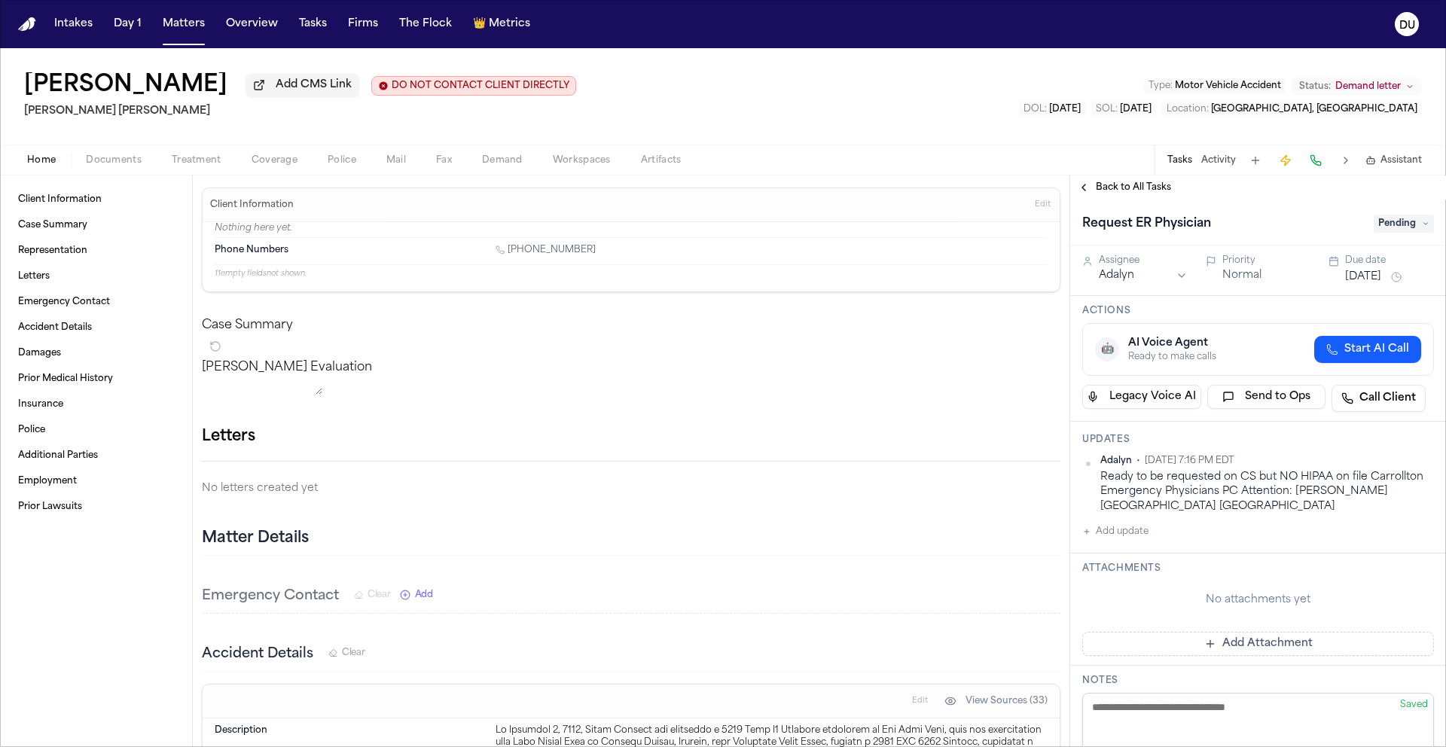
click at [1134, 191] on span "Back to All Tasks" at bounding box center [1133, 188] width 75 height 12
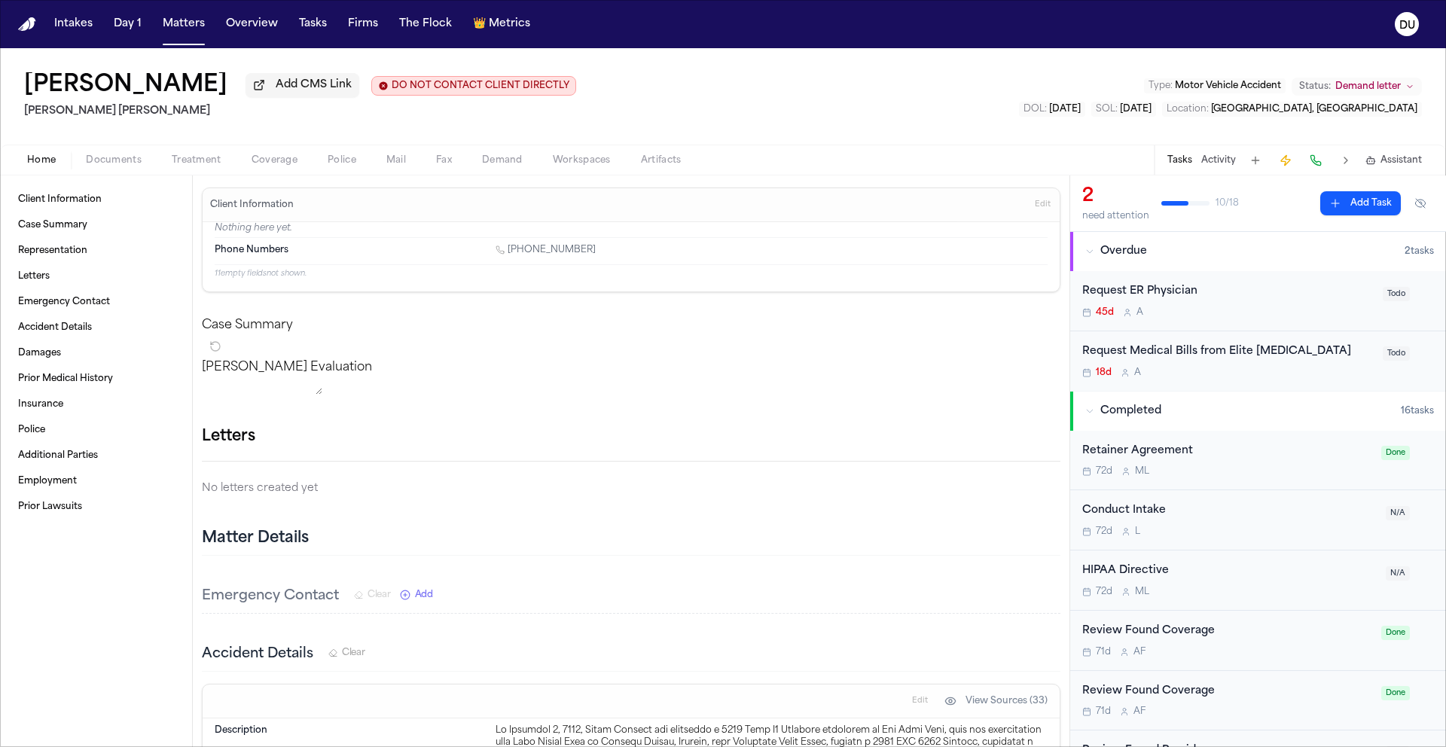
click at [1236, 354] on div "Request Medical Bills from Elite Radiology" at bounding box center [1229, 352] width 292 height 17
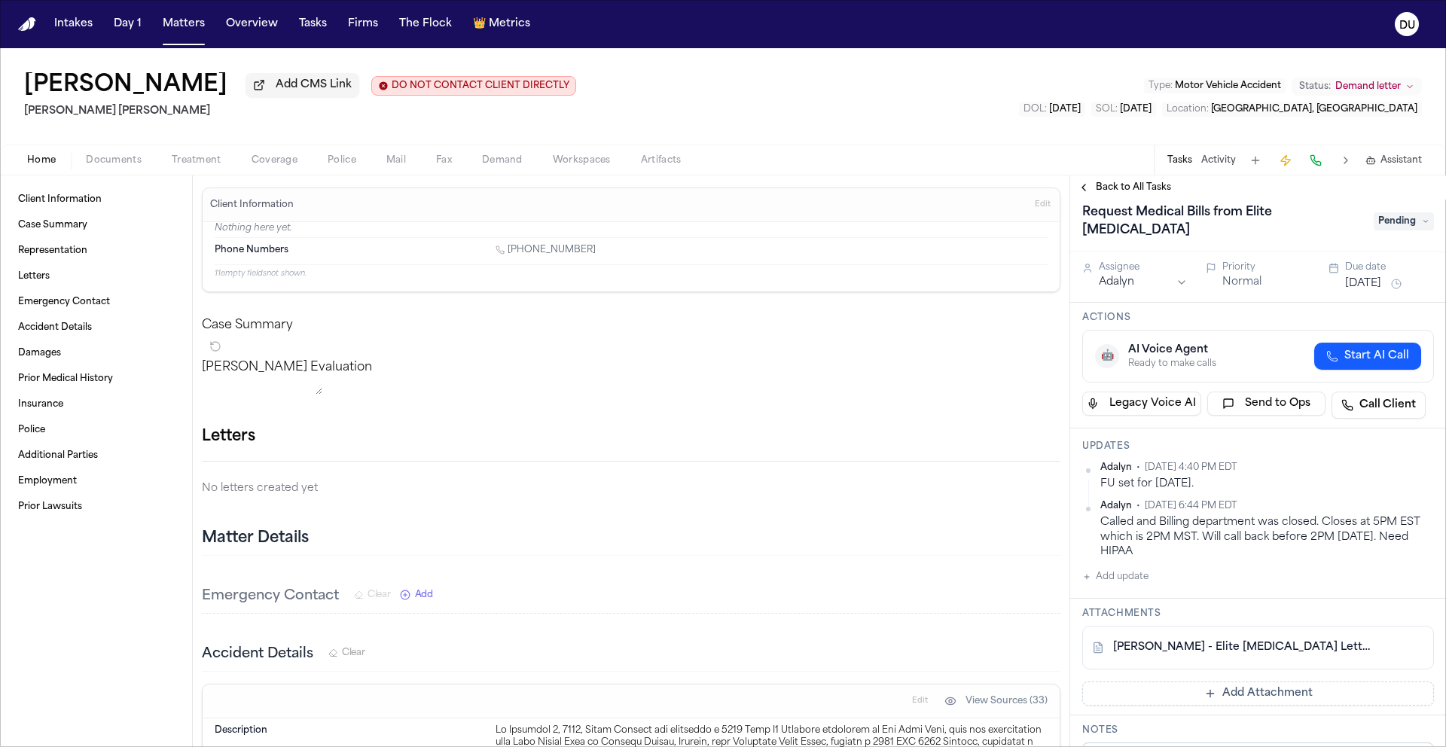
scroll to position [27, 0]
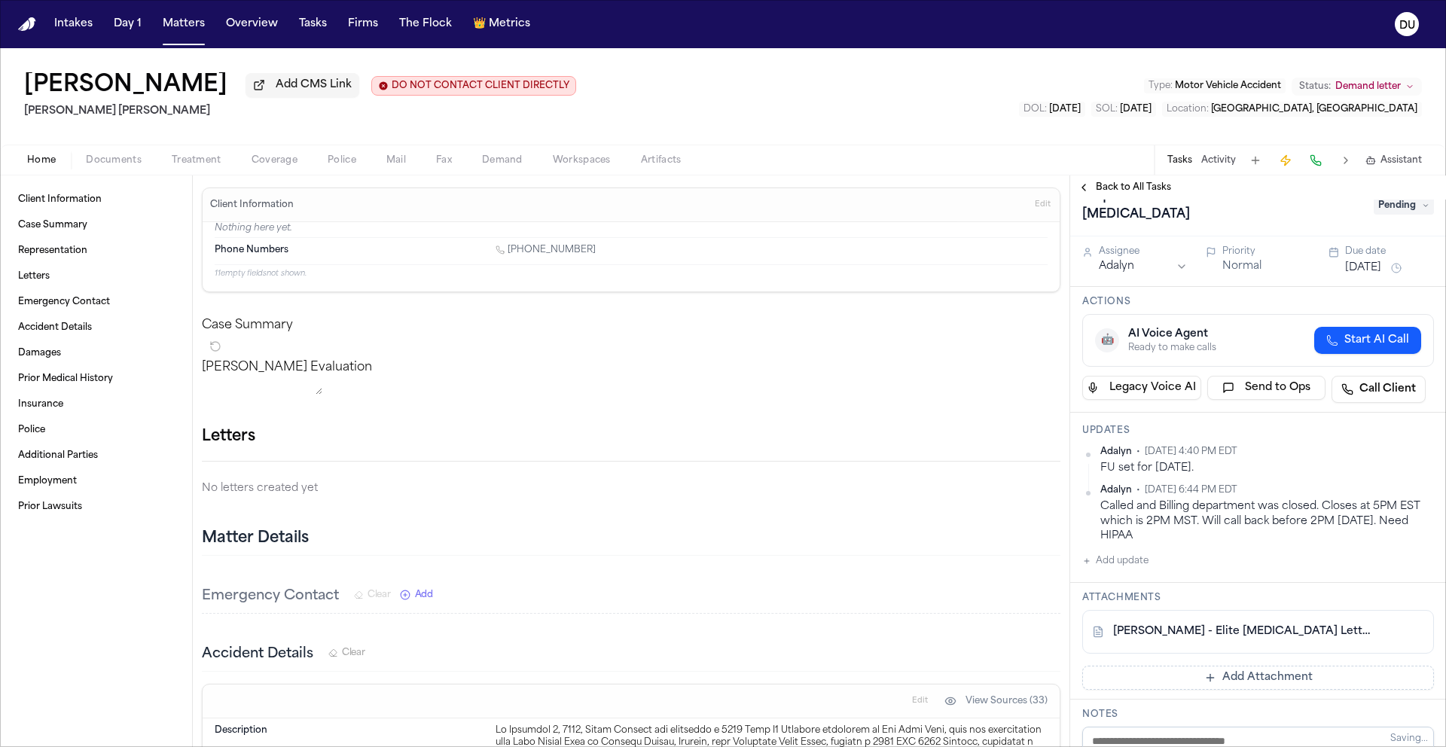
click at [1226, 624] on link "D. Johnson - Elite Radiology Letterhead" at bounding box center [1243, 631] width 260 height 15
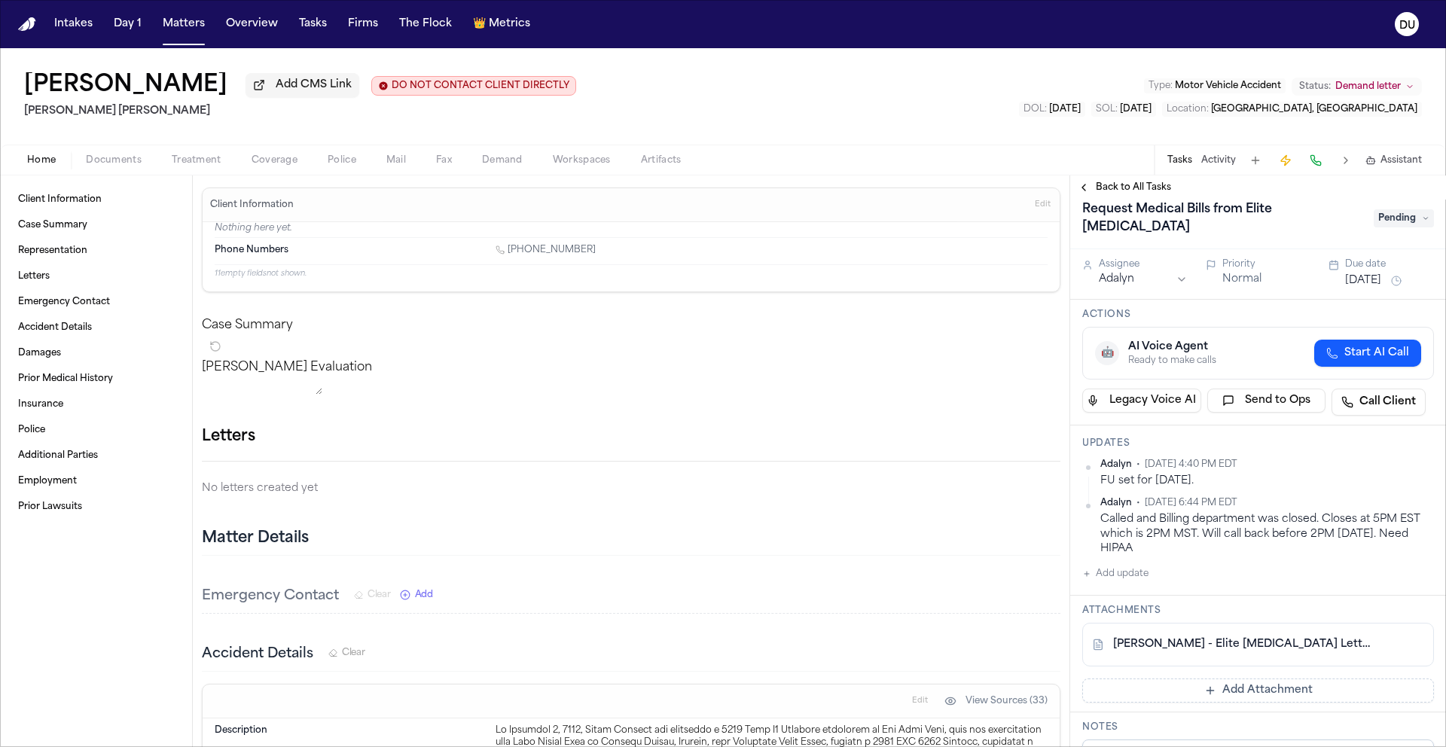
scroll to position [0, 0]
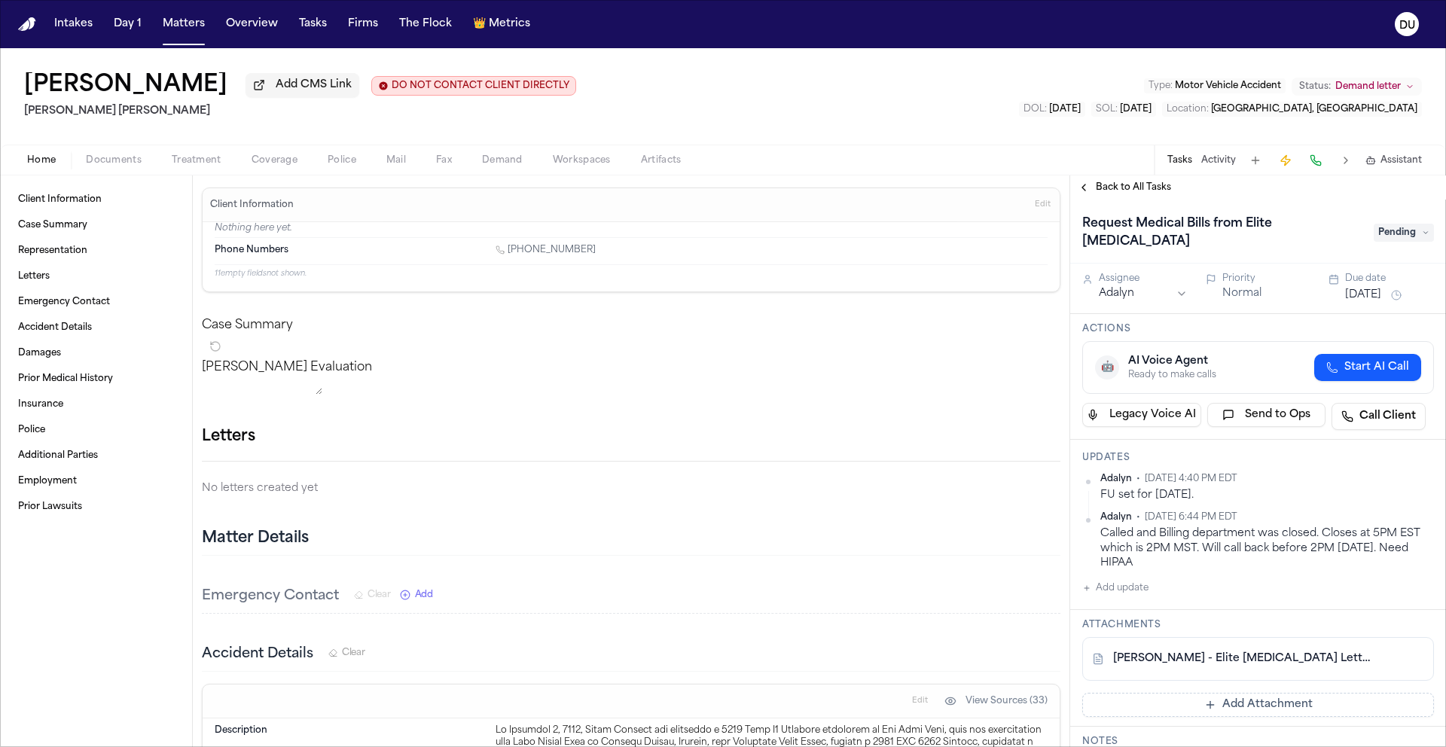
click at [1126, 579] on button "Add update" at bounding box center [1116, 588] width 66 height 18
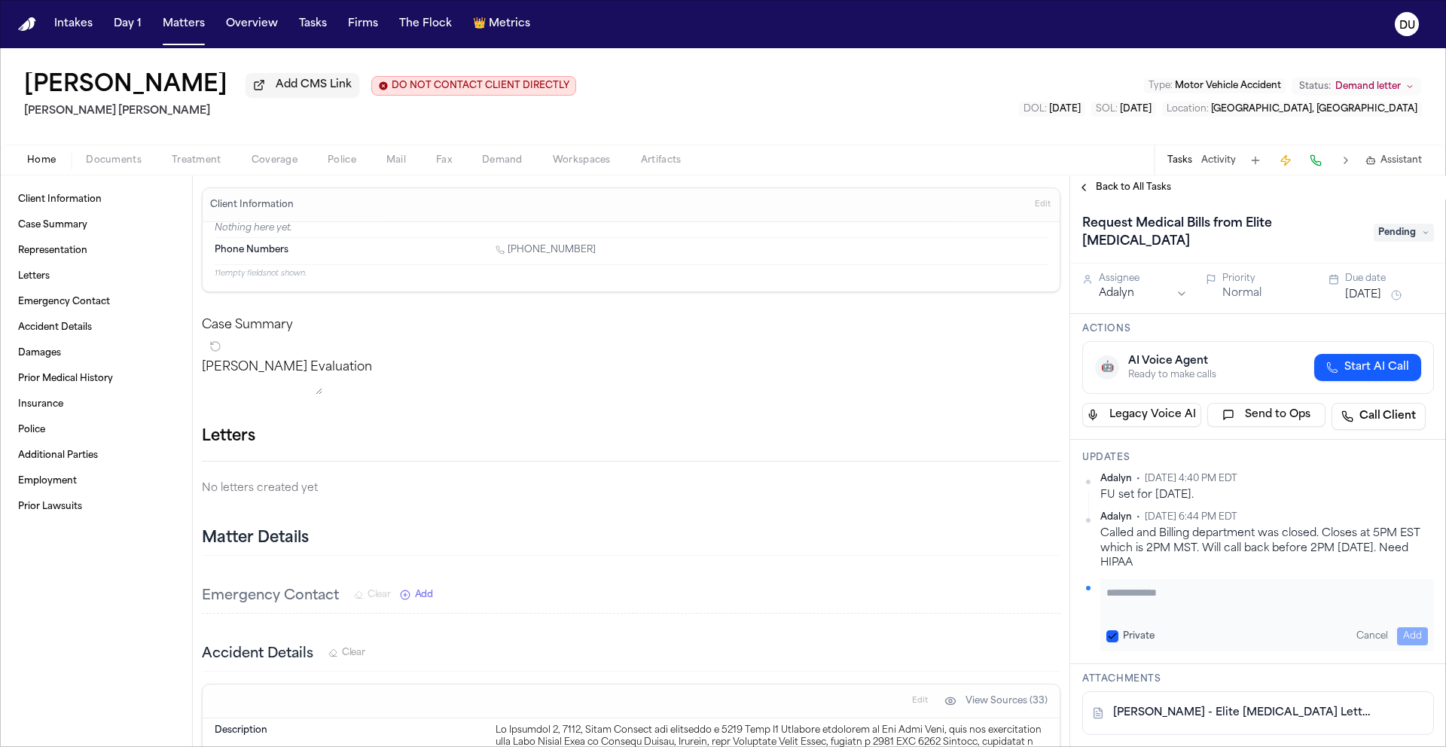
click at [1150, 585] on textarea "Add your update" at bounding box center [1268, 600] width 322 height 30
type textarea "**********"
type button "on"
click at [1107, 631] on button "Private" at bounding box center [1113, 637] width 12 height 12
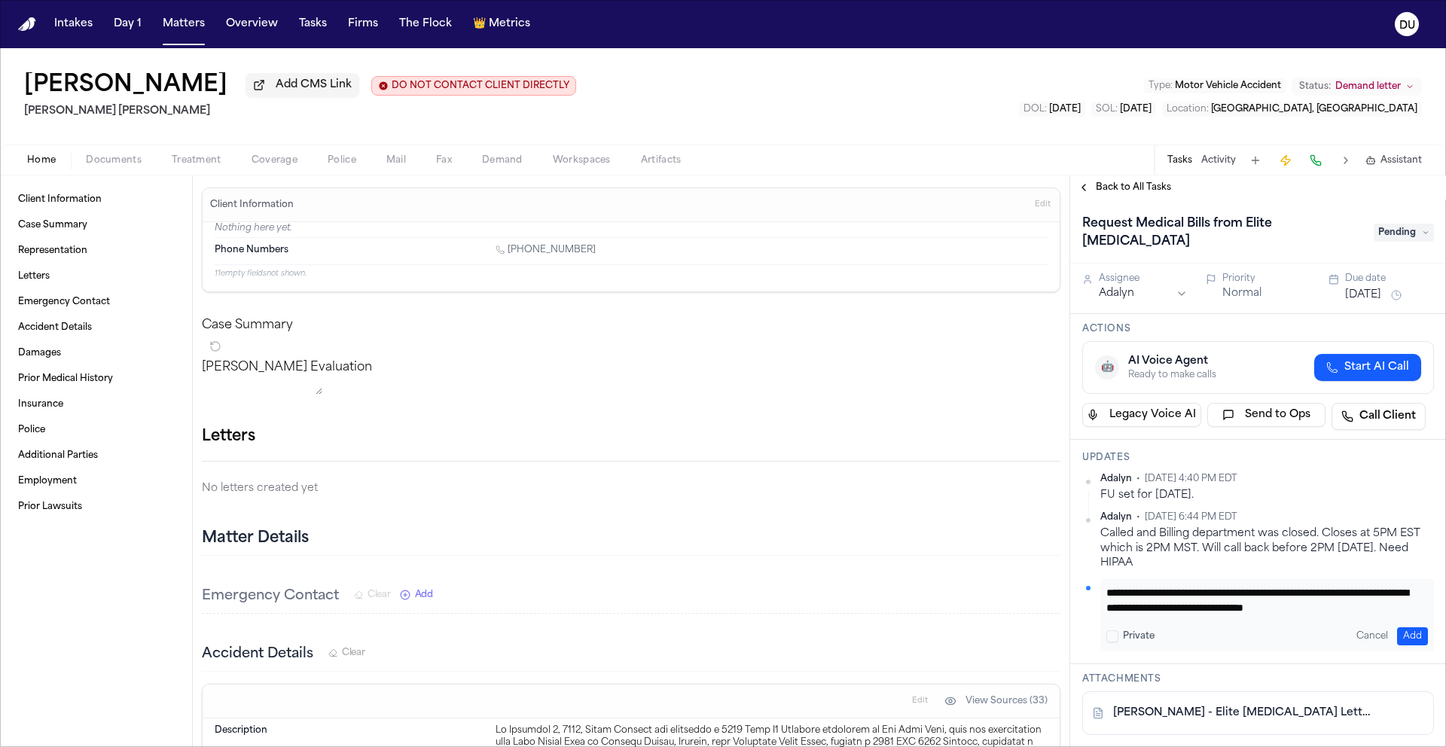
click at [1114, 628] on div "on Private Cancel Add" at bounding box center [1268, 637] width 322 height 18
click at [1116, 631] on button "on" at bounding box center [1113, 637] width 12 height 12
click at [1186, 598] on textarea "**********" at bounding box center [1262, 600] width 310 height 30
type textarea "**********"
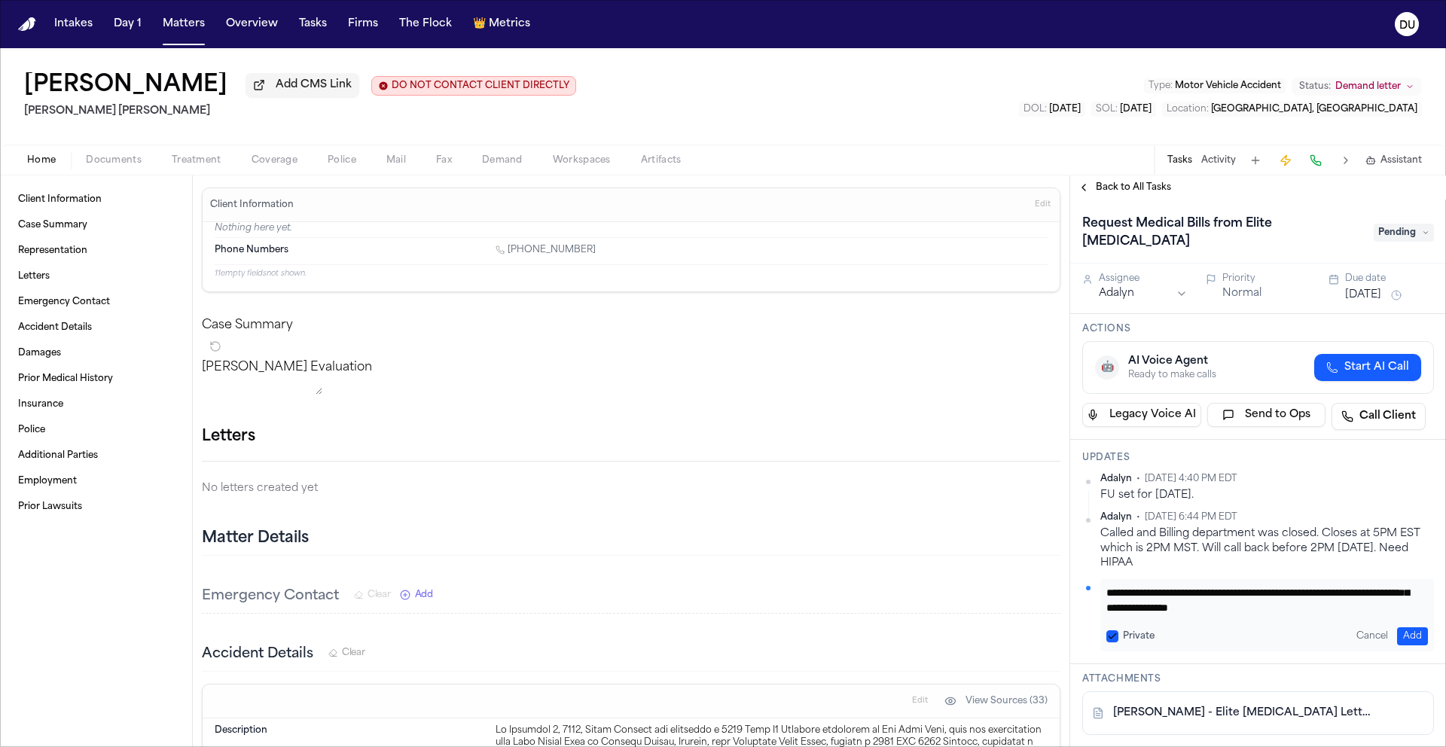
click at [1399, 628] on button "Add" at bounding box center [1412, 637] width 31 height 18
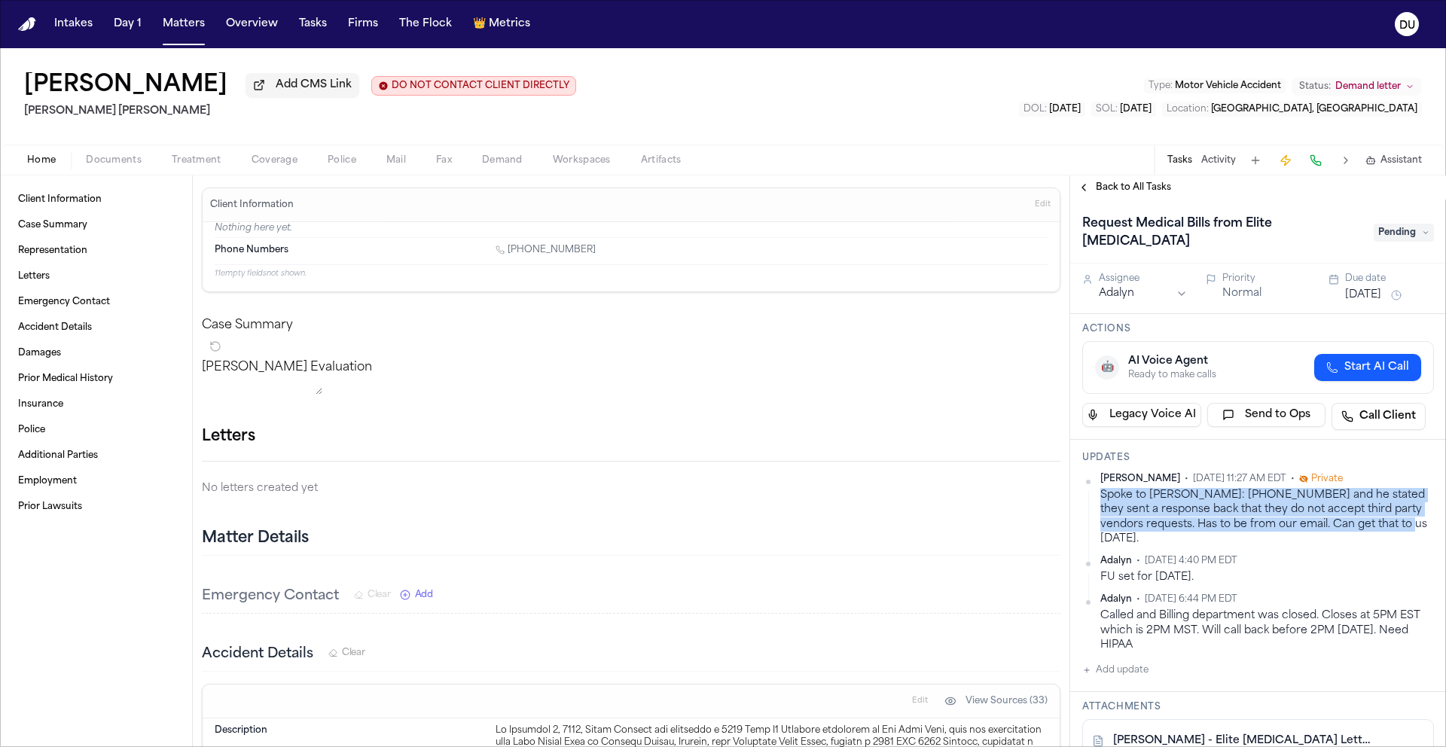
drag, startPoint x: 1416, startPoint y: 512, endPoint x: 1096, endPoint y: 485, distance: 321.3
click at [1096, 485] on div "Daniela Uribe • Sep 12, 2025 11:27 AM EDT • Private Spoke to Ryan T: 770-462-07…" at bounding box center [1259, 509] width 352 height 73
copy div "Spoke to Ryan T: 770-462-0767 and he stated they sent a response back that they…"
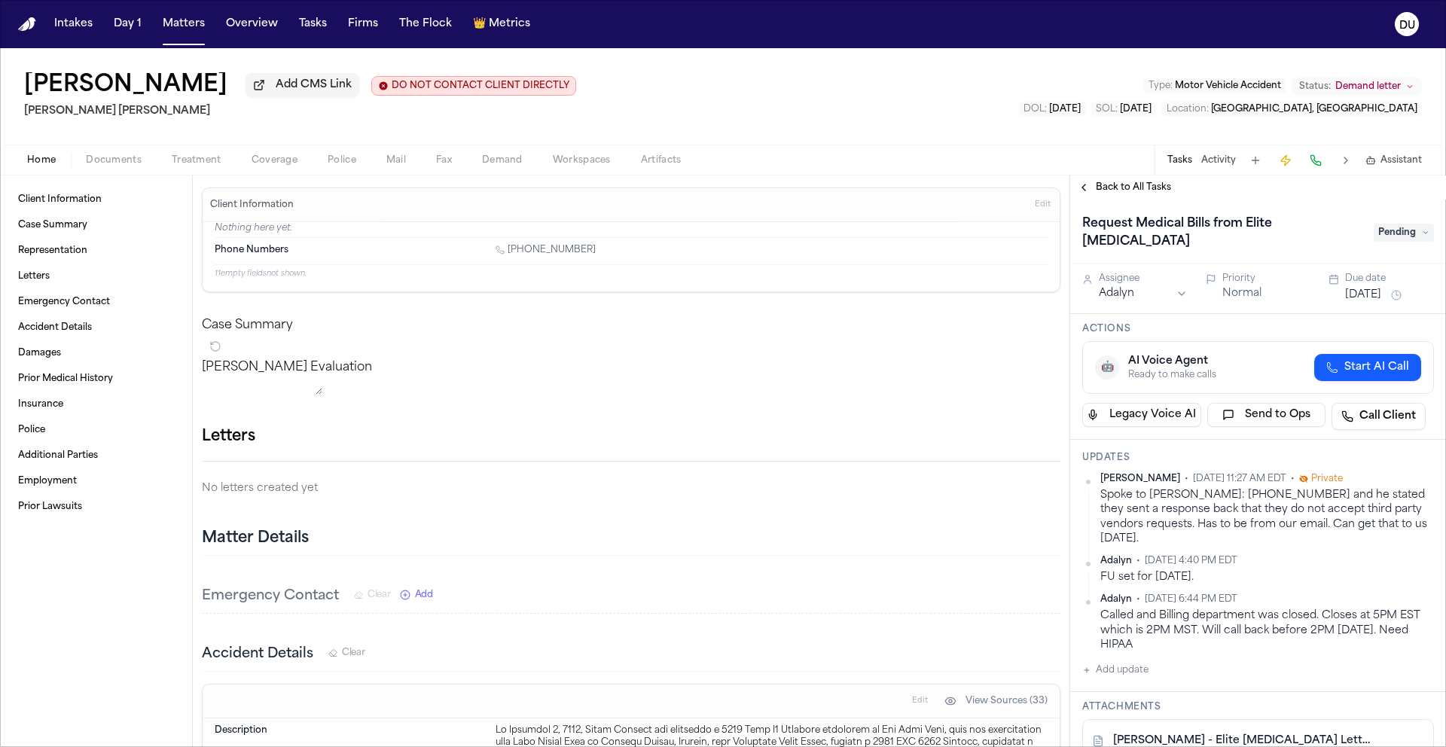
click at [1388, 228] on span "Pending" at bounding box center [1404, 233] width 60 height 18
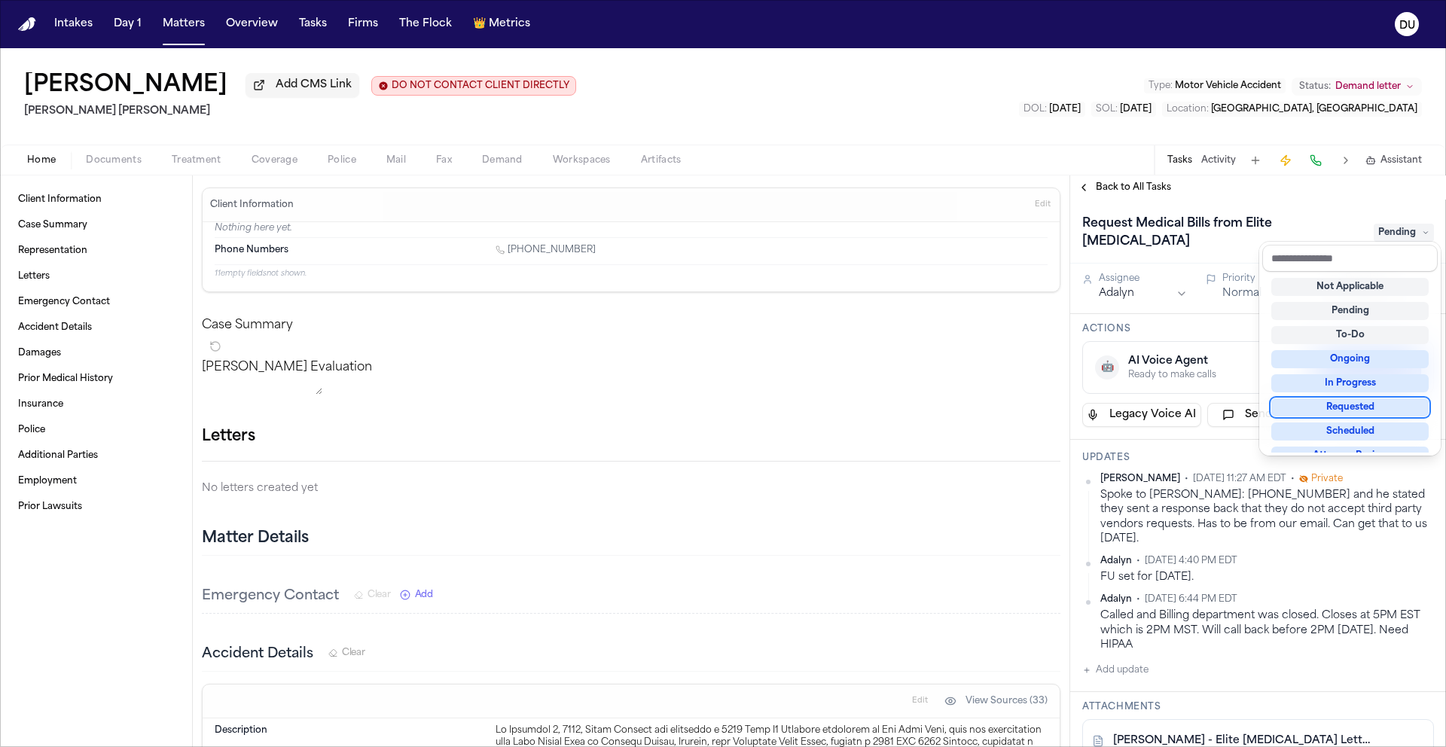
click at [1364, 414] on div "Requested" at bounding box center [1350, 408] width 157 height 18
click at [1261, 194] on div "Back to All Tasks Request Medical Bills from Elite Radiology Requested Assignee…" at bounding box center [1258, 462] width 376 height 572
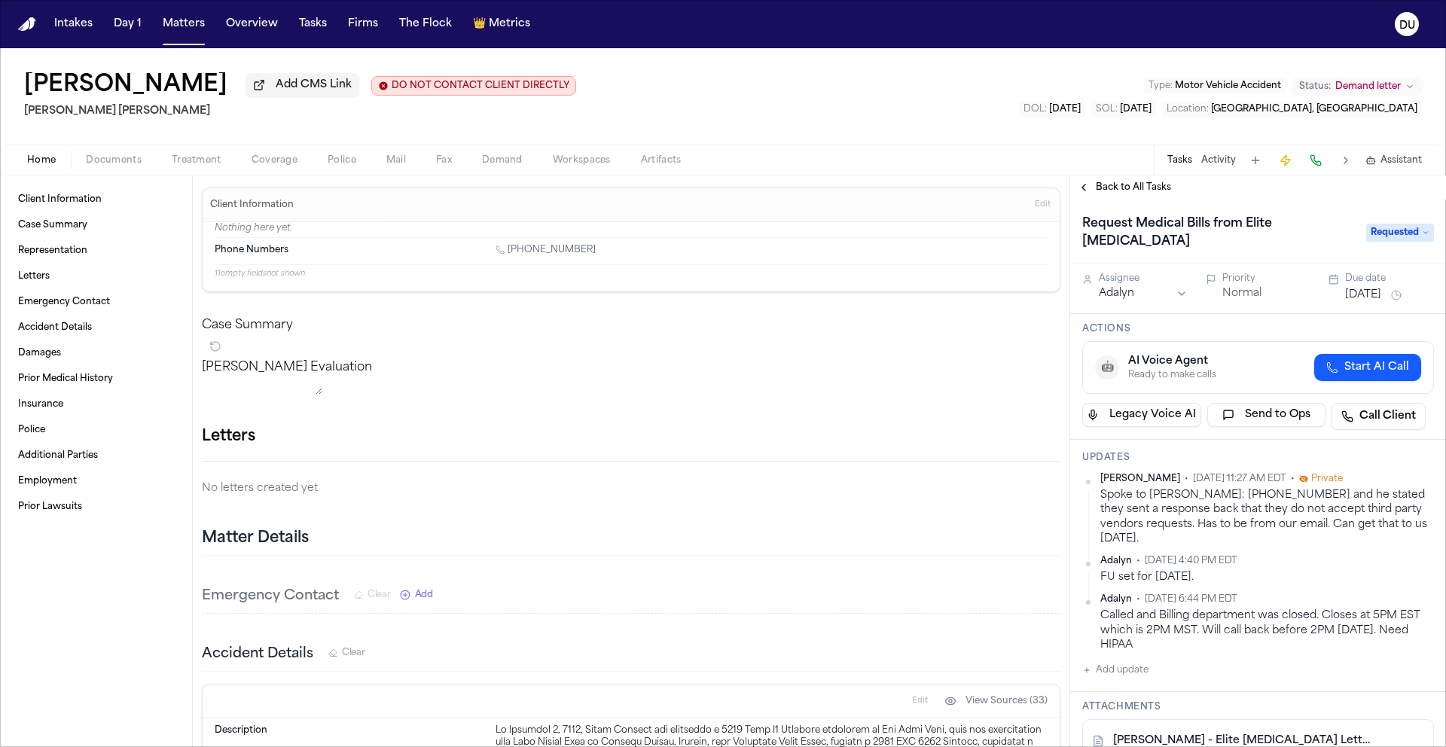
click at [1372, 288] on button "[DATE]" at bounding box center [1363, 295] width 36 height 15
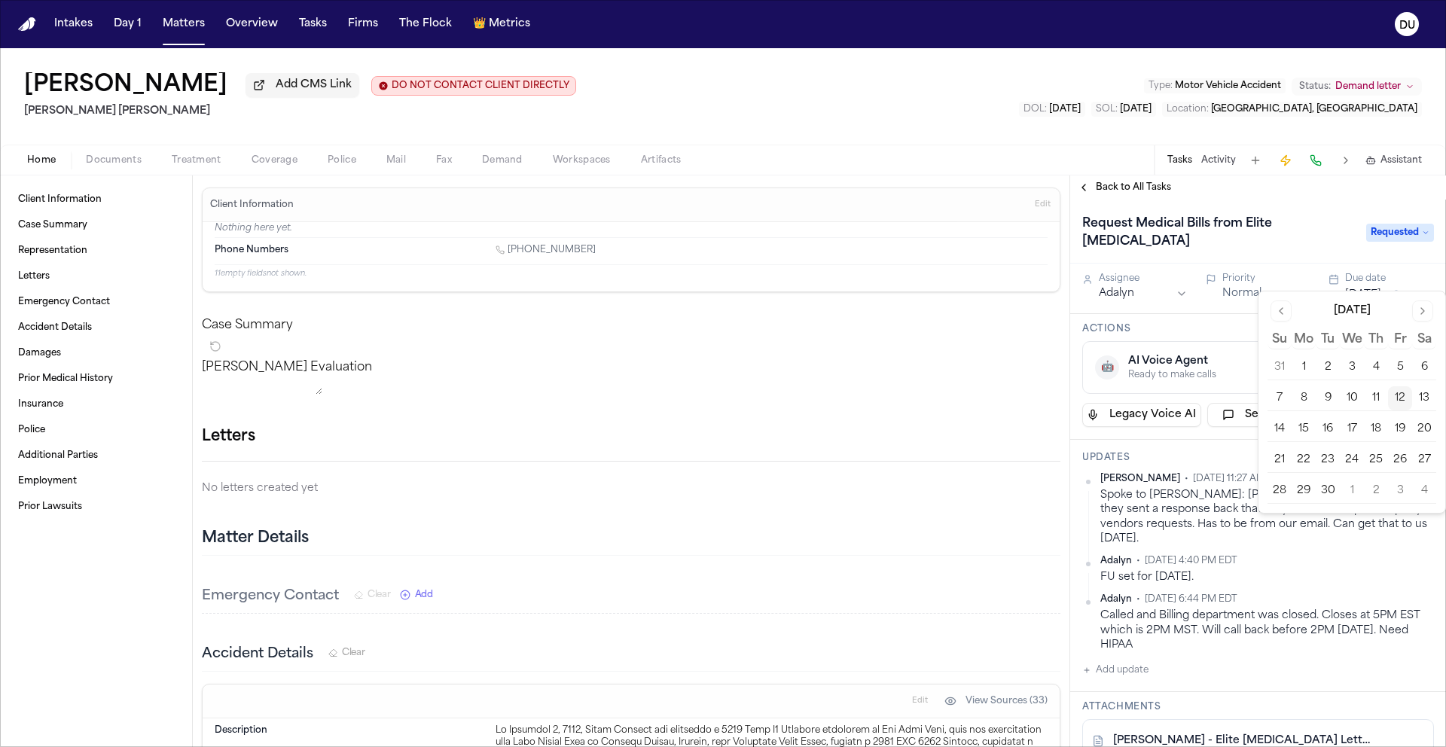
click at [1324, 432] on button "16" at bounding box center [1328, 429] width 24 height 24
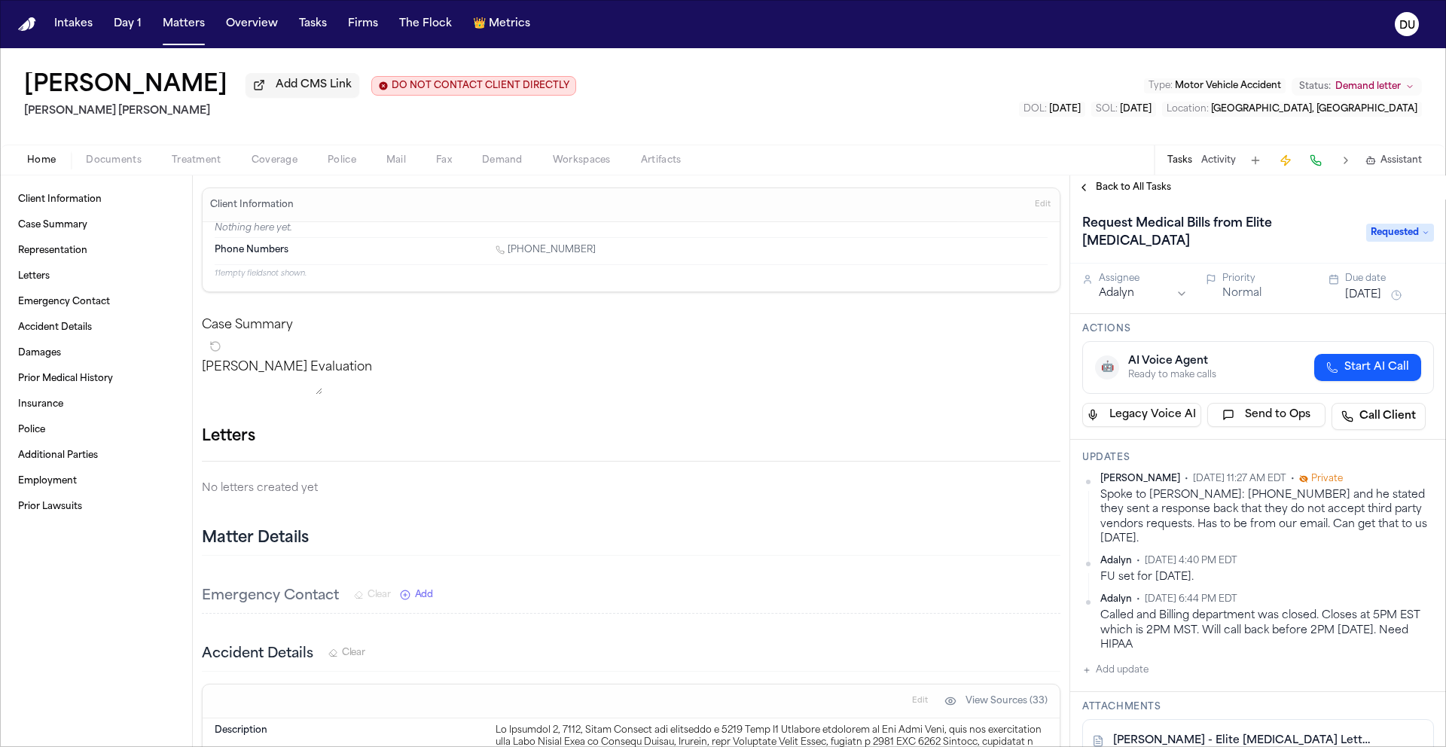
click at [1261, 190] on div "Back to All Tasks" at bounding box center [1258, 188] width 376 height 12
click at [1141, 194] on span "Back to All Tasks" at bounding box center [1133, 188] width 75 height 12
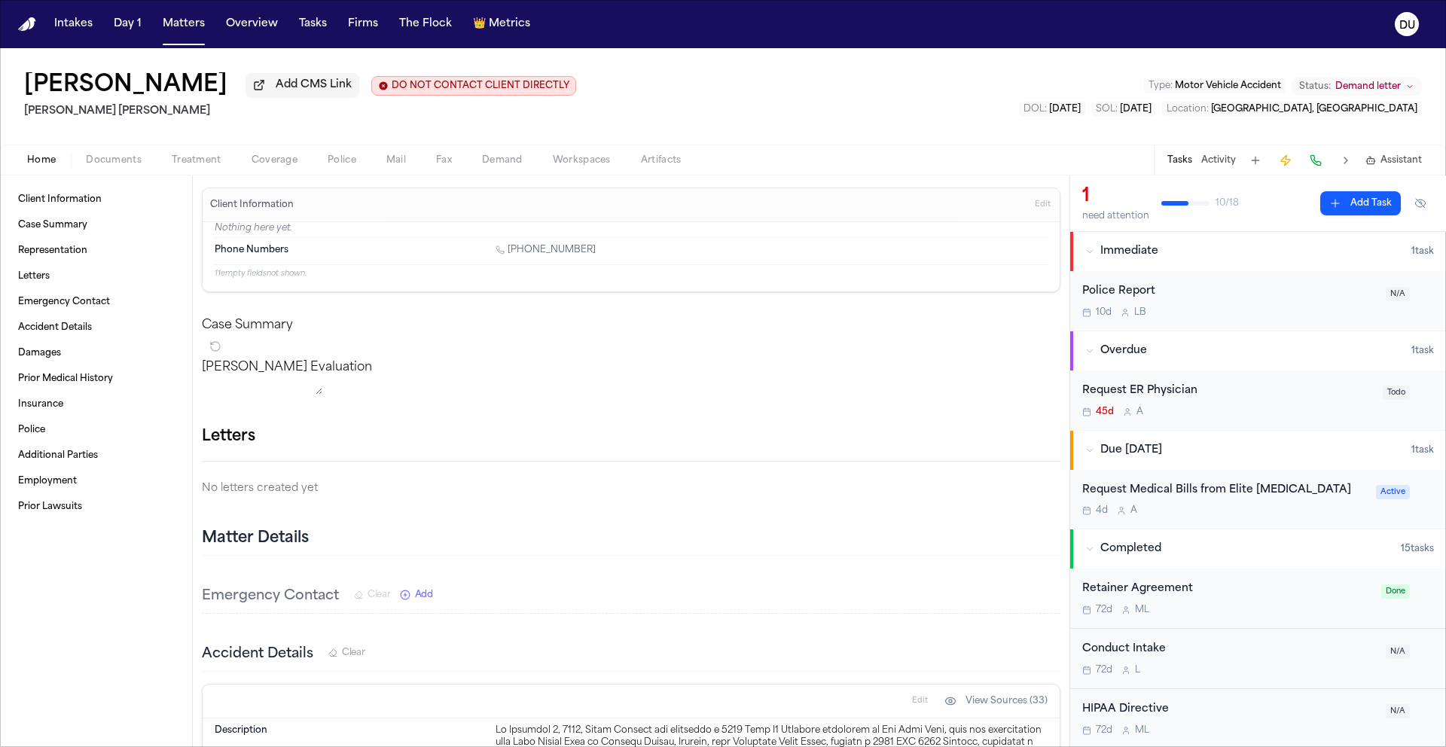
click at [1157, 393] on div "Request ER Physician" at bounding box center [1229, 391] width 292 height 17
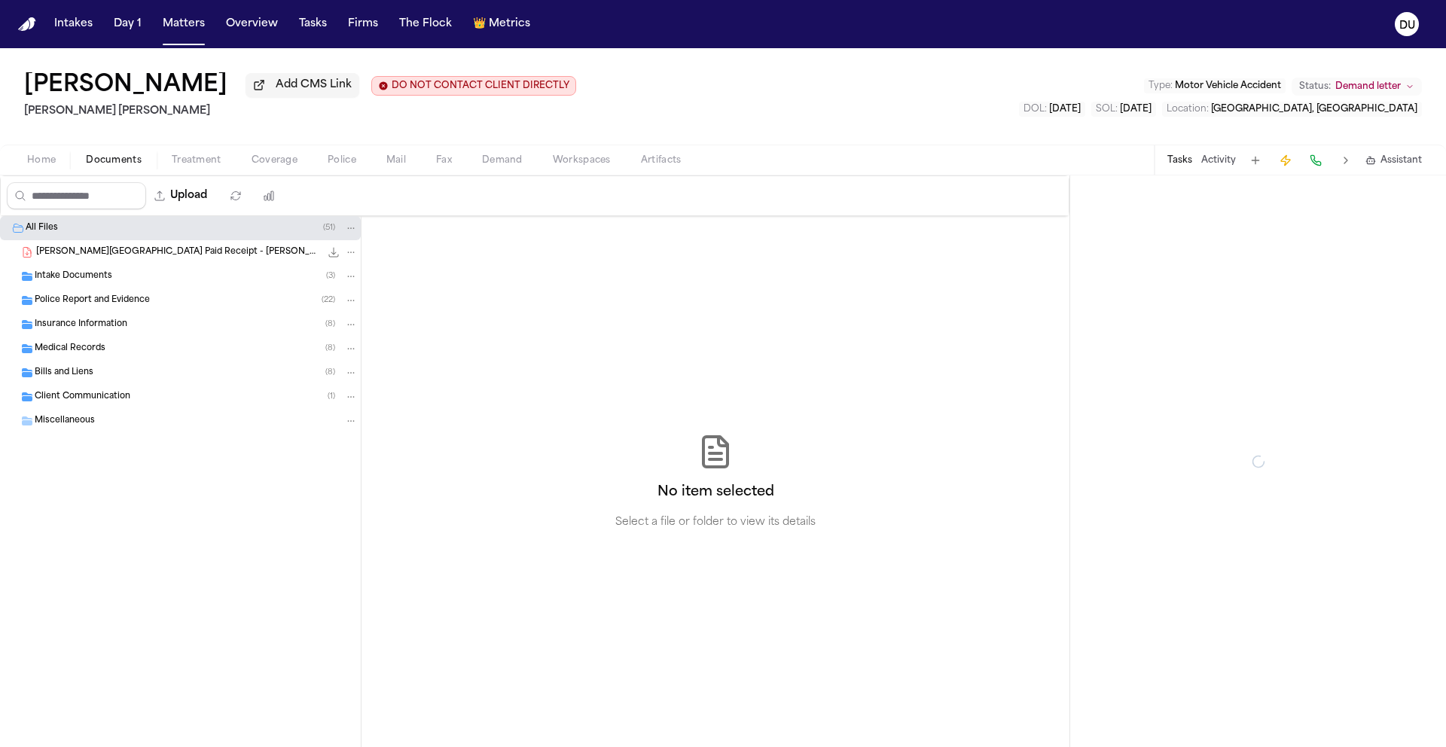
click at [130, 166] on span "Documents" at bounding box center [114, 160] width 56 height 12
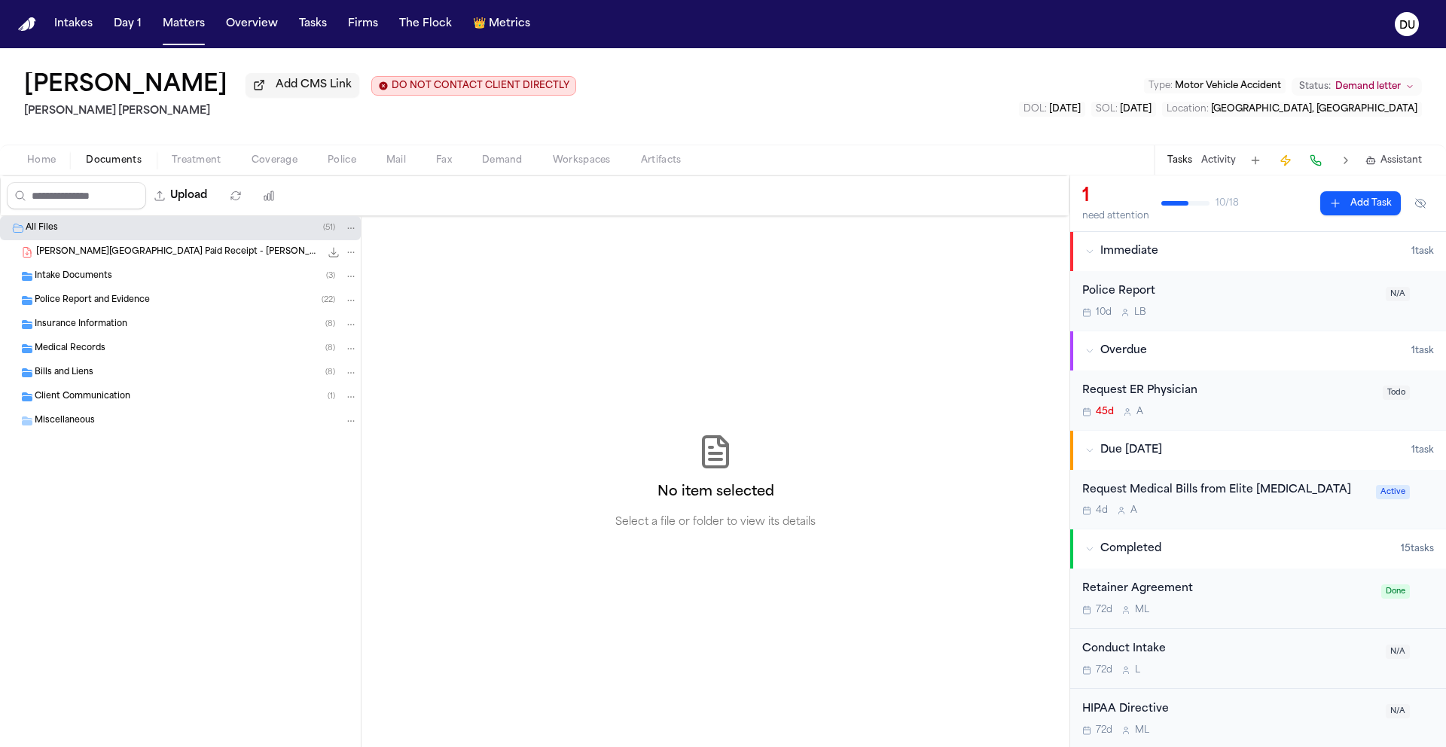
click at [87, 282] on span "Intake Documents" at bounding box center [74, 276] width 78 height 13
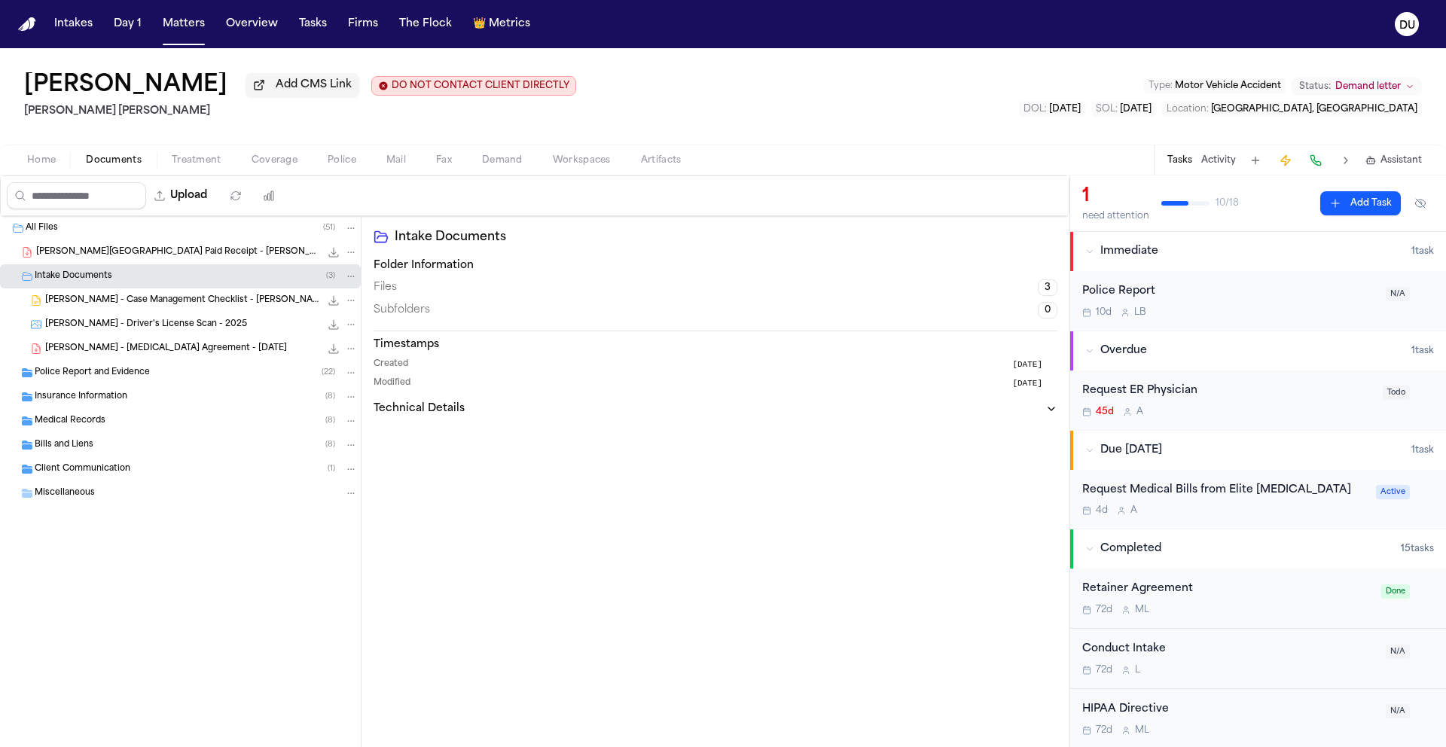
click at [98, 380] on div "Police Report and Evidence ( 22 )" at bounding box center [196, 373] width 323 height 14
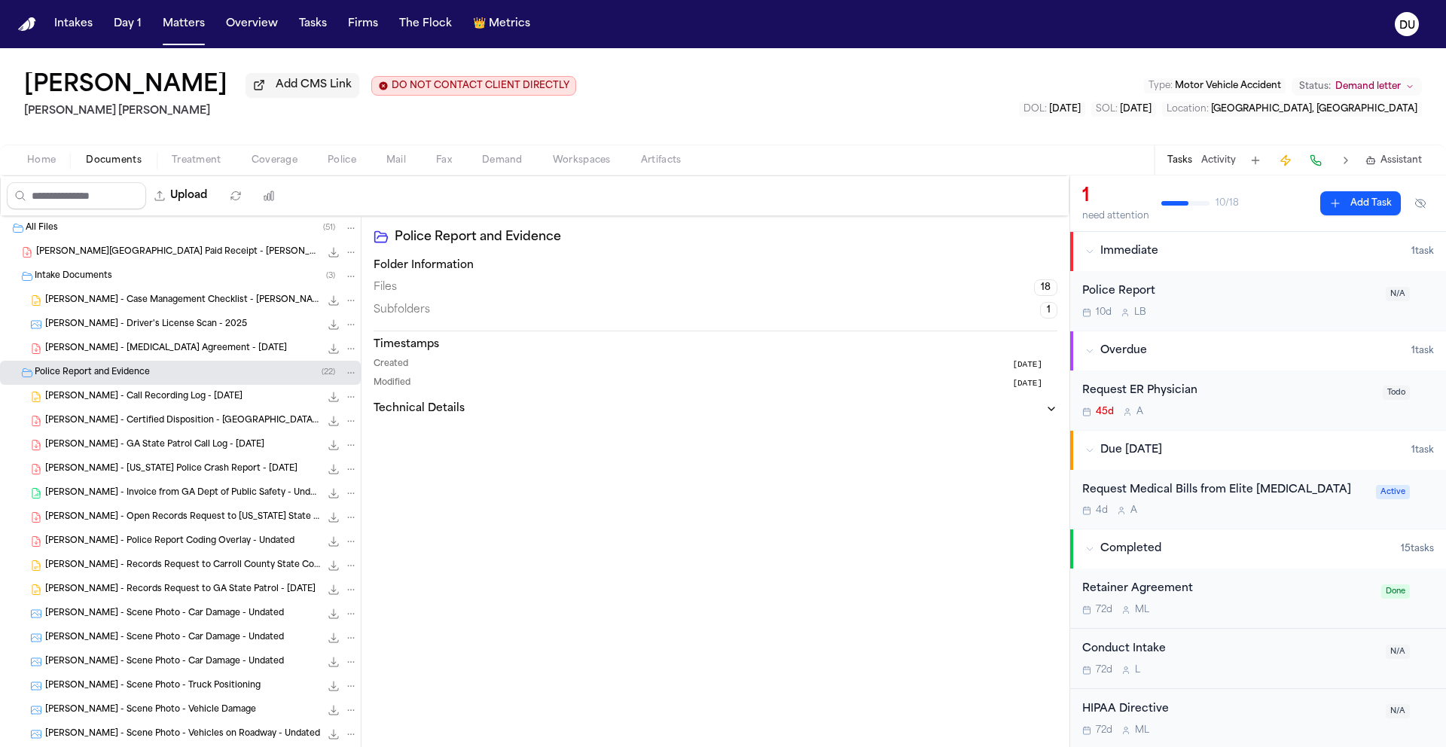
click at [157, 356] on span "D. Johnson - Retainer Agreement - 3.31.25" at bounding box center [166, 349] width 242 height 13
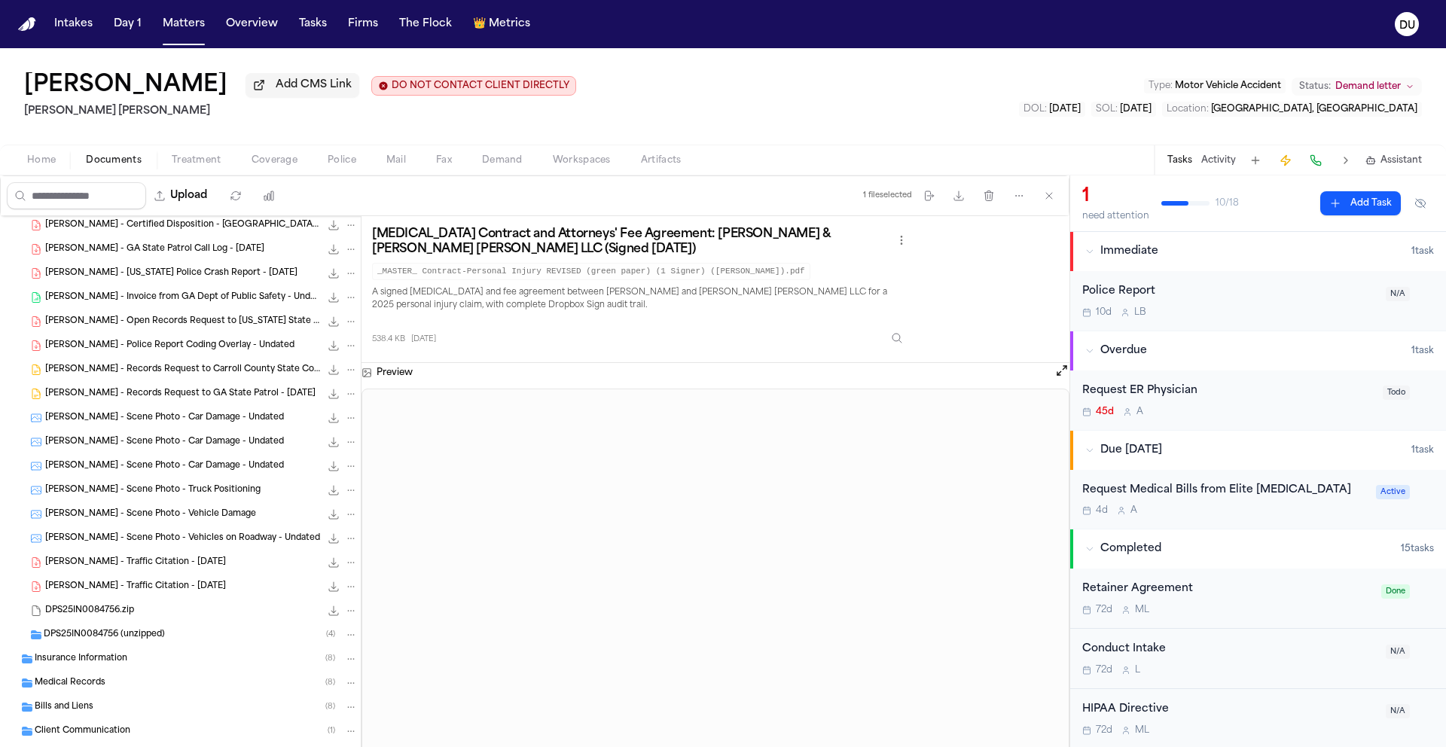
scroll to position [254, 0]
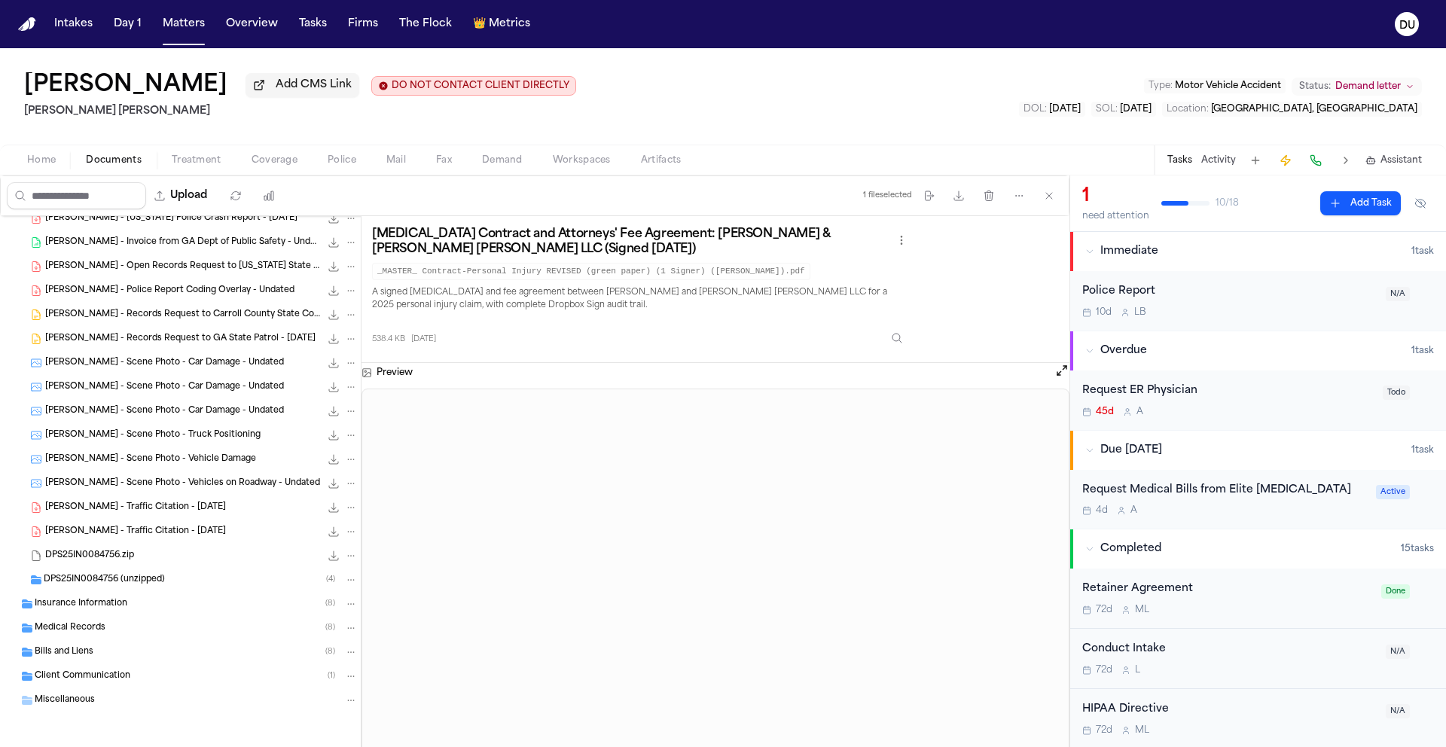
click at [90, 608] on span "Insurance Information" at bounding box center [81, 604] width 93 height 13
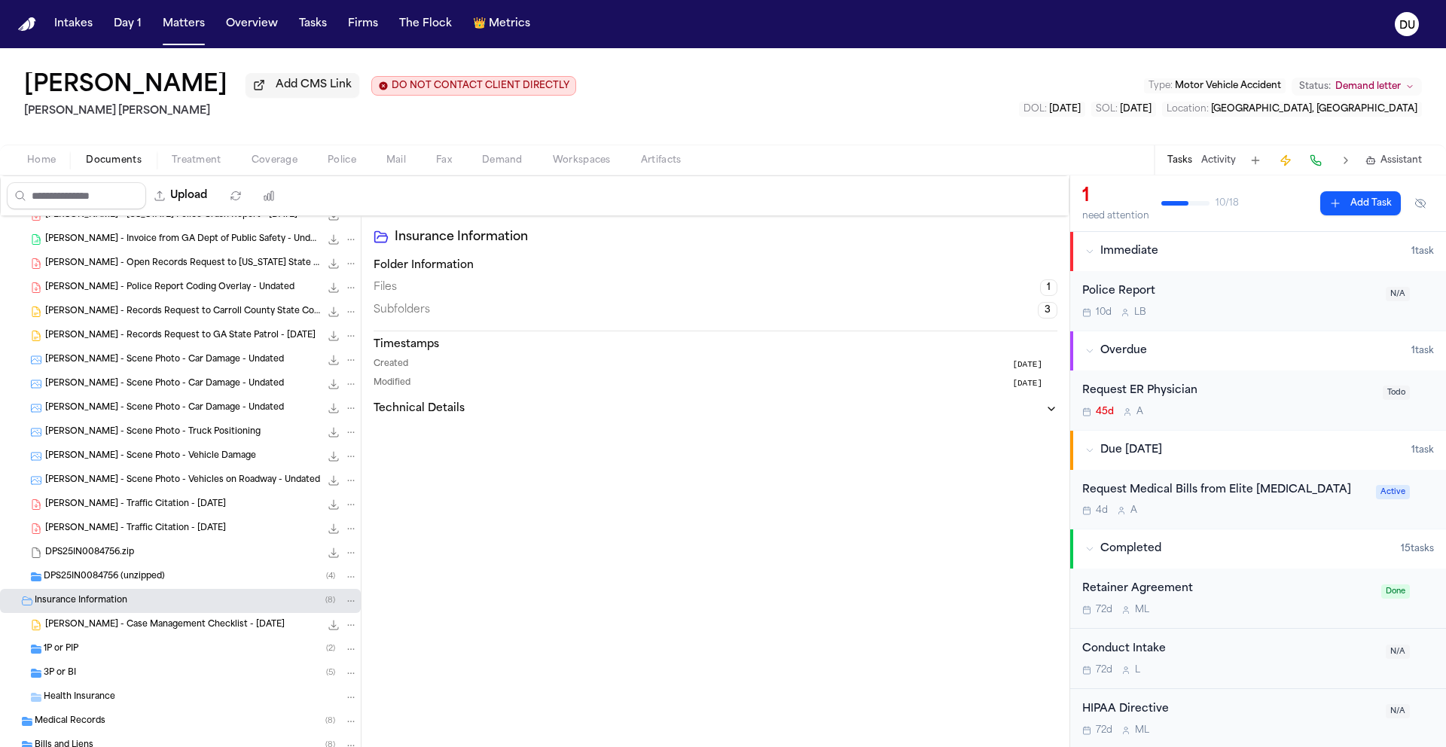
scroll to position [350, 0]
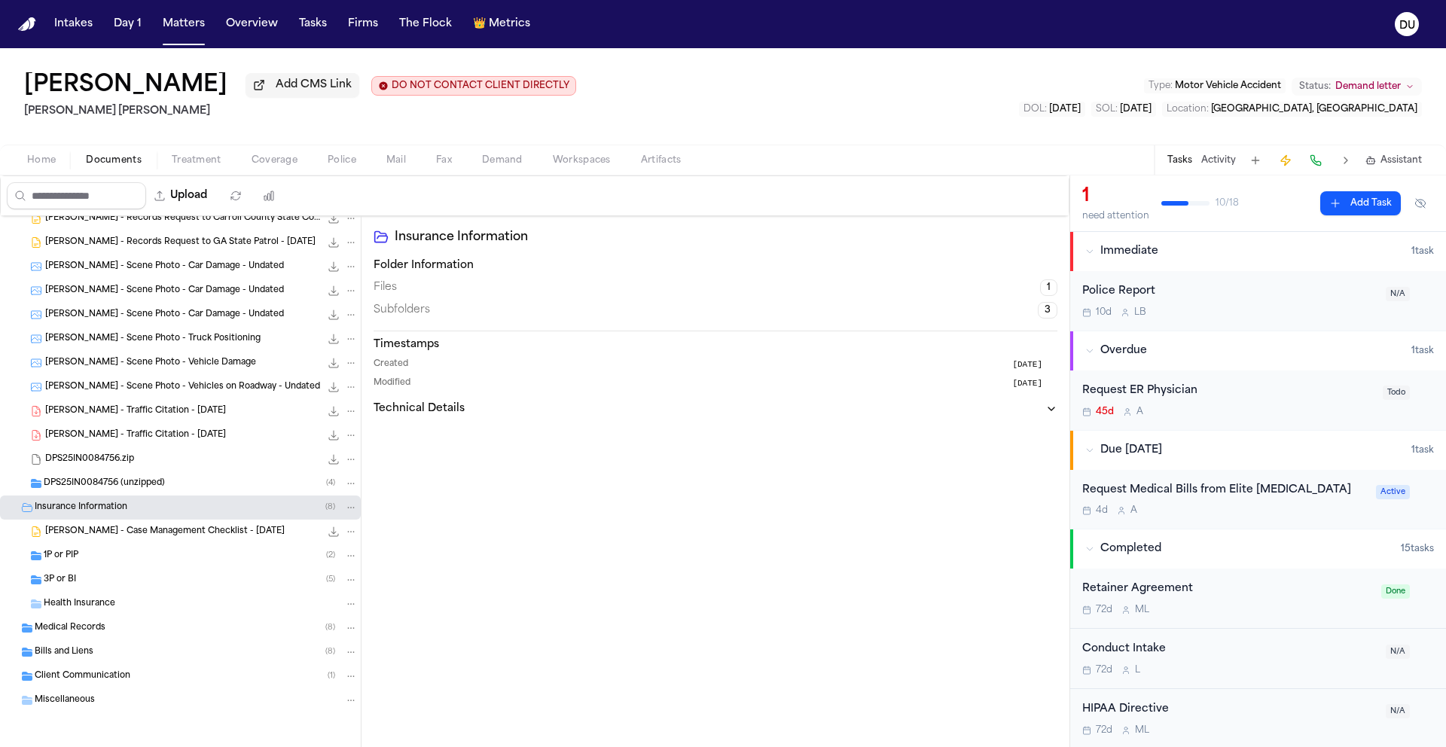
click at [71, 630] on span "Medical Records" at bounding box center [70, 628] width 71 height 13
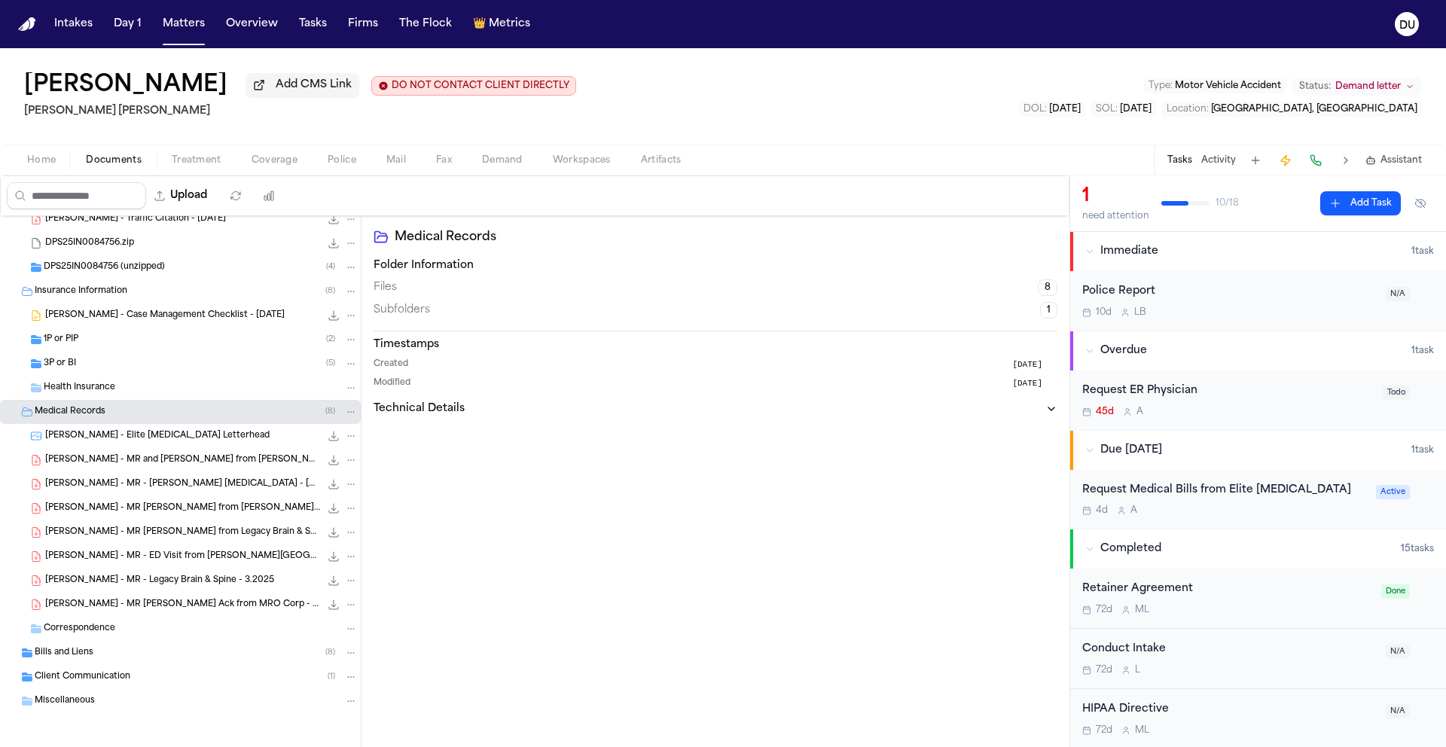
scroll to position [567, 0]
click at [169, 466] on div "D. Johnson - MR and Bill from Tanner Medical Center - 2.3.25 935.6 KB • PDF" at bounding box center [201, 459] width 313 height 15
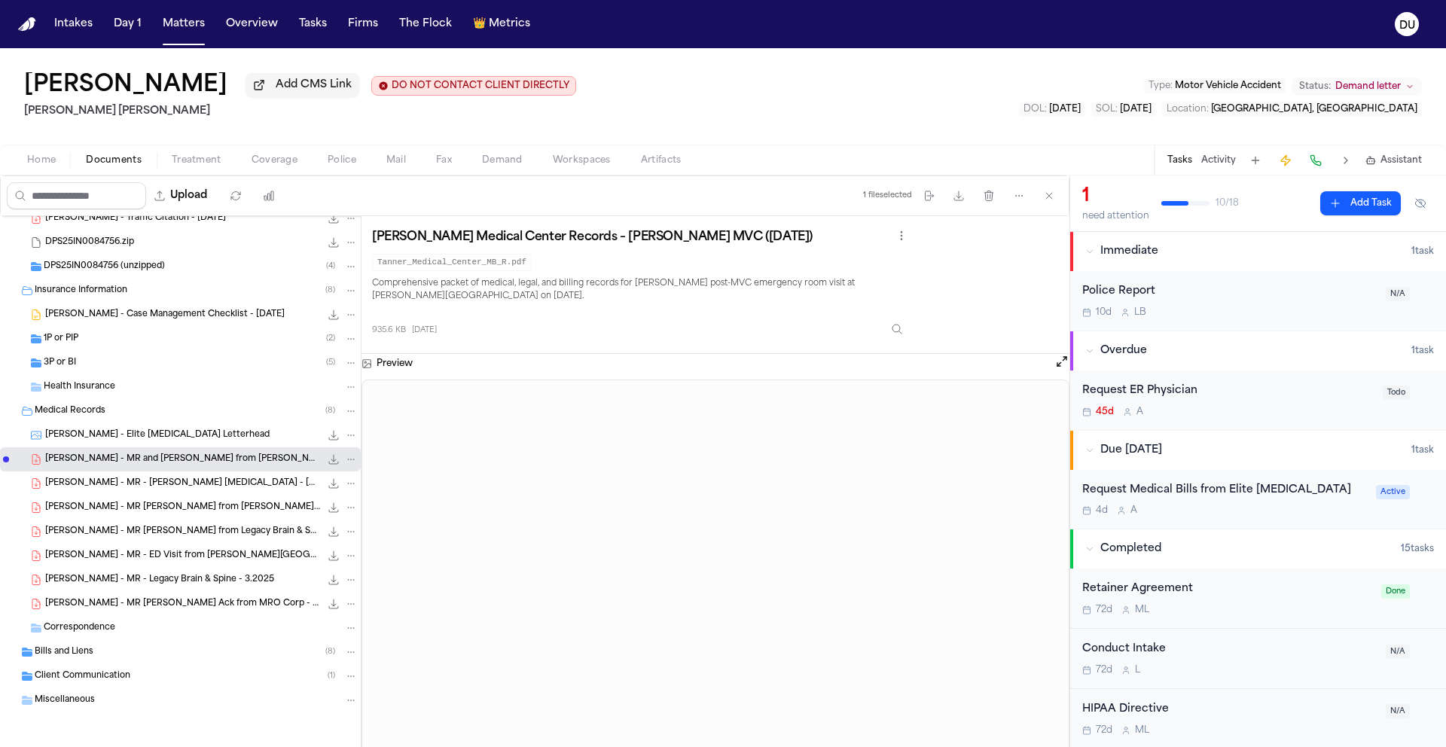
click at [167, 492] on div "D. Johnson - MR - Bankhead Chiropractic - 2.26.25 to 4.28.25 583.8 KB • PDF" at bounding box center [180, 484] width 361 height 24
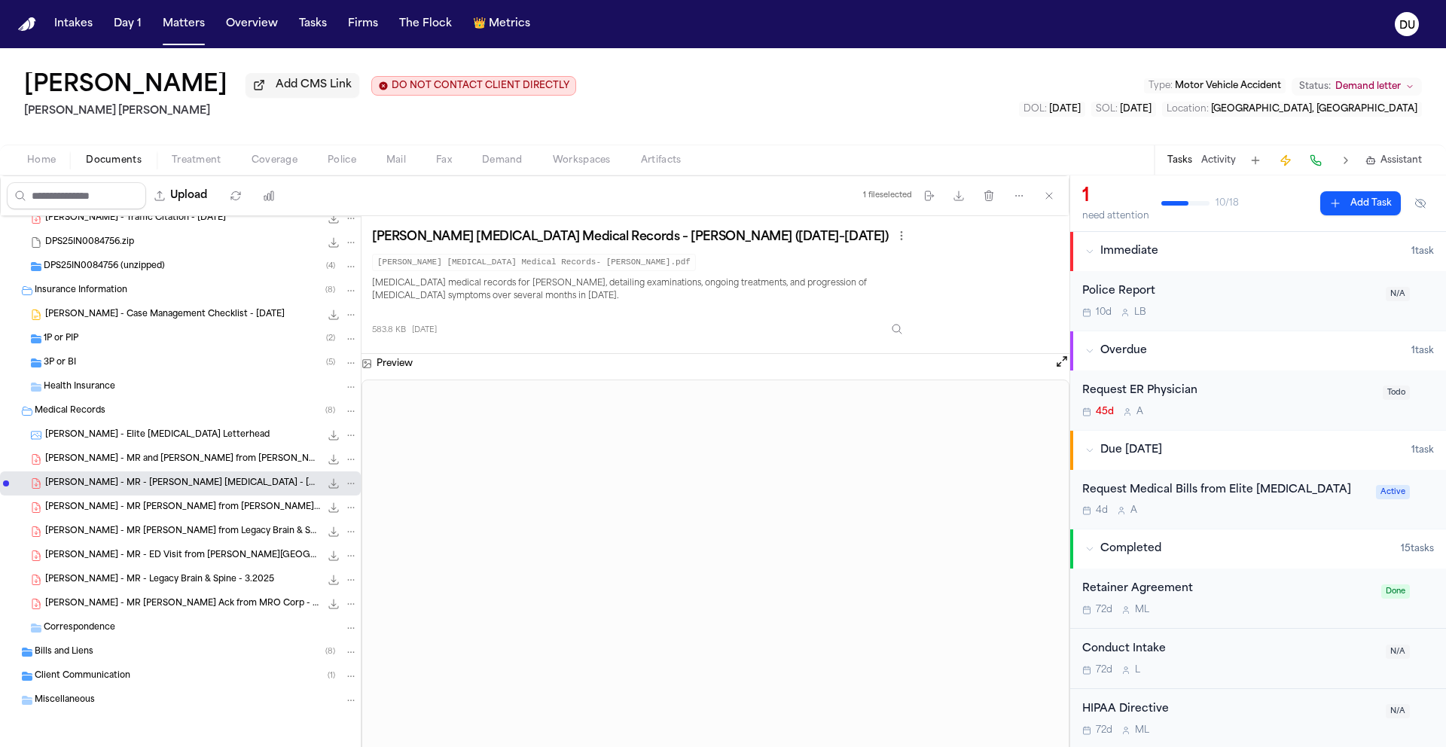
click at [138, 631] on div "Correspondence" at bounding box center [201, 628] width 314 height 14
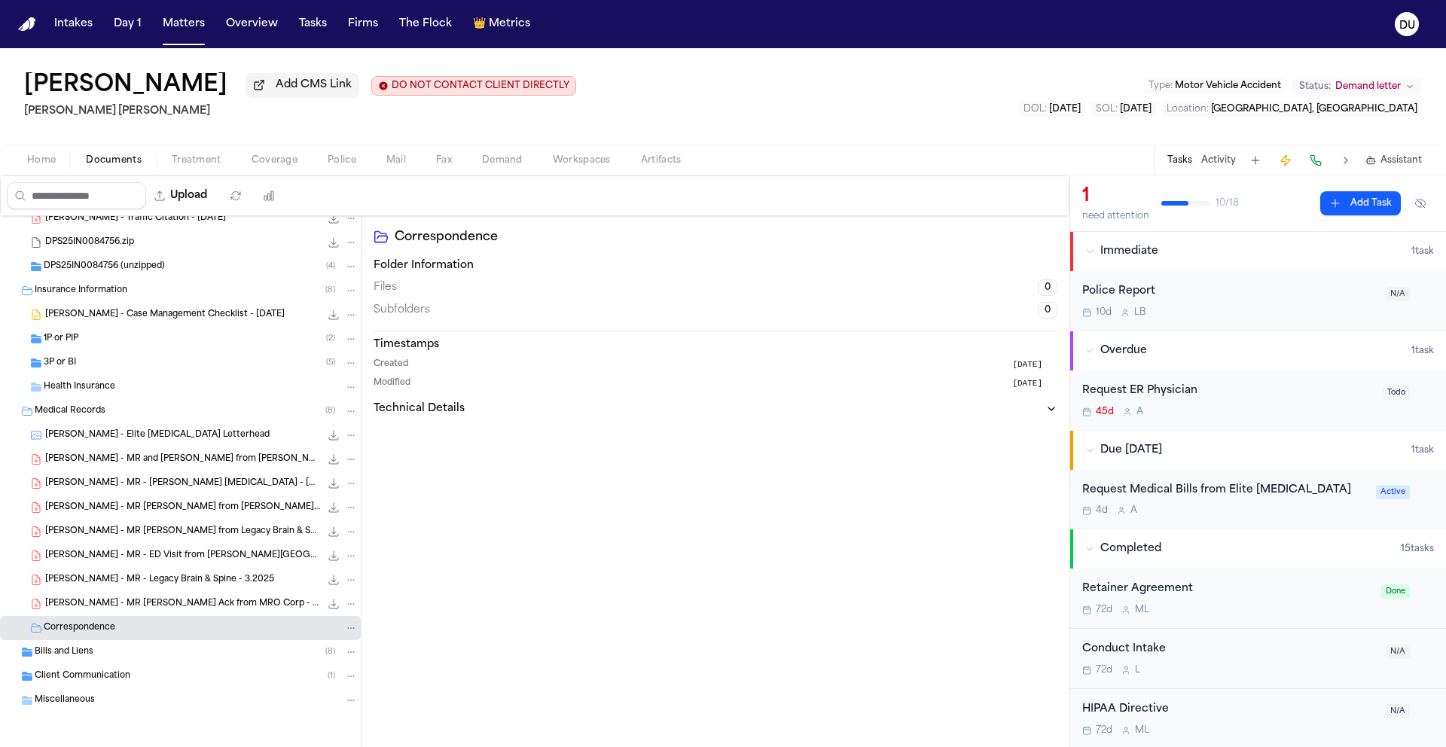
click at [80, 657] on span "Bills and Liens" at bounding box center [64, 652] width 59 height 13
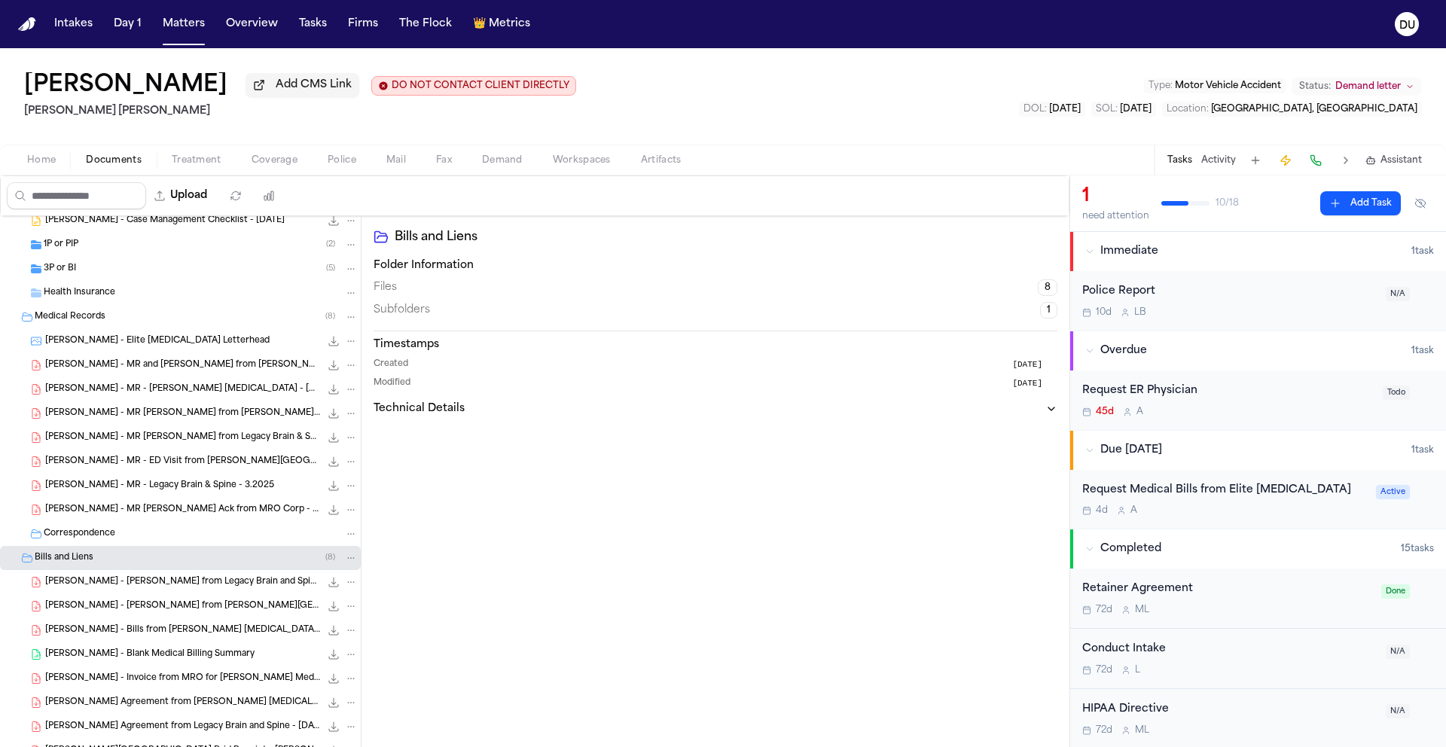
scroll to position [784, 0]
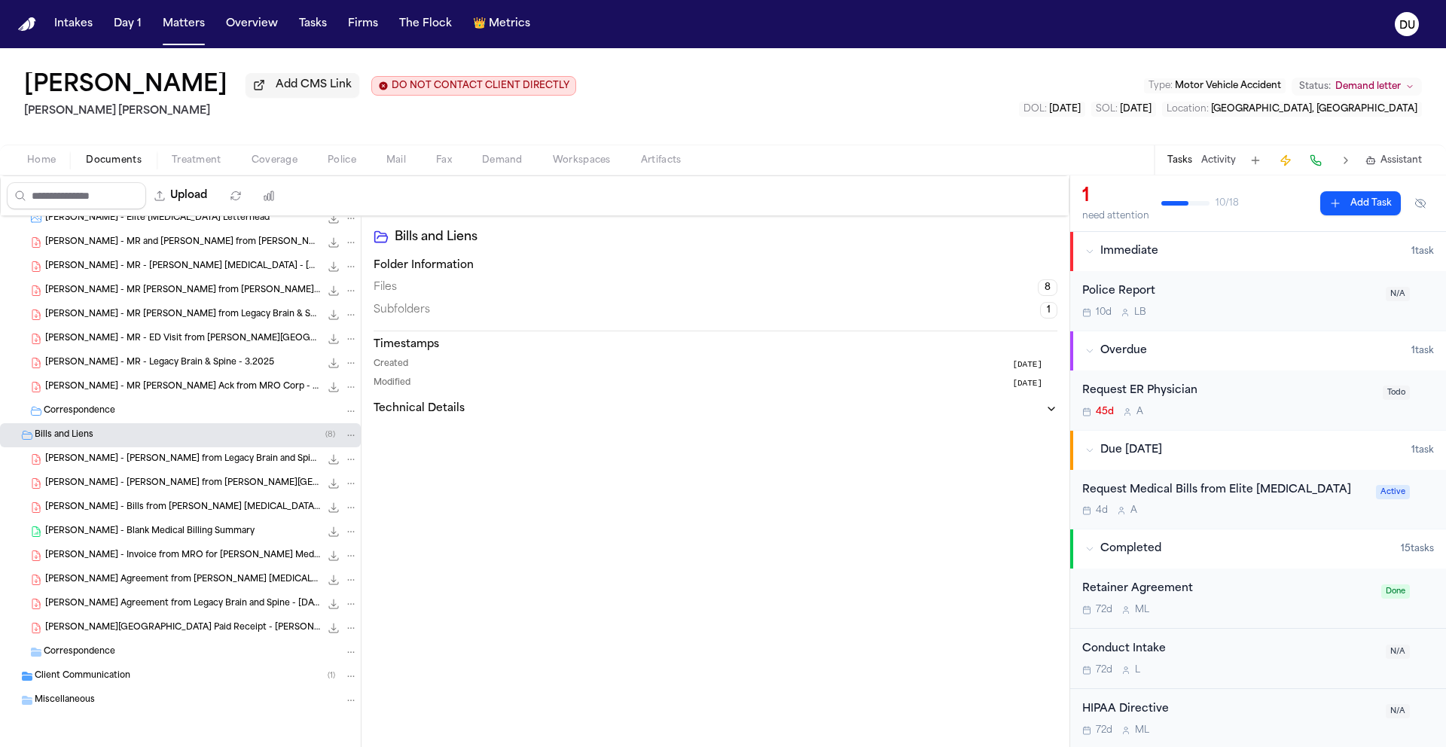
click at [97, 658] on span "Correspondence" at bounding box center [80, 652] width 72 height 13
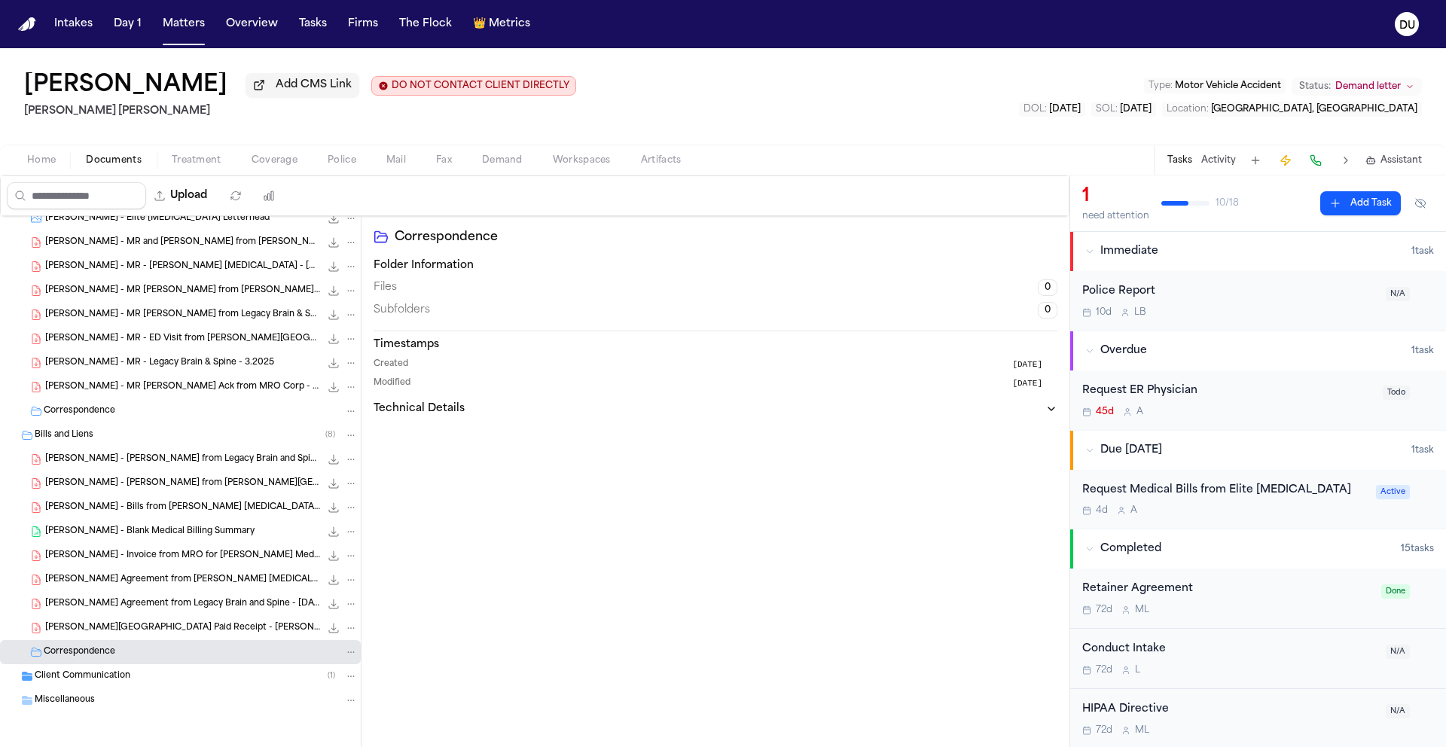
click at [93, 676] on span "Client Communication" at bounding box center [83, 676] width 96 height 13
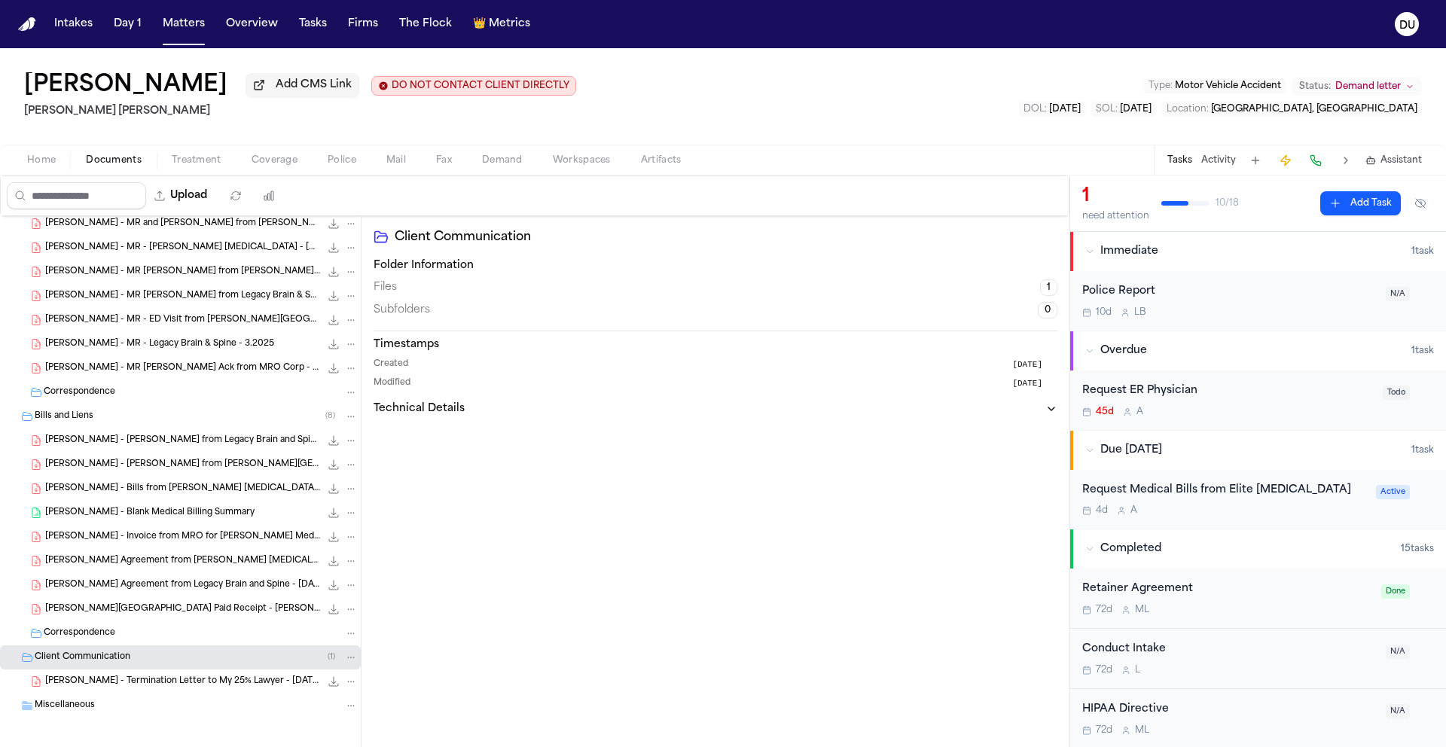
scroll to position [808, 0]
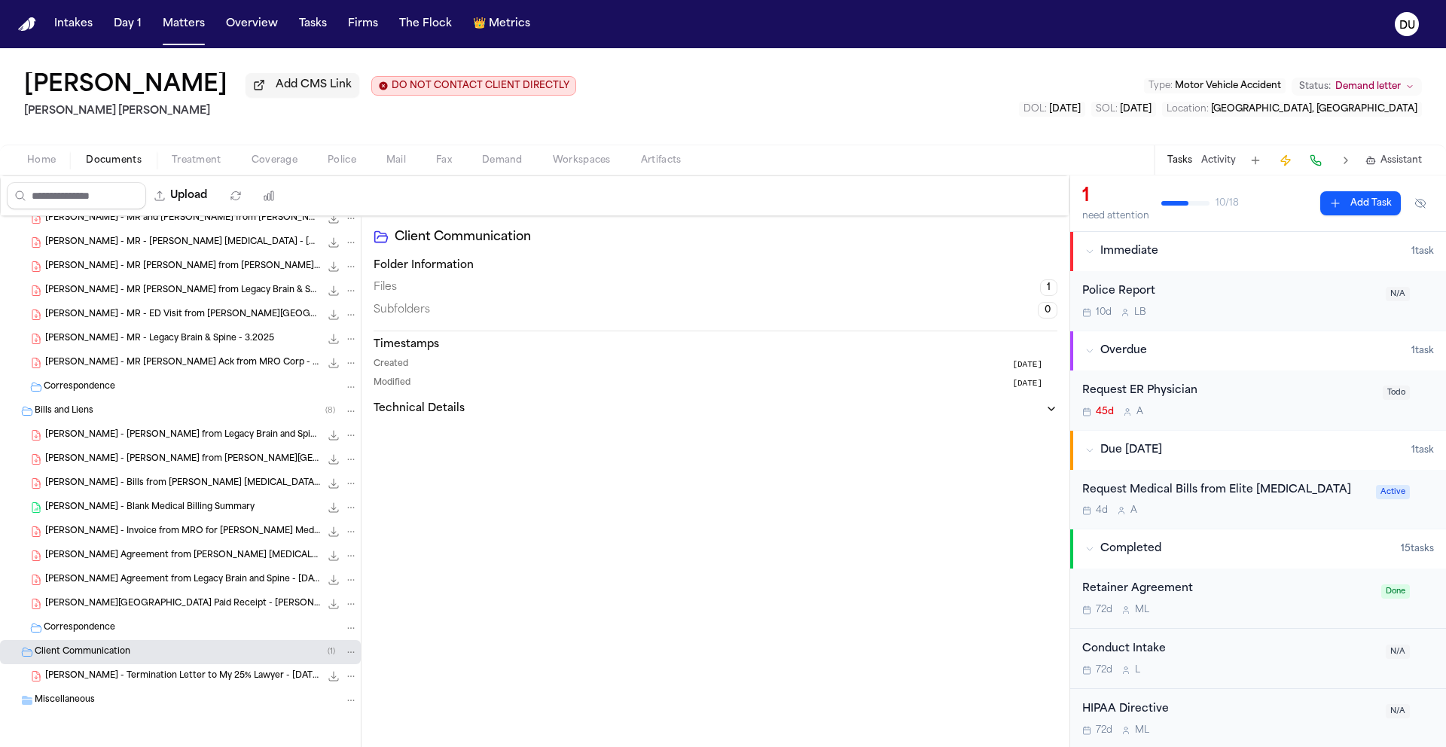
click at [62, 705] on span "Miscellaneous" at bounding box center [65, 701] width 60 height 13
